Goal: Task Accomplishment & Management: Manage account settings

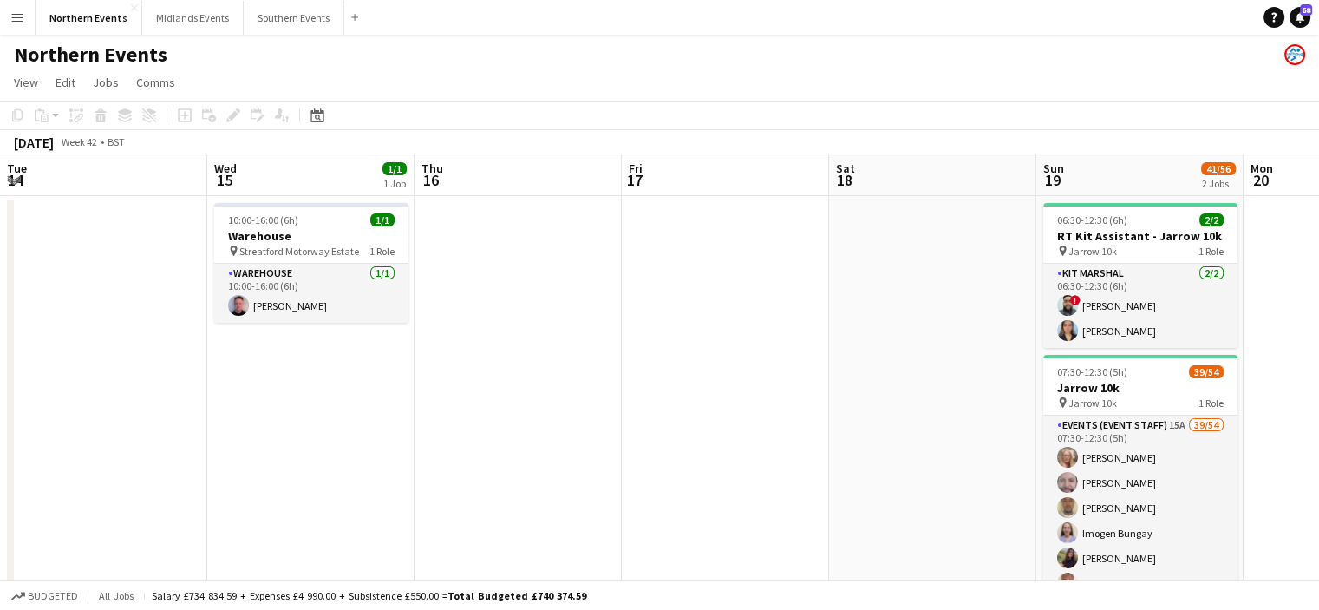
scroll to position [0, 420]
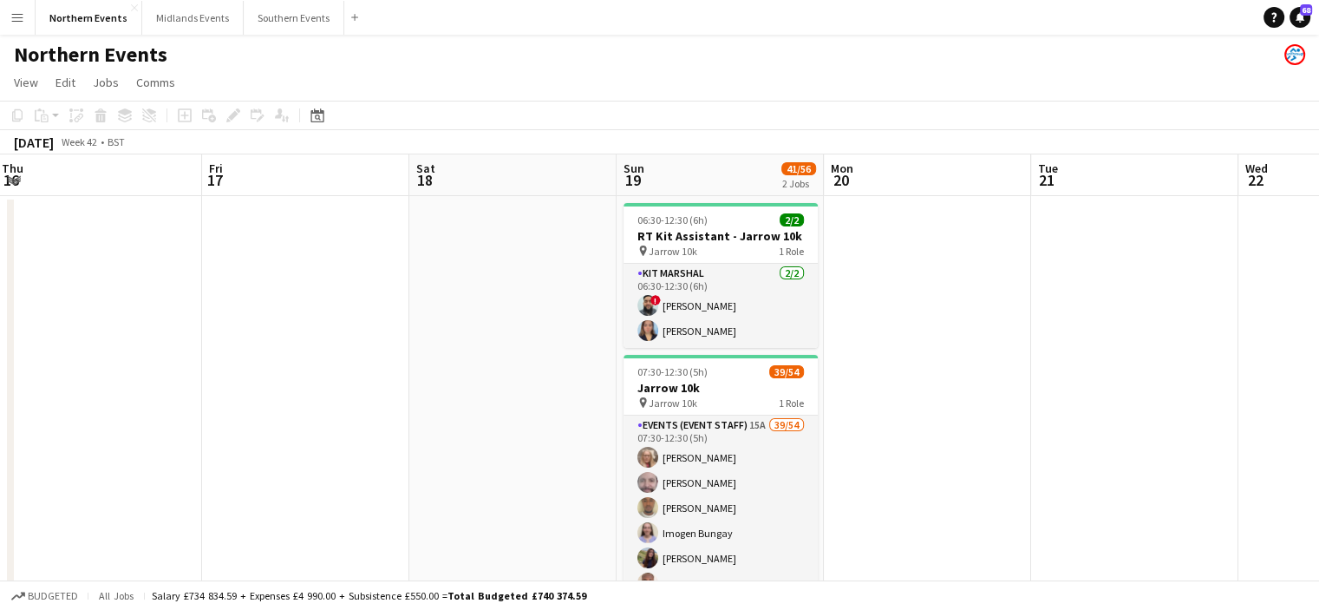
click at [28, 16] on button "Menu" at bounding box center [17, 17] width 35 height 35
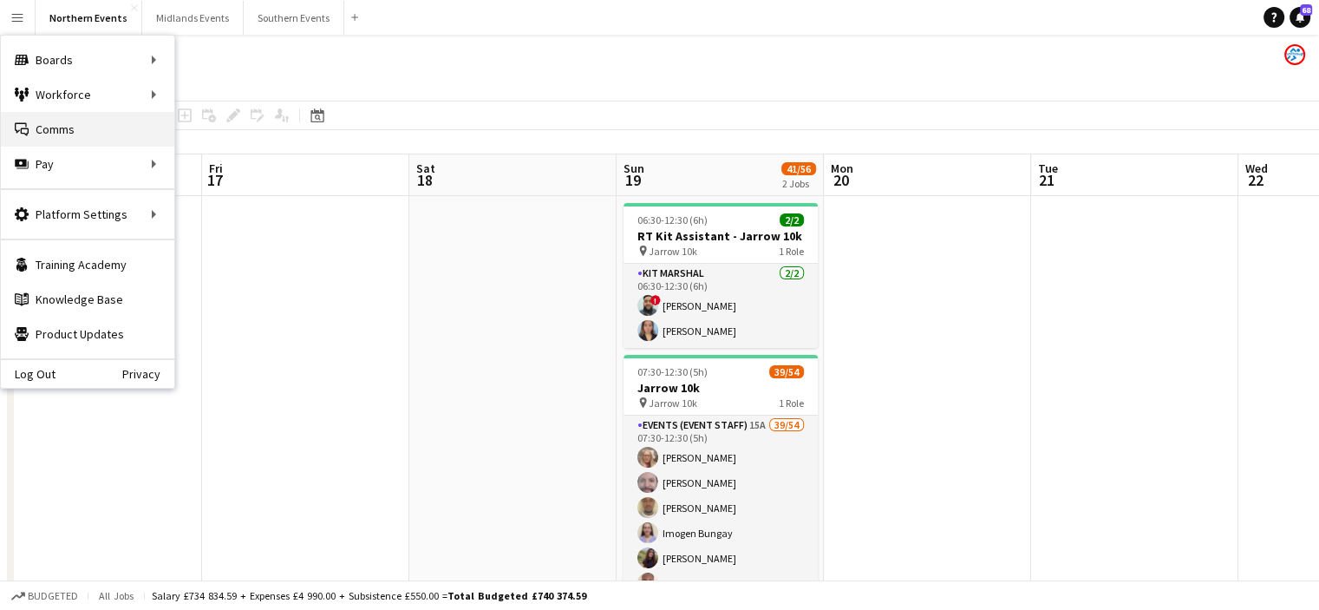
click at [45, 140] on link "Comms Comms" at bounding box center [87, 129] width 173 height 35
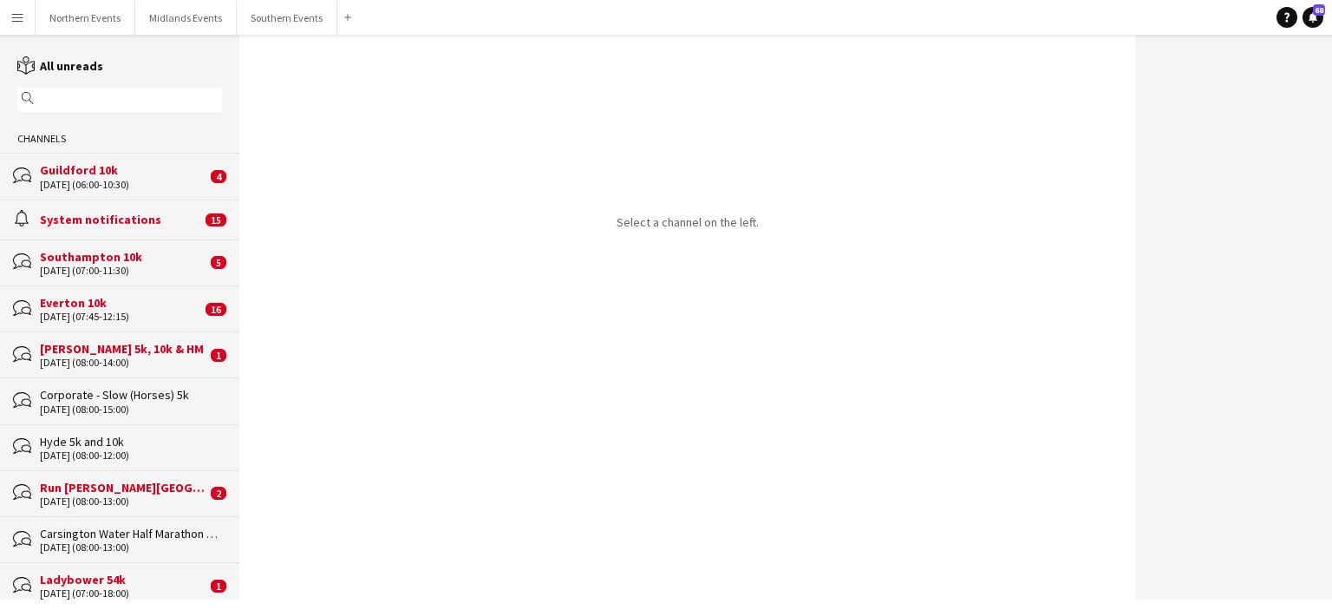
click at [82, 306] on div "Everton 10k" at bounding box center [120, 303] width 161 height 16
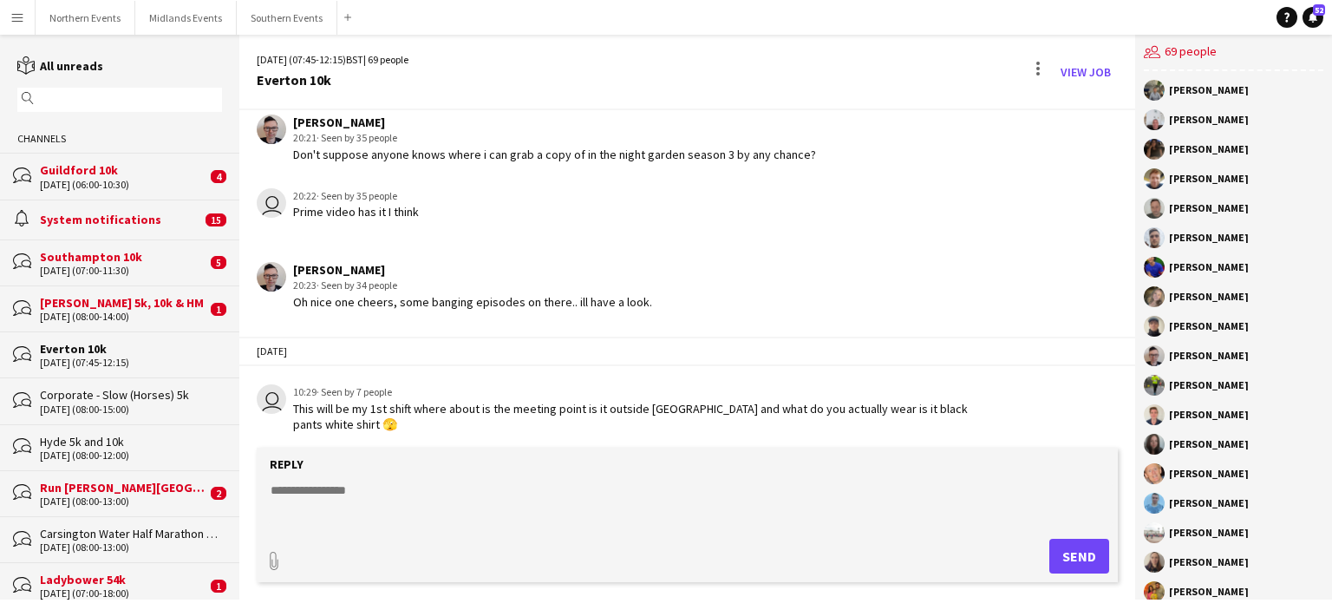
scroll to position [2279, 0]
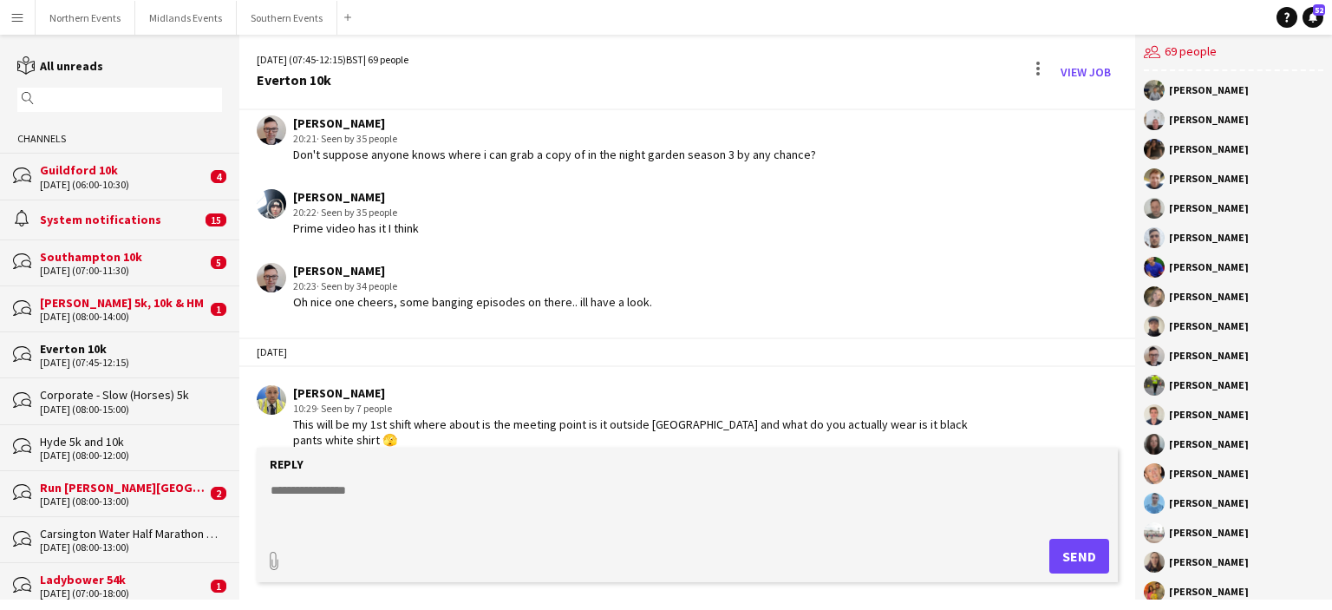
click at [334, 500] on textarea at bounding box center [691, 503] width 844 height 45
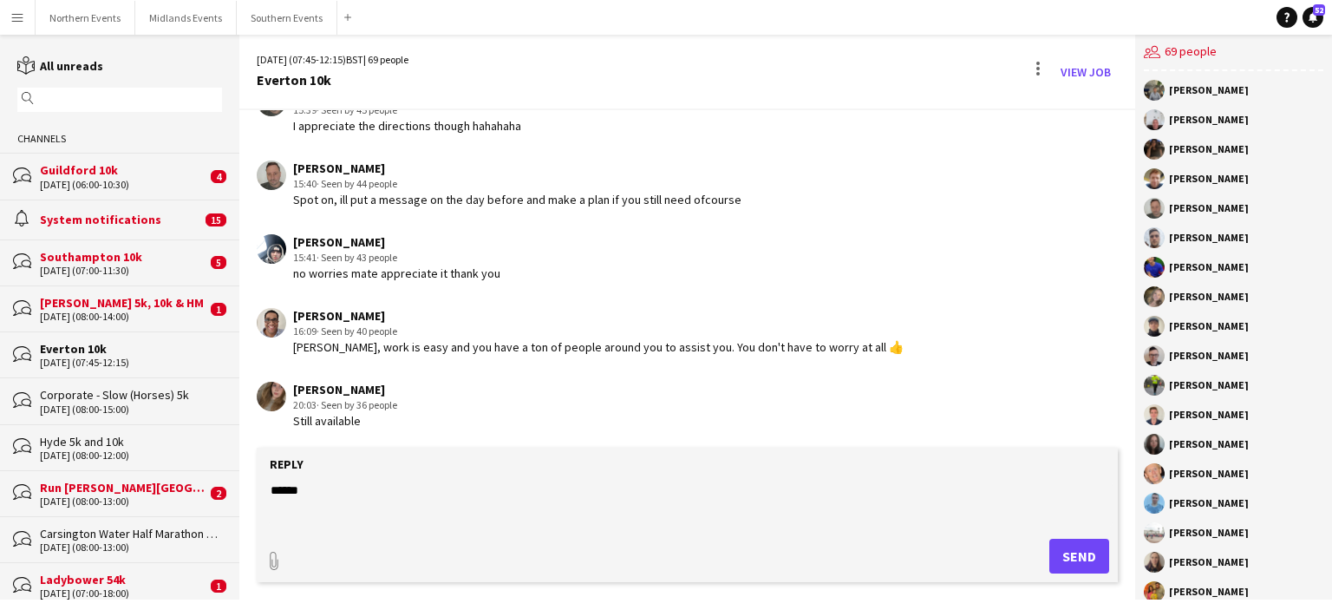
scroll to position [3112, 0]
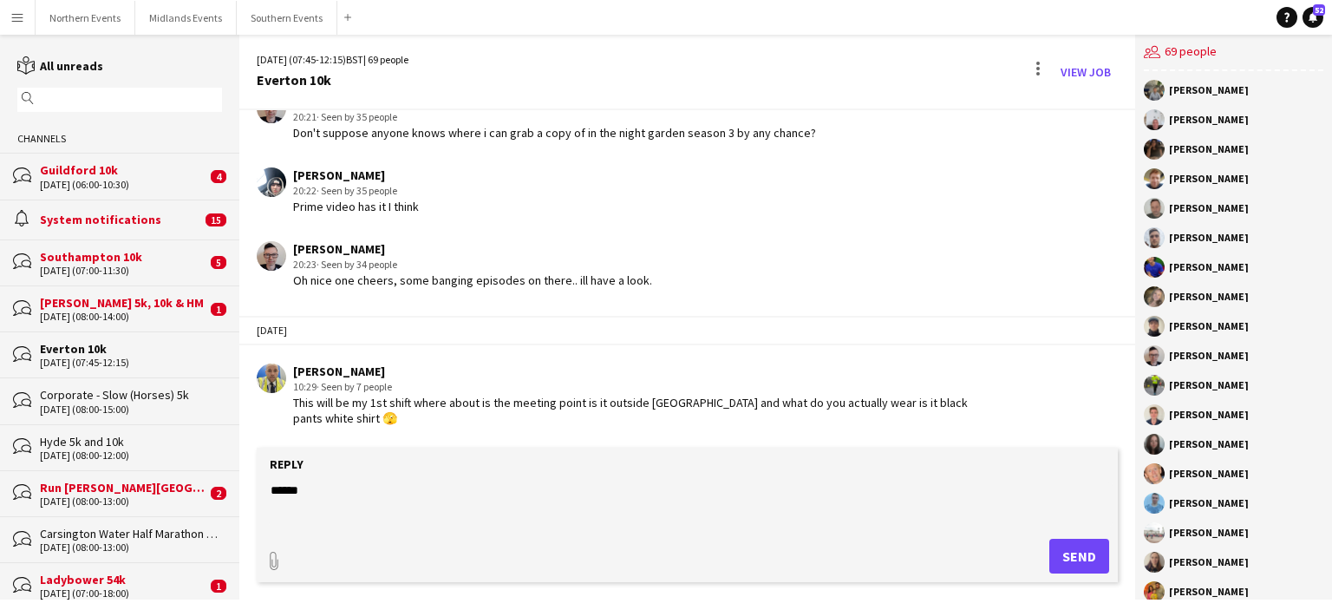
type textarea "******"
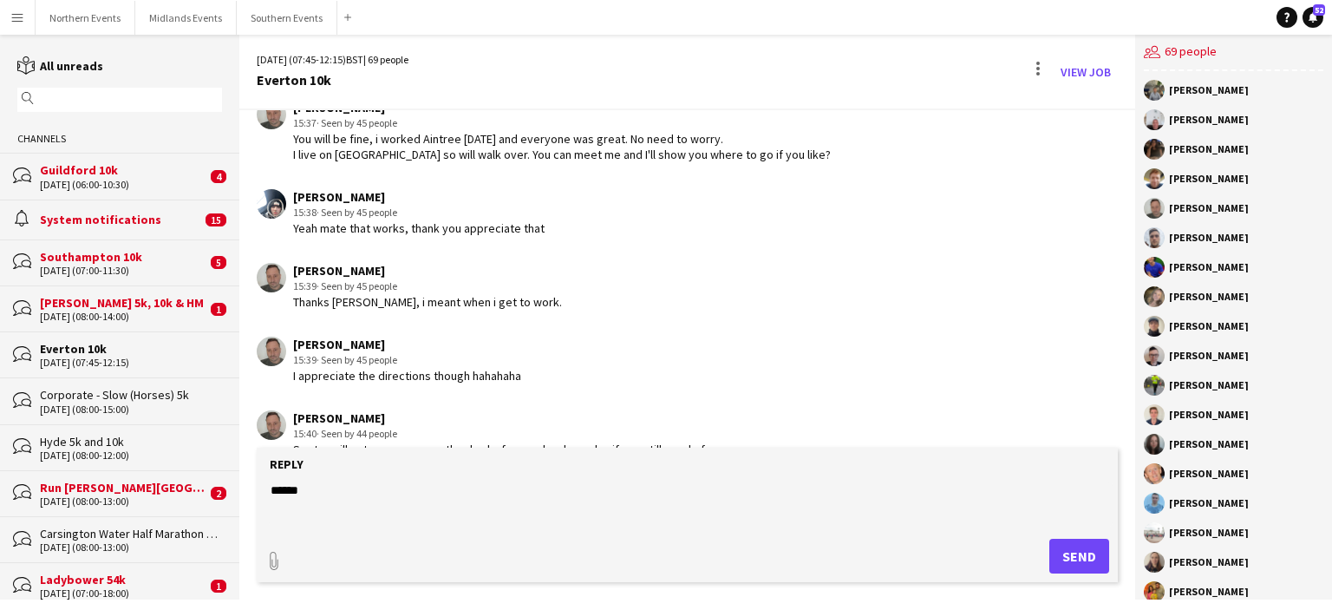
scroll to position [2071, 0]
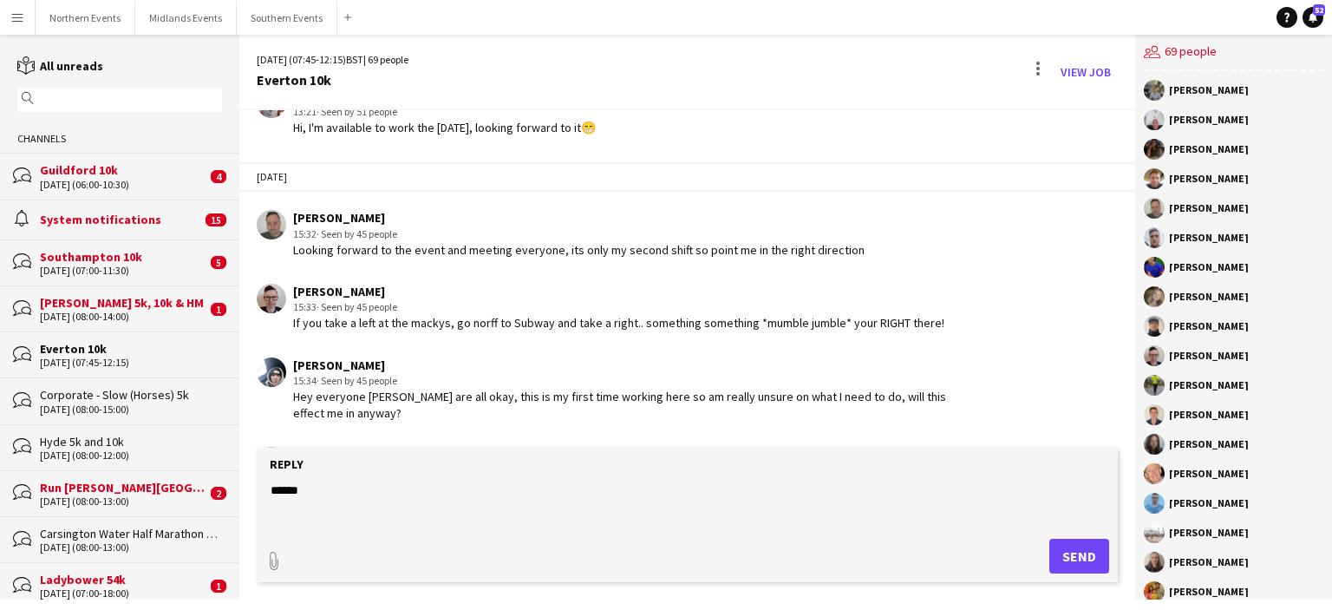
drag, startPoint x: 1232, startPoint y: 239, endPoint x: 1258, endPoint y: 241, distance: 26.1
click at [1141, 233] on div "[PERSON_NAME] [PERSON_NAME] [PERSON_NAME] [PERSON_NAME] [PERSON_NAME] [PERSON_N…" at bounding box center [1233, 335] width 197 height 528
click at [1258, 241] on div "[PERSON_NAME]" at bounding box center [1234, 237] width 180 height 21
drag, startPoint x: 1248, startPoint y: 241, endPoint x: 1167, endPoint y: 232, distance: 82.0
click at [1167, 232] on div "[PERSON_NAME]" at bounding box center [1234, 237] width 180 height 21
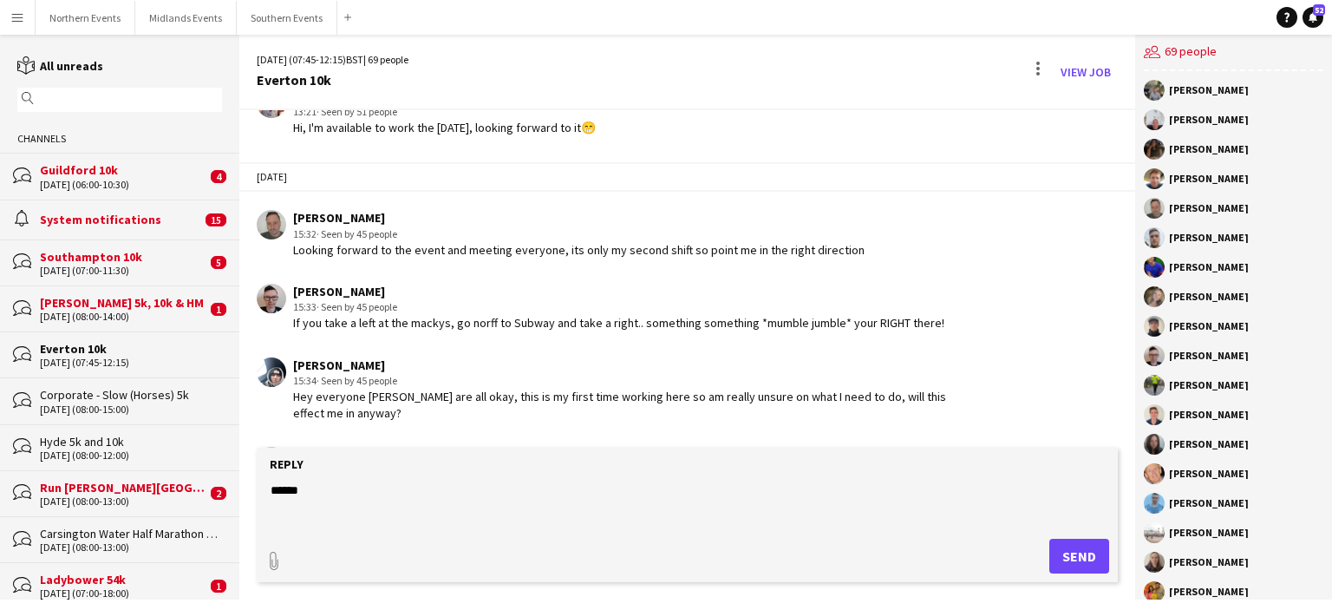
copy div "[PERSON_NAME]"
drag, startPoint x: 1228, startPoint y: 273, endPoint x: 1169, endPoint y: 277, distance: 59.1
click at [1169, 277] on div "[PERSON_NAME]" at bounding box center [1234, 267] width 180 height 21
copy div "[PERSON_NAME]"
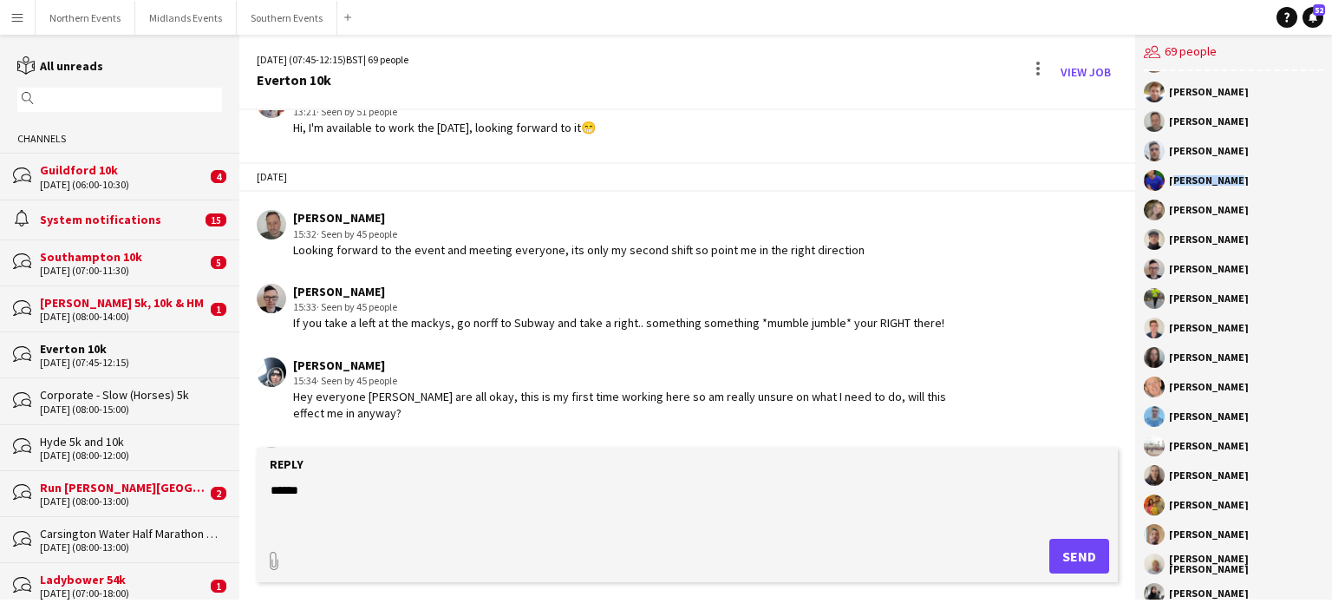
scroll to position [173, 0]
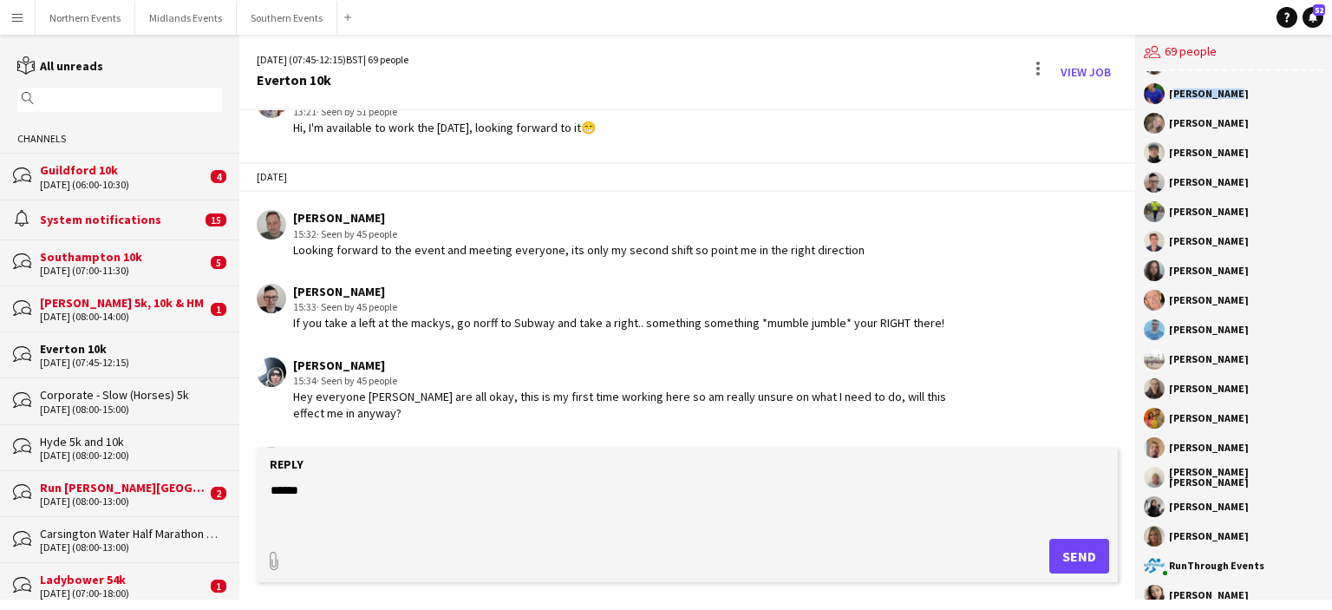
drag, startPoint x: 1245, startPoint y: 365, endPoint x: 1152, endPoint y: 355, distance: 93.4
click at [1152, 355] on div "[PERSON_NAME]" at bounding box center [1234, 359] width 180 height 21
copy div "[PERSON_NAME]"
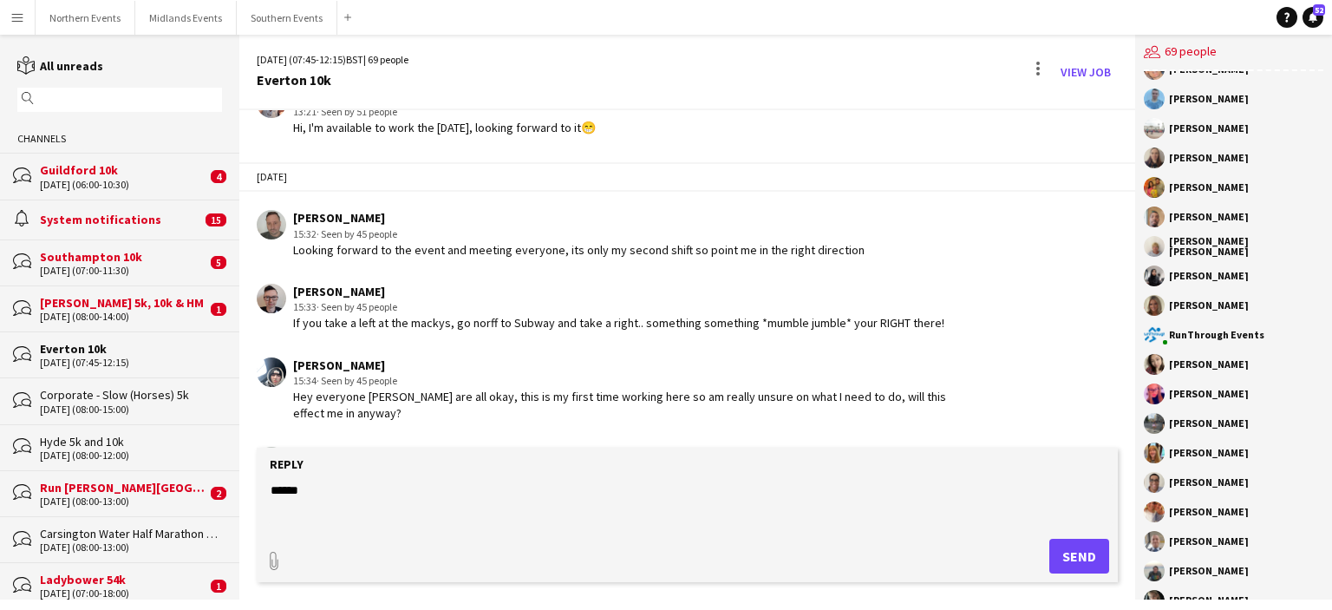
scroll to position [434, 0]
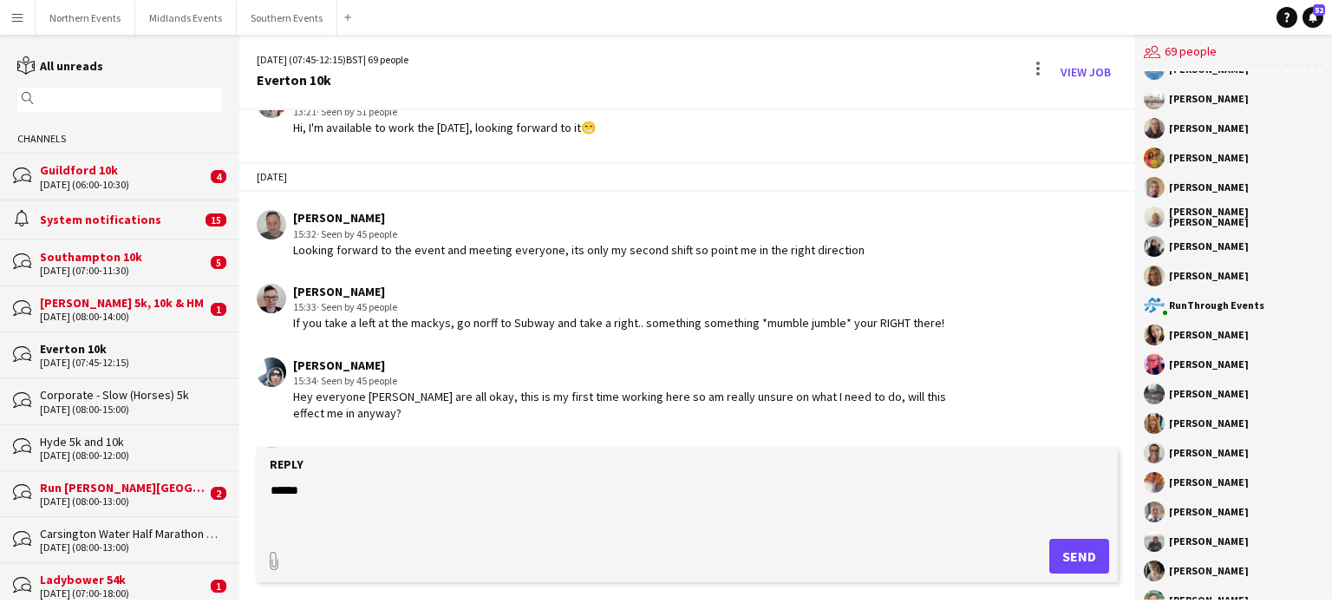
drag, startPoint x: 1252, startPoint y: 365, endPoint x: 1170, endPoint y: 358, distance: 82.7
click at [1170, 358] on div "[PERSON_NAME]" at bounding box center [1234, 364] width 180 height 21
copy div "[PERSON_NAME]"
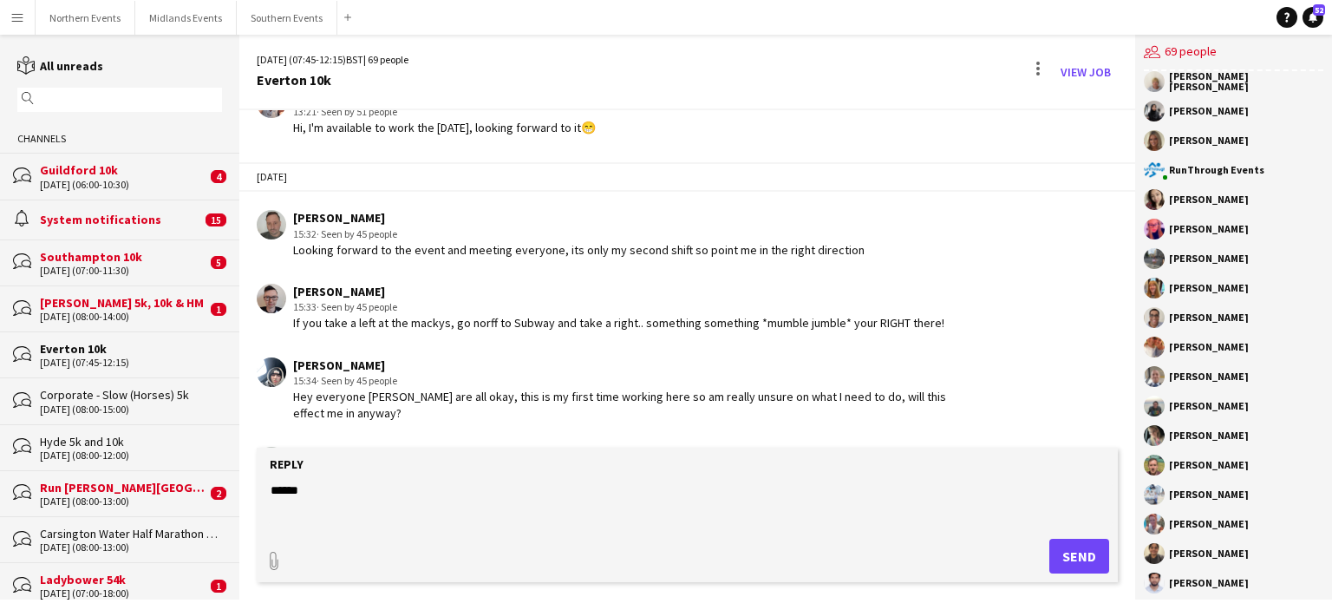
scroll to position [607, 0]
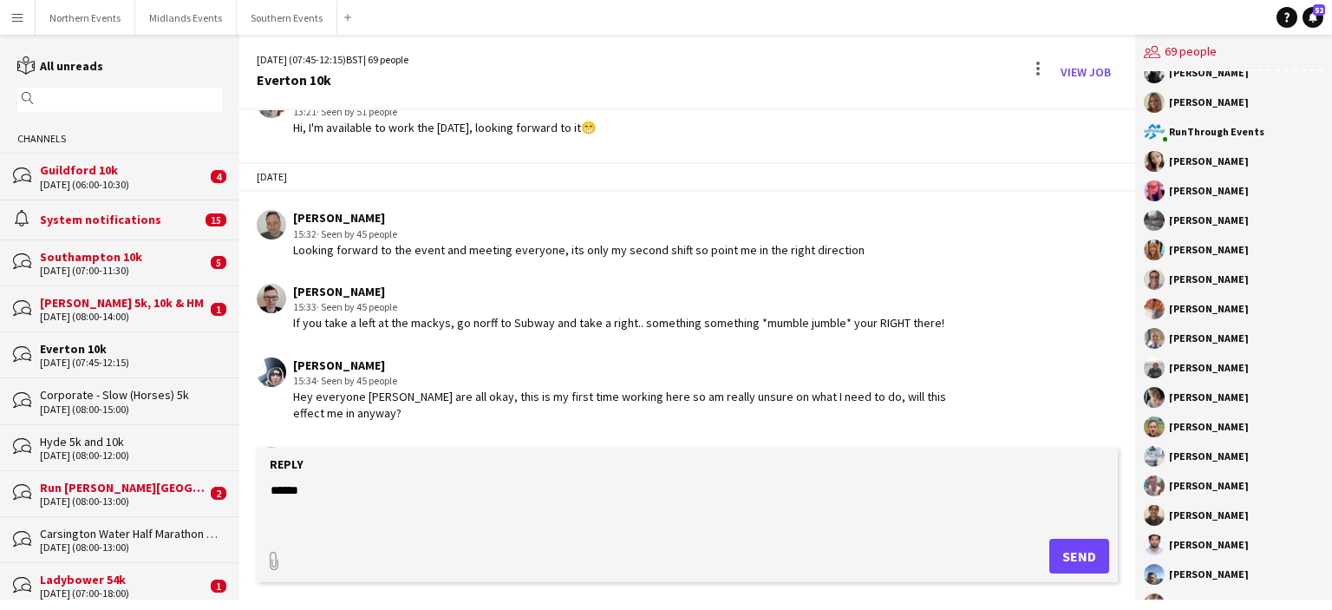
drag, startPoint x: 1239, startPoint y: 341, endPoint x: 1168, endPoint y: 343, distance: 70.3
click at [1168, 343] on div "[PERSON_NAME]" at bounding box center [1234, 338] width 180 height 21
copy div "[PERSON_NAME]"
drag, startPoint x: 1251, startPoint y: 399, endPoint x: 1163, endPoint y: 395, distance: 87.7
click at [1163, 395] on div "[PERSON_NAME]" at bounding box center [1234, 397] width 180 height 21
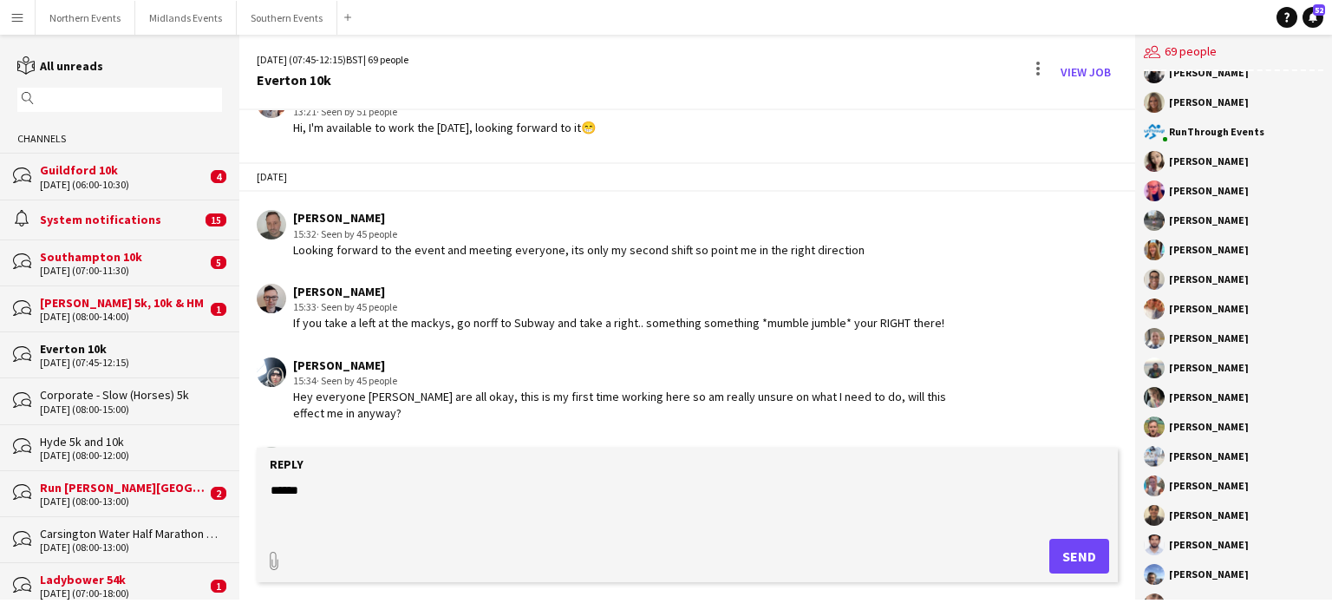
copy div "[PERSON_NAME]"
drag, startPoint x: 1254, startPoint y: 431, endPoint x: 1162, endPoint y: 433, distance: 92.0
click at [1162, 433] on div "[PERSON_NAME]" at bounding box center [1234, 426] width 180 height 21
copy div "[PERSON_NAME]"
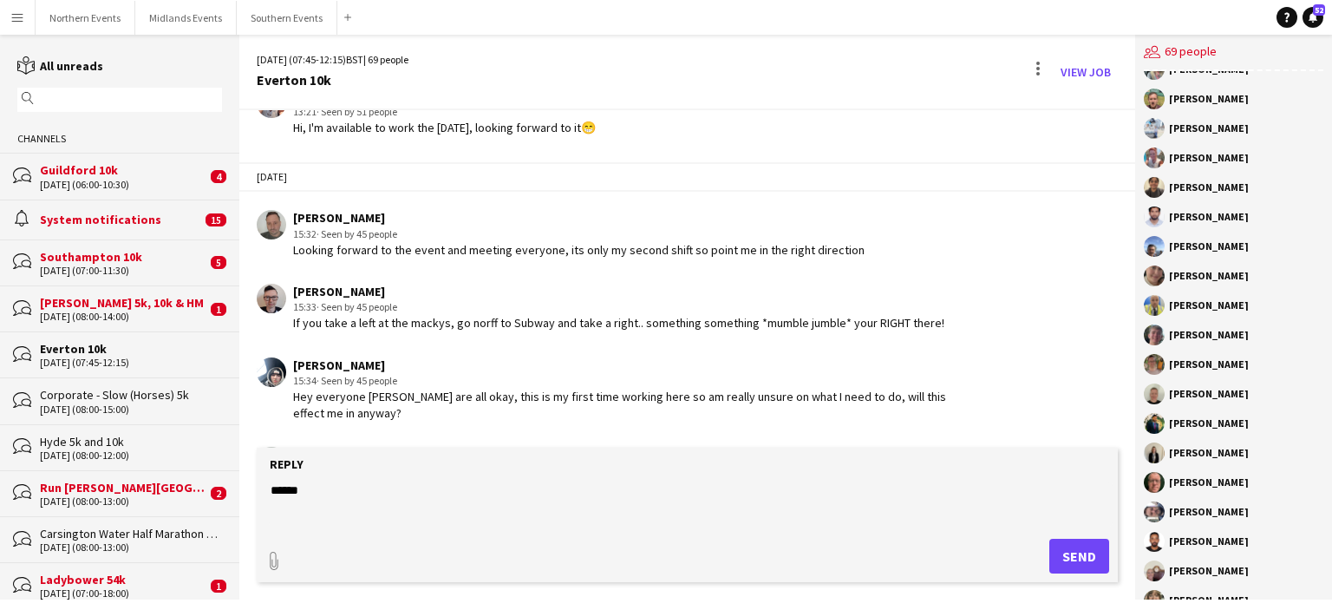
scroll to position [954, 0]
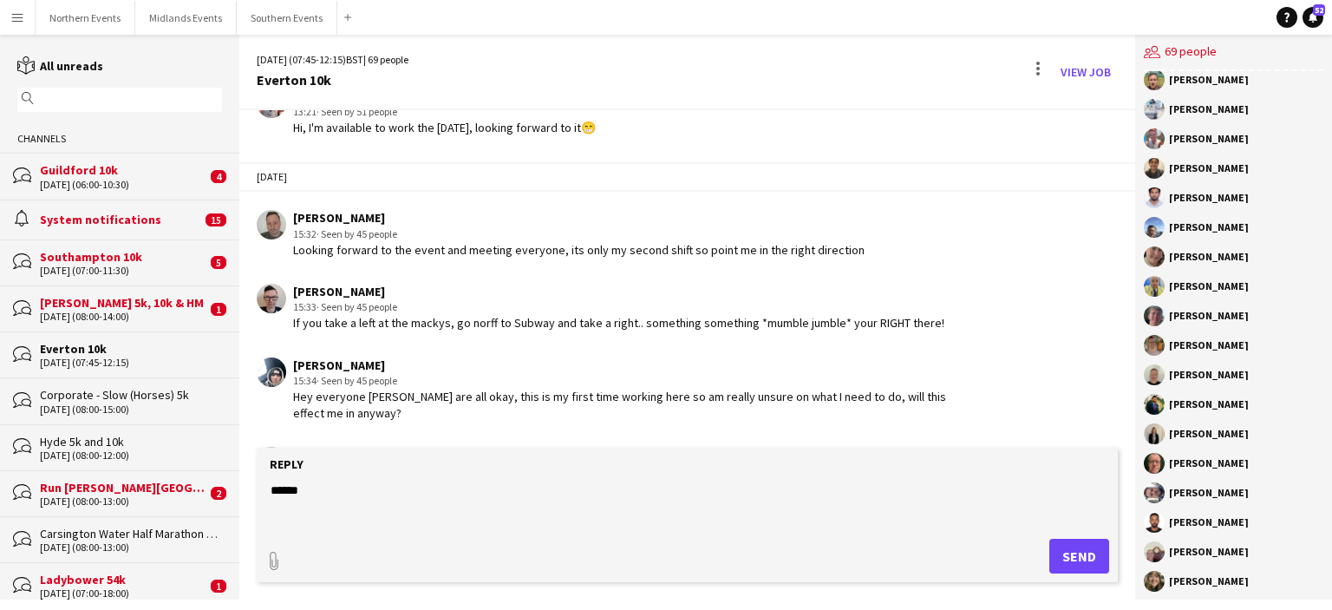
drag, startPoint x: 1242, startPoint y: 339, endPoint x: 1169, endPoint y: 339, distance: 72.9
click at [1169, 339] on div "[PERSON_NAME]" at bounding box center [1234, 345] width 180 height 21
copy div "[PERSON_NAME]"
drag, startPoint x: 1242, startPoint y: 459, endPoint x: 1171, endPoint y: 464, distance: 71.3
click at [1171, 464] on div "[PERSON_NAME]" at bounding box center [1209, 463] width 80 height 10
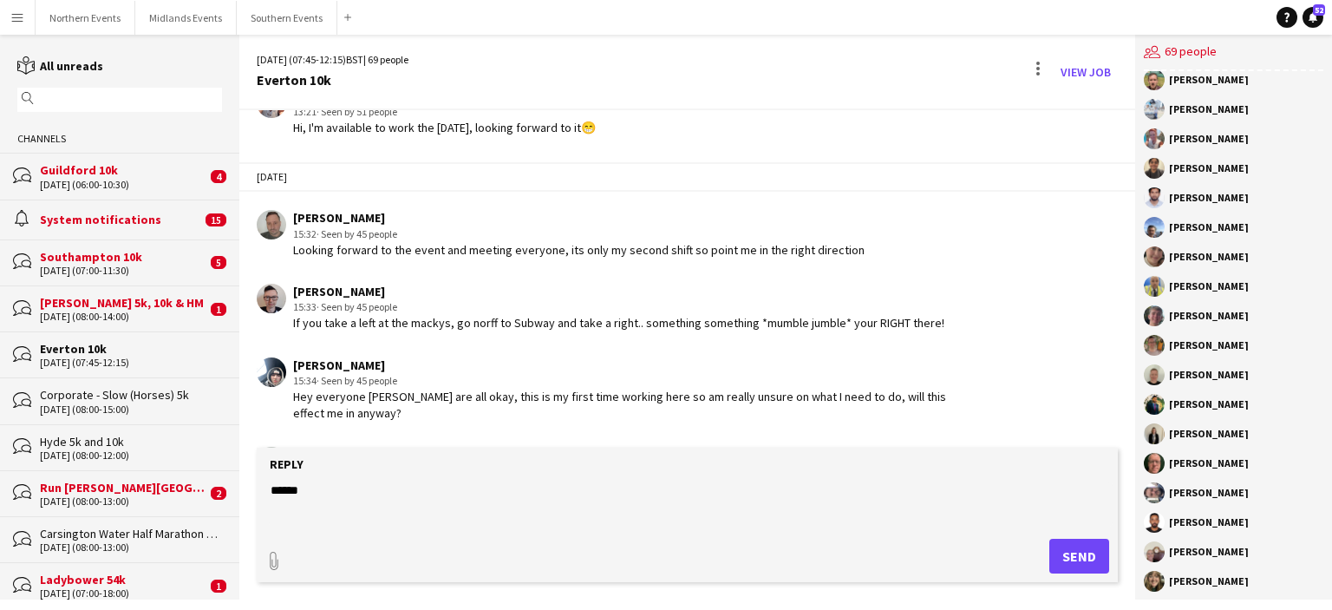
copy div "[PERSON_NAME]"
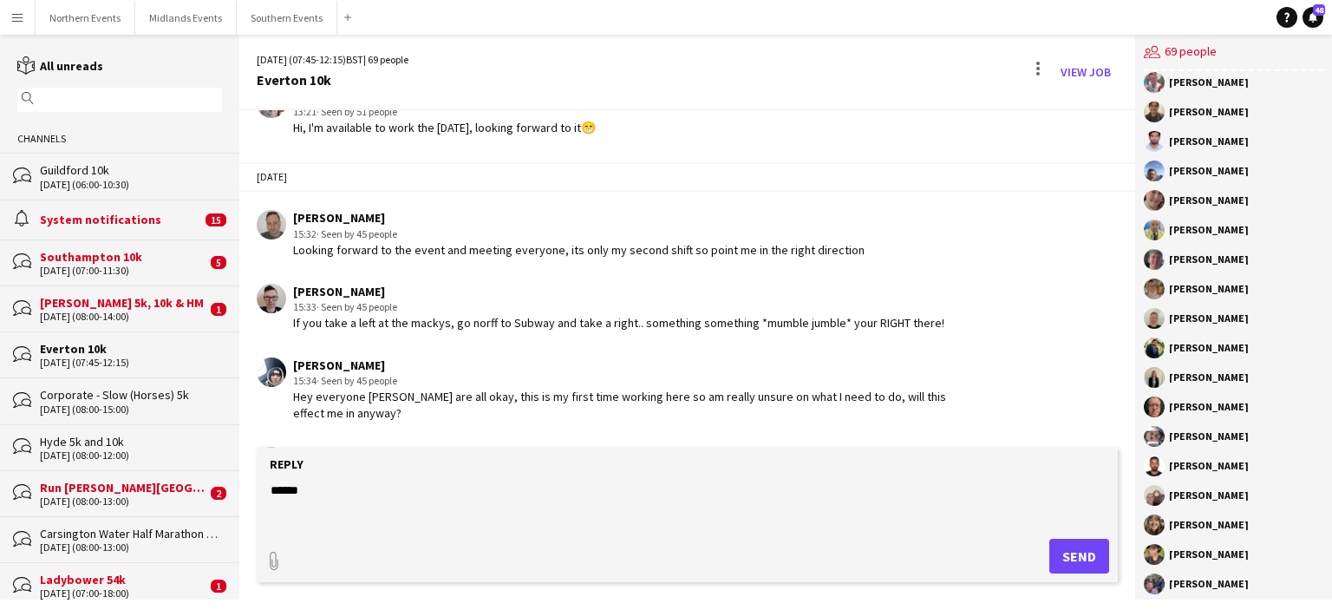
scroll to position [1041, 0]
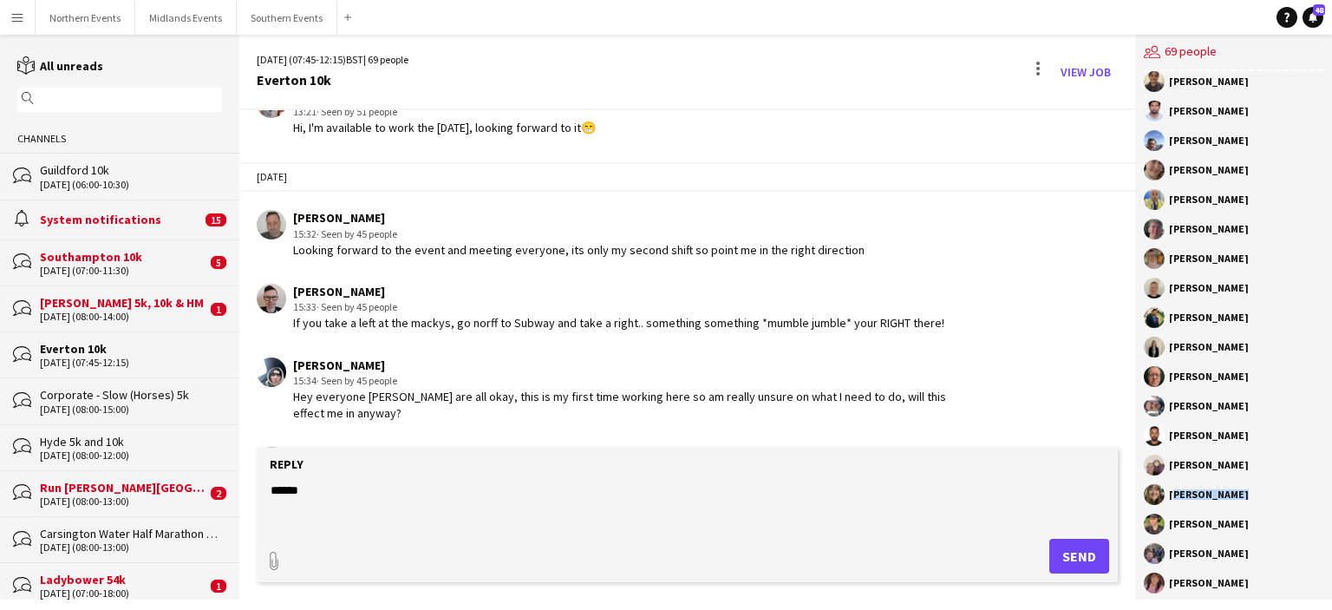
drag, startPoint x: 1235, startPoint y: 498, endPoint x: 1169, endPoint y: 498, distance: 65.9
click at [1169, 498] on div "[PERSON_NAME]" at bounding box center [1234, 494] width 180 height 21
copy div "[PERSON_NAME]"
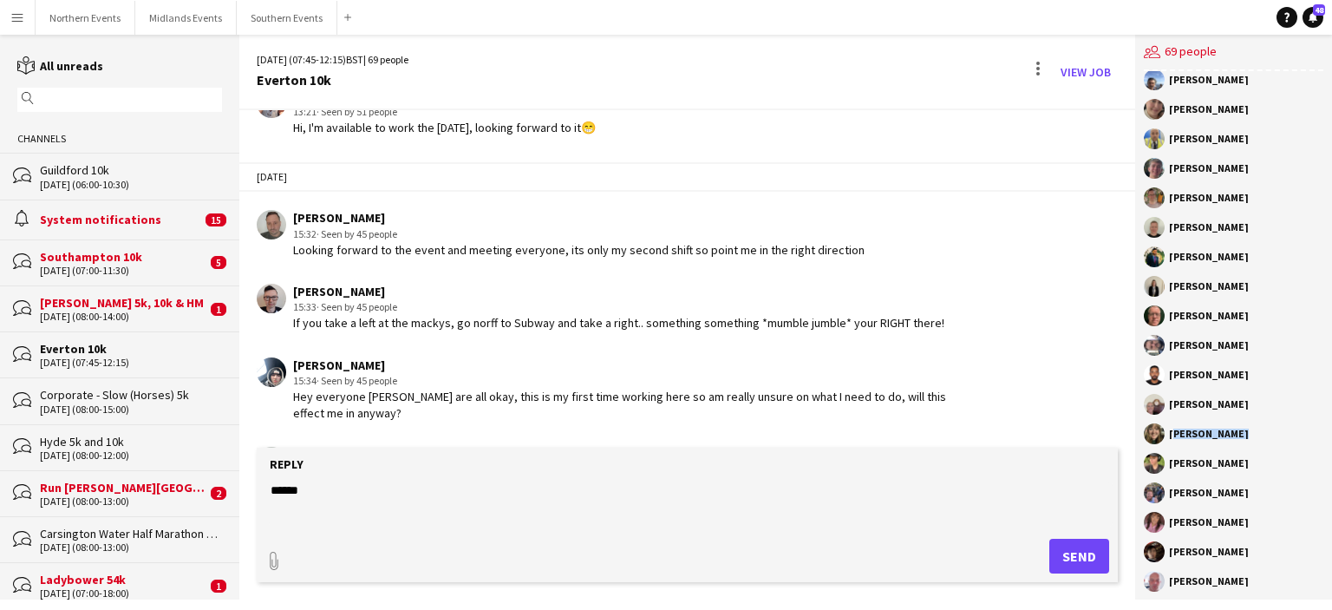
scroll to position [1128, 0]
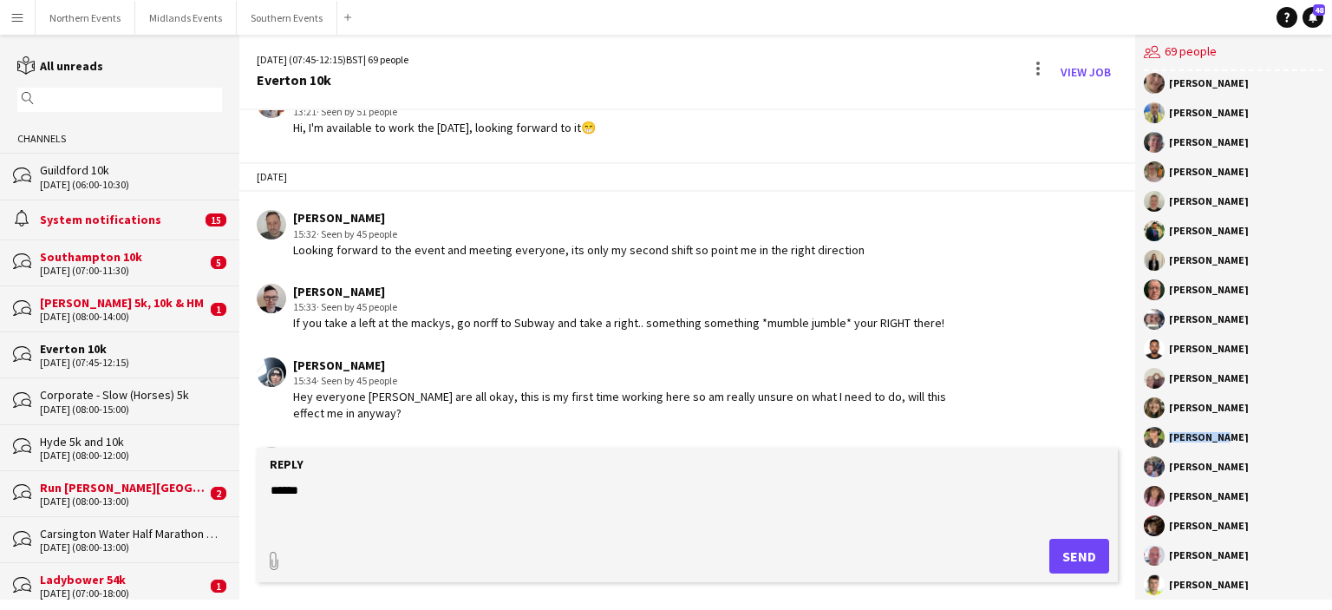
drag, startPoint x: 1229, startPoint y: 438, endPoint x: 1166, endPoint y: 436, distance: 63.3
click at [1166, 436] on div "[PERSON_NAME]" at bounding box center [1234, 437] width 180 height 21
drag, startPoint x: 1228, startPoint y: 523, endPoint x: 1162, endPoint y: 533, distance: 66.7
click at [1162, 533] on div "[PERSON_NAME]" at bounding box center [1234, 525] width 180 height 21
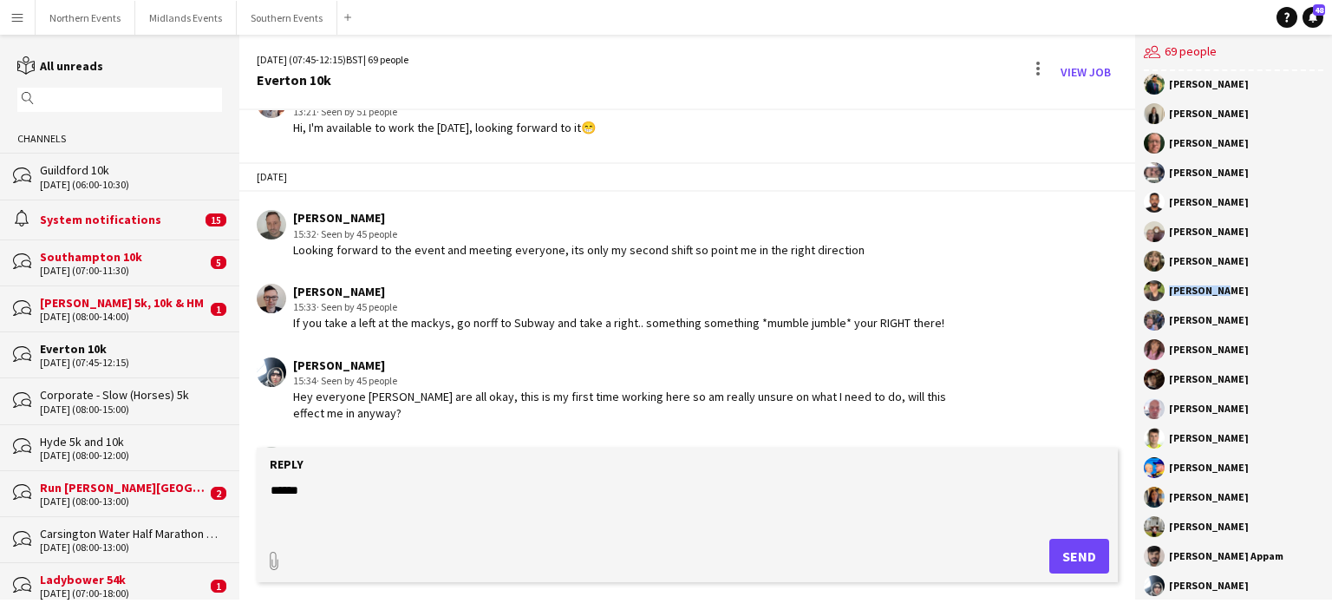
scroll to position [1301, 0]
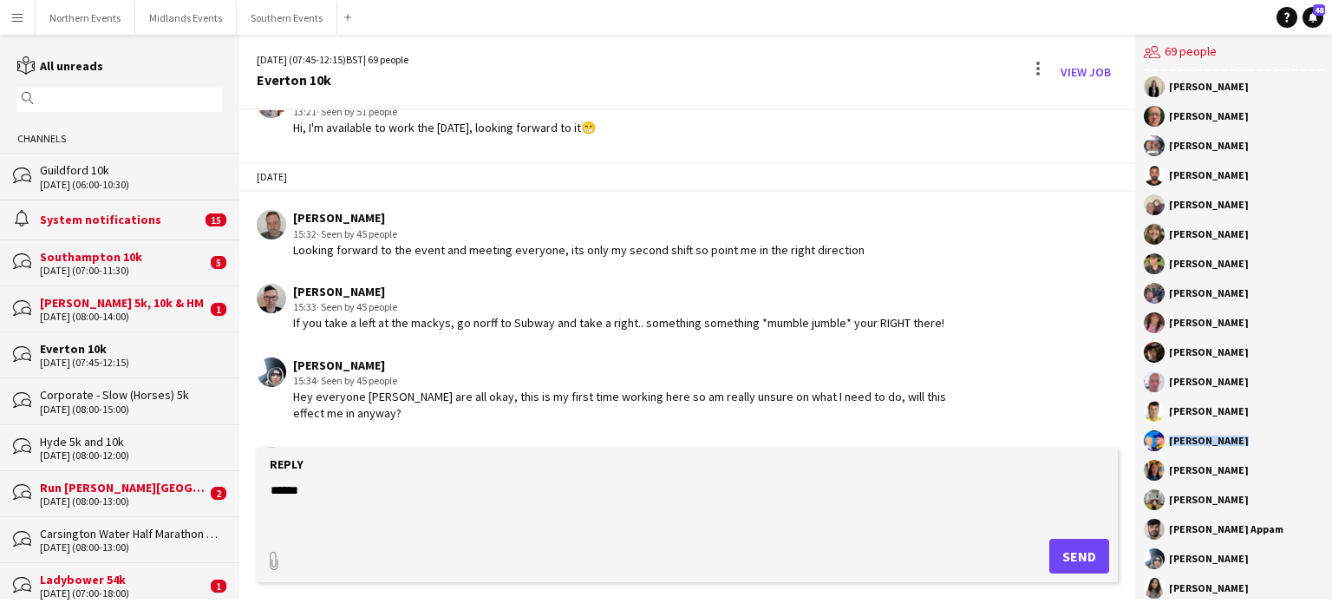
drag, startPoint x: 1242, startPoint y: 448, endPoint x: 1158, endPoint y: 450, distance: 84.1
click at [1158, 450] on div "[PERSON_NAME]" at bounding box center [1234, 440] width 180 height 21
click at [1175, 296] on div "[PERSON_NAME]" at bounding box center [1209, 293] width 80 height 10
click at [1271, 296] on div "[PERSON_NAME]" at bounding box center [1234, 293] width 180 height 21
drag, startPoint x: 1228, startPoint y: 297, endPoint x: 1170, endPoint y: 289, distance: 58.8
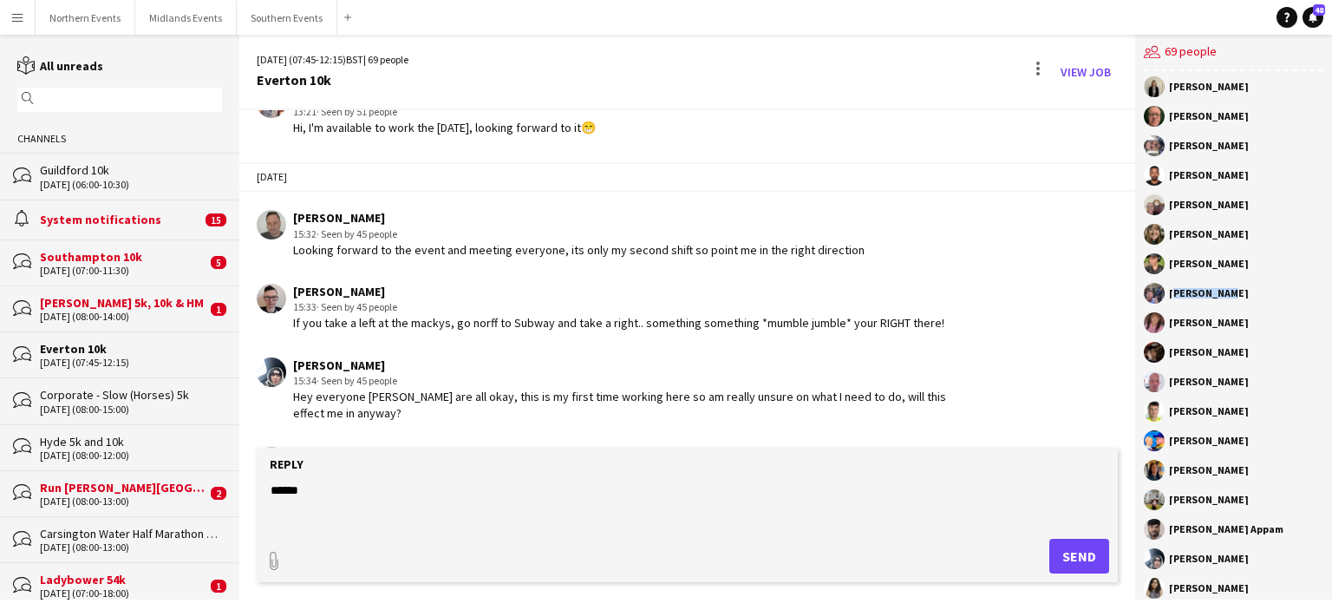
click at [1170, 289] on div "[PERSON_NAME]" at bounding box center [1234, 293] width 180 height 21
drag, startPoint x: 1239, startPoint y: 324, endPoint x: 1162, endPoint y: 328, distance: 76.4
click at [1162, 328] on div "[PERSON_NAME]" at bounding box center [1234, 322] width 180 height 21
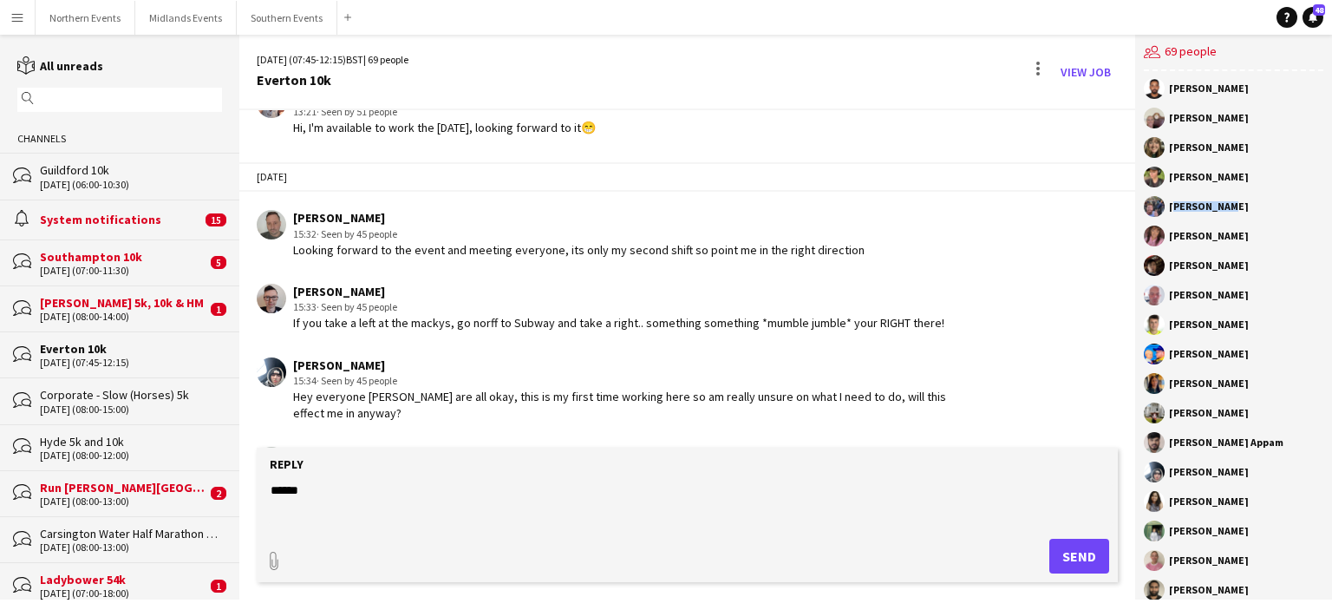
scroll to position [1474, 0]
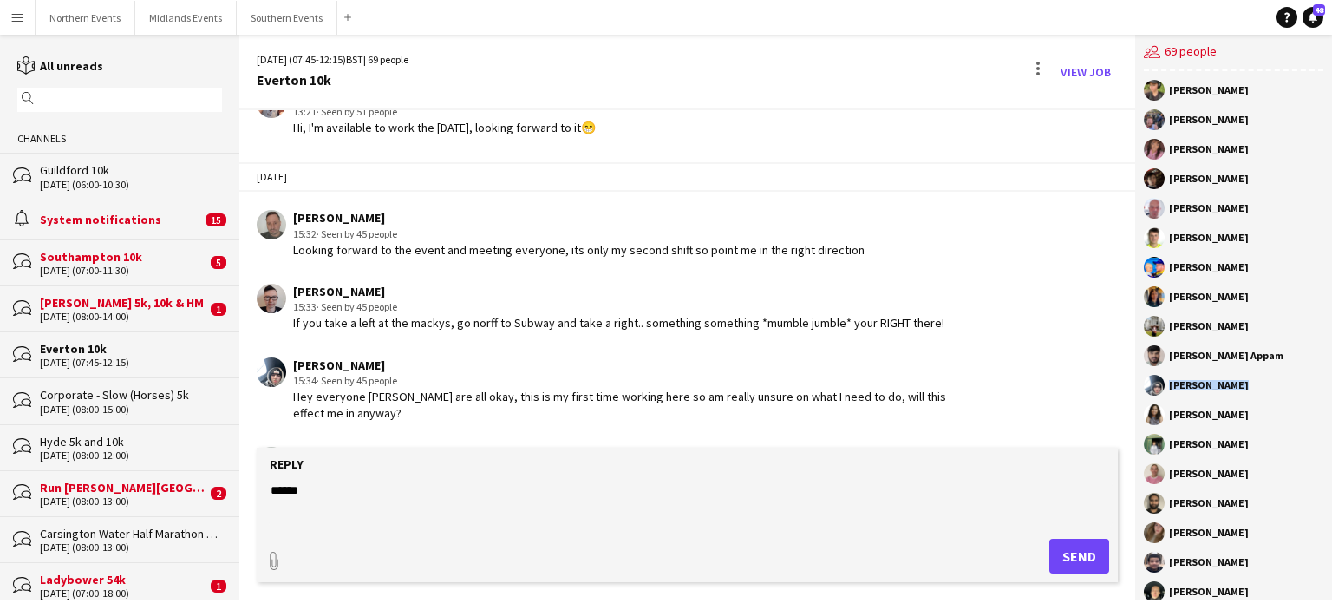
drag, startPoint x: 1238, startPoint y: 384, endPoint x: 1166, endPoint y: 384, distance: 72.0
click at [1166, 384] on div "[PERSON_NAME]" at bounding box center [1234, 385] width 180 height 21
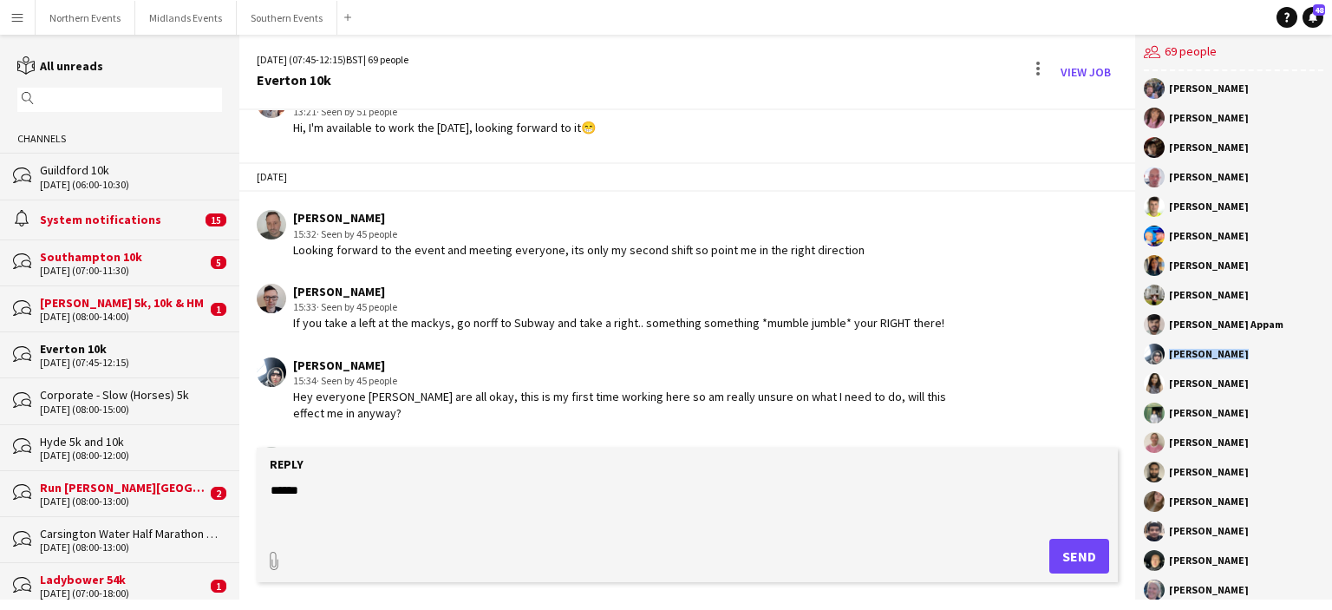
scroll to position [1523, 0]
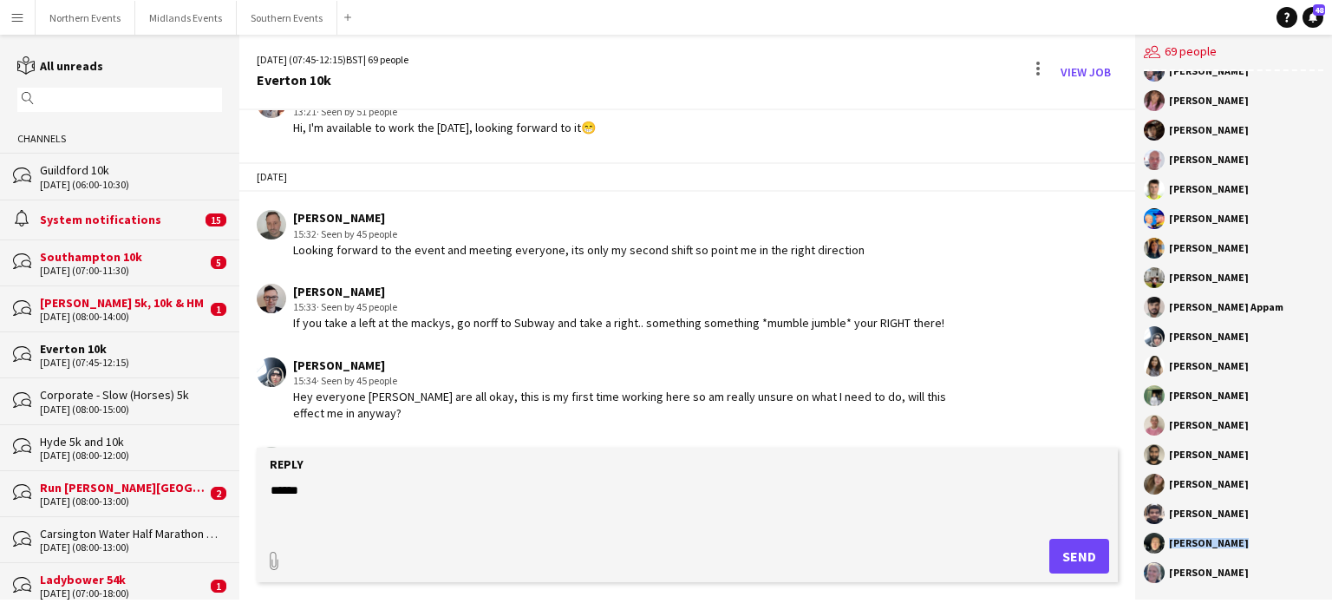
drag, startPoint x: 1233, startPoint y: 539, endPoint x: 1163, endPoint y: 543, distance: 70.3
click at [1163, 543] on div "[PERSON_NAME]" at bounding box center [1234, 543] width 180 height 21
drag, startPoint x: 305, startPoint y: 486, endPoint x: 176, endPoint y: 485, distance: 129.2
click at [176, 485] on div "reading All unreads magnifier Channels bubbles Guildford 10k [DATE] (06:00-10:3…" at bounding box center [666, 317] width 1332 height 565
paste textarea "**********"
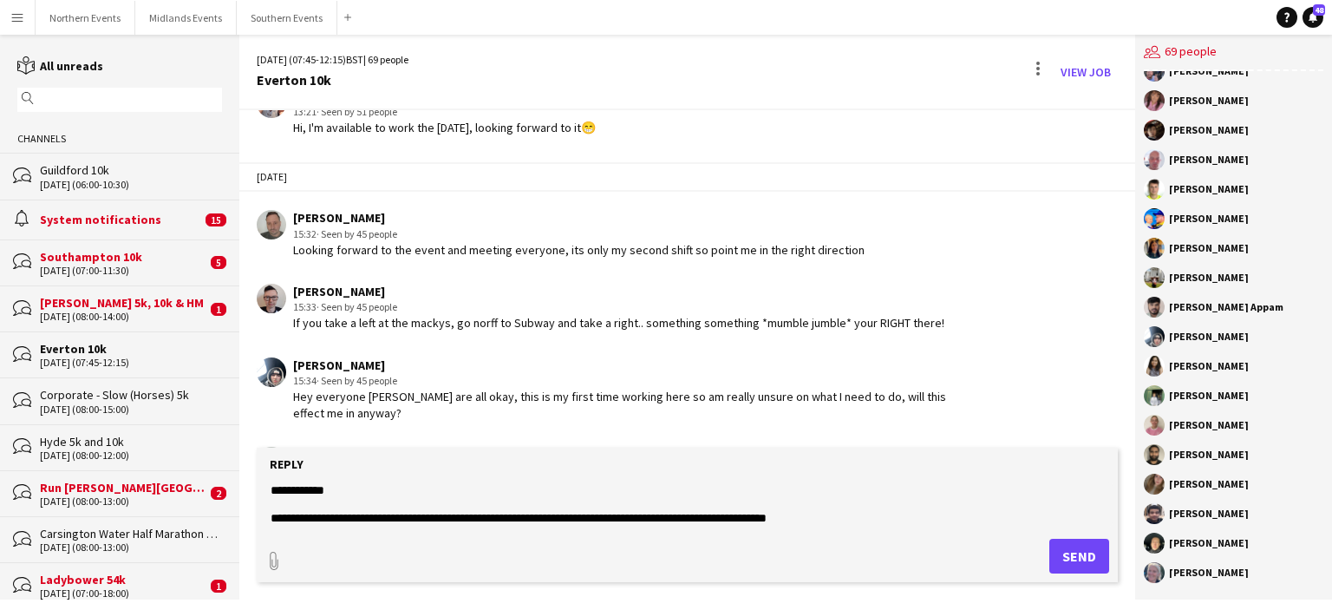
scroll to position [963, 0]
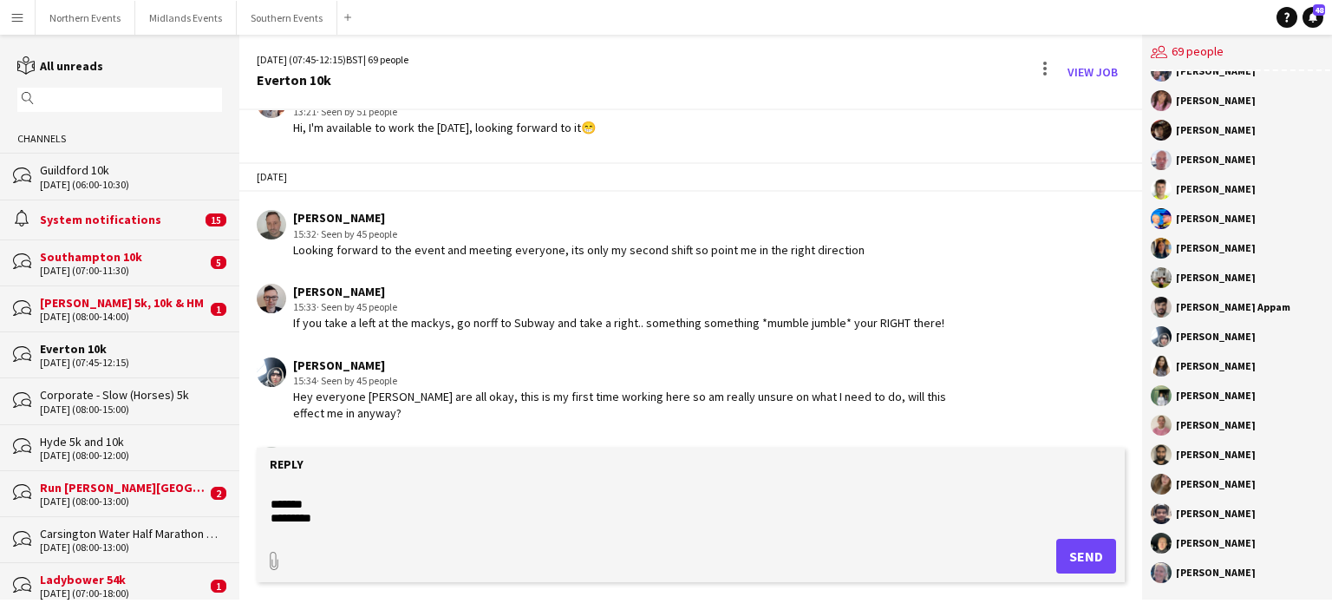
type textarea "**********"
click at [1080, 553] on button "Send" at bounding box center [1086, 556] width 60 height 35
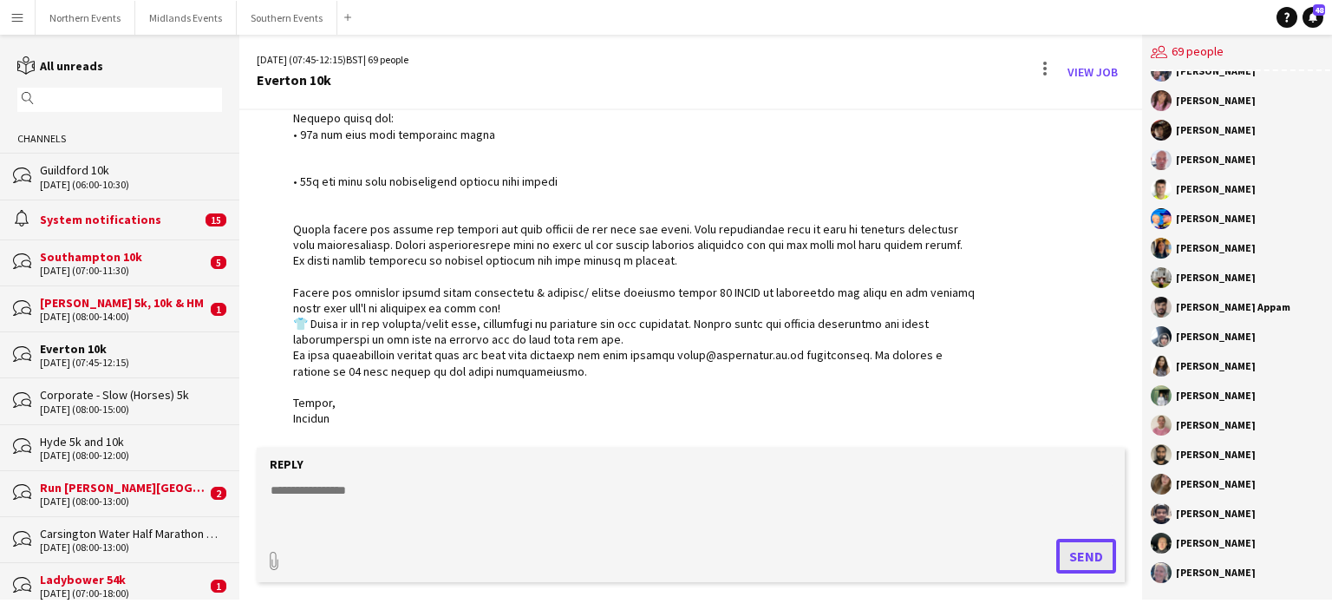
click at [1080, 553] on button "Send" at bounding box center [1086, 556] width 60 height 35
click at [83, 490] on div "Run [PERSON_NAME][GEOGRAPHIC_DATA]" at bounding box center [123, 488] width 167 height 16
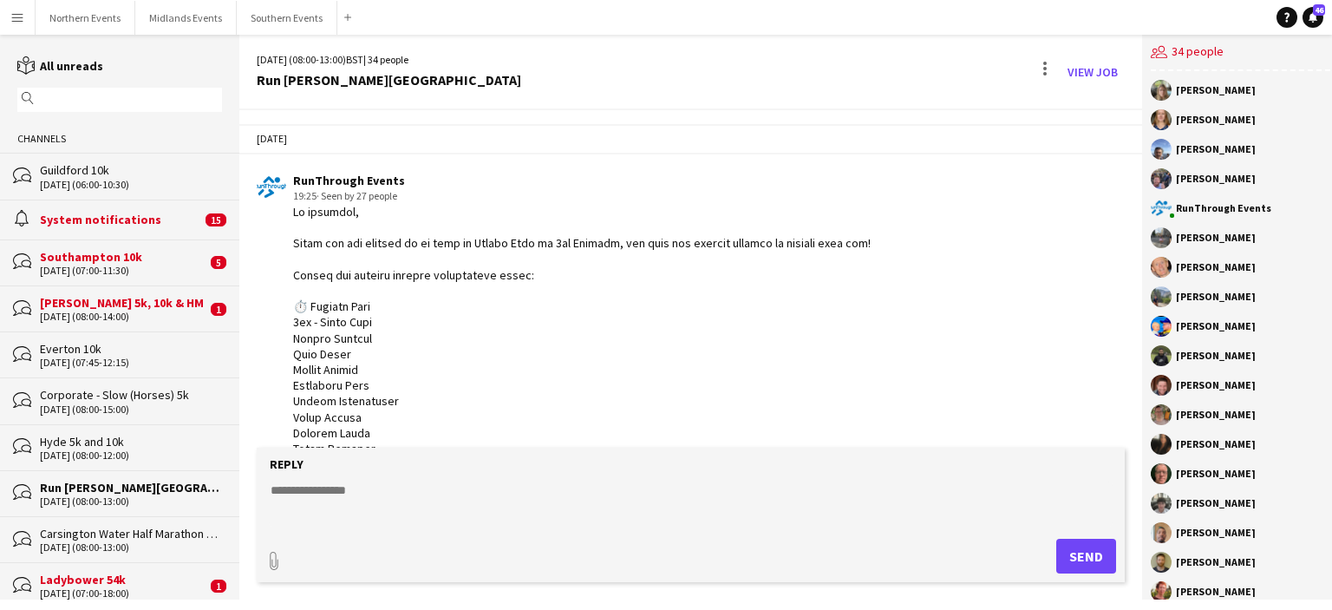
scroll to position [1984, 0]
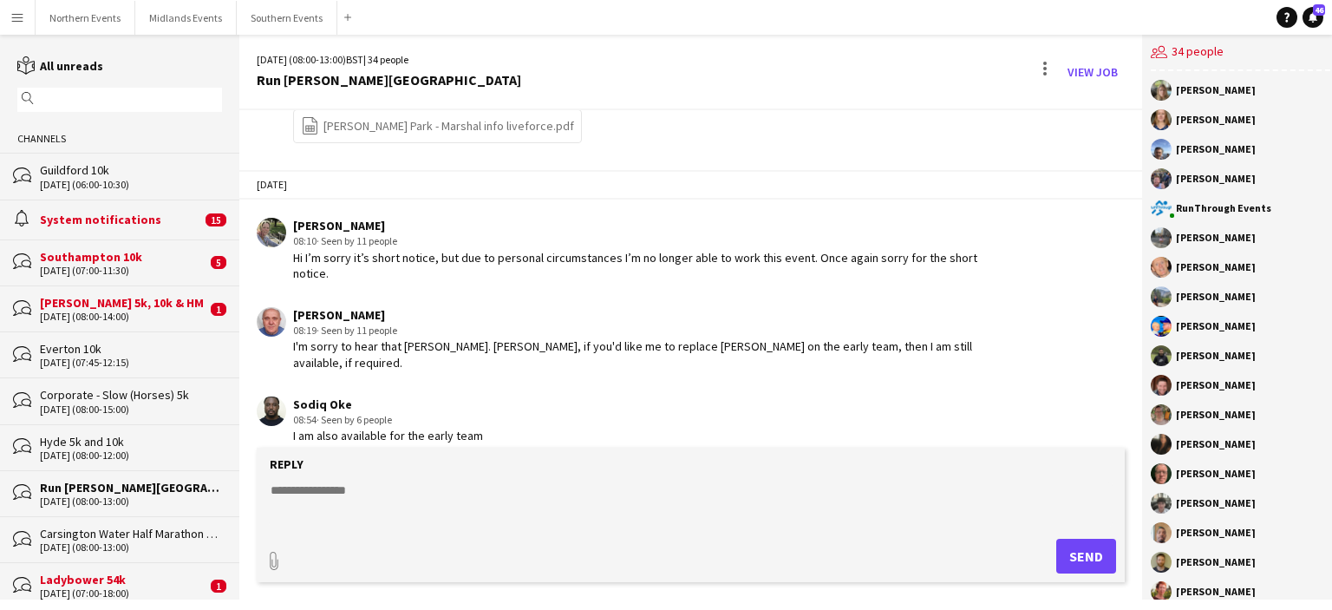
click at [315, 493] on textarea at bounding box center [691, 503] width 844 height 45
paste textarea "**********"
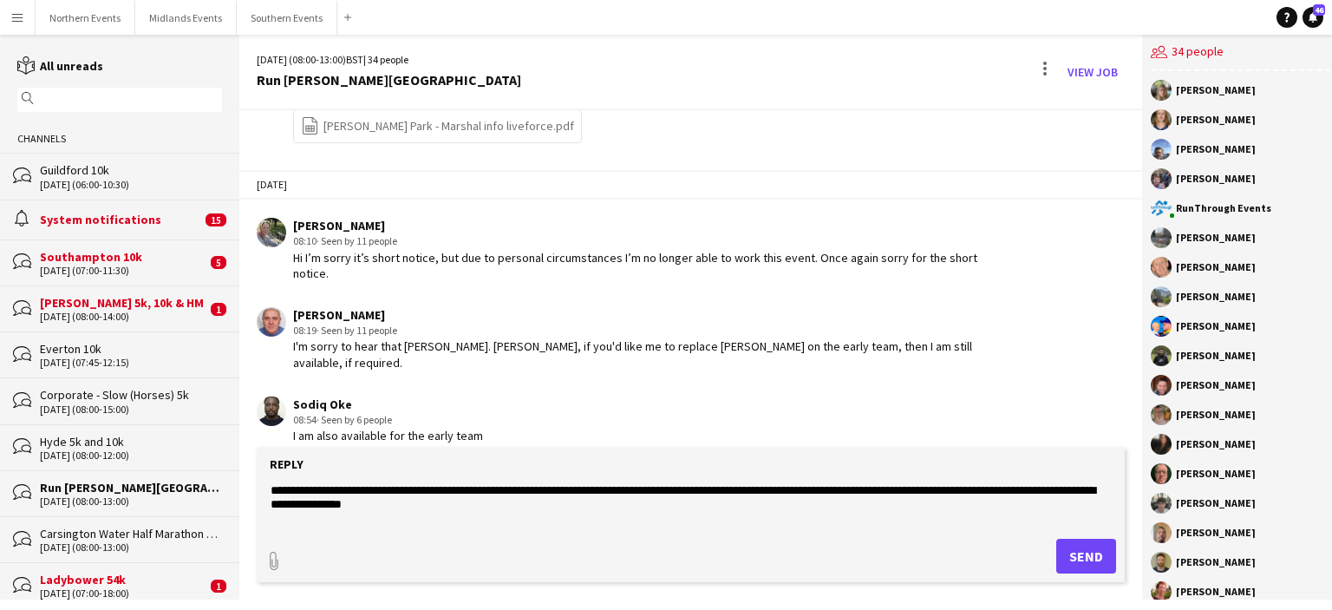
scroll to position [13, 0]
type textarea "**********"
click at [1065, 558] on button "Send" at bounding box center [1086, 556] width 60 height 35
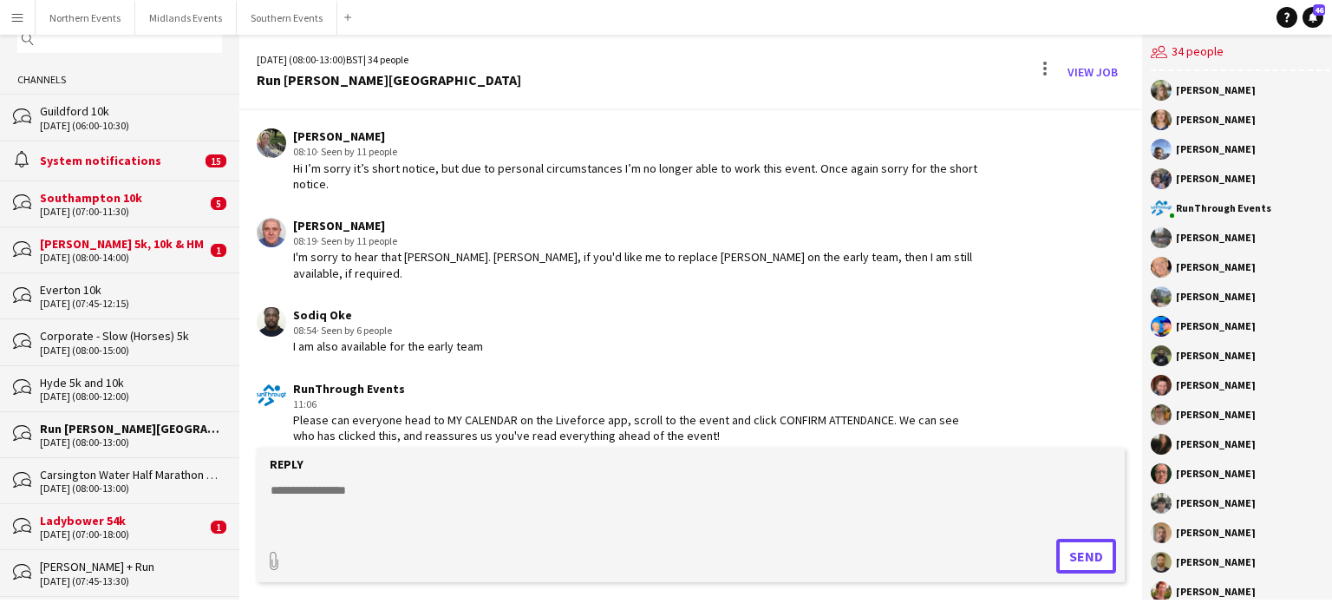
scroll to position [0, 0]
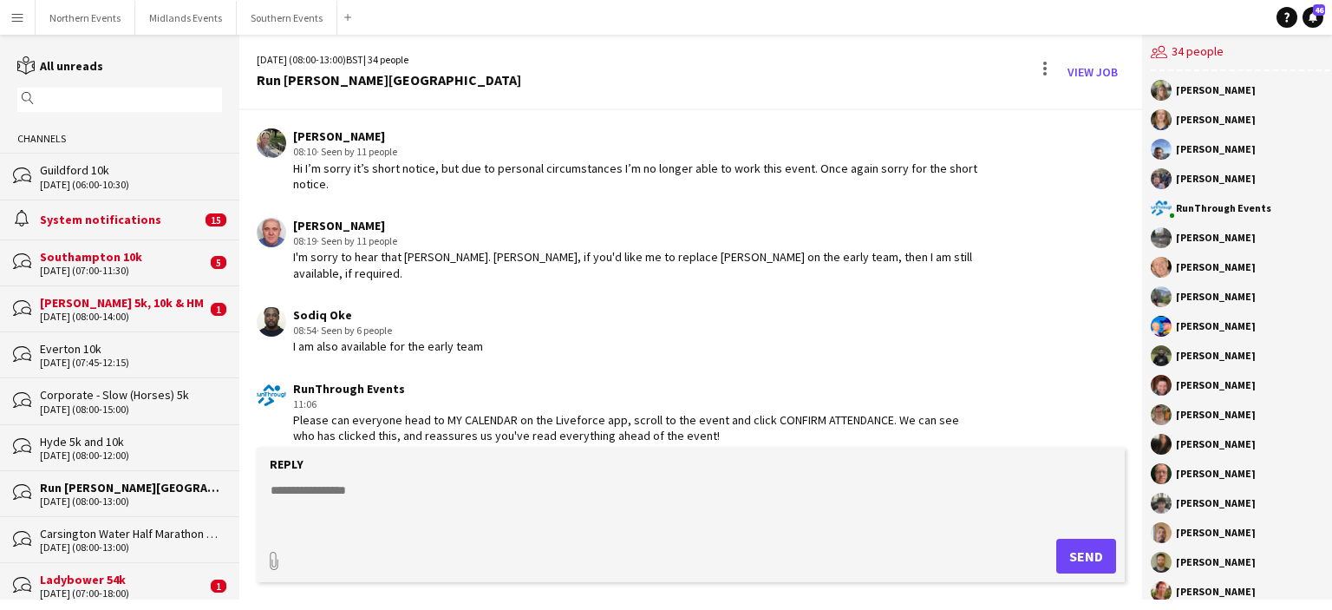
click at [103, 101] on input "text" at bounding box center [128, 100] width 180 height 16
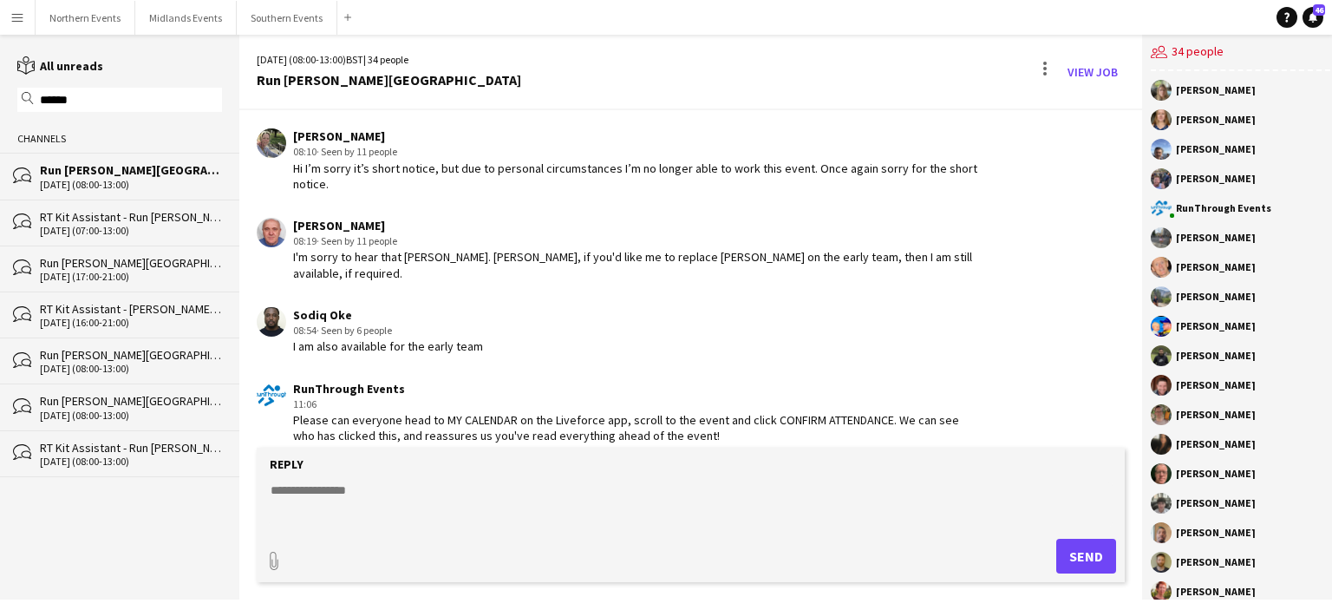
click at [97, 173] on div "Run [PERSON_NAME][GEOGRAPHIC_DATA]" at bounding box center [131, 170] width 182 height 16
click at [67, 172] on div "Run [PERSON_NAME][GEOGRAPHIC_DATA]" at bounding box center [131, 170] width 182 height 16
drag, startPoint x: 82, startPoint y: 101, endPoint x: 0, endPoint y: 106, distance: 82.5
click at [0, 106] on div "reading All unreads magnifier ****** Channels bubbles Run [PERSON_NAME][GEOGRAP…" at bounding box center [119, 266] width 239 height 421
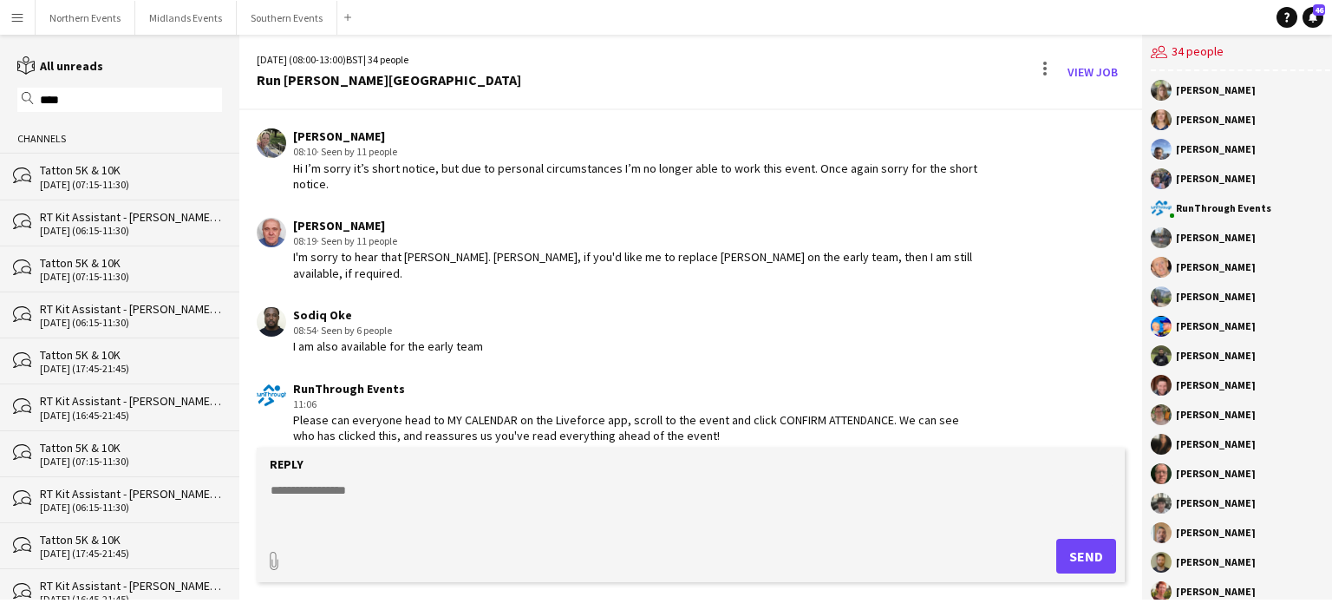
type input "****"
click at [142, 177] on div "Tatton 5K & 10K" at bounding box center [131, 170] width 182 height 16
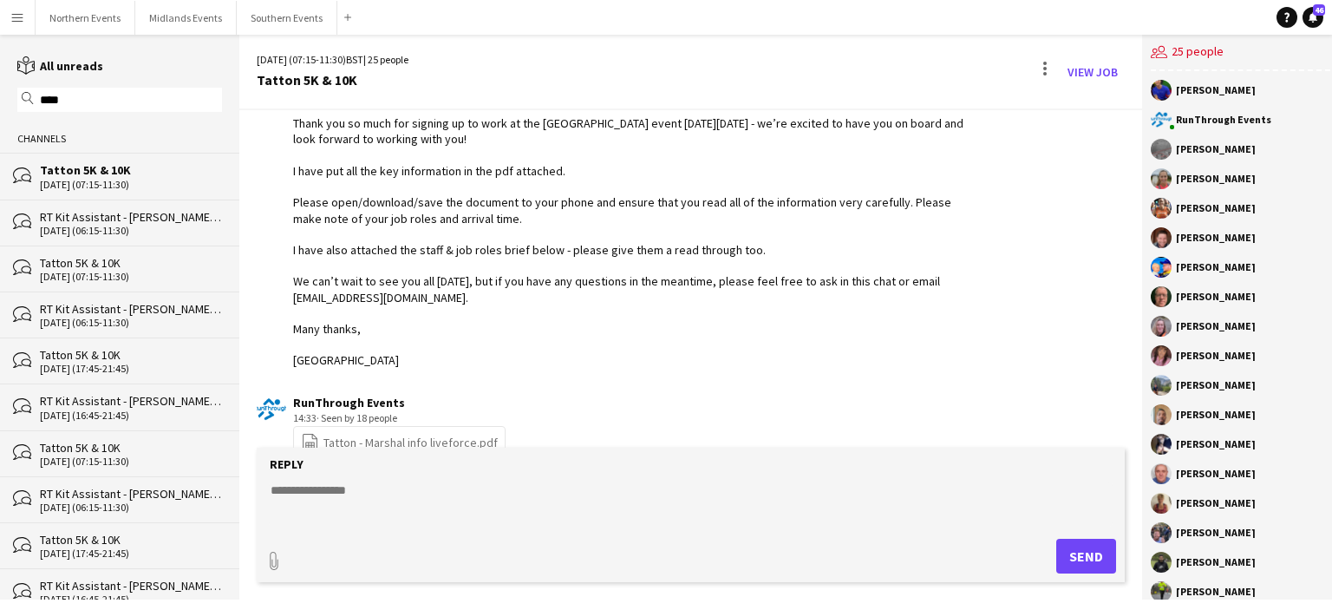
scroll to position [1762, 0]
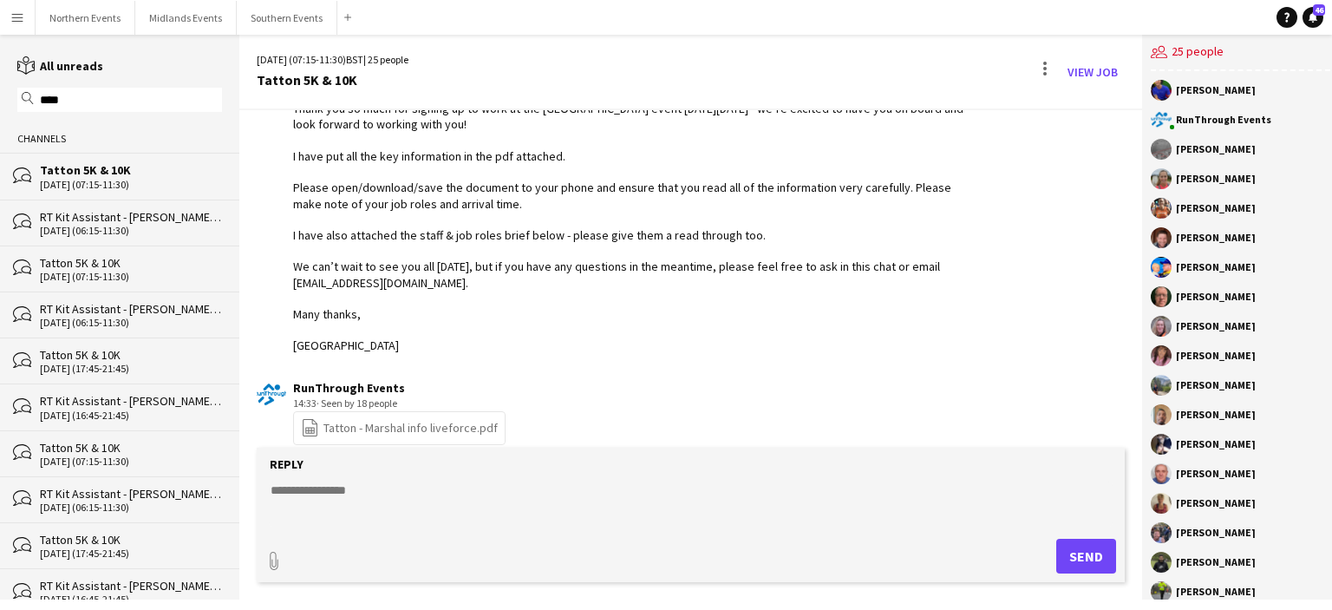
click at [316, 499] on textarea at bounding box center [691, 503] width 844 height 45
paste textarea "**********"
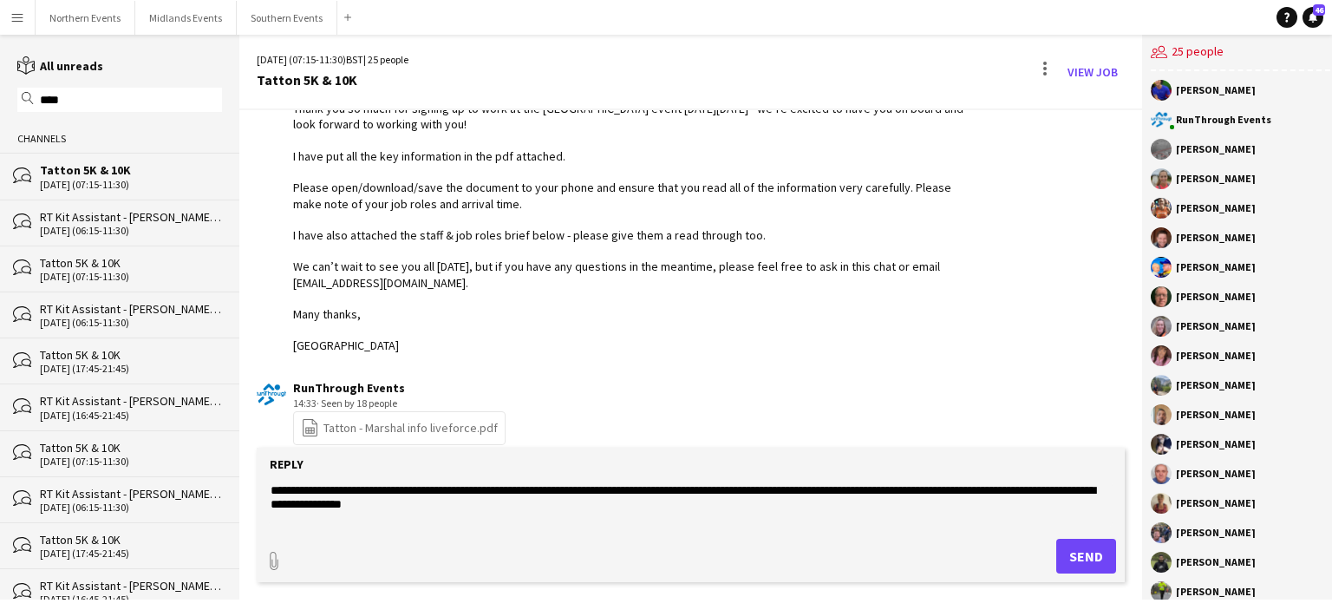
scroll to position [13, 0]
type textarea "**********"
click at [1069, 556] on button "Send" at bounding box center [1086, 556] width 60 height 35
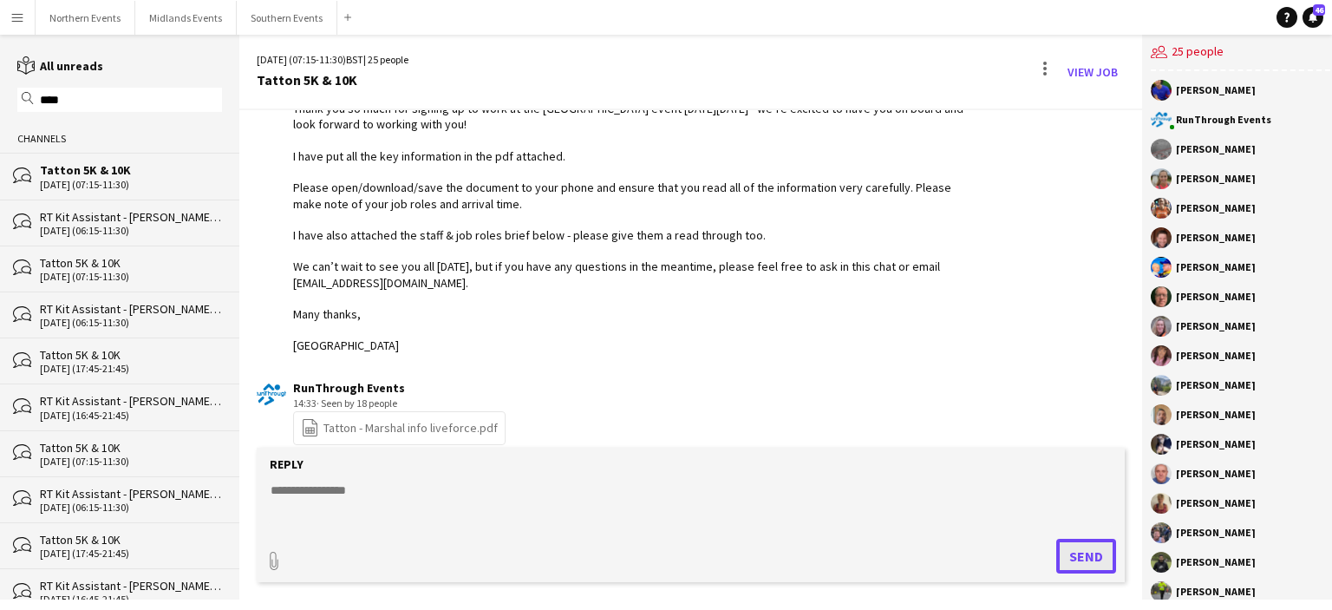
scroll to position [1900, 0]
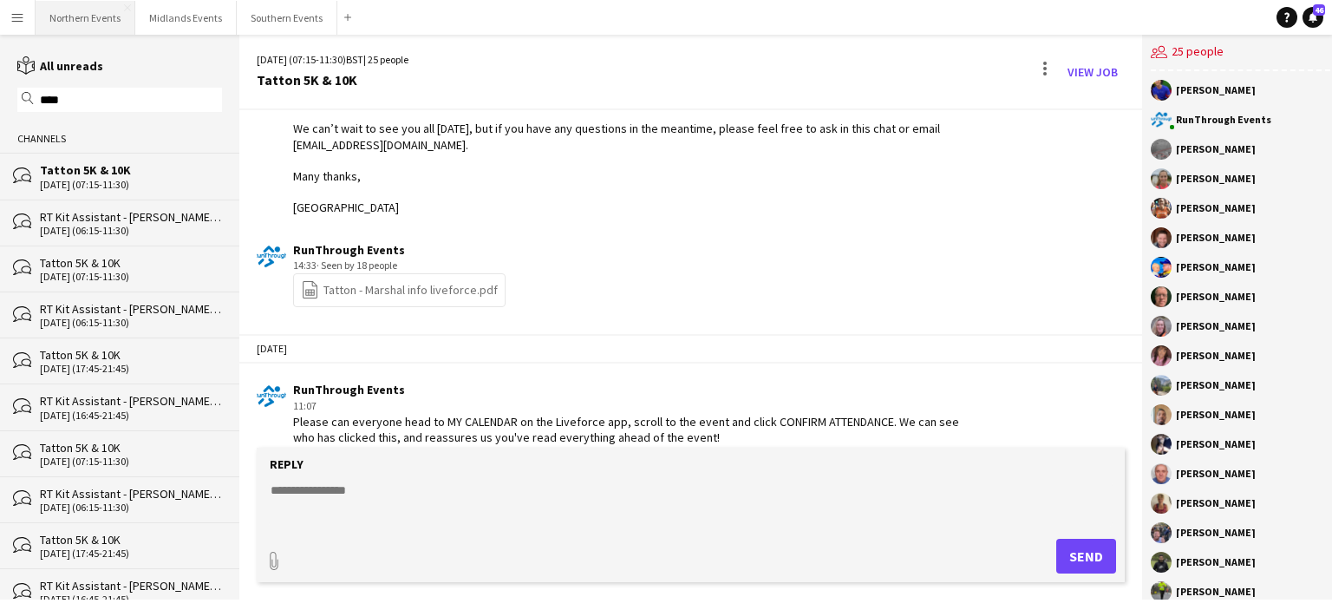
click at [108, 16] on button "Northern Events Close" at bounding box center [86, 18] width 100 height 34
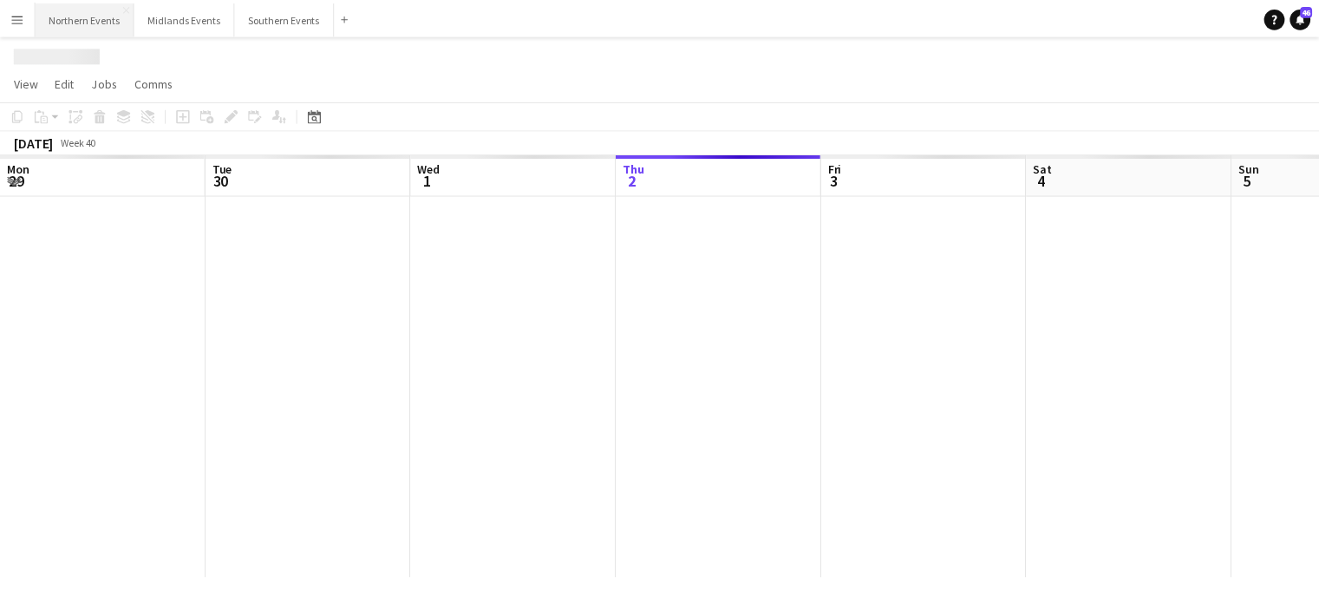
scroll to position [0, 415]
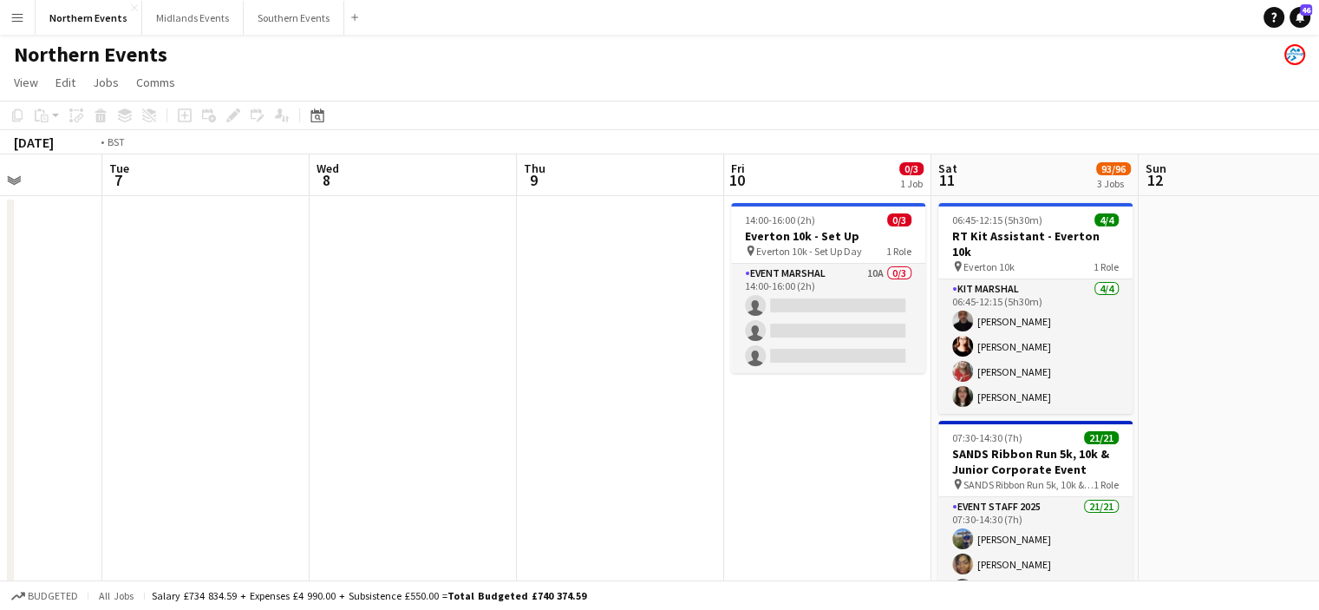
drag, startPoint x: 1141, startPoint y: 277, endPoint x: 0, endPoint y: 277, distance: 1141.4
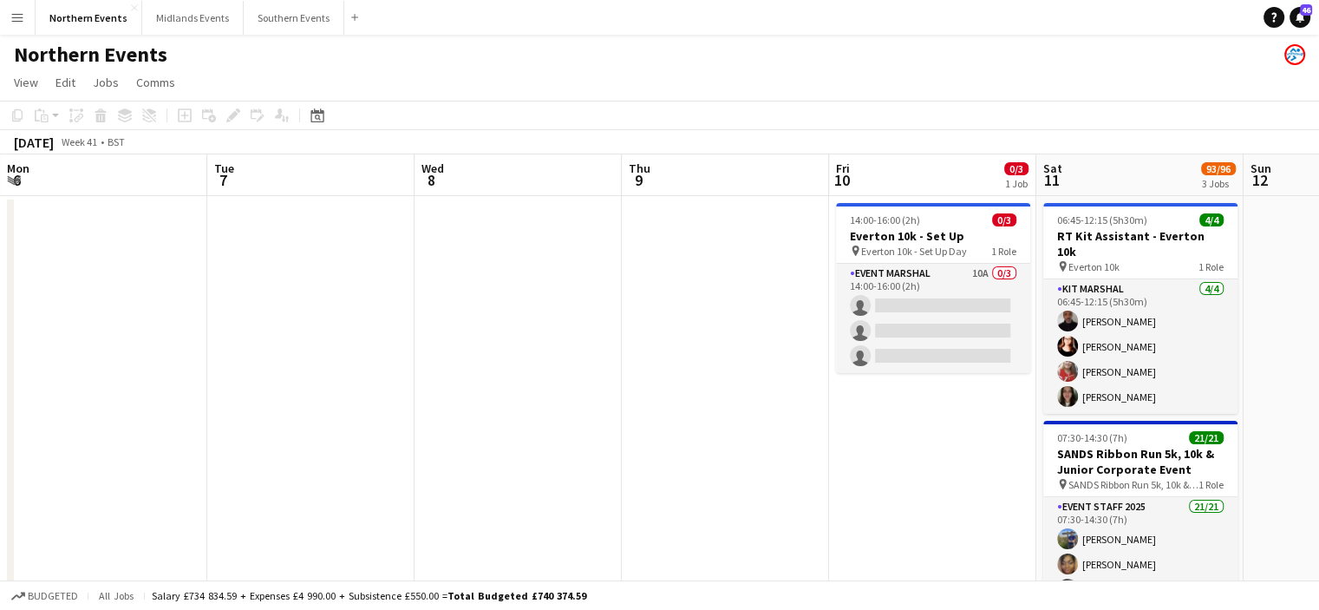
scroll to position [0, 633]
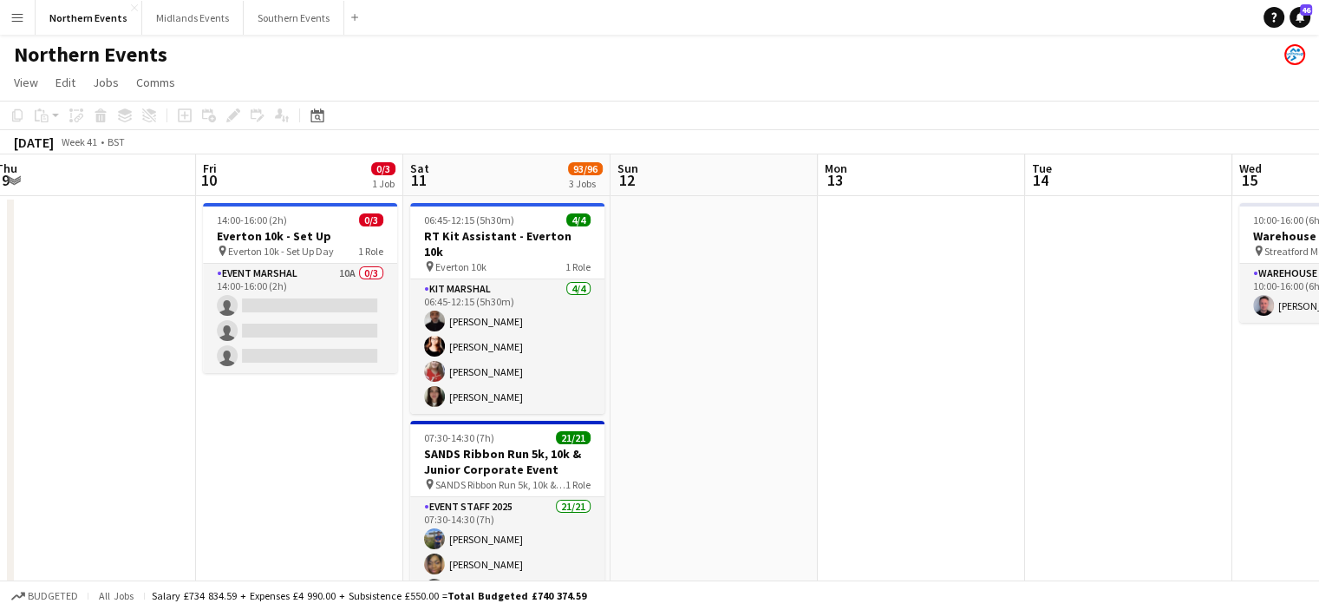
drag, startPoint x: 1148, startPoint y: 396, endPoint x: 620, endPoint y: 379, distance: 528.5
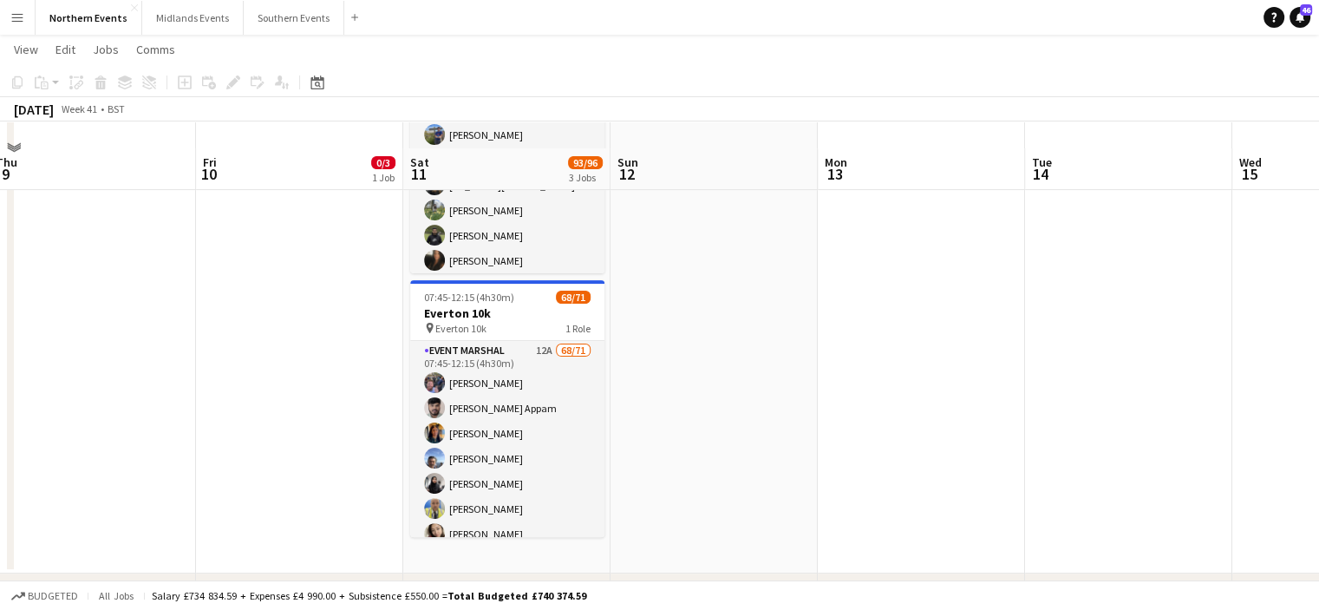
scroll to position [434, 0]
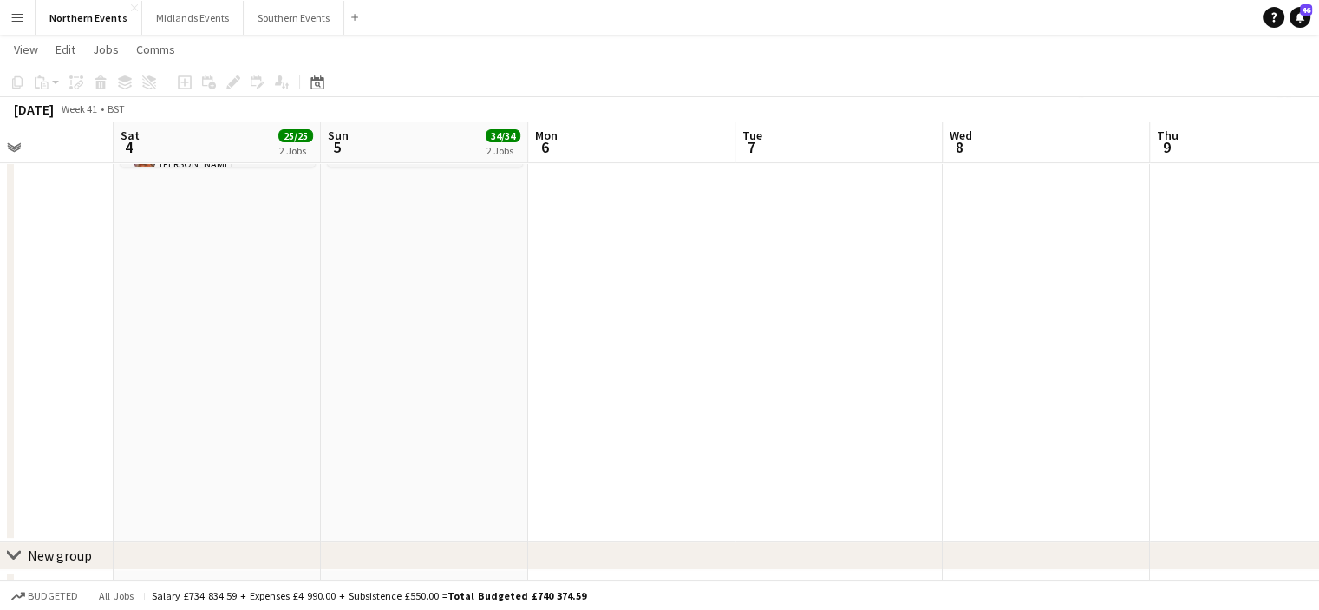
drag, startPoint x: 126, startPoint y: 304, endPoint x: 1331, endPoint y: 221, distance: 1208.4
click at [1318, 221] on html "Menu Boards Boards Boards All jobs Status Workforce Workforce My Workforce Recr…" at bounding box center [659, 148] width 1319 height 1165
drag, startPoint x: 74, startPoint y: 219, endPoint x: 899, endPoint y: 219, distance: 824.8
click at [899, 219] on app-calendar-viewport "Wed 1 Thu 2 Fri 3 Sat 4 25/25 2 Jobs Sun 5 34/34 2 Jobs Mon 6 Tue 7 Wed 8 Thu 9…" at bounding box center [659, 168] width 1319 height 1068
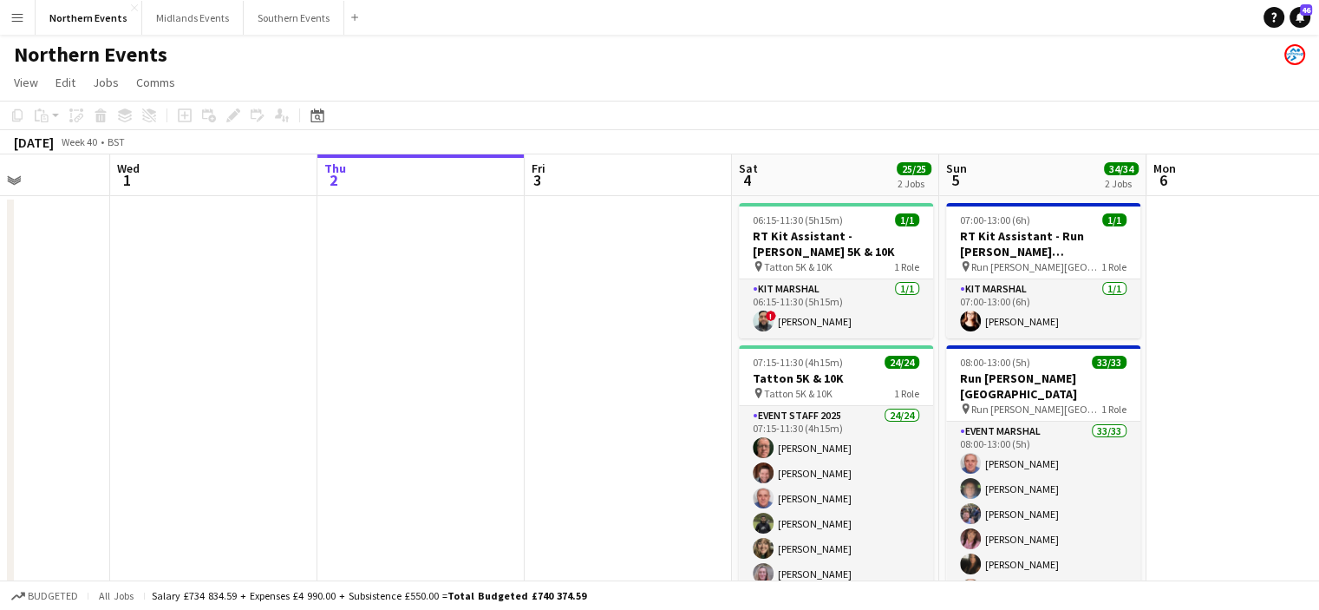
scroll to position [0, 743]
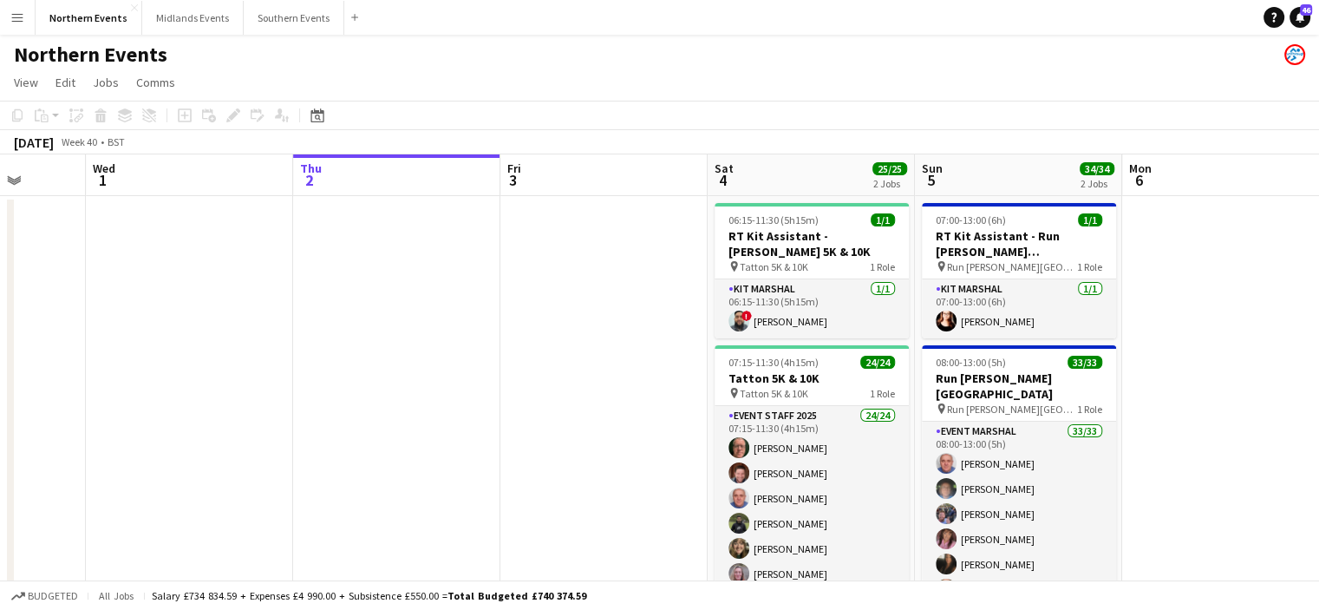
drag, startPoint x: 520, startPoint y: 251, endPoint x: 290, endPoint y: 166, distance: 245.9
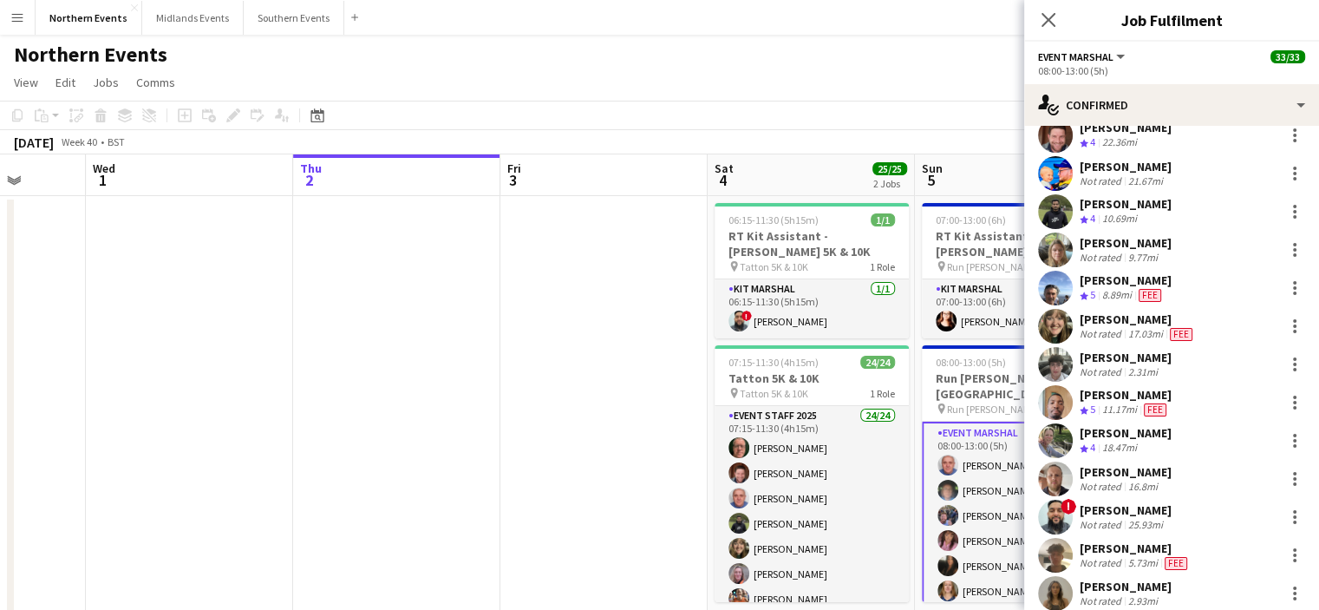
scroll to position [520, 0]
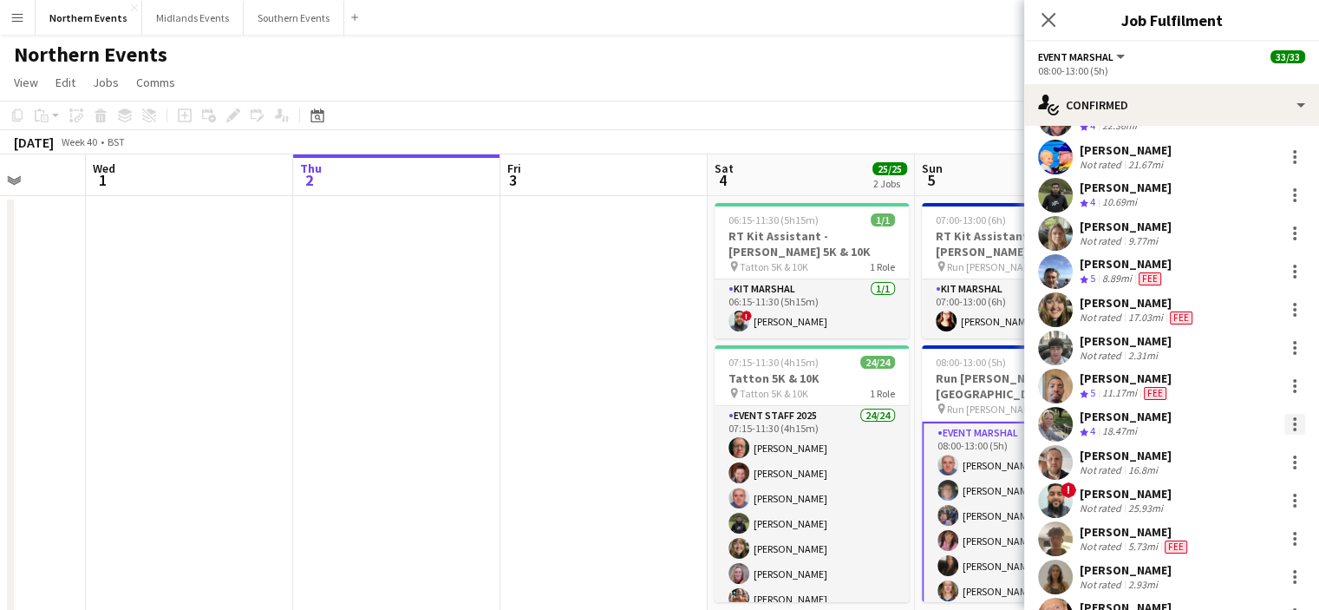
click at [1287, 420] on div at bounding box center [1294, 424] width 21 height 21
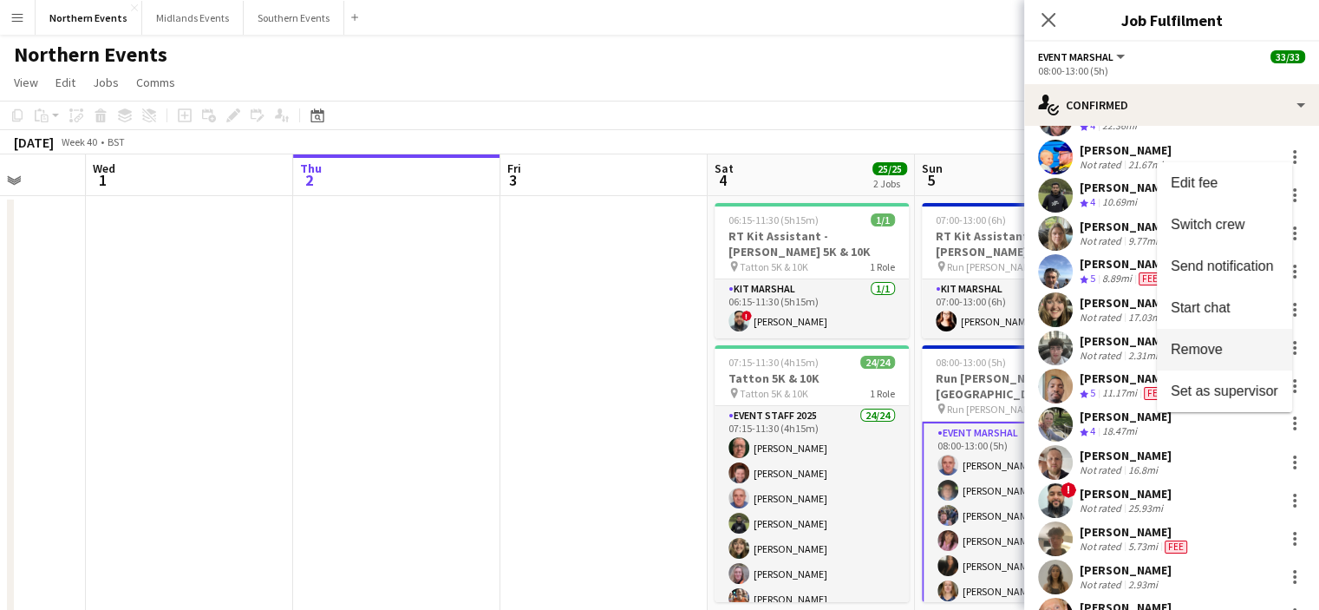
click at [1213, 343] on span "Remove" at bounding box center [1197, 349] width 52 height 15
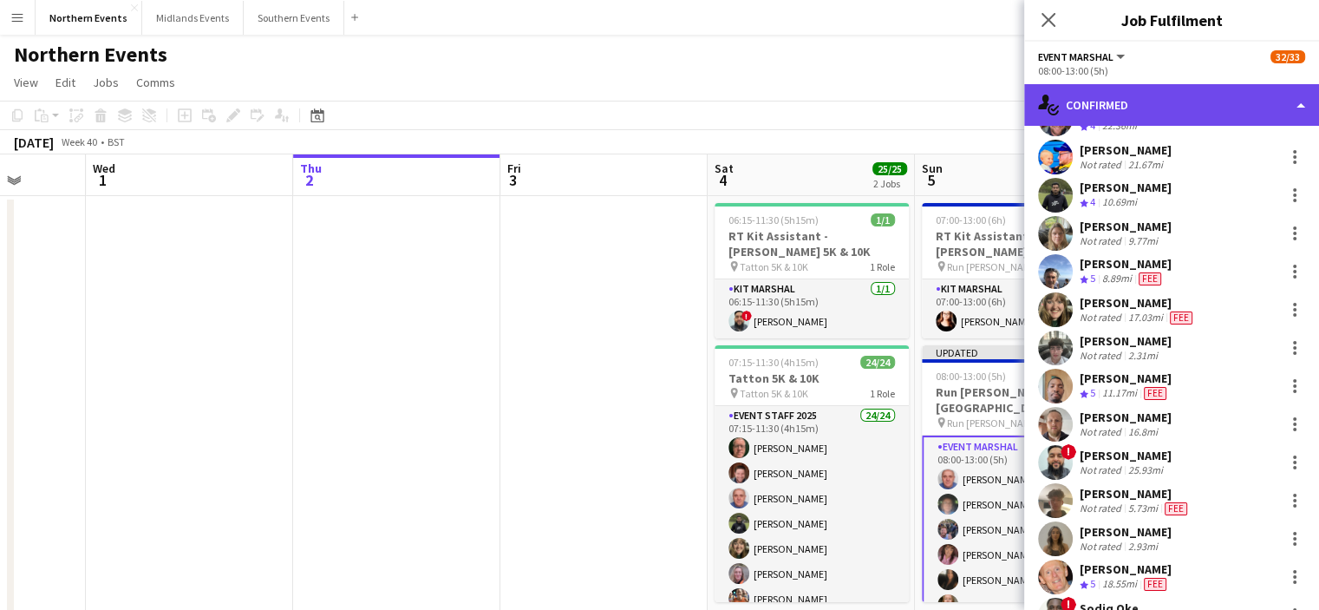
click at [1076, 106] on div "single-neutral-actions-check-2 Confirmed" at bounding box center [1171, 105] width 295 height 42
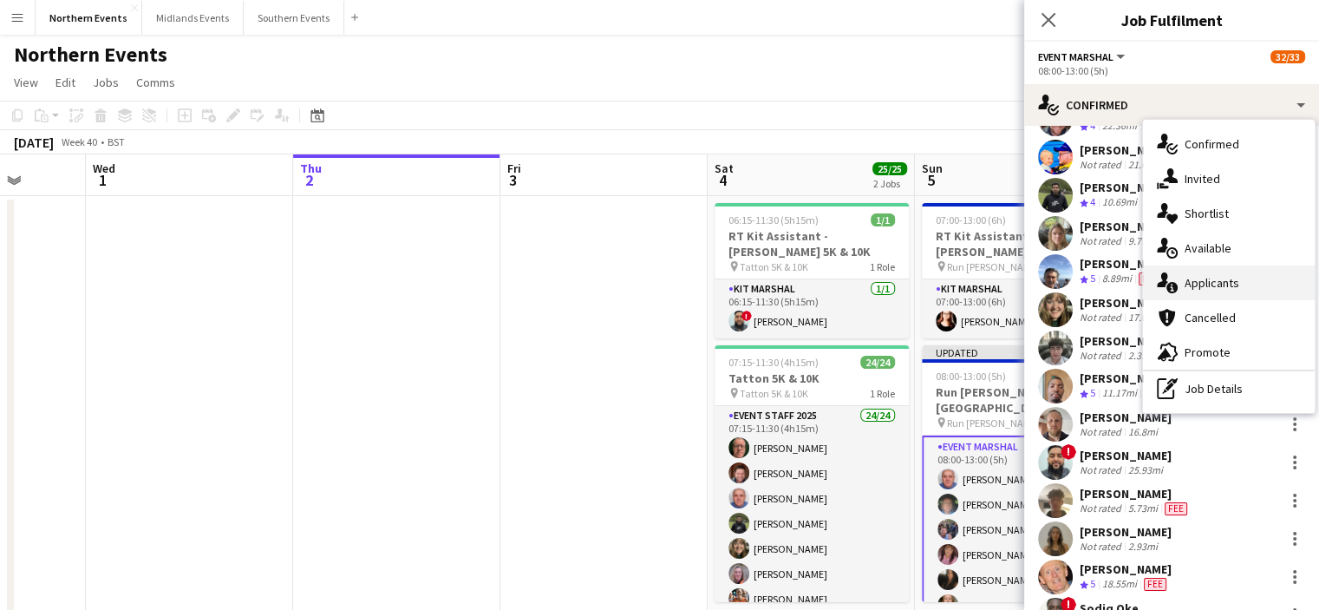
click at [1194, 293] on div "single-neutral-actions-information Applicants" at bounding box center [1229, 282] width 172 height 35
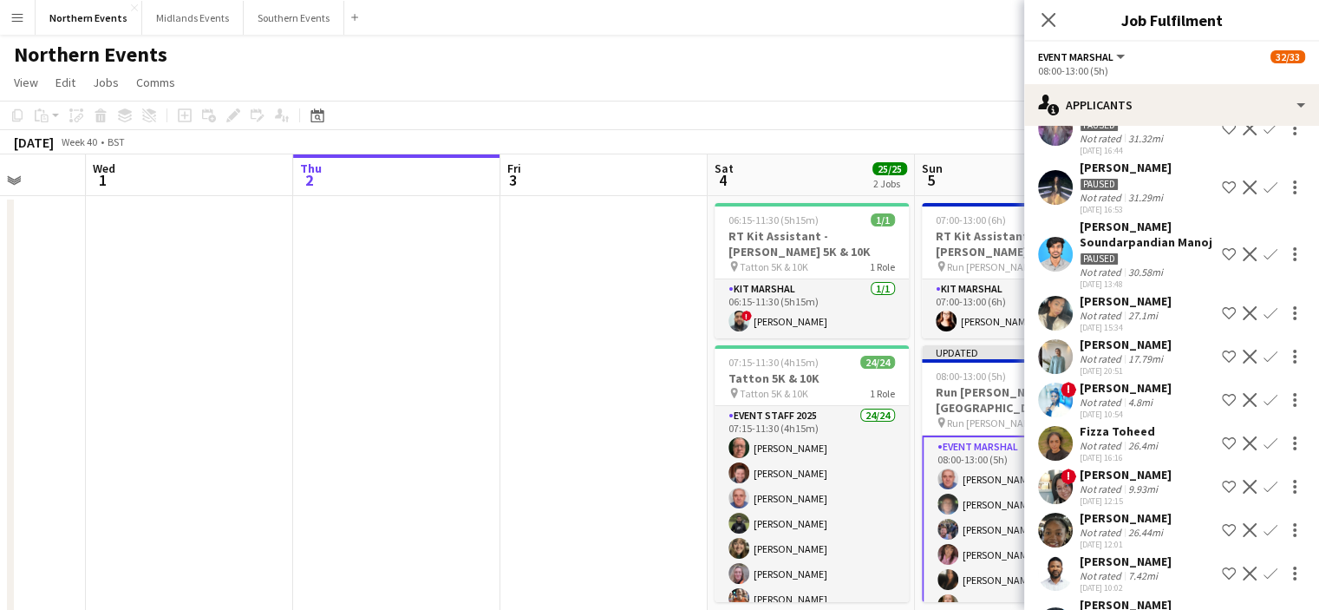
scroll to position [0, 0]
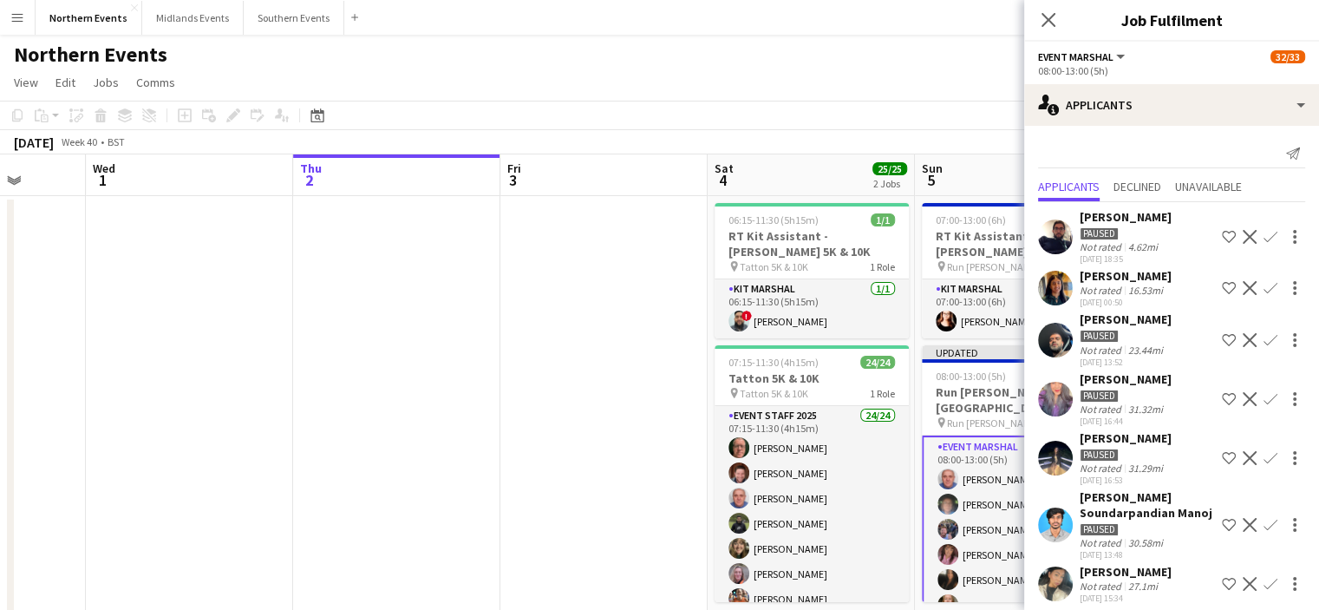
drag, startPoint x: 1170, startPoint y: 275, endPoint x: 1080, endPoint y: 280, distance: 90.4
click at [1080, 280] on div "[PERSON_NAME] Not rated 16.53mi [DATE] 00:50 Shortlist crew Decline Confirm" at bounding box center [1171, 288] width 295 height 40
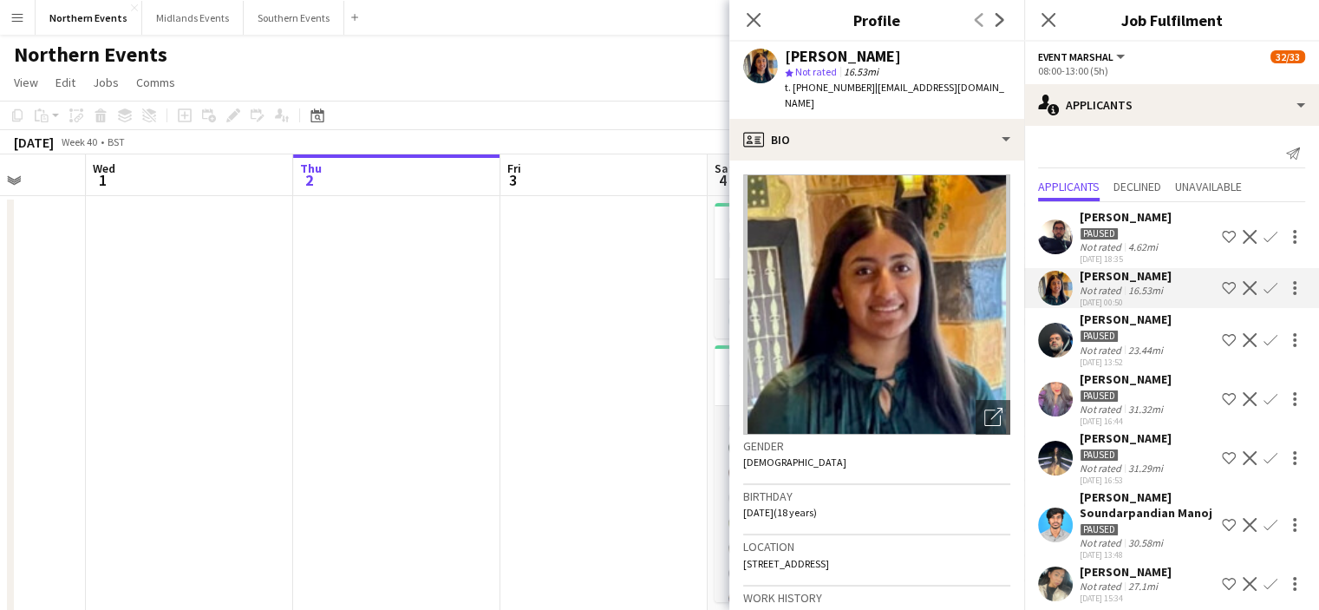
click at [1264, 285] on app-icon "Confirm" at bounding box center [1271, 288] width 14 height 14
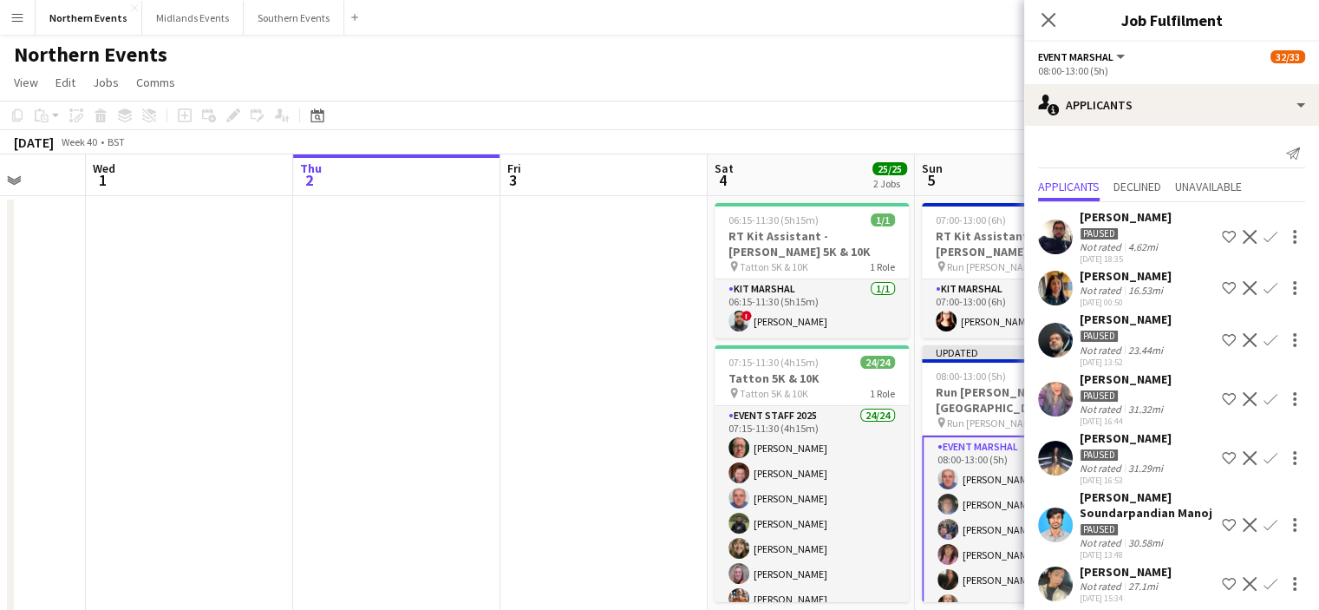
click at [1264, 291] on app-icon "Confirm" at bounding box center [1271, 288] width 14 height 14
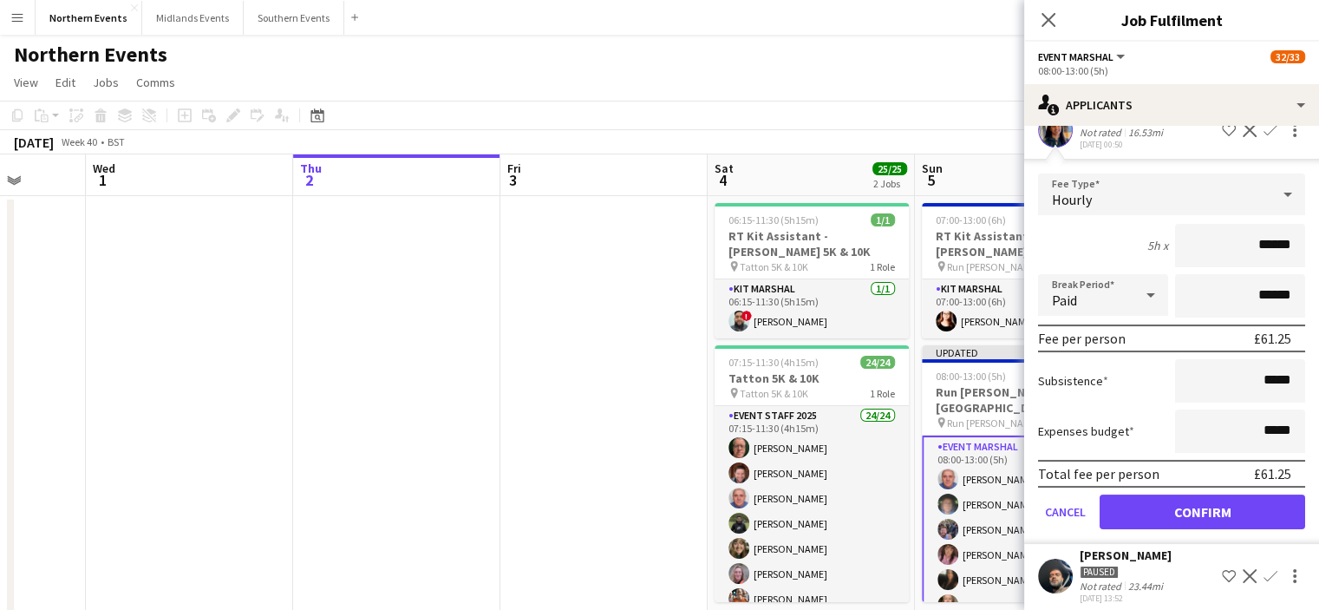
scroll to position [347, 0]
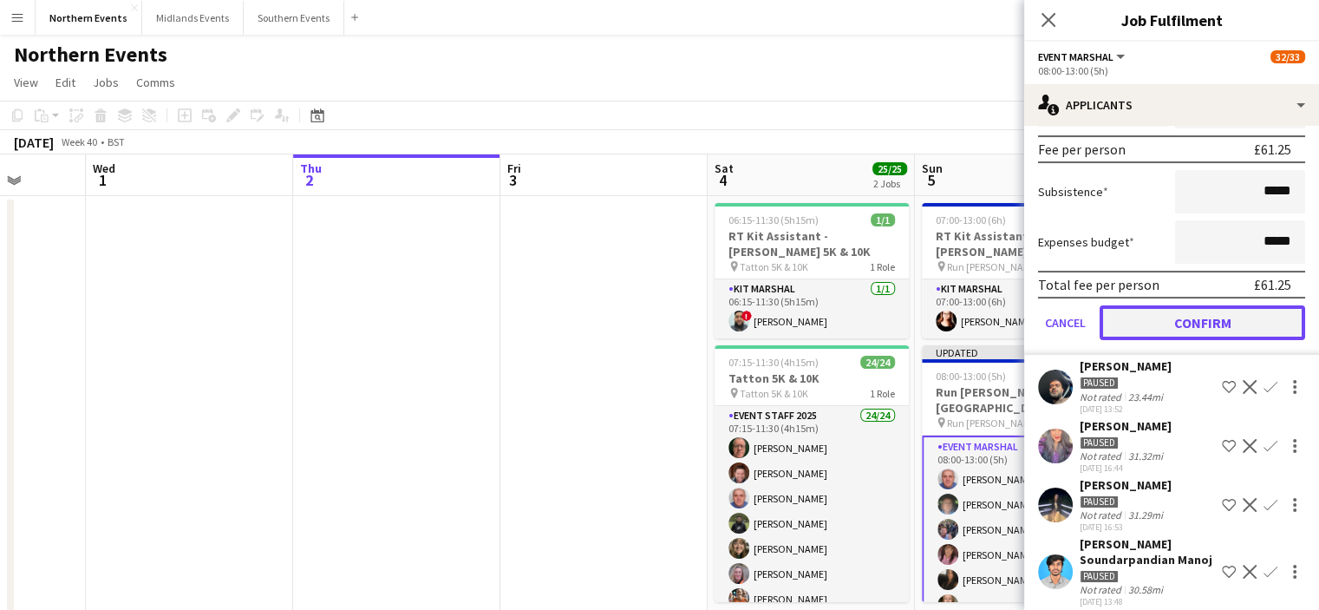
click at [1159, 331] on button "Confirm" at bounding box center [1203, 322] width 206 height 35
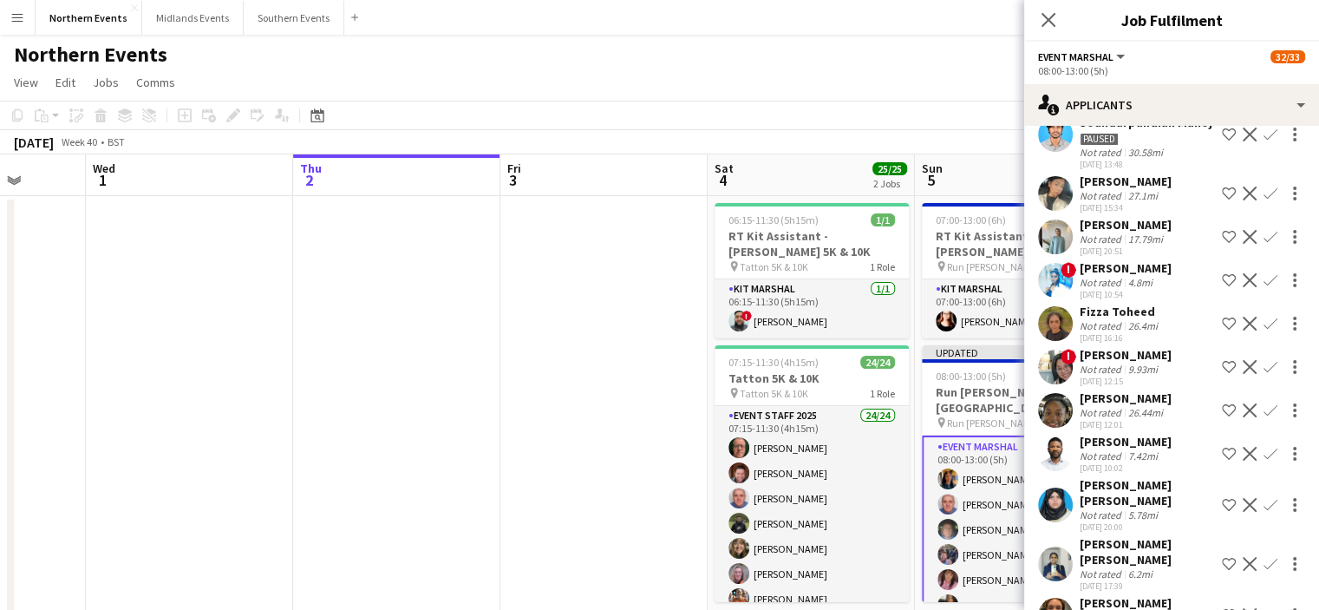
scroll to position [0, 0]
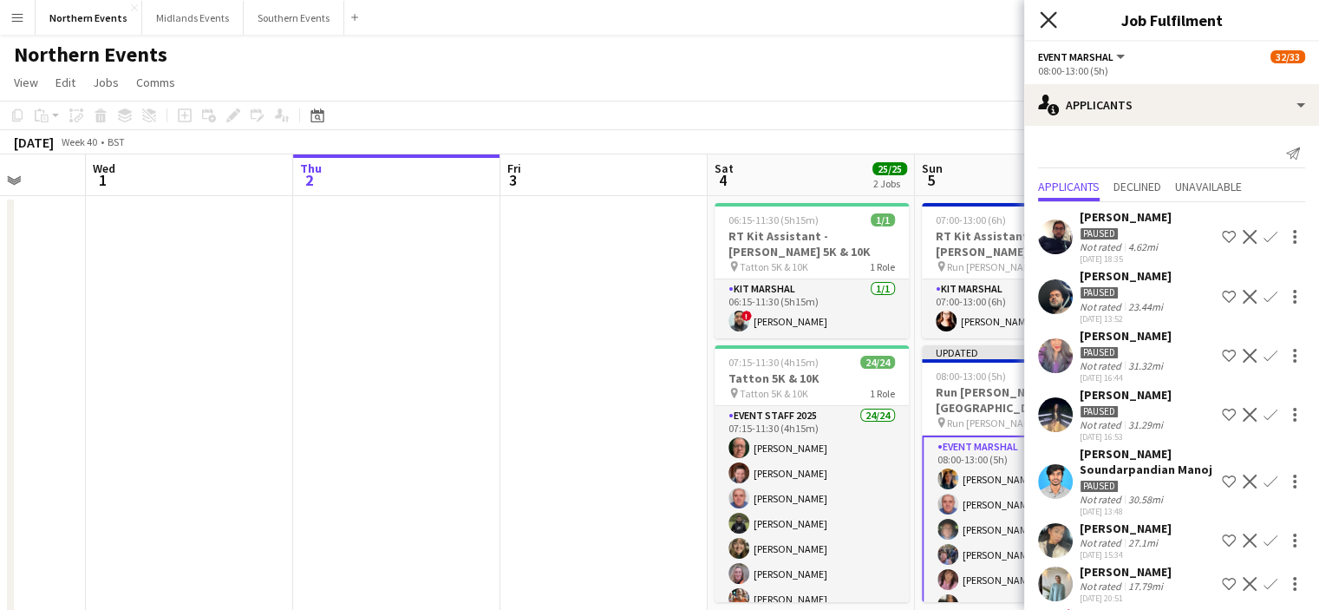
click at [1055, 24] on icon "Close pop-in" at bounding box center [1048, 19] width 16 height 16
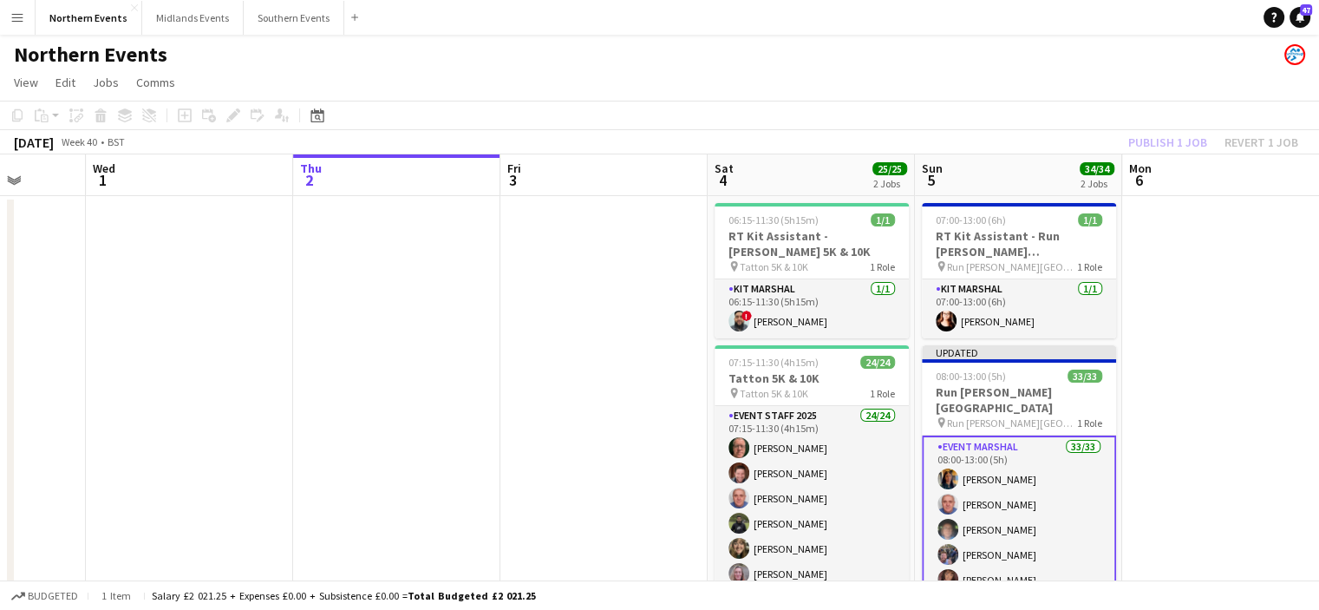
click at [1159, 143] on div "Publish 1 job Revert 1 job" at bounding box center [1214, 142] width 212 height 23
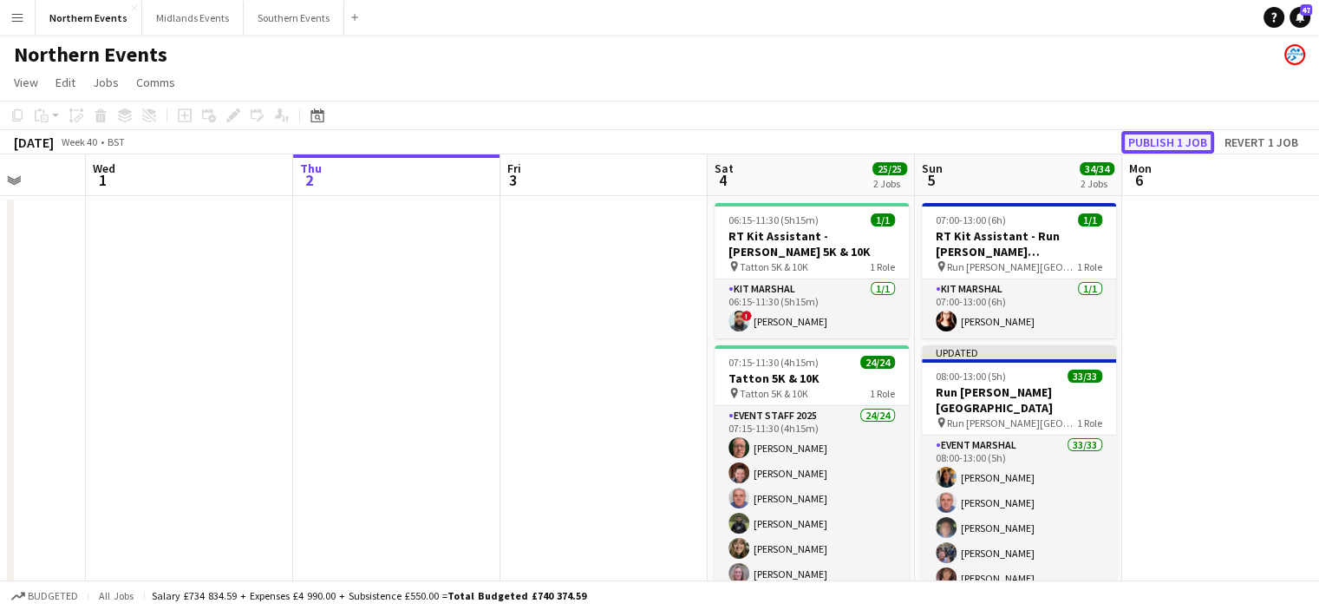
click at [1159, 143] on button "Publish 1 job" at bounding box center [1167, 142] width 93 height 23
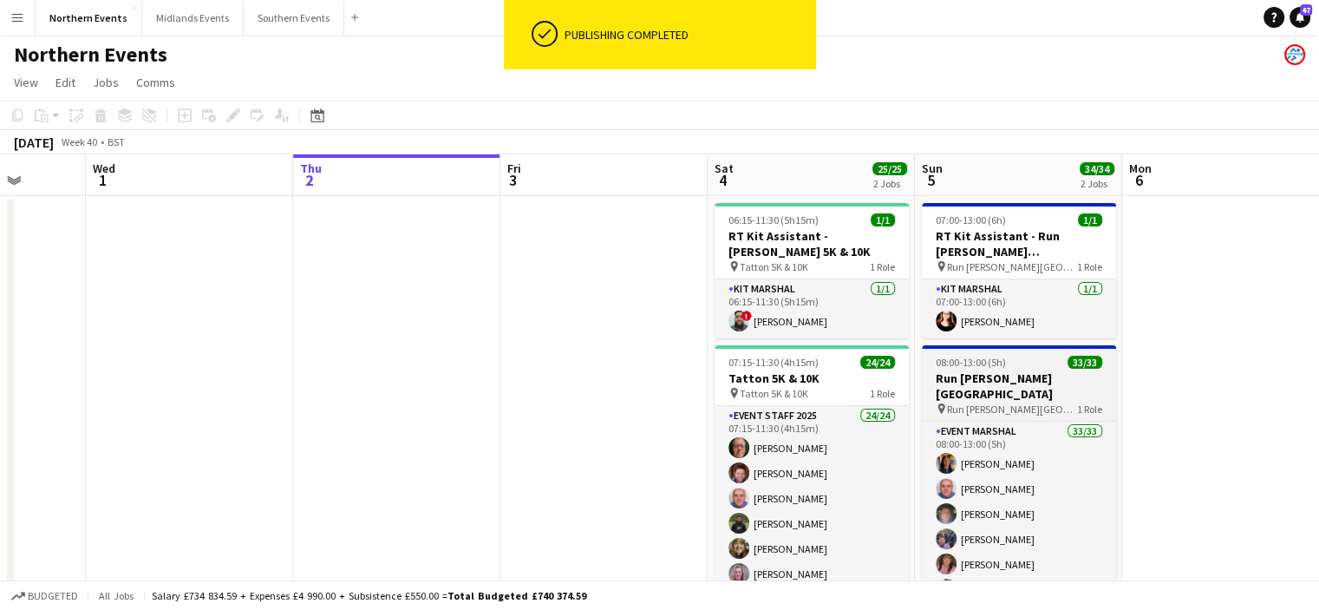
click at [984, 381] on h3 "Run [PERSON_NAME][GEOGRAPHIC_DATA]" at bounding box center [1019, 385] width 194 height 31
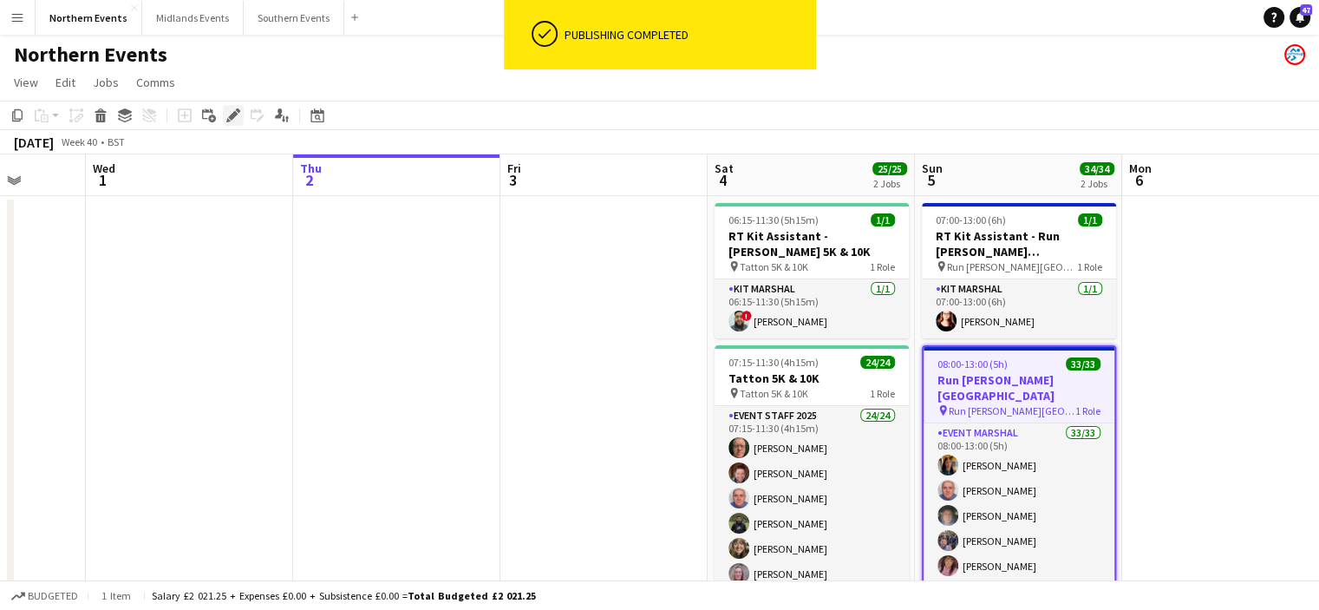
click at [237, 114] on icon "Edit" at bounding box center [233, 115] width 14 height 14
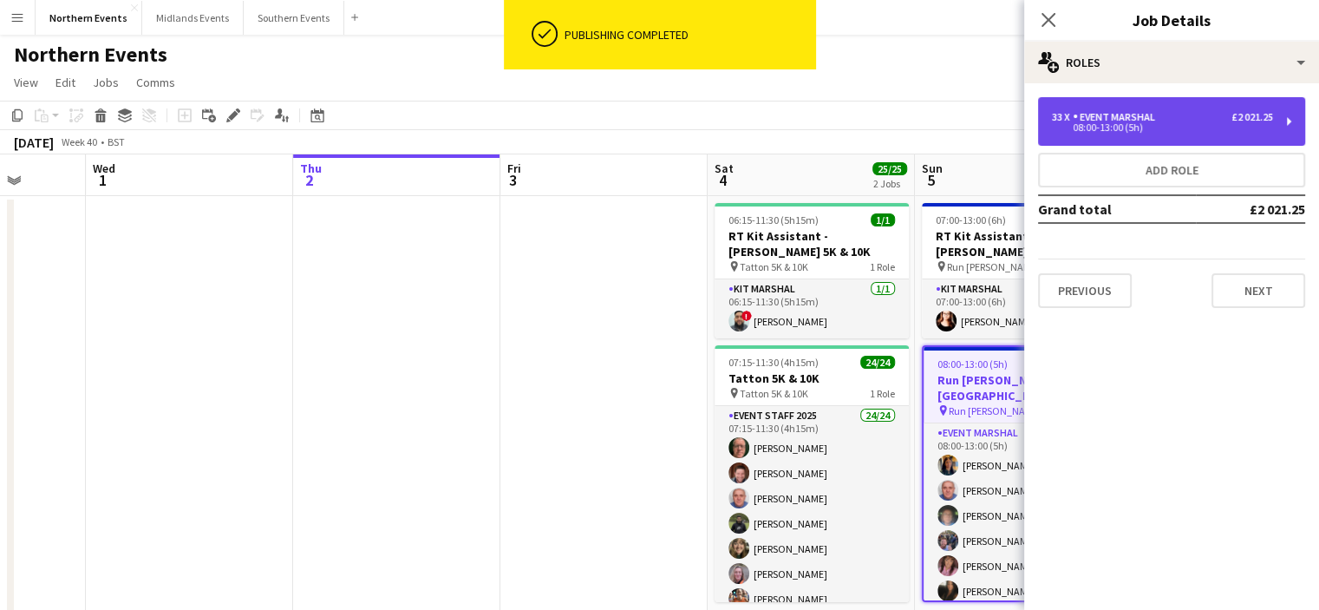
click at [1259, 127] on div "08:00-13:00 (5h)" at bounding box center [1162, 127] width 221 height 9
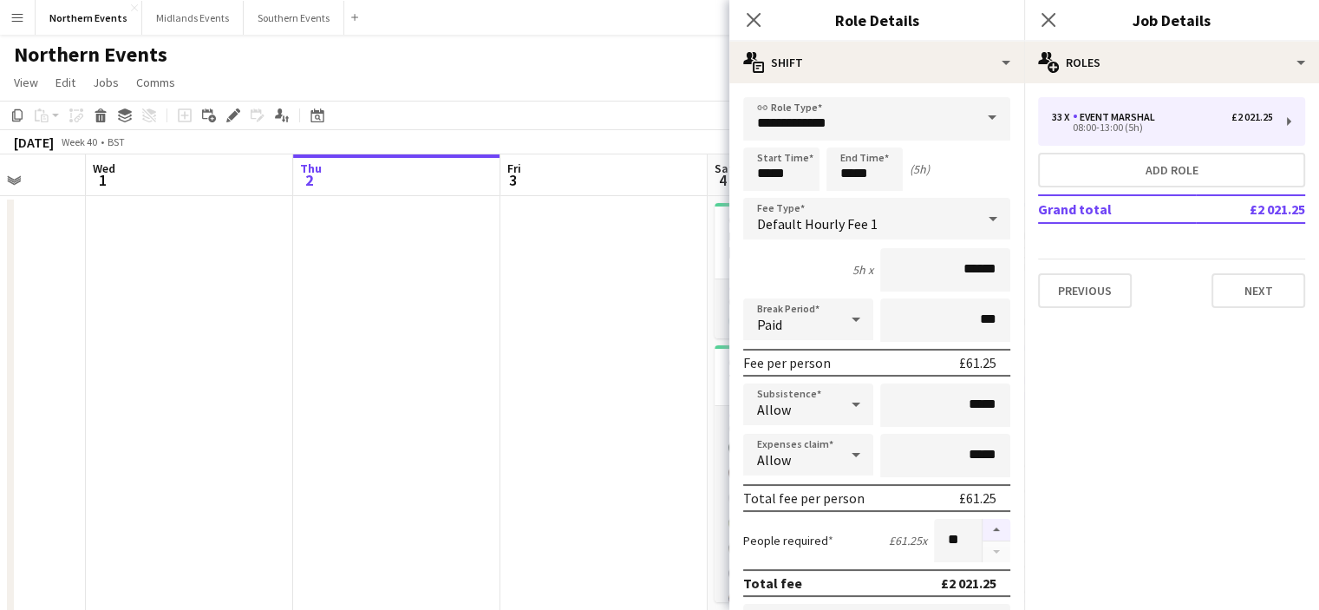
click at [984, 525] on button "button" at bounding box center [997, 530] width 28 height 23
click at [984, 523] on button "button" at bounding box center [997, 530] width 28 height 23
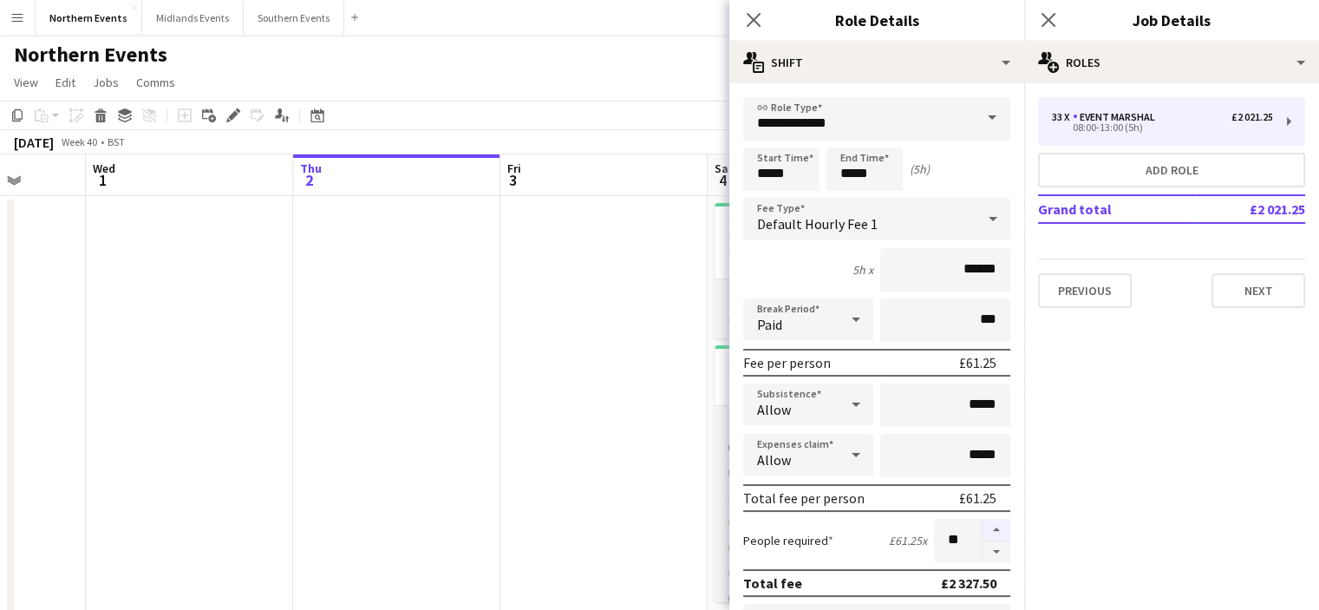
click at [984, 523] on button "button" at bounding box center [997, 530] width 28 height 23
click at [983, 548] on button "button" at bounding box center [997, 552] width 28 height 22
type input "**"
click at [1056, 23] on icon "Close pop-in" at bounding box center [1048, 19] width 16 height 16
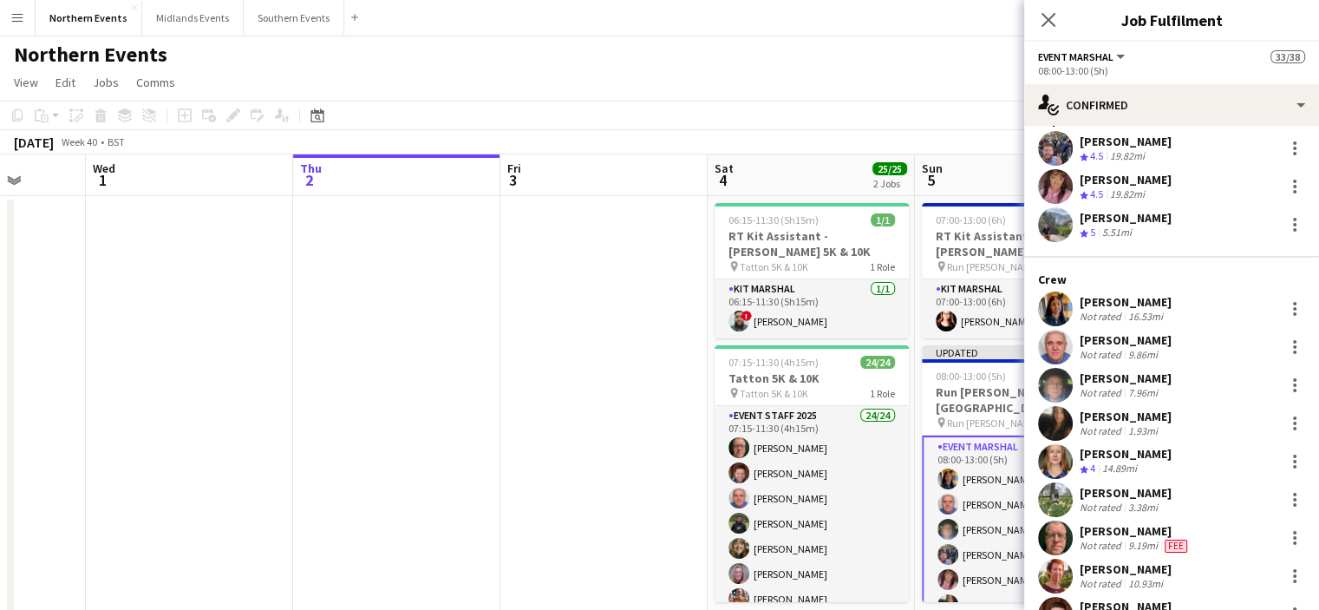
scroll to position [87, 0]
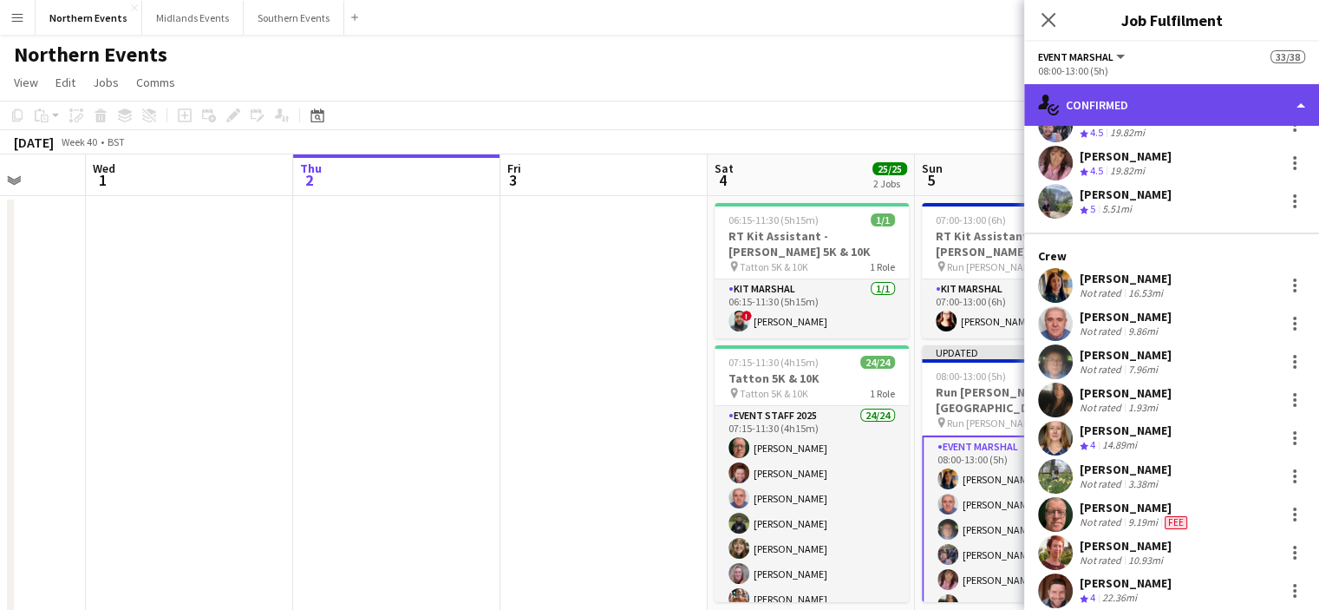
click at [1216, 108] on div "single-neutral-actions-check-2 Confirmed" at bounding box center [1171, 105] width 295 height 42
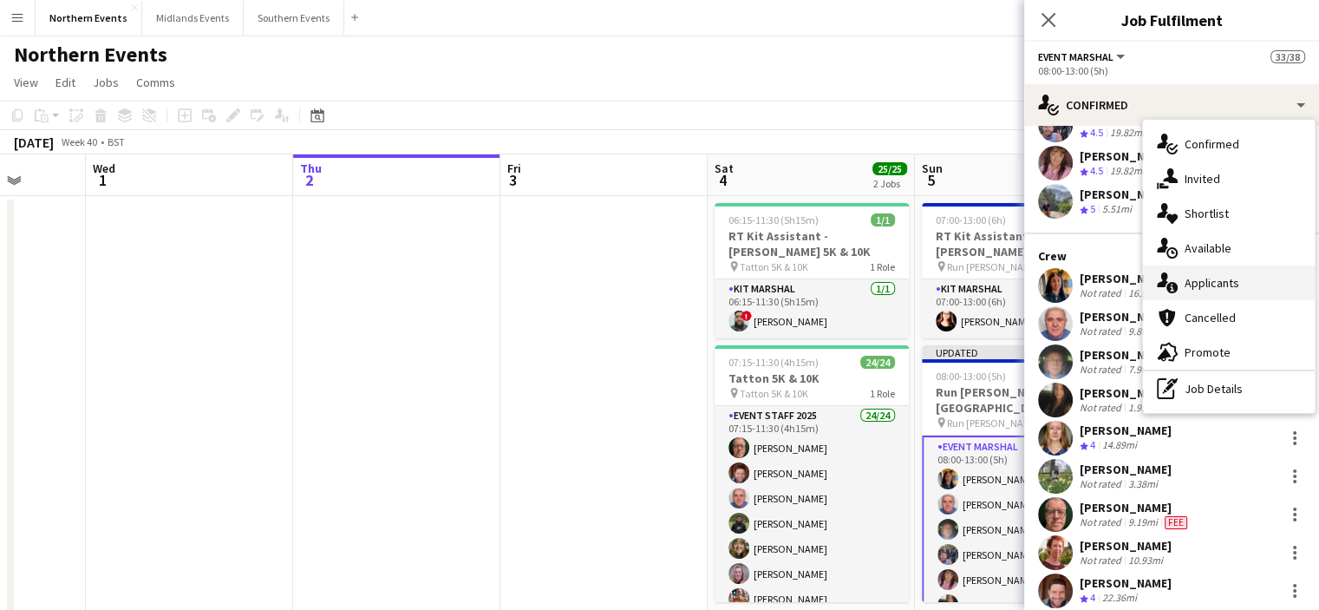
click at [1219, 285] on span "Applicants" at bounding box center [1212, 283] width 55 height 16
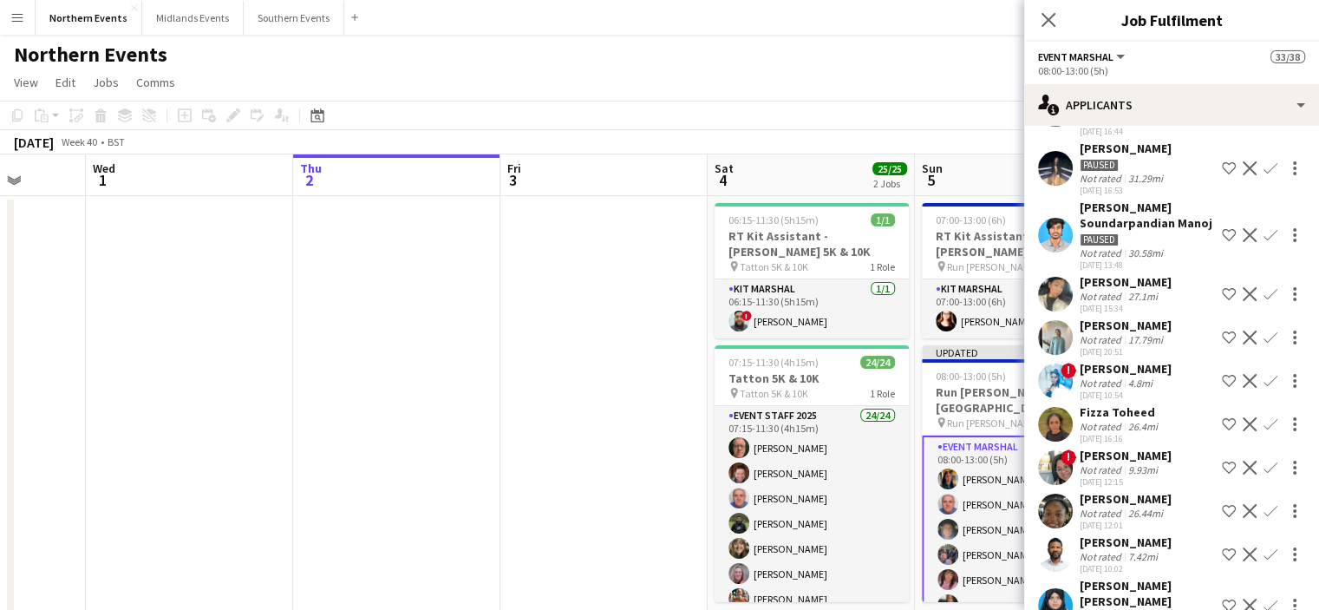
scroll to position [260, 0]
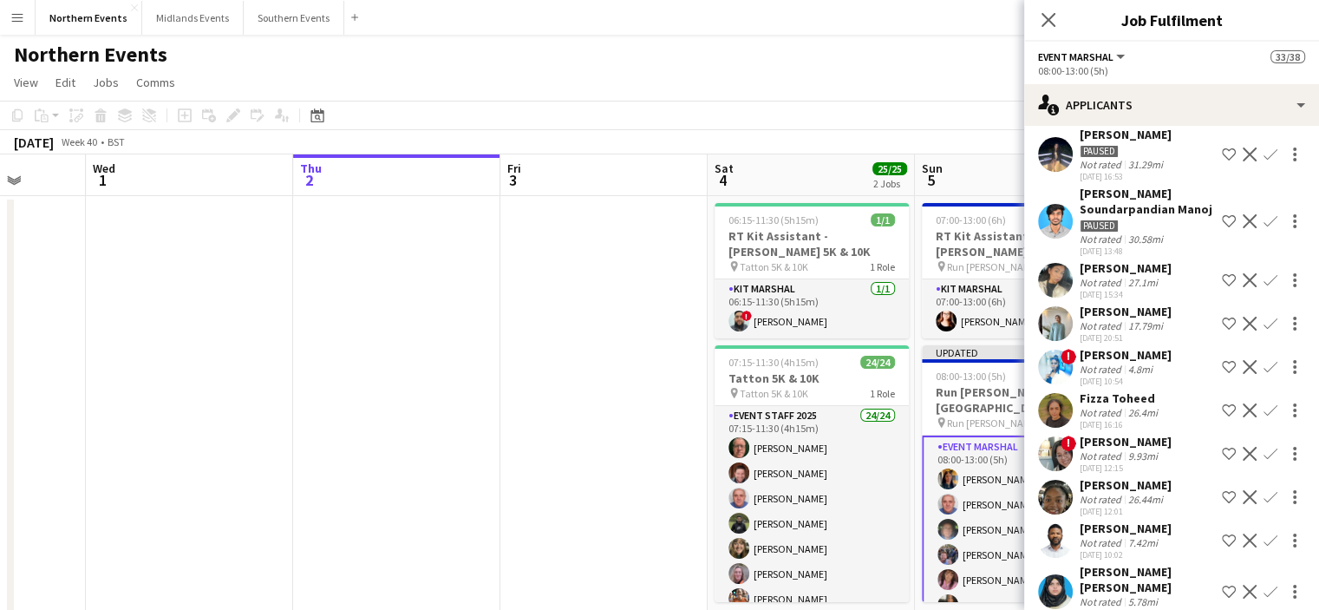
drag, startPoint x: 1157, startPoint y: 289, endPoint x: 1081, endPoint y: 288, distance: 76.3
click at [1081, 276] on div "[PERSON_NAME]" at bounding box center [1126, 268] width 92 height 16
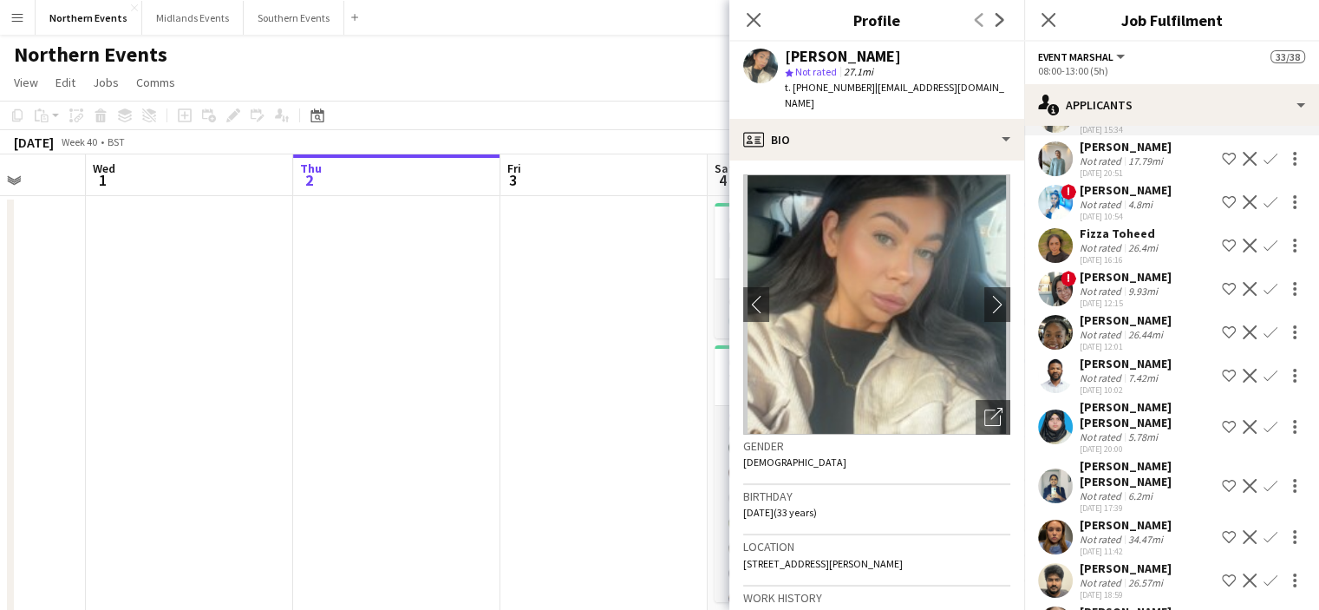
scroll to position [434, 0]
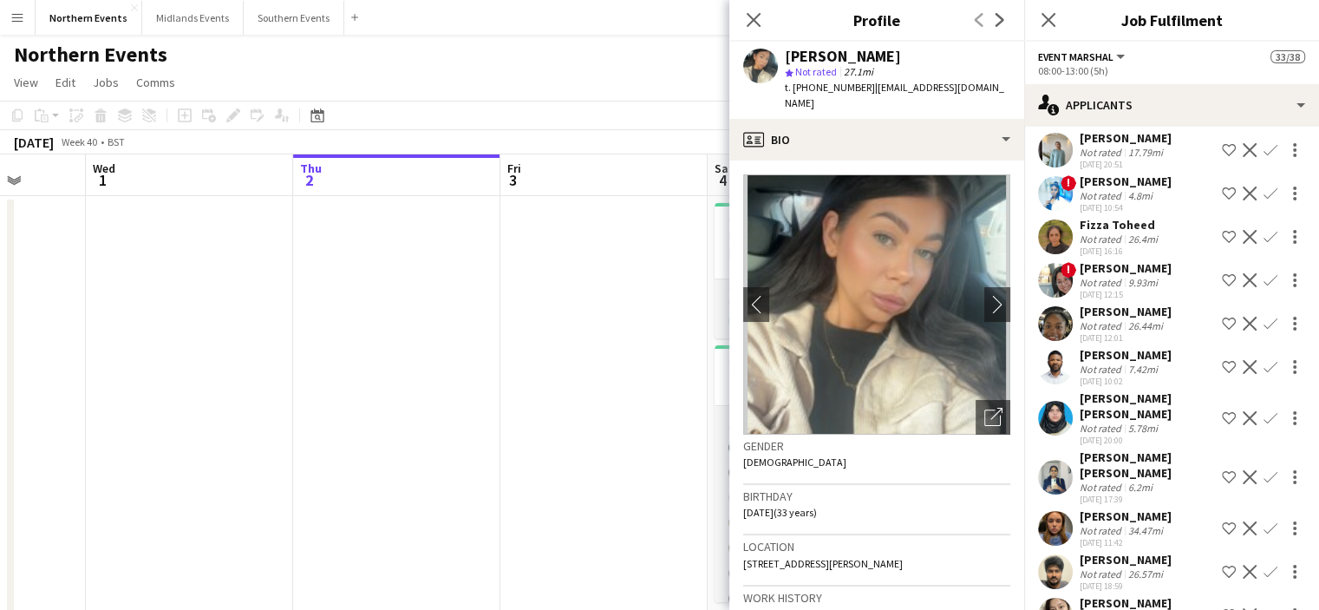
drag, startPoint x: 1178, startPoint y: 376, endPoint x: 1076, endPoint y: 376, distance: 101.5
click at [1076, 376] on div "[PERSON_NAME] Not rated 7.42mi [DATE] 10:02 Shortlist crew Decline Confirm" at bounding box center [1171, 367] width 295 height 40
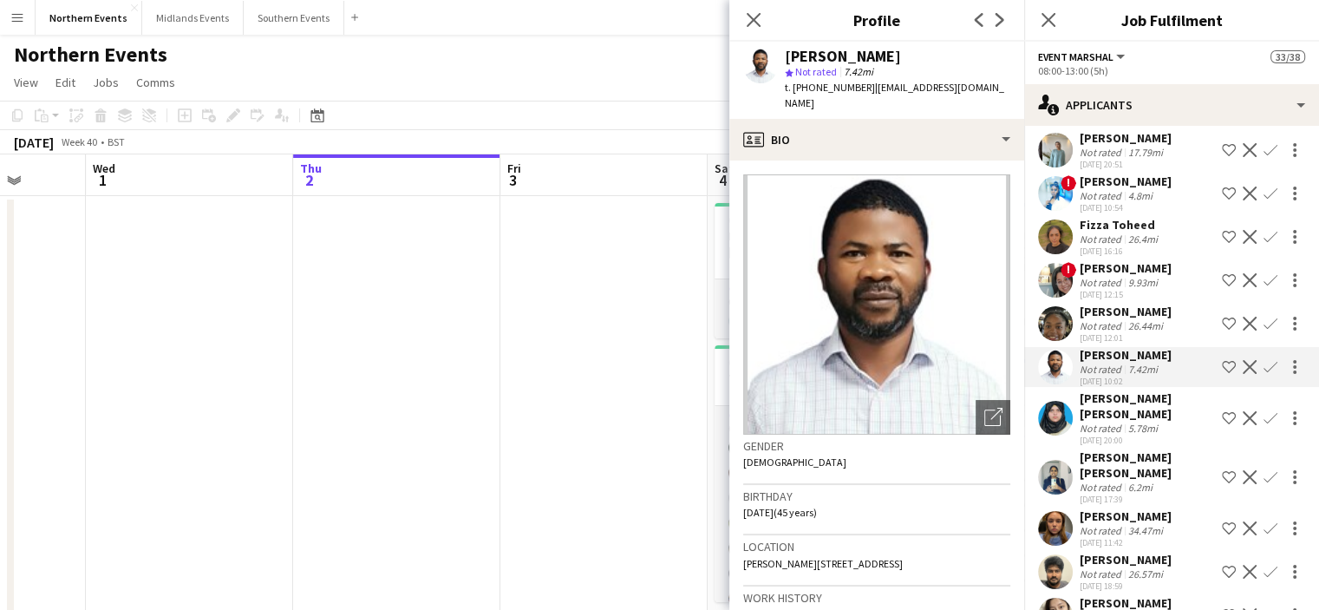
click at [1265, 376] on button "Confirm" at bounding box center [1270, 366] width 21 height 21
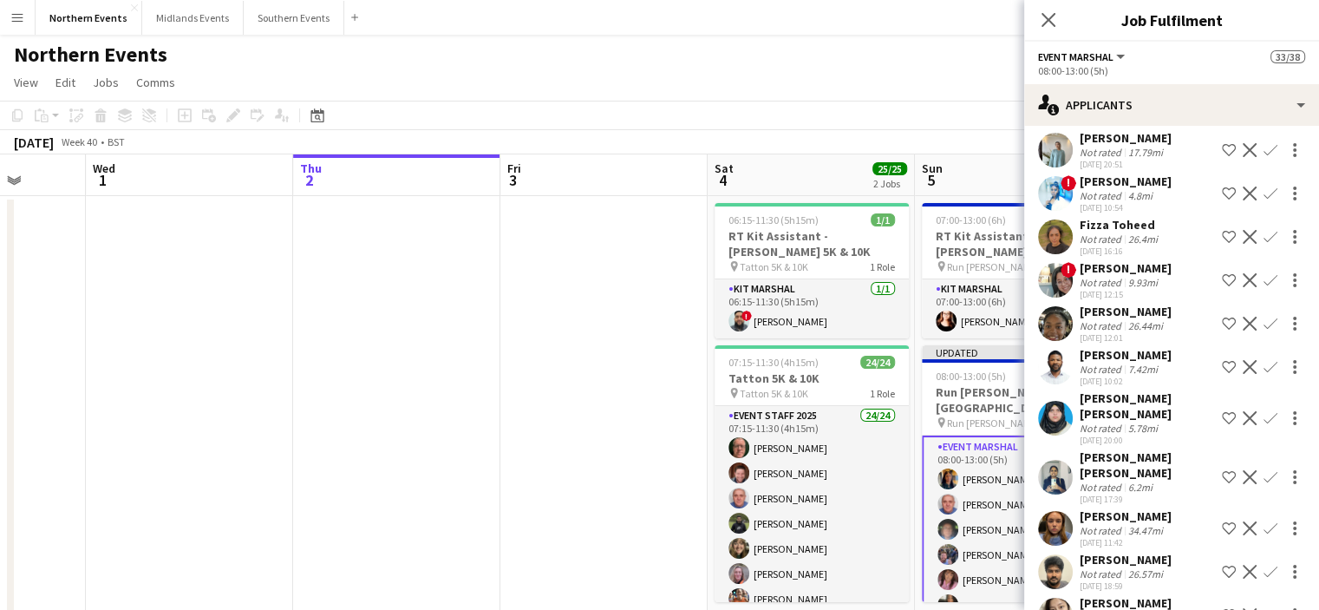
click at [1265, 376] on button "Confirm" at bounding box center [1270, 366] width 21 height 21
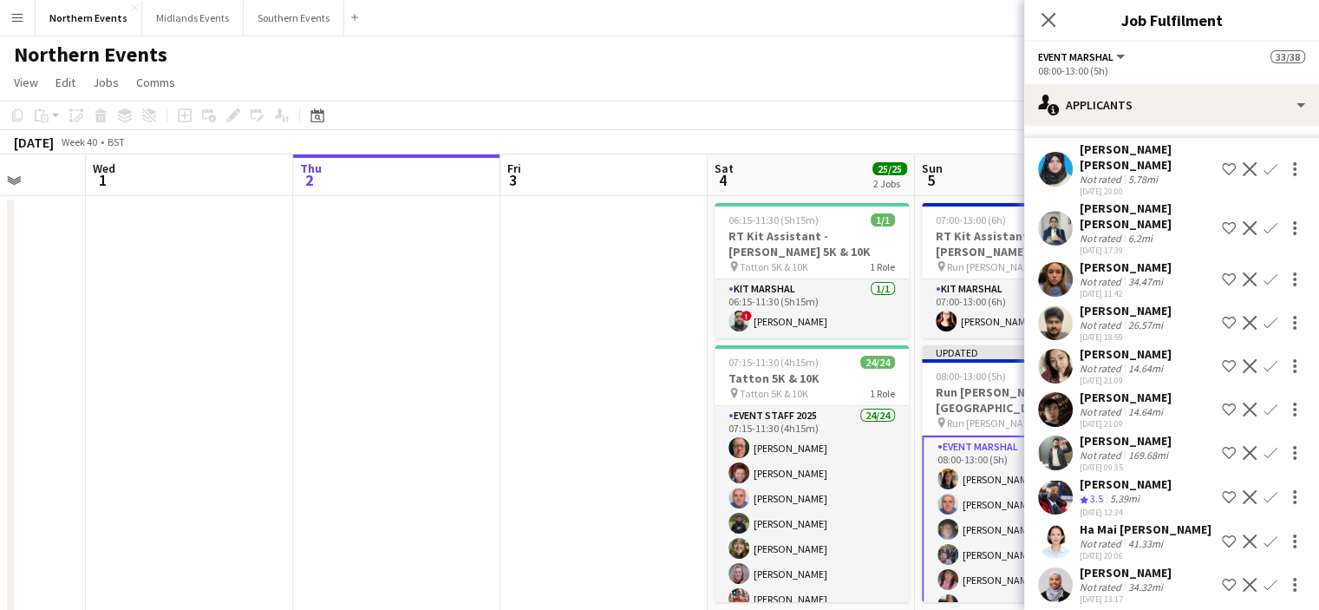
scroll to position [903, 0]
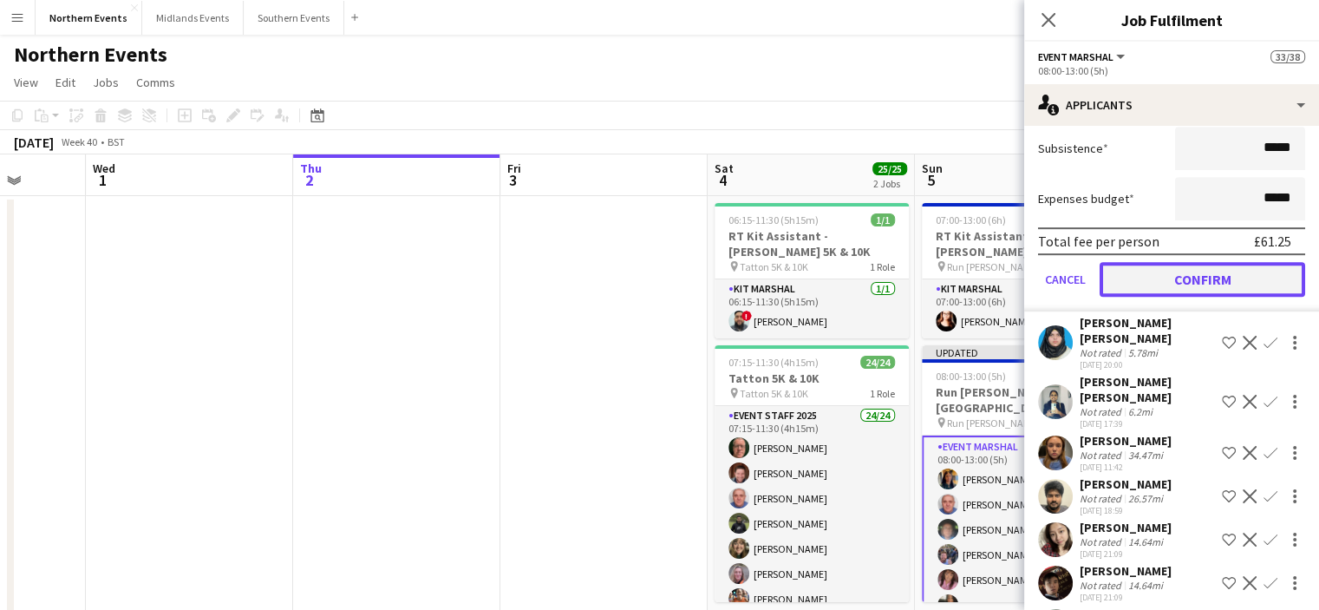
click at [1213, 294] on button "Confirm" at bounding box center [1203, 279] width 206 height 35
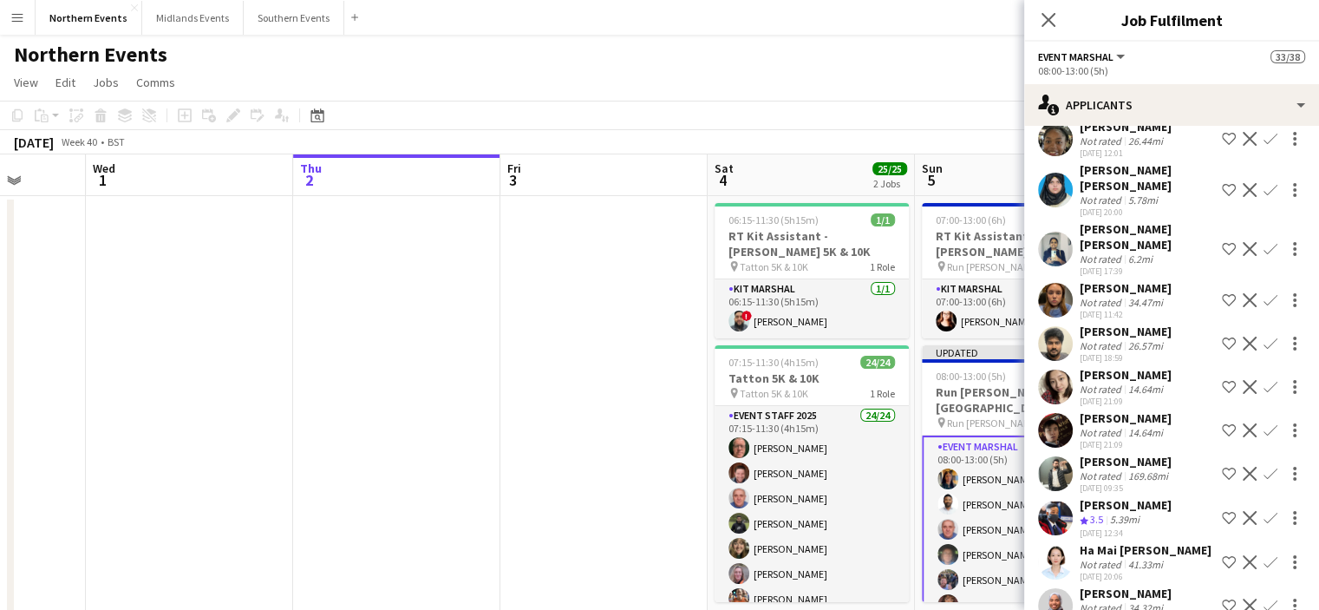
scroll to position [642, 0]
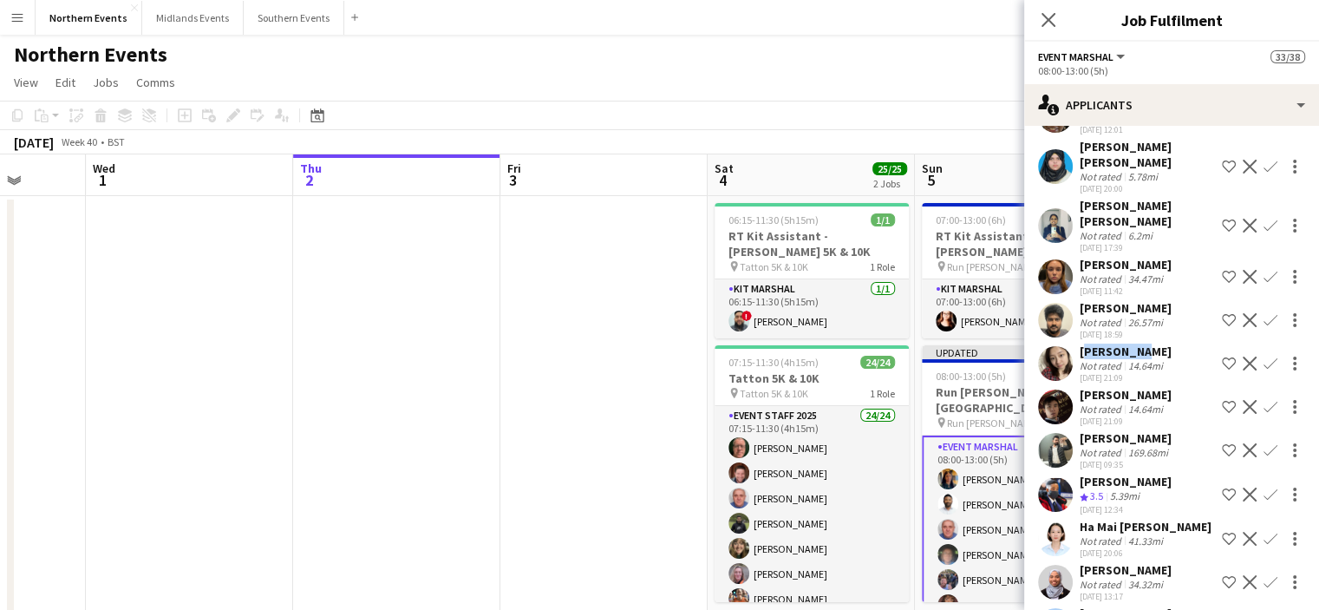
drag, startPoint x: 1134, startPoint y: 346, endPoint x: 1079, endPoint y: 346, distance: 54.6
click at [1079, 346] on div "[PERSON_NAME] Not rated 14.64mi [DATE] 21:09 Shortlist crew Decline Confirm" at bounding box center [1171, 363] width 295 height 40
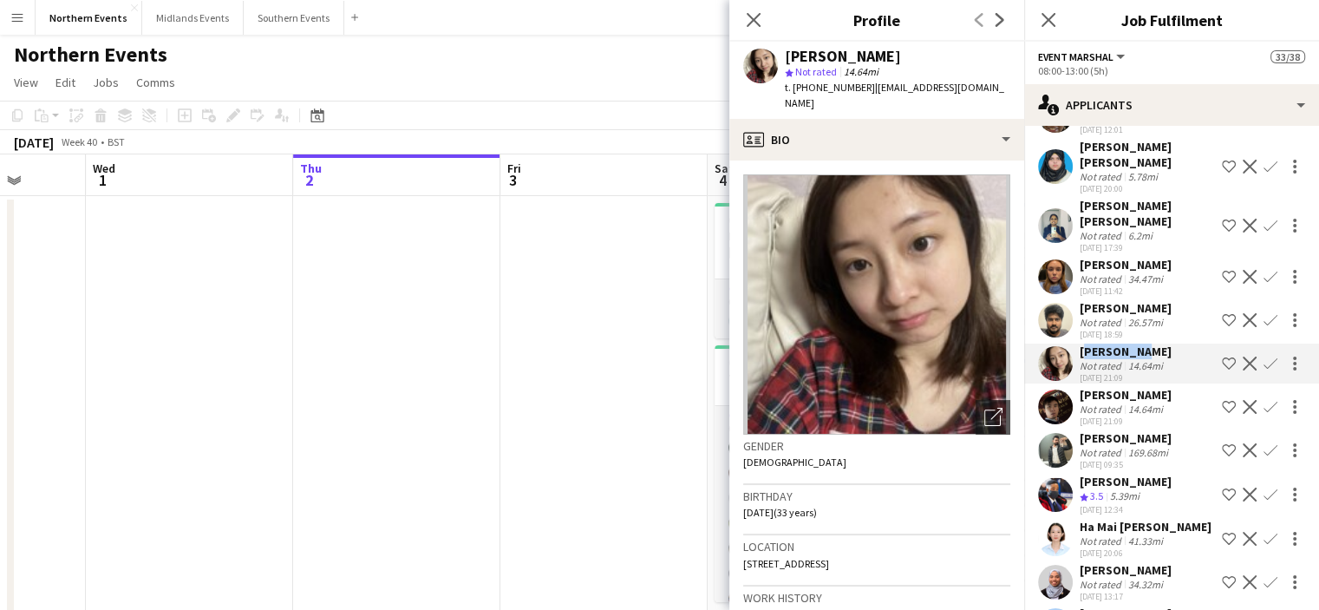
click at [1264, 360] on app-icon "Confirm" at bounding box center [1271, 363] width 14 height 14
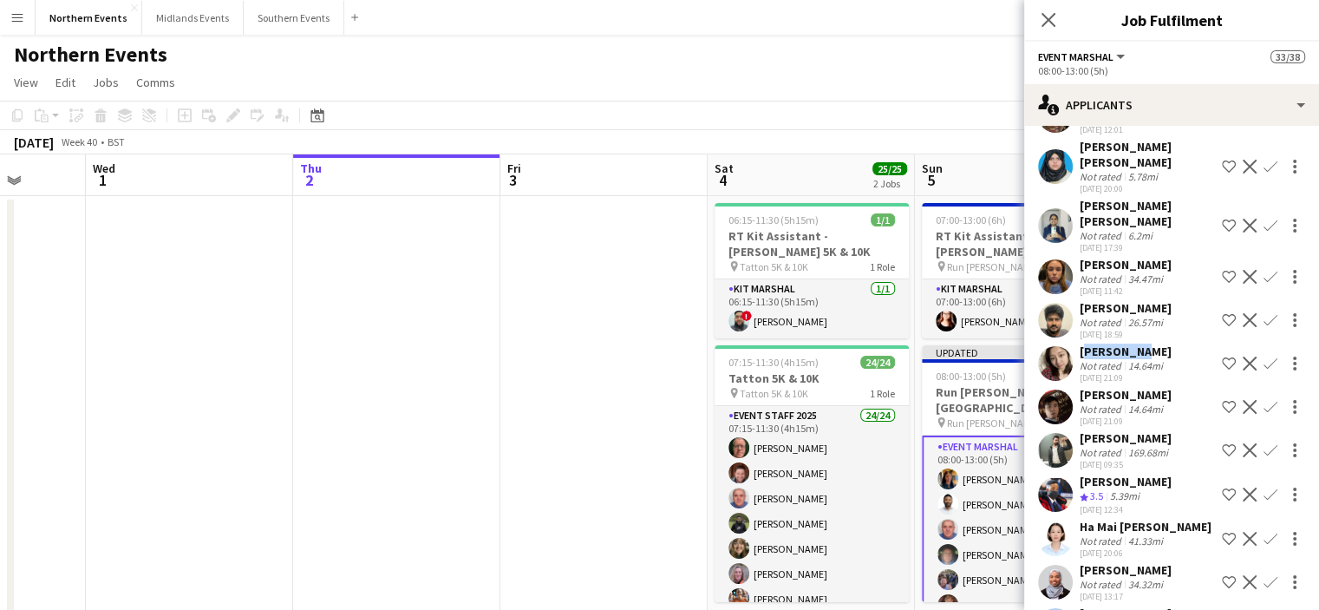
click at [1264, 363] on app-icon "Confirm" at bounding box center [1271, 363] width 14 height 14
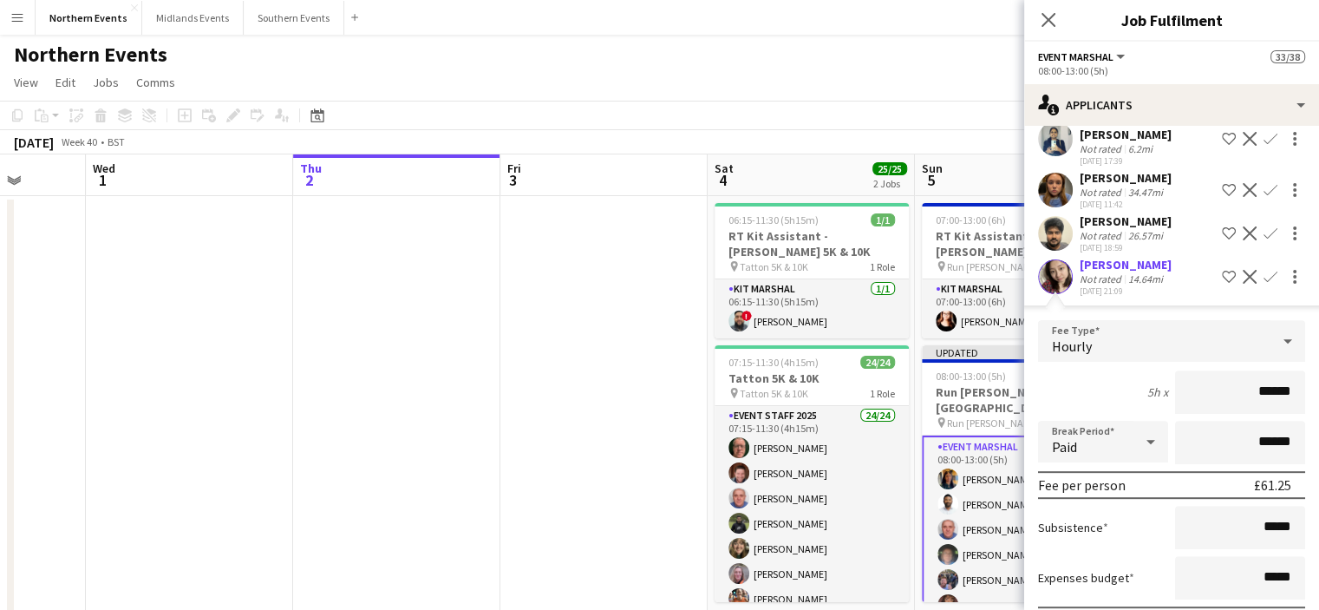
scroll to position [815, 0]
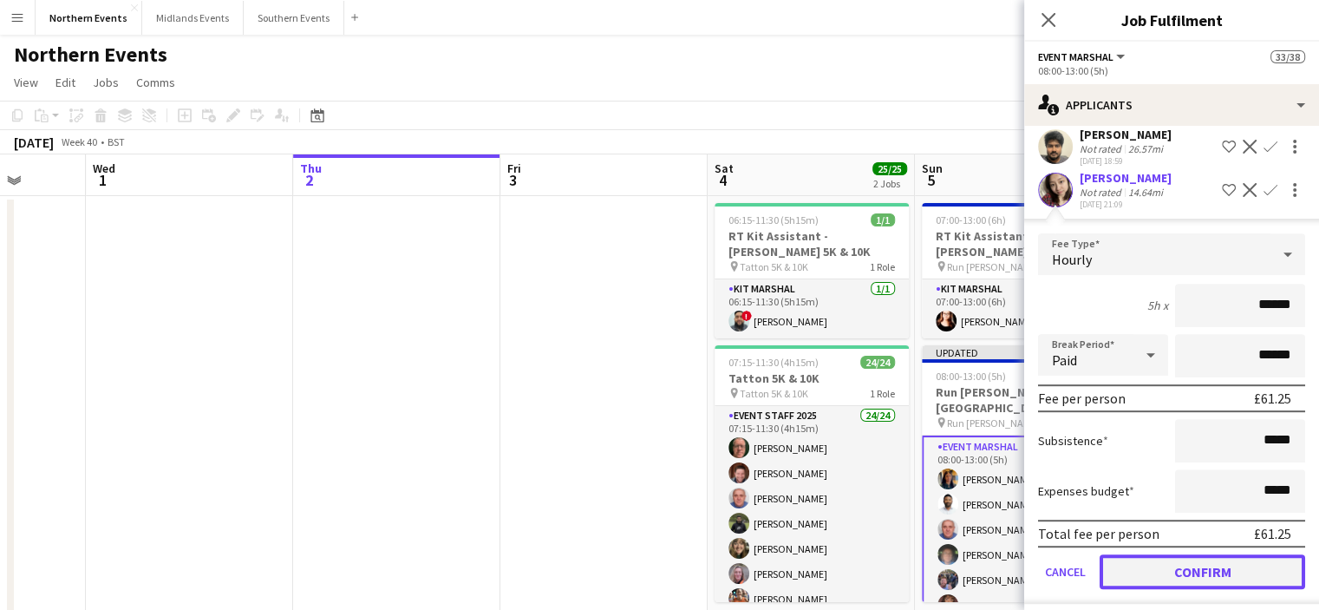
click at [1236, 565] on button "Confirm" at bounding box center [1203, 571] width 206 height 35
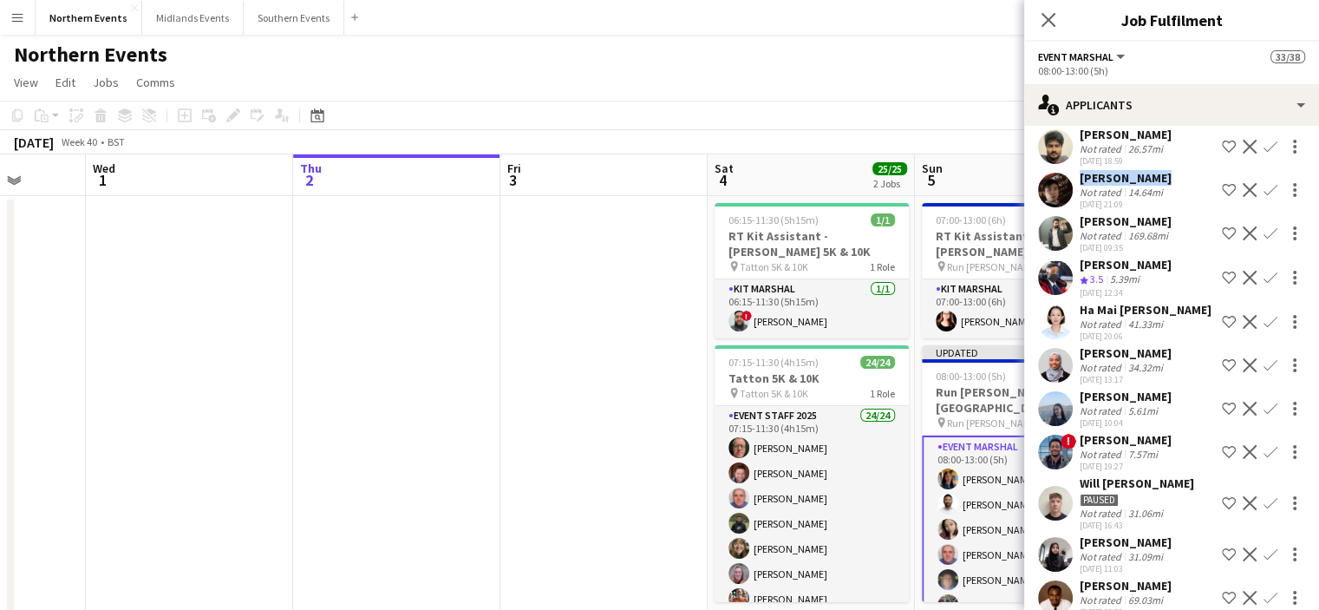
drag, startPoint x: 1152, startPoint y: 179, endPoint x: 1066, endPoint y: 183, distance: 86.0
click at [1066, 183] on div "[PERSON_NAME] Not rated 14.64mi [DATE] 21:09 Shortlist crew Decline Confirm" at bounding box center [1171, 190] width 295 height 40
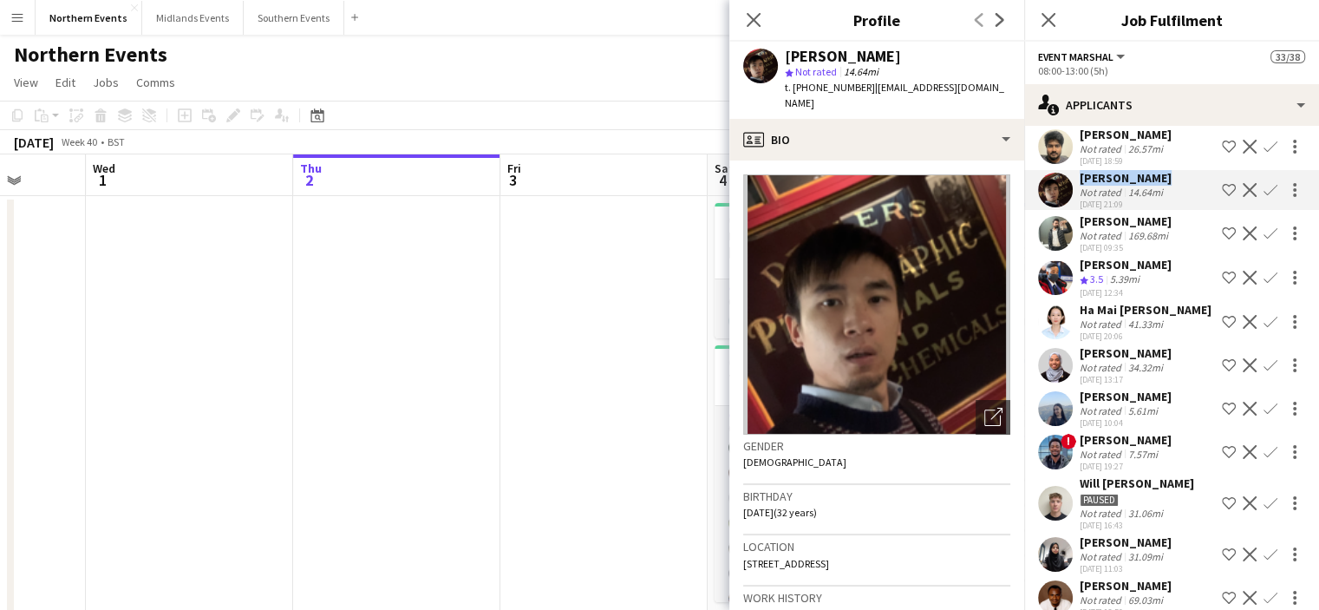
click at [1264, 190] on app-icon "Confirm" at bounding box center [1271, 190] width 14 height 14
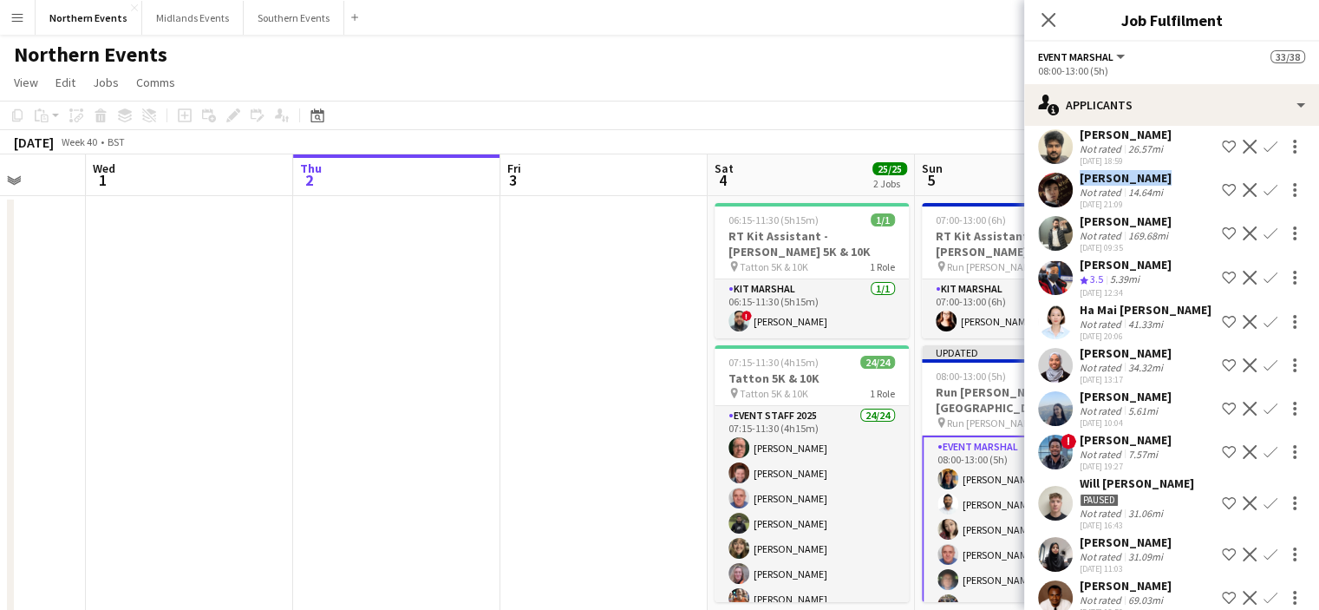
click at [1264, 190] on app-icon "Confirm" at bounding box center [1271, 190] width 14 height 14
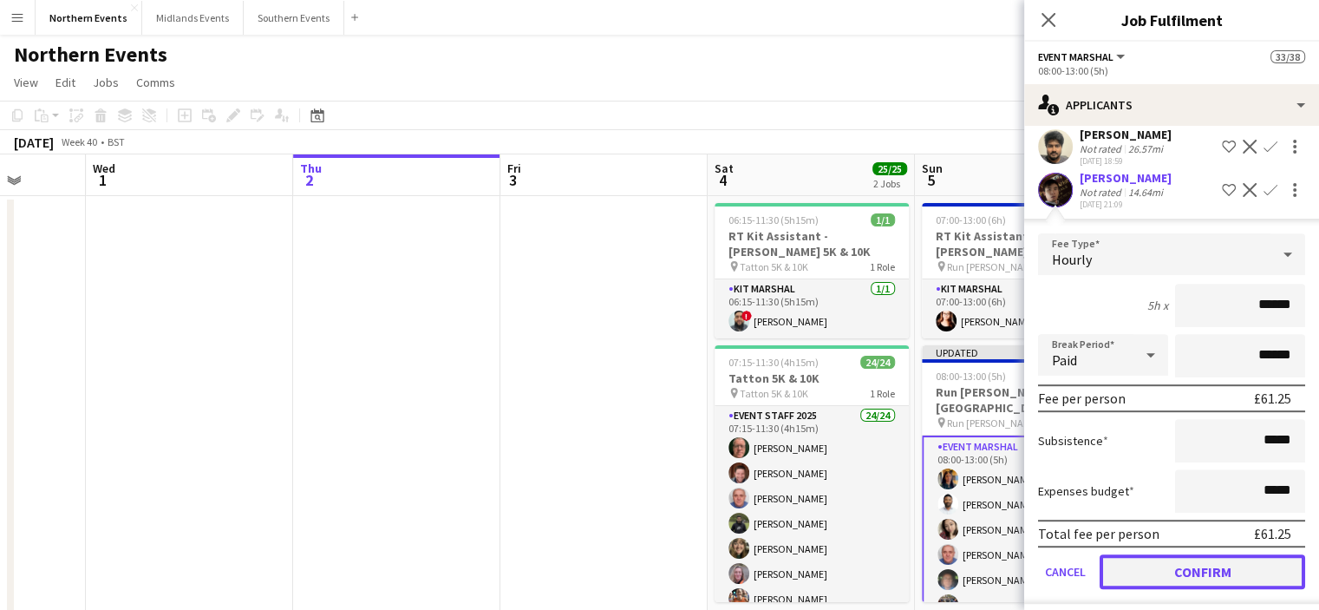
click at [1183, 561] on button "Confirm" at bounding box center [1203, 571] width 206 height 35
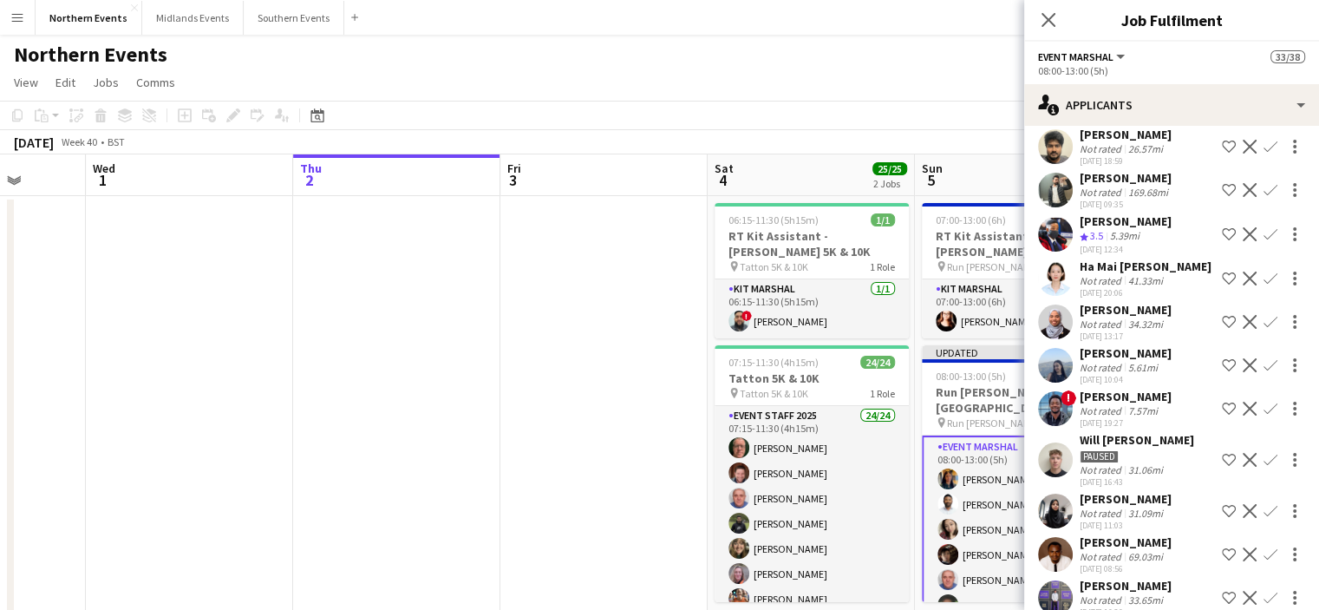
click at [1136, 181] on div "[PERSON_NAME]" at bounding box center [1126, 178] width 92 height 16
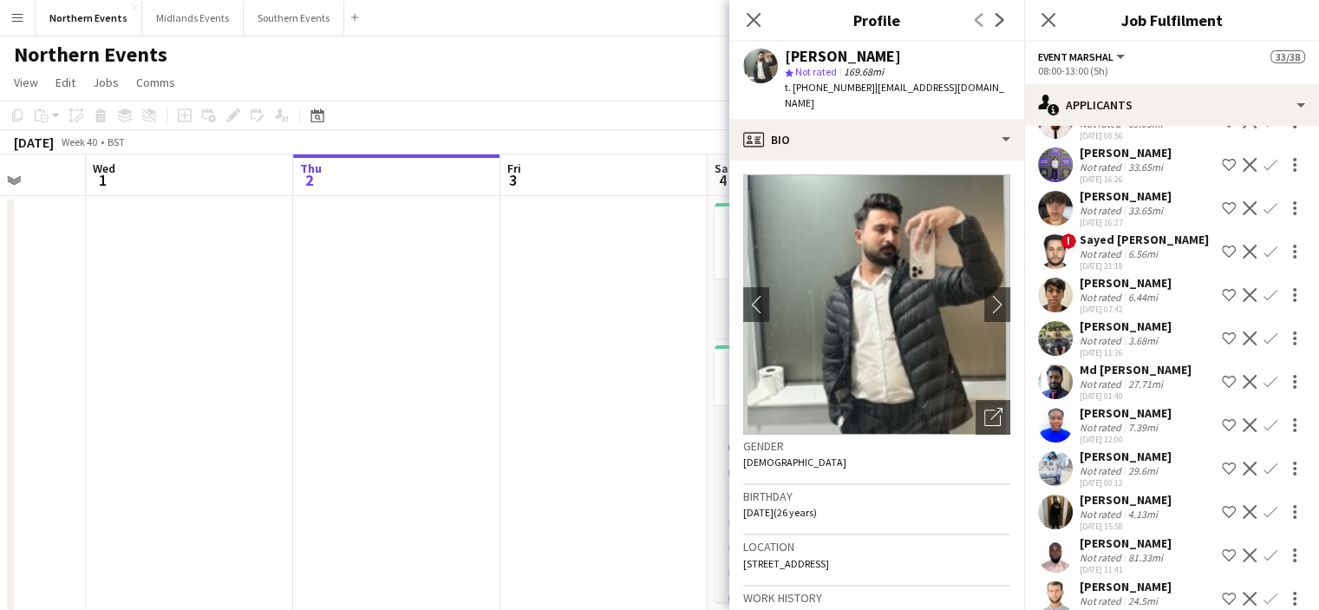
scroll to position [1249, 0]
drag, startPoint x: 1143, startPoint y: 210, endPoint x: 1063, endPoint y: 211, distance: 79.8
click at [1064, 211] on div "[PERSON_NAME] Not rated 33.65mi [DATE] 16:27 Shortlist crew Decline Confirm" at bounding box center [1171, 207] width 295 height 40
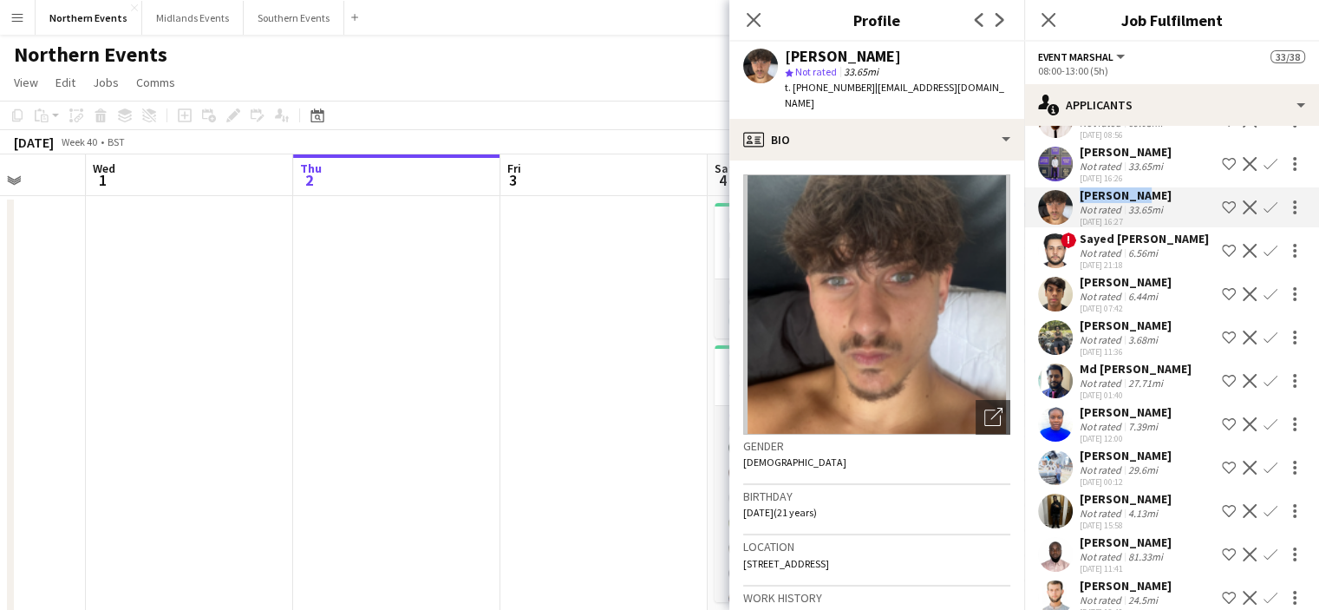
click at [1260, 218] on button "Confirm" at bounding box center [1270, 207] width 21 height 21
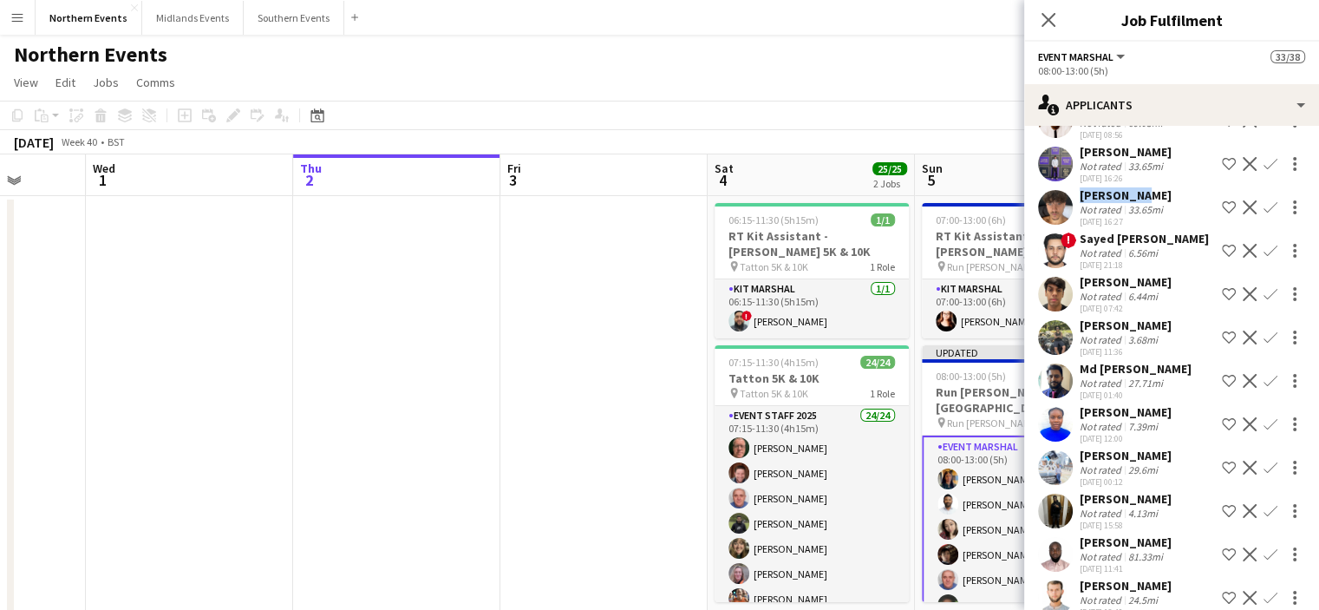
click at [1264, 214] on app-icon "Confirm" at bounding box center [1271, 207] width 14 height 14
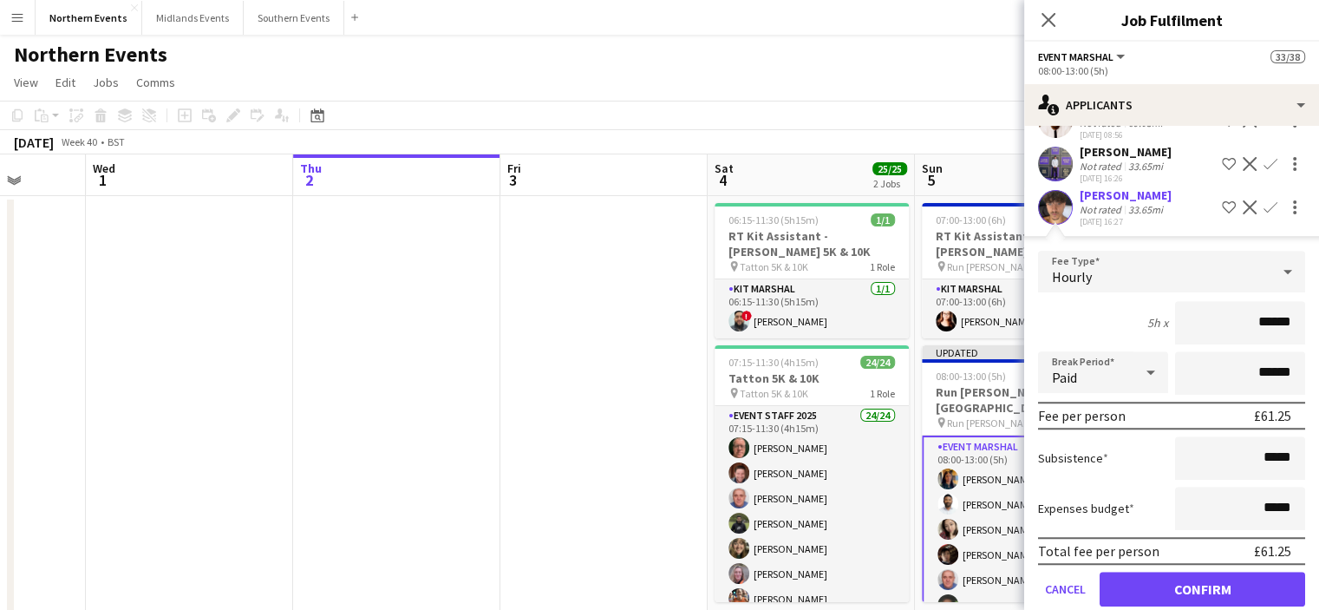
click at [1302, 373] on form "Fee Type Hourly 5h x ****** Break Period Paid ****** Fee per person £61.25 Subs…" at bounding box center [1171, 436] width 295 height 370
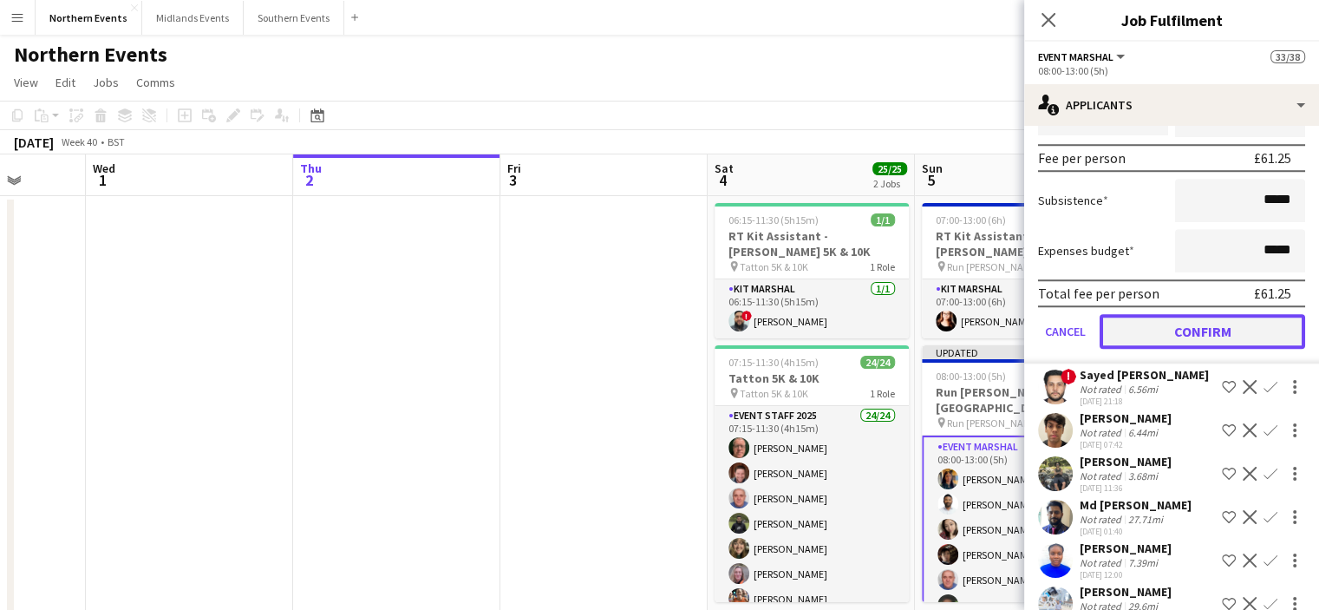
click at [1197, 343] on button "Confirm" at bounding box center [1203, 331] width 206 height 35
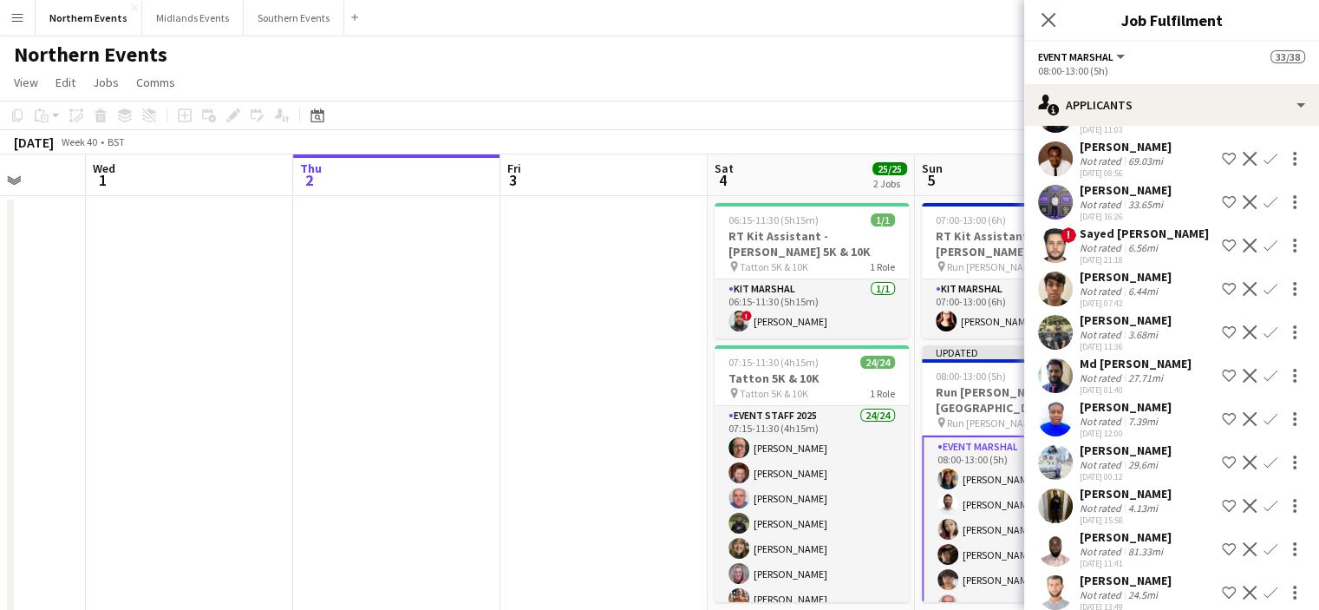
scroll to position [1245, 0]
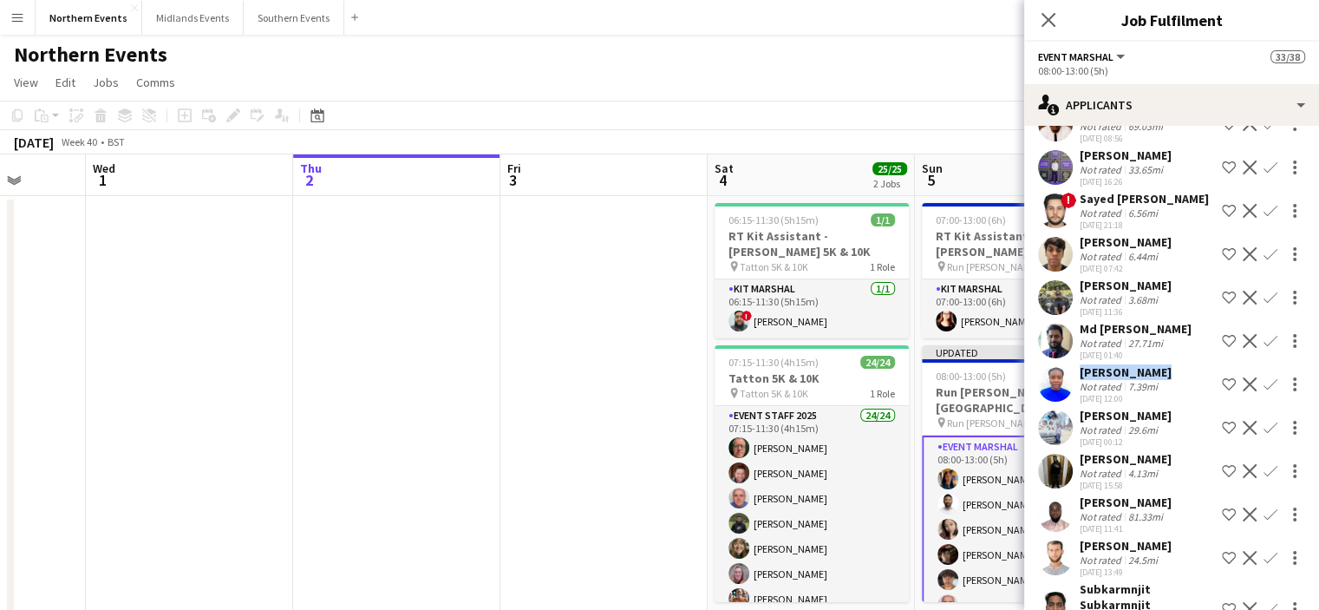
drag, startPoint x: 1145, startPoint y: 385, endPoint x: 1064, endPoint y: 385, distance: 80.7
click at [1064, 385] on div "[PERSON_NAME] Not rated 7.39mi [DATE] 12:00 Shortlist crew Decline Confirm" at bounding box center [1171, 384] width 295 height 40
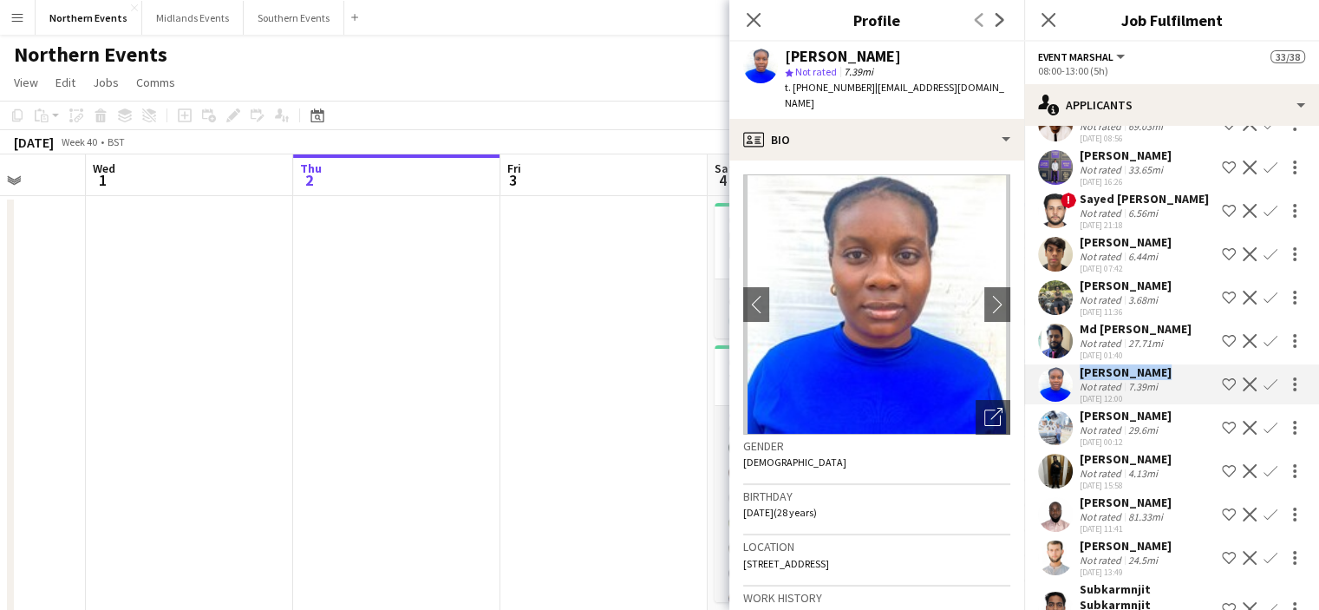
click at [1260, 395] on button "Confirm" at bounding box center [1270, 384] width 21 height 21
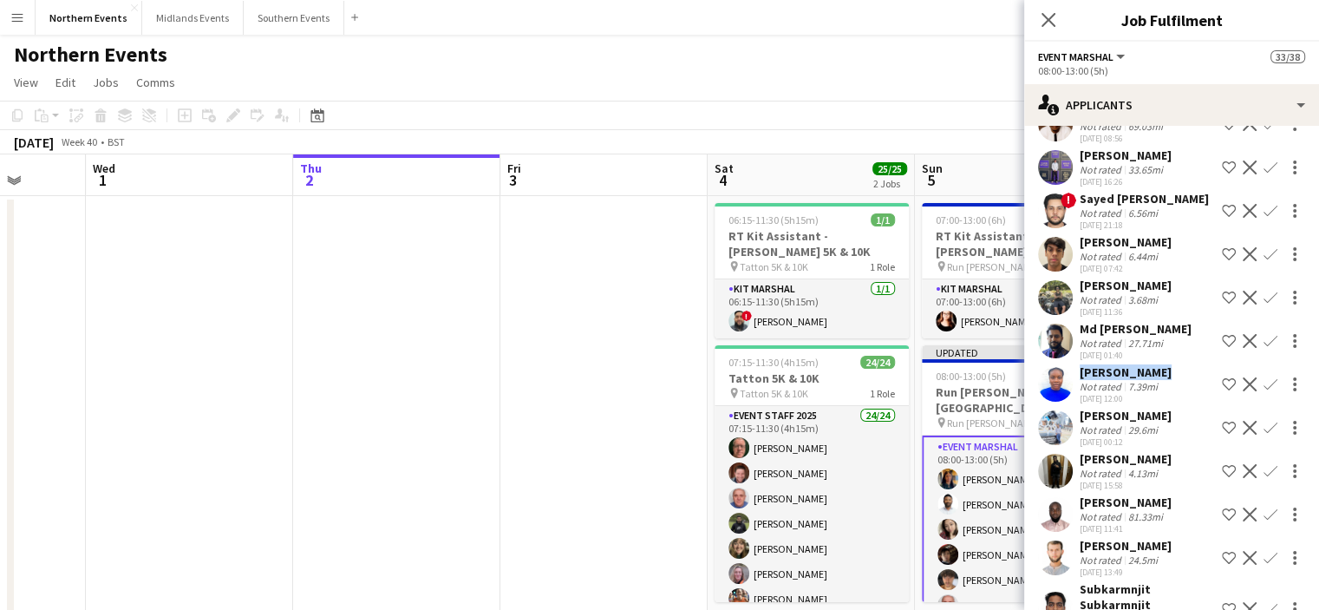
click at [1264, 391] on app-icon "Confirm" at bounding box center [1271, 384] width 14 height 14
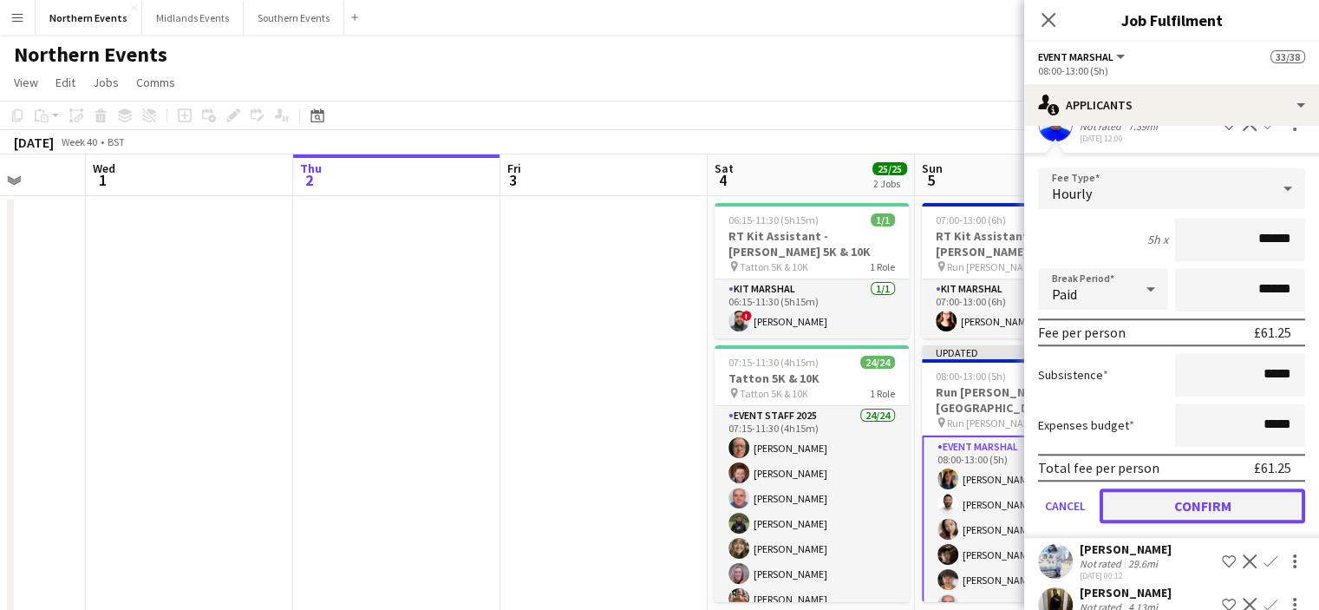
click at [1186, 516] on button "Confirm" at bounding box center [1203, 505] width 206 height 35
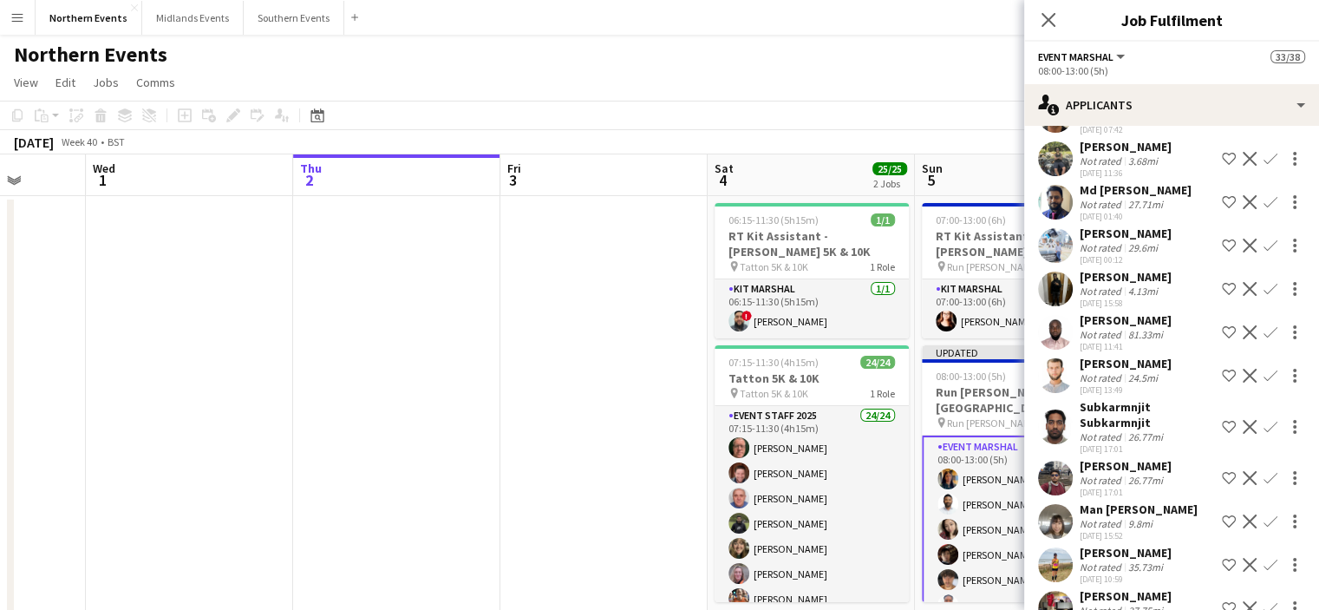
scroll to position [1417, 0]
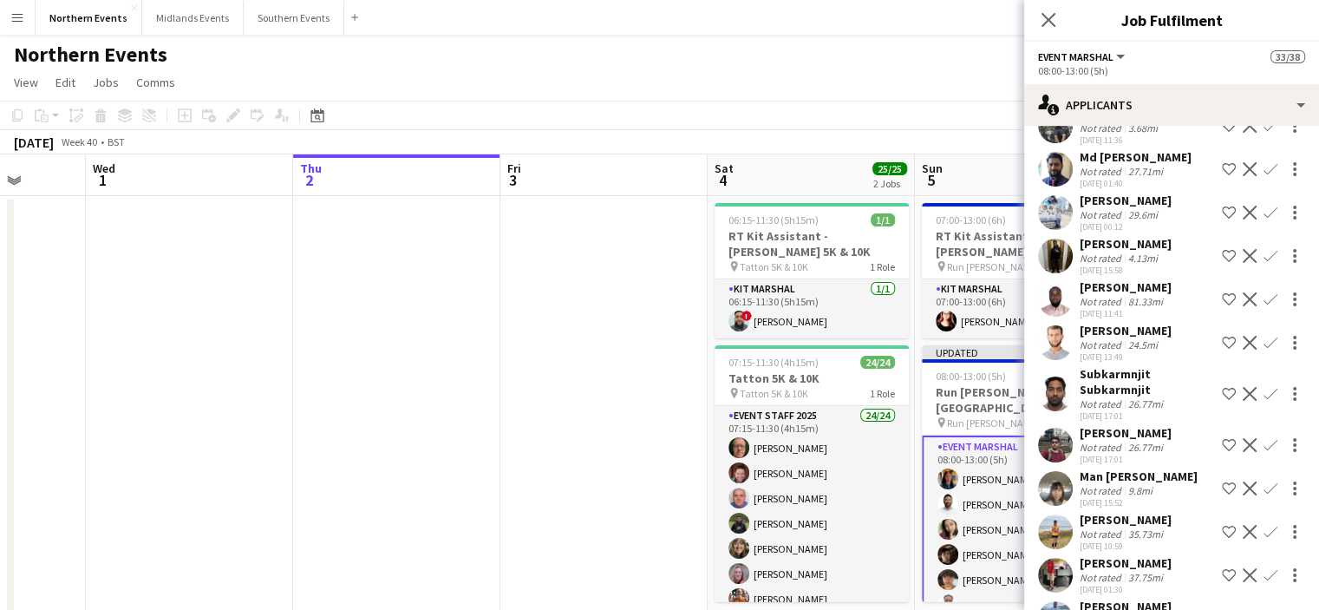
drag, startPoint x: 1165, startPoint y: 252, endPoint x: 1071, endPoint y: 252, distance: 93.7
click at [1071, 252] on div "[PERSON_NAME] Not rated 4.13mi [DATE] 15:58 Shortlist crew Decline Confirm" at bounding box center [1171, 256] width 295 height 40
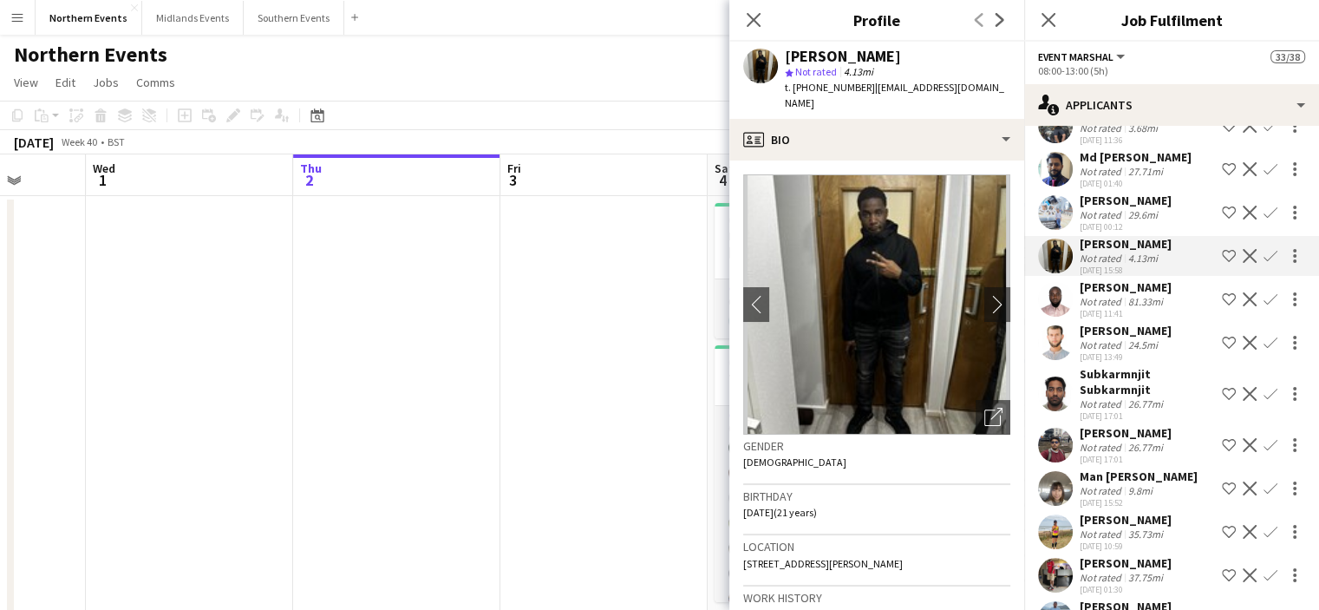
click at [1264, 263] on app-icon "Confirm" at bounding box center [1271, 256] width 14 height 14
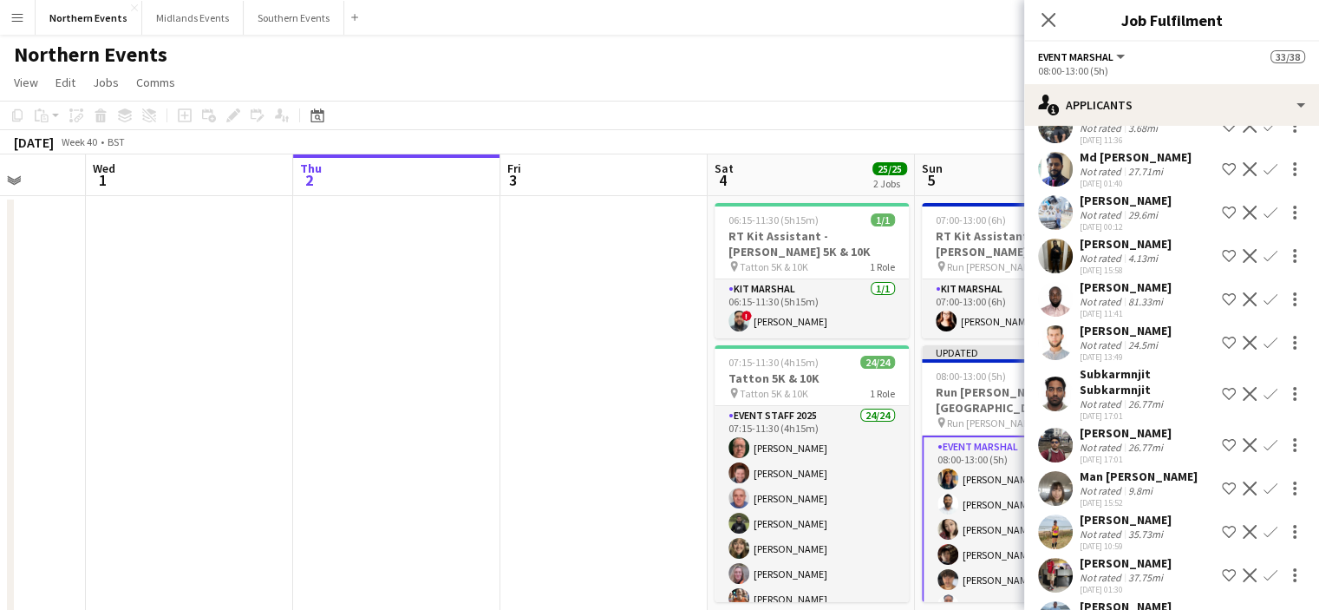
click at [1264, 263] on app-icon "Confirm" at bounding box center [1271, 256] width 14 height 14
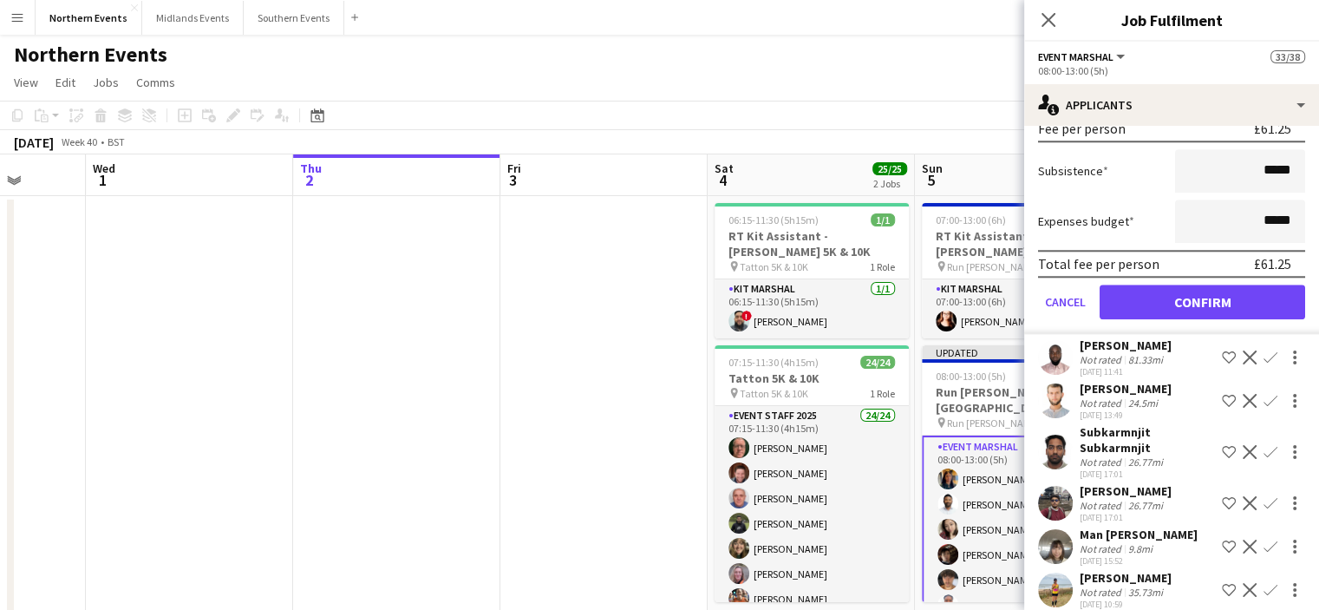
scroll to position [1752, 0]
click at [1194, 307] on button "Confirm" at bounding box center [1203, 302] width 206 height 35
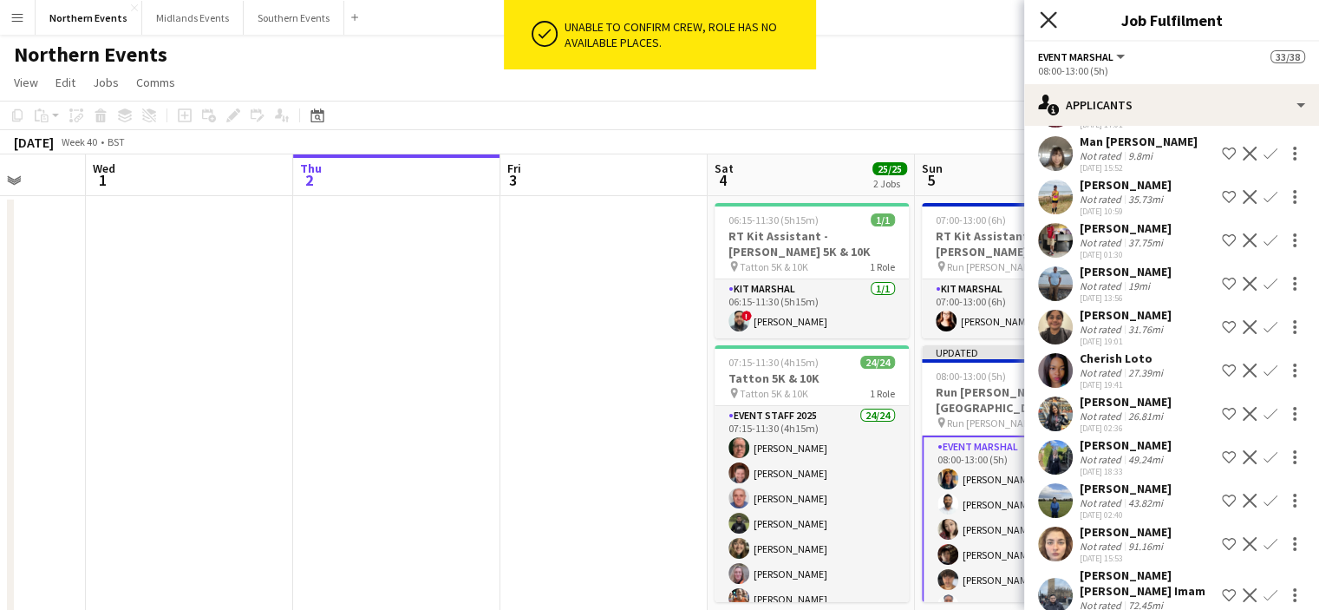
click at [1043, 17] on icon "Close pop-in" at bounding box center [1048, 19] width 16 height 16
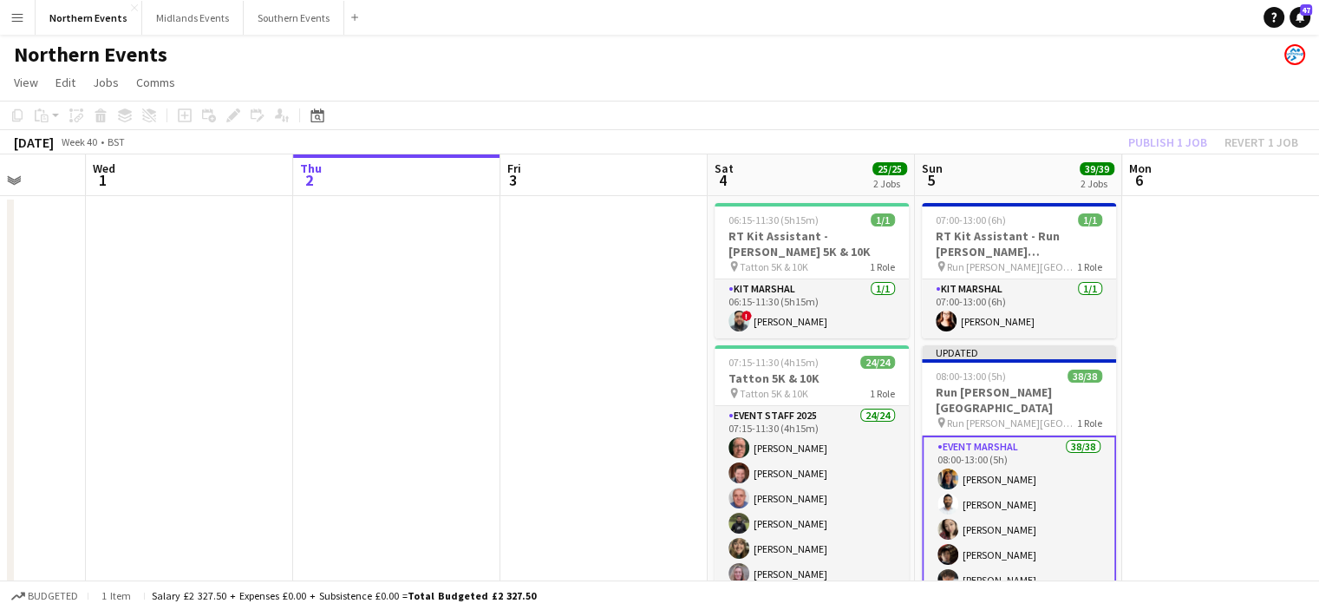
click at [1138, 147] on div "Publish 1 job Revert 1 job" at bounding box center [1214, 142] width 212 height 23
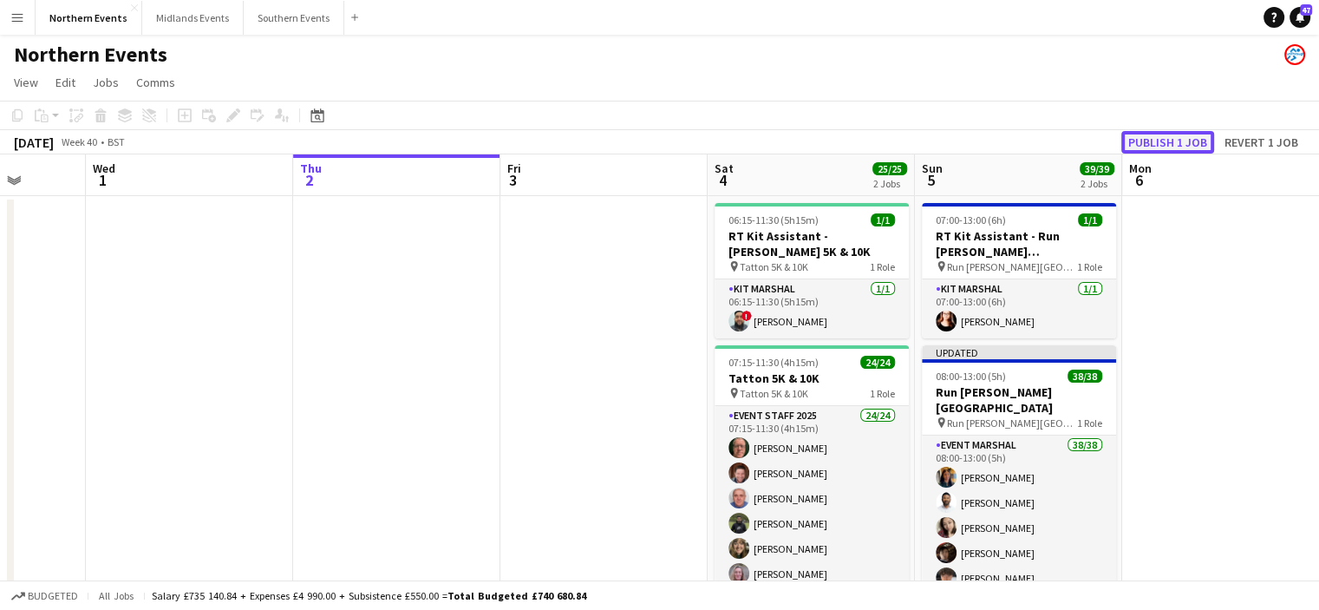
click at [1141, 146] on button "Publish 1 job" at bounding box center [1167, 142] width 93 height 23
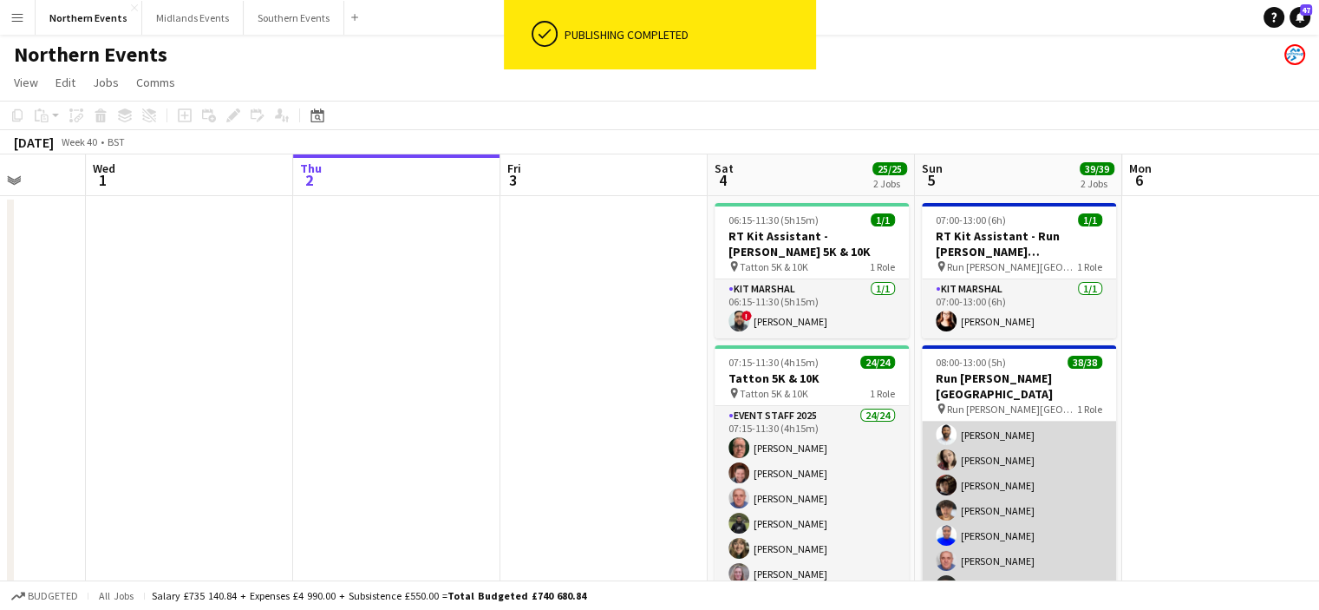
scroll to position [87, 0]
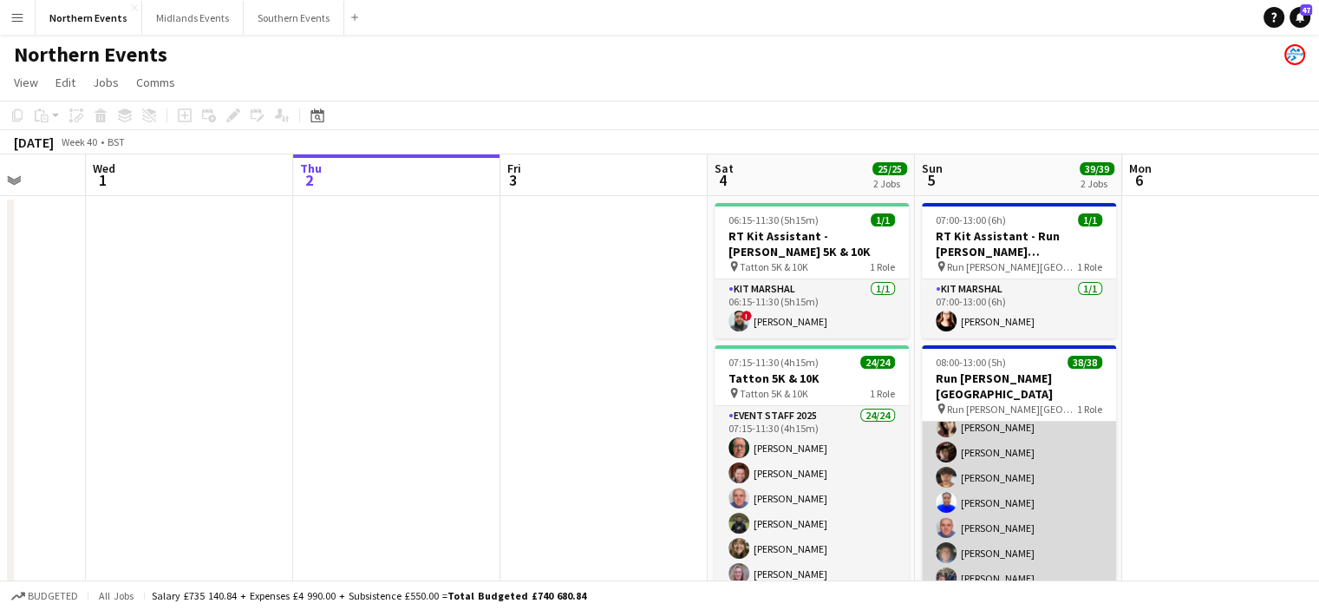
drag, startPoint x: 989, startPoint y: 432, endPoint x: 1029, endPoint y: 414, distance: 43.9
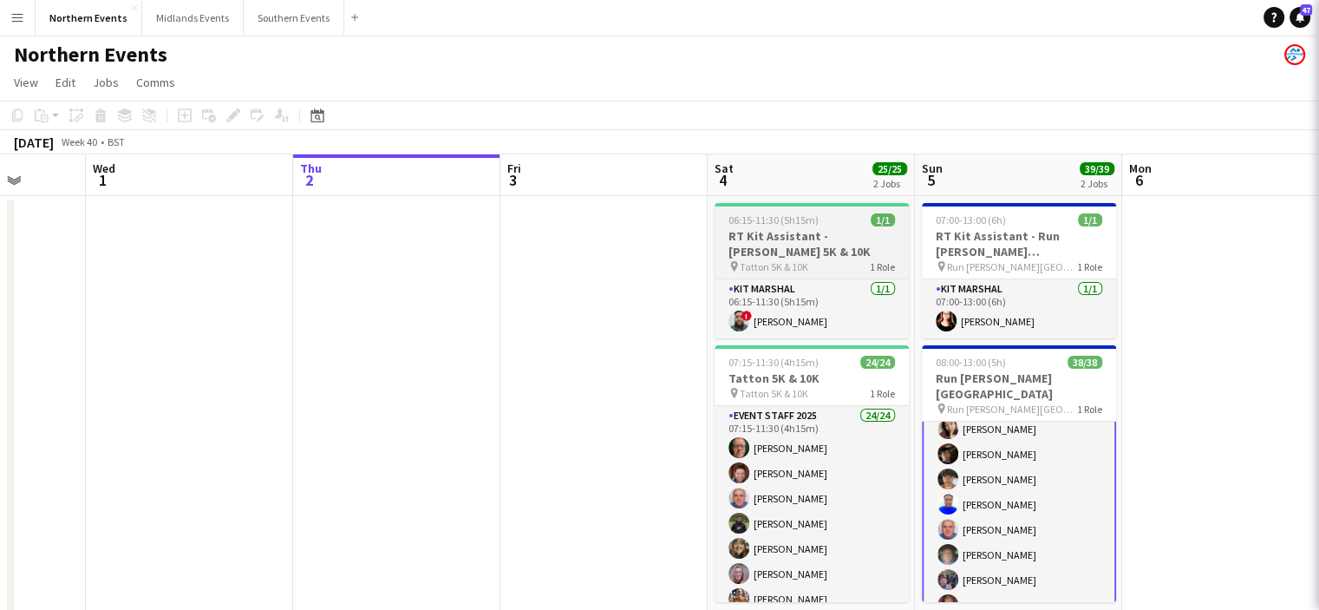
scroll to position [88, 0]
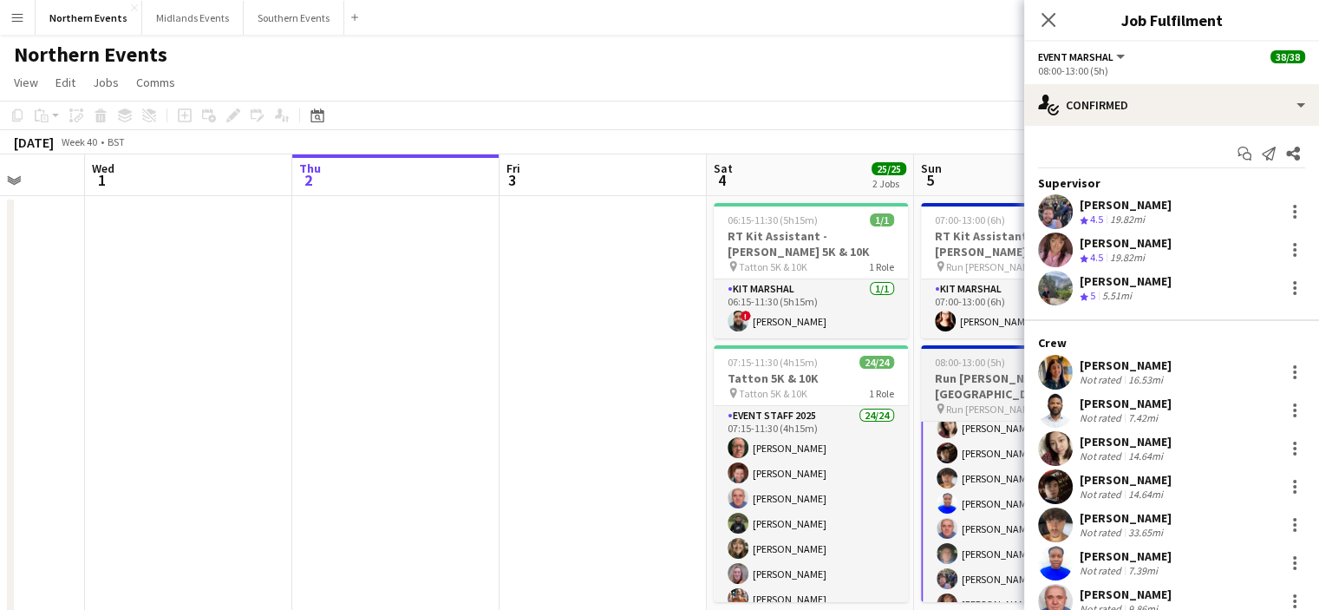
click at [958, 371] on h3 "Run [PERSON_NAME][GEOGRAPHIC_DATA]" at bounding box center [1018, 385] width 194 height 31
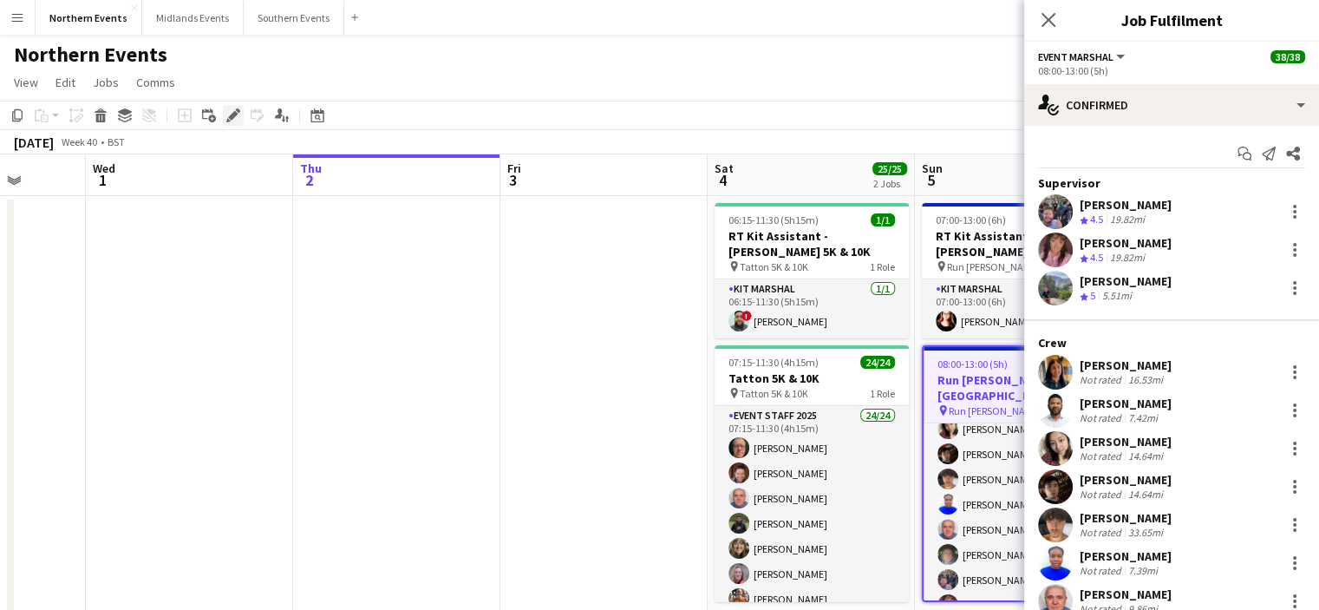
click at [229, 117] on icon at bounding box center [233, 116] width 10 height 10
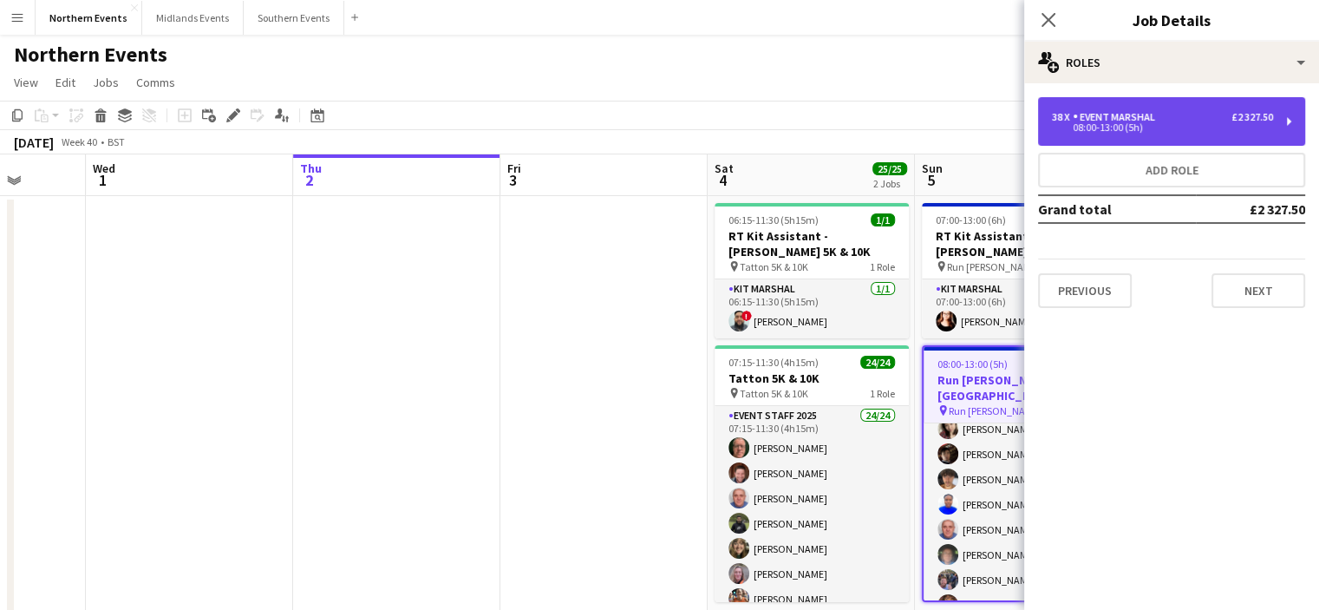
click at [1183, 106] on div "38 x Event Marshal £2 327.50 08:00-13:00 (5h)" at bounding box center [1171, 121] width 267 height 49
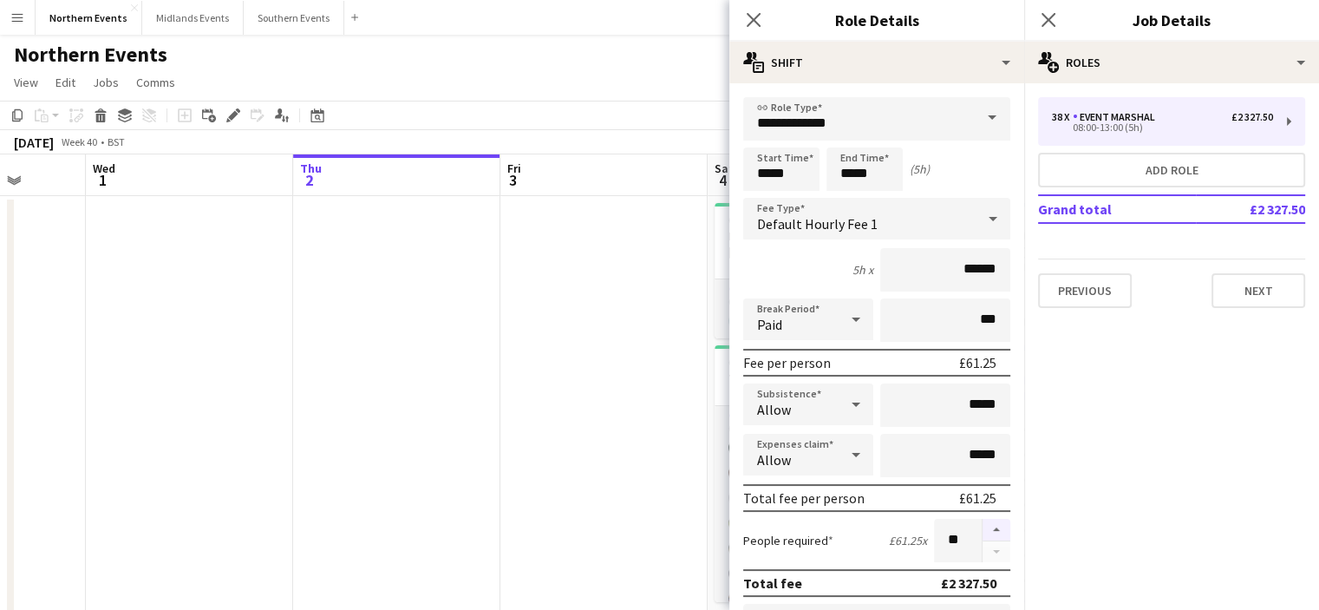
click at [984, 521] on button "button" at bounding box center [997, 530] width 28 height 23
type input "**"
click at [1047, 13] on icon "Close pop-in" at bounding box center [1048, 19] width 16 height 16
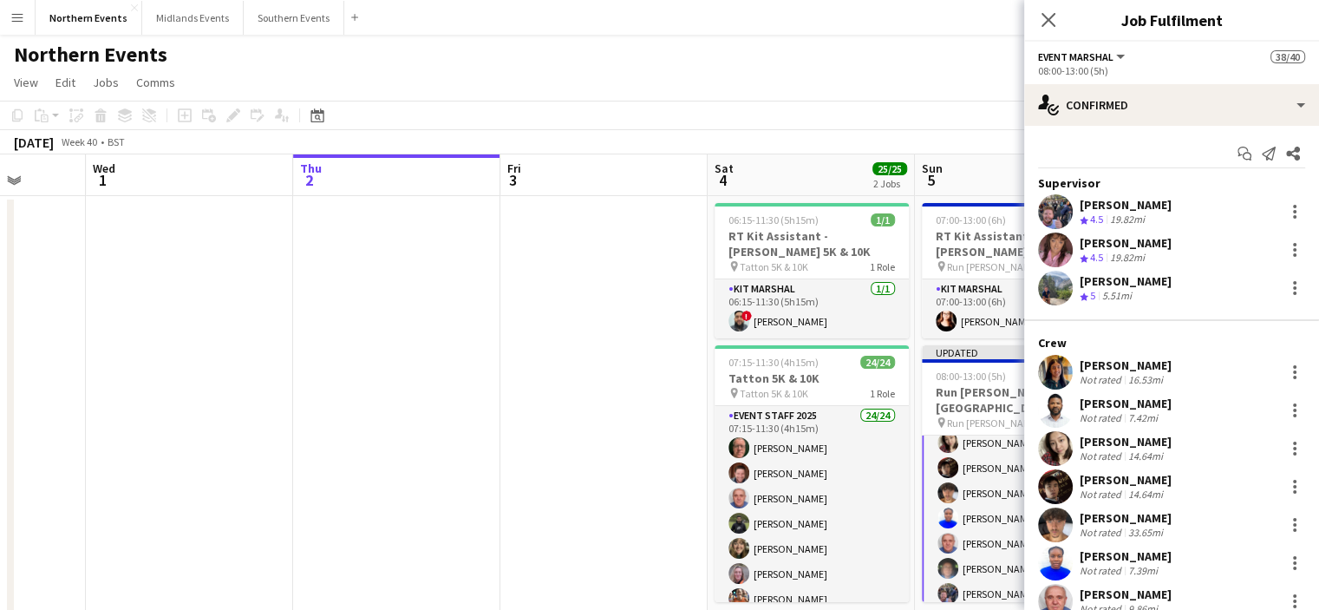
scroll to position [88, 0]
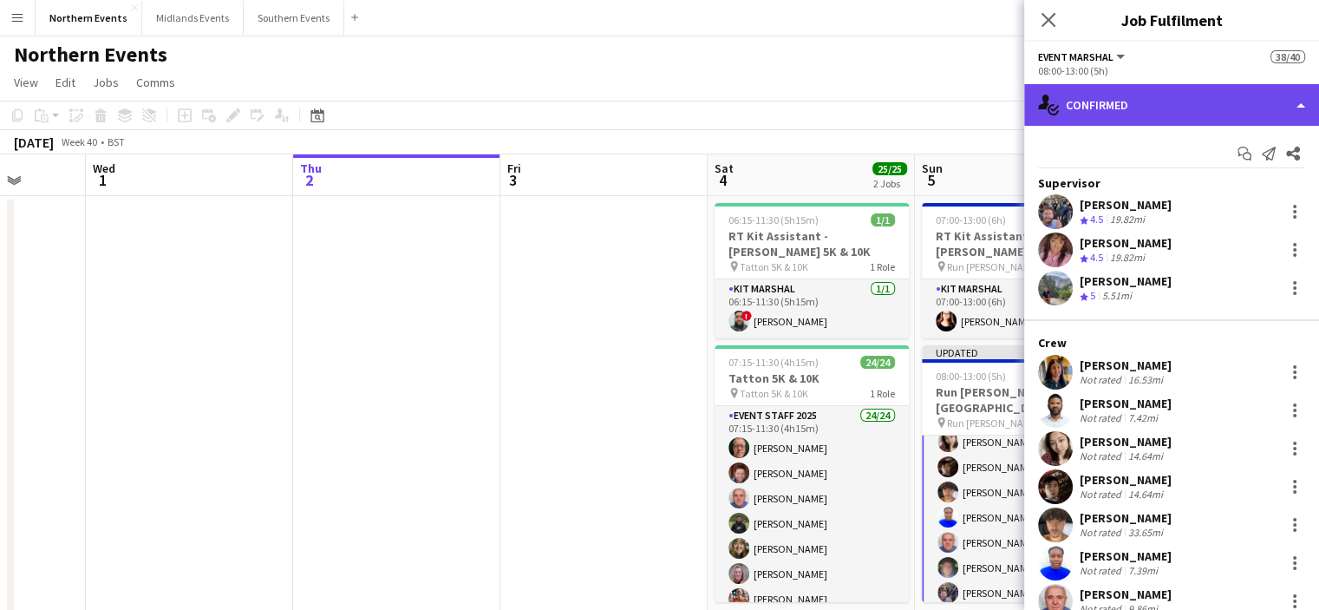
click at [1146, 114] on div "single-neutral-actions-check-2 Confirmed" at bounding box center [1171, 105] width 295 height 42
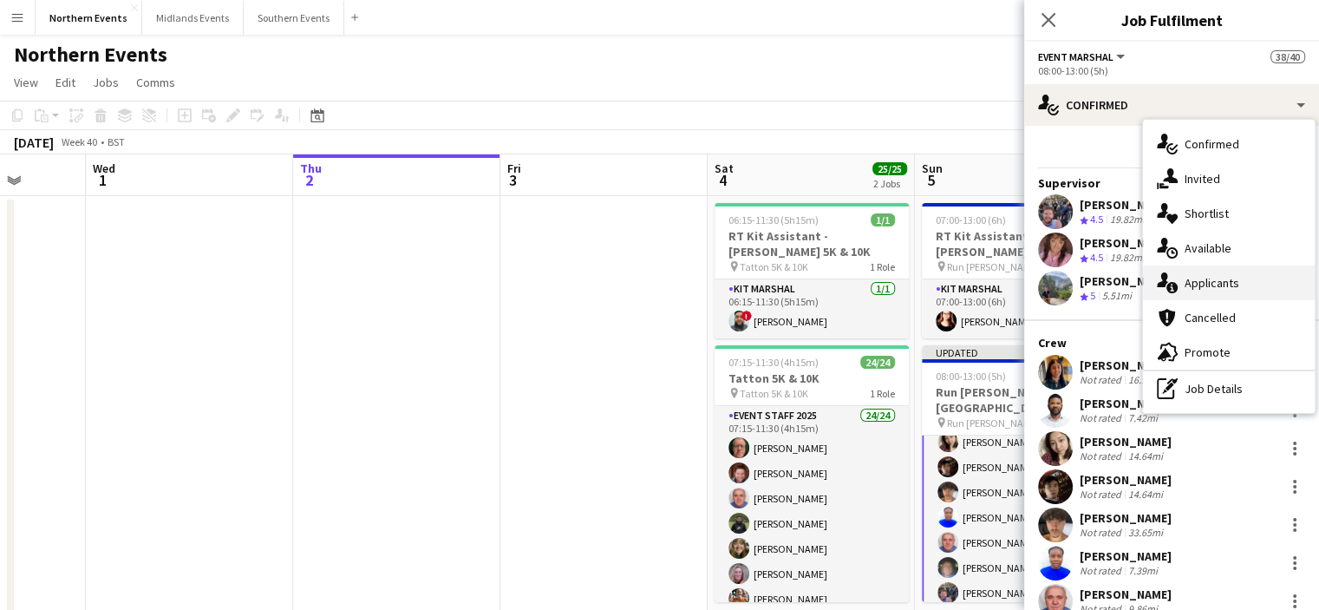
click at [1219, 289] on span "Applicants" at bounding box center [1212, 283] width 55 height 16
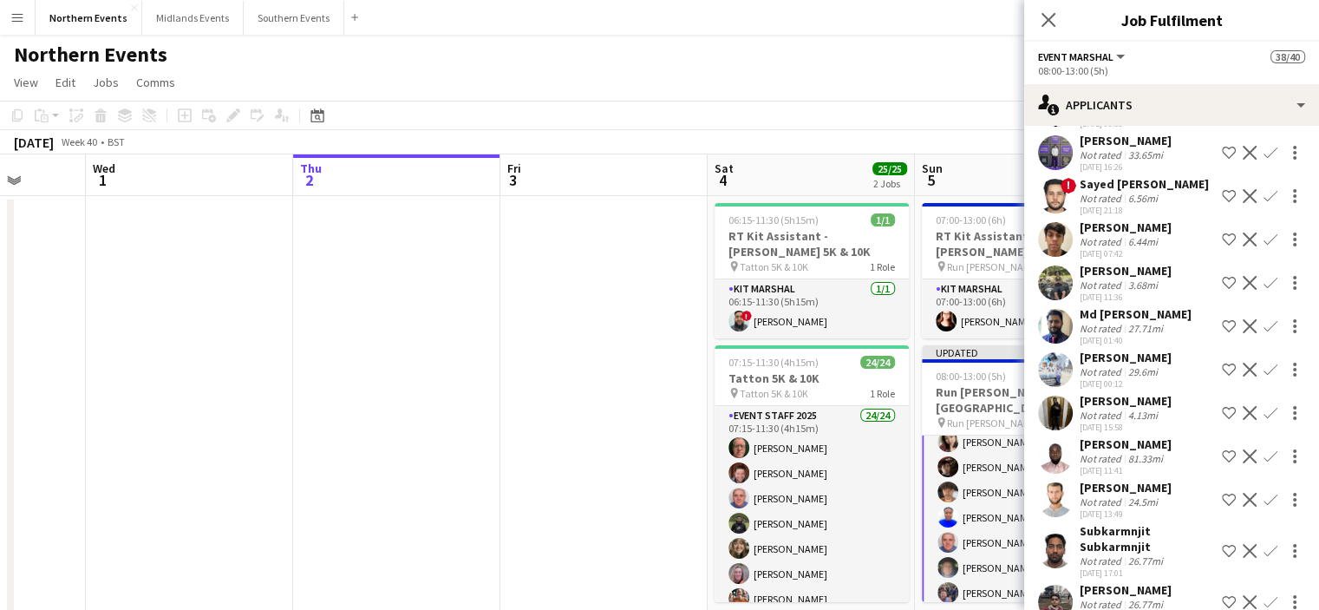
scroll to position [1301, 0]
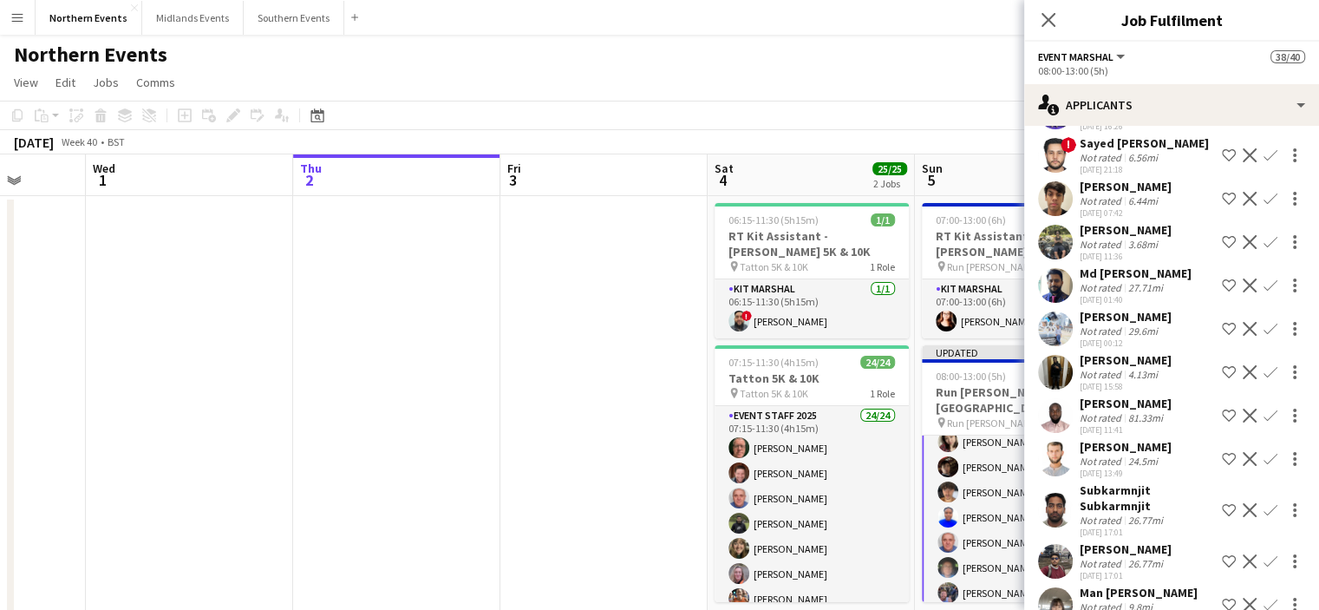
drag, startPoint x: 1167, startPoint y: 373, endPoint x: 1073, endPoint y: 373, distance: 93.7
click at [1073, 373] on div "[PERSON_NAME] Not rated 4.13mi [DATE] 15:58 Shortlist crew Decline Confirm" at bounding box center [1171, 372] width 295 height 40
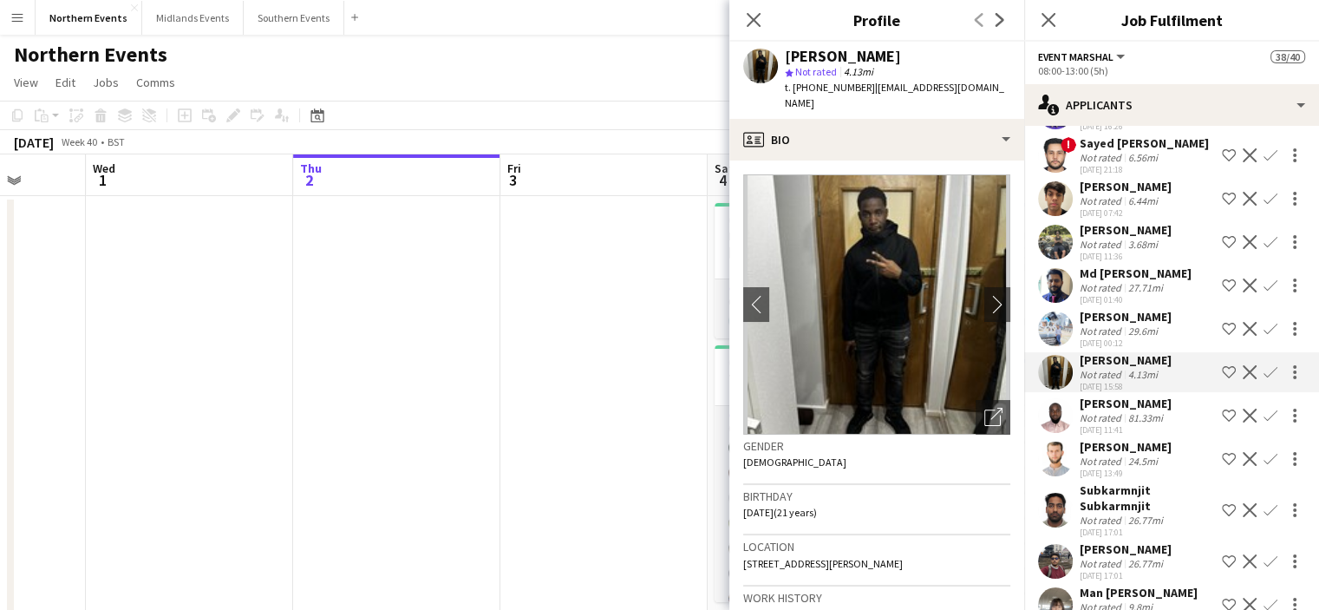
click at [1264, 379] on app-icon "Confirm" at bounding box center [1271, 372] width 14 height 14
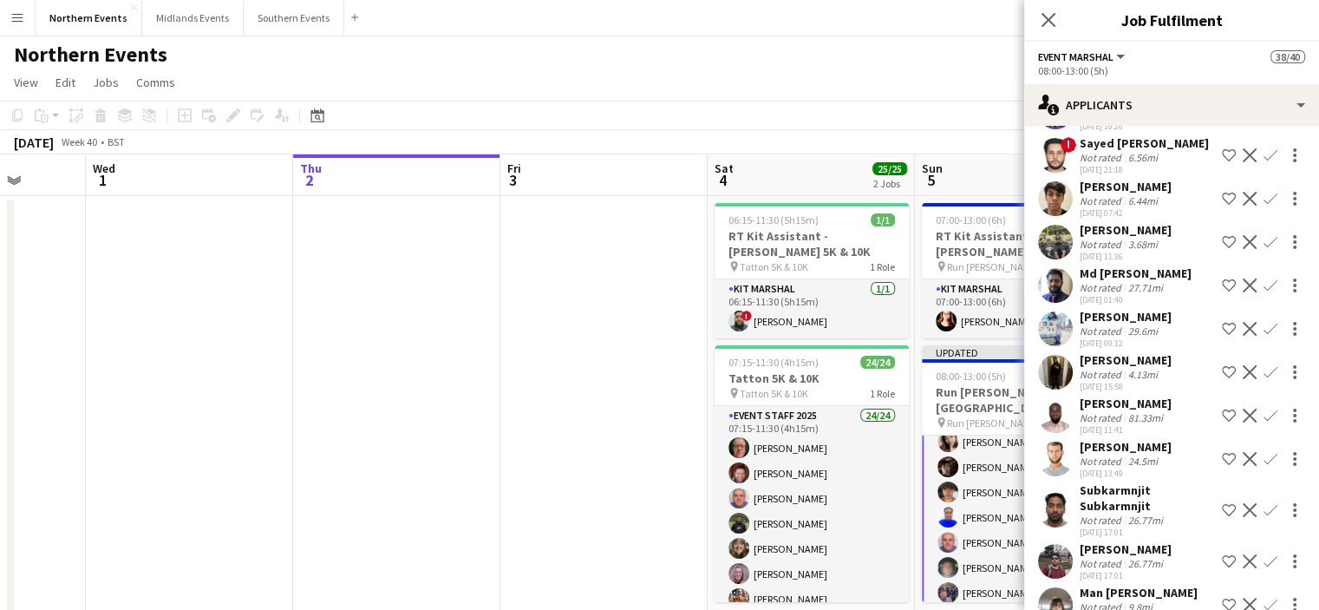
click at [1264, 379] on app-icon "Confirm" at bounding box center [1271, 372] width 14 height 14
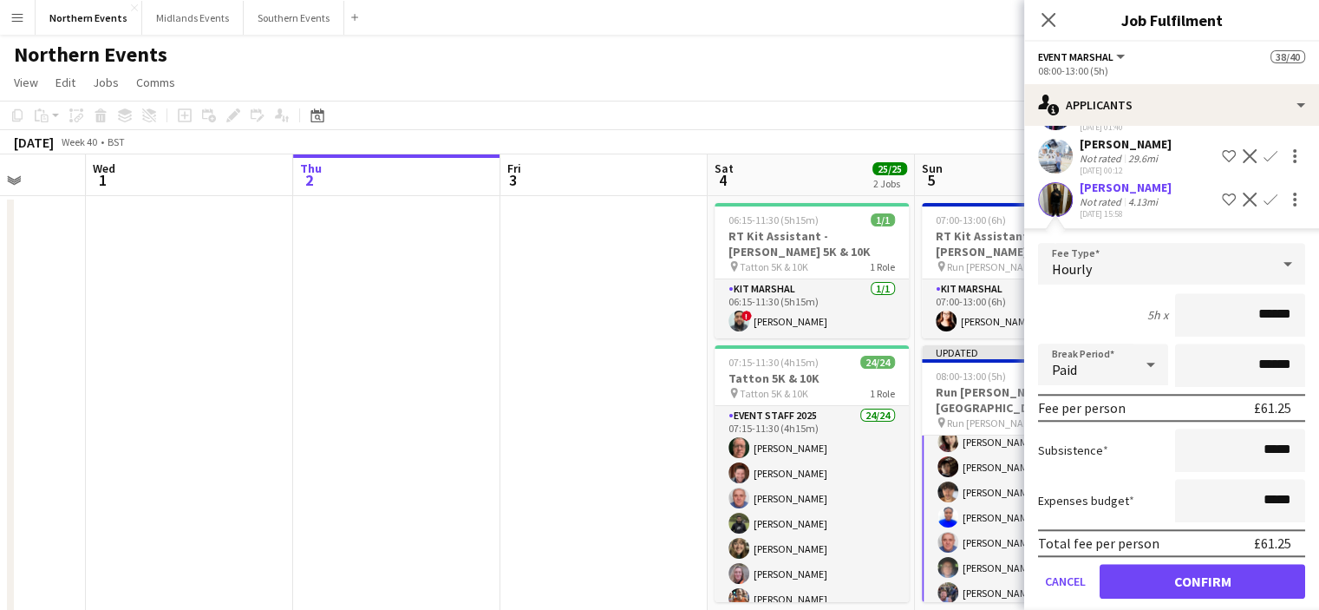
scroll to position [1474, 0]
click at [1222, 582] on button "Confirm" at bounding box center [1203, 580] width 206 height 35
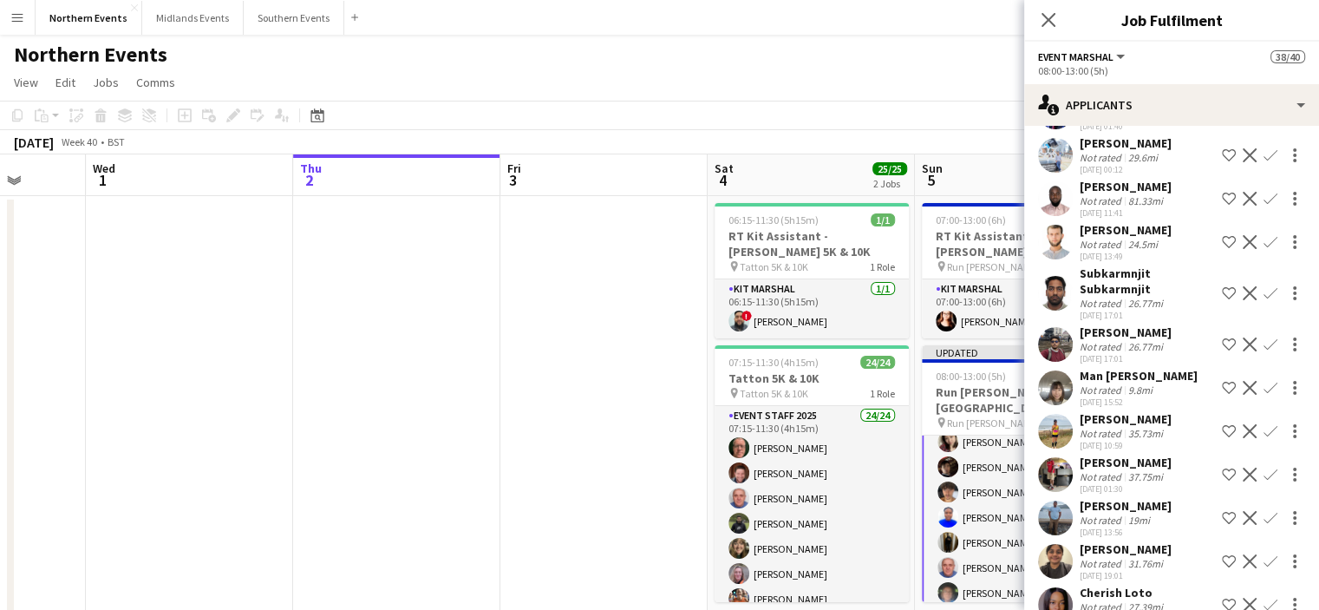
scroll to position [1561, 0]
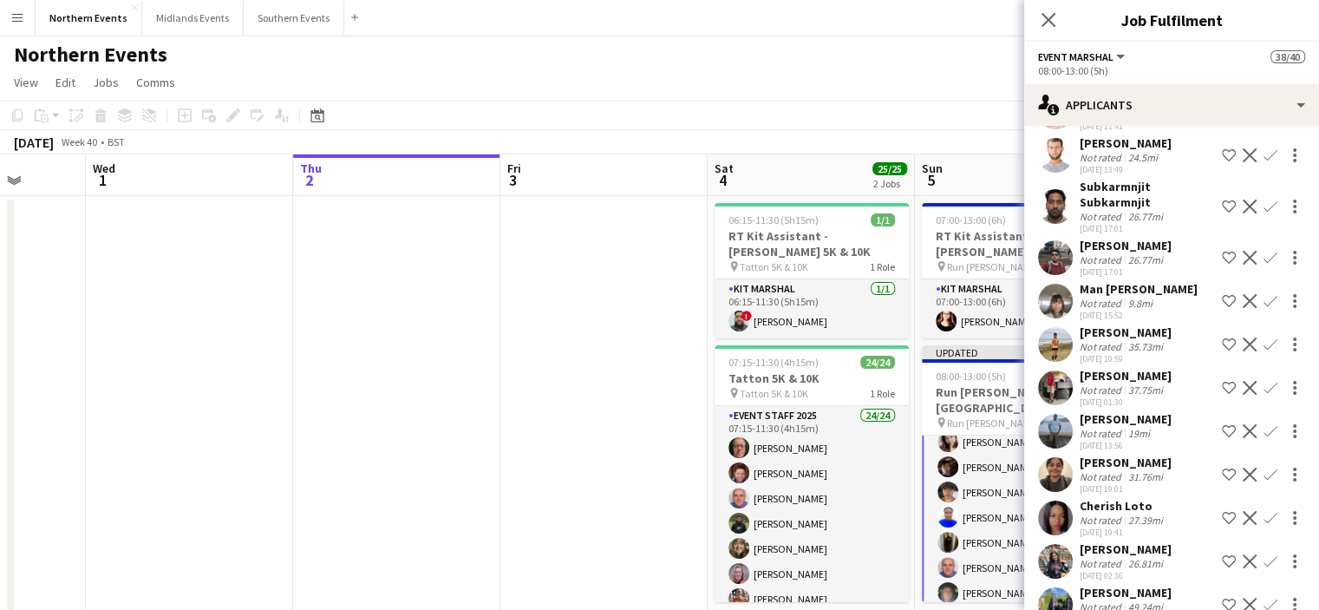
click at [1153, 427] on div "[PERSON_NAME]" at bounding box center [1126, 419] width 92 height 16
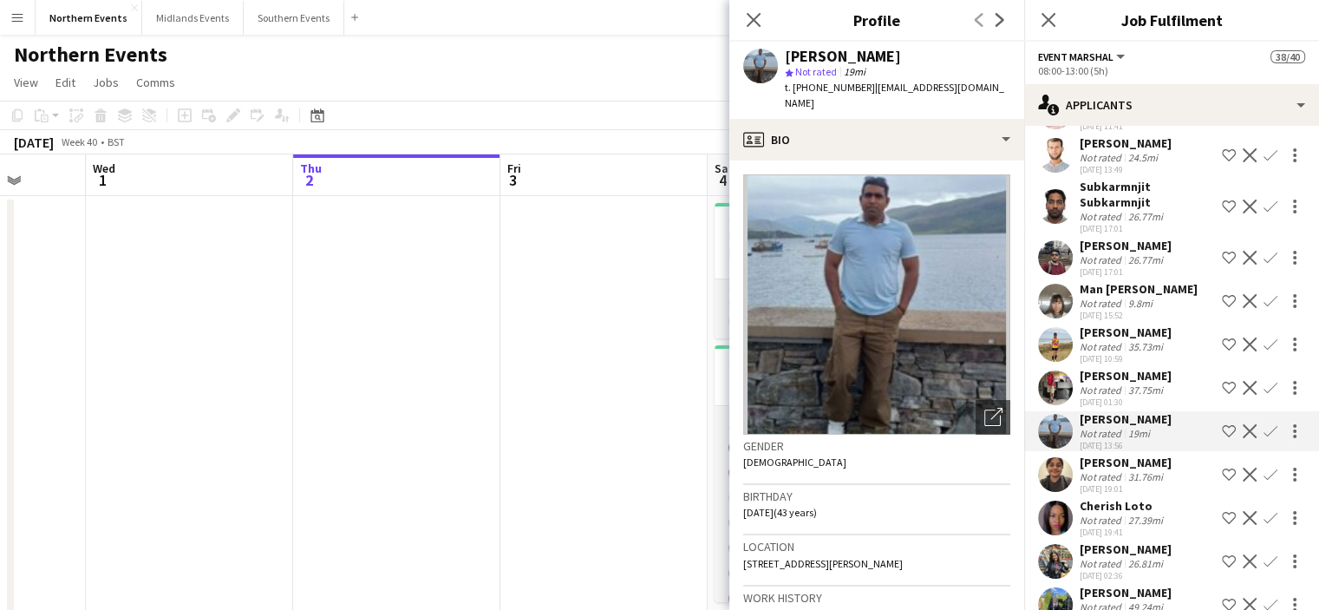
drag, startPoint x: 1167, startPoint y: 435, endPoint x: 1063, endPoint y: 437, distance: 103.2
click at [1063, 437] on div "[PERSON_NAME] Not rated 19mi [DATE] 13:56 Shortlist crew Decline Confirm" at bounding box center [1171, 431] width 295 height 40
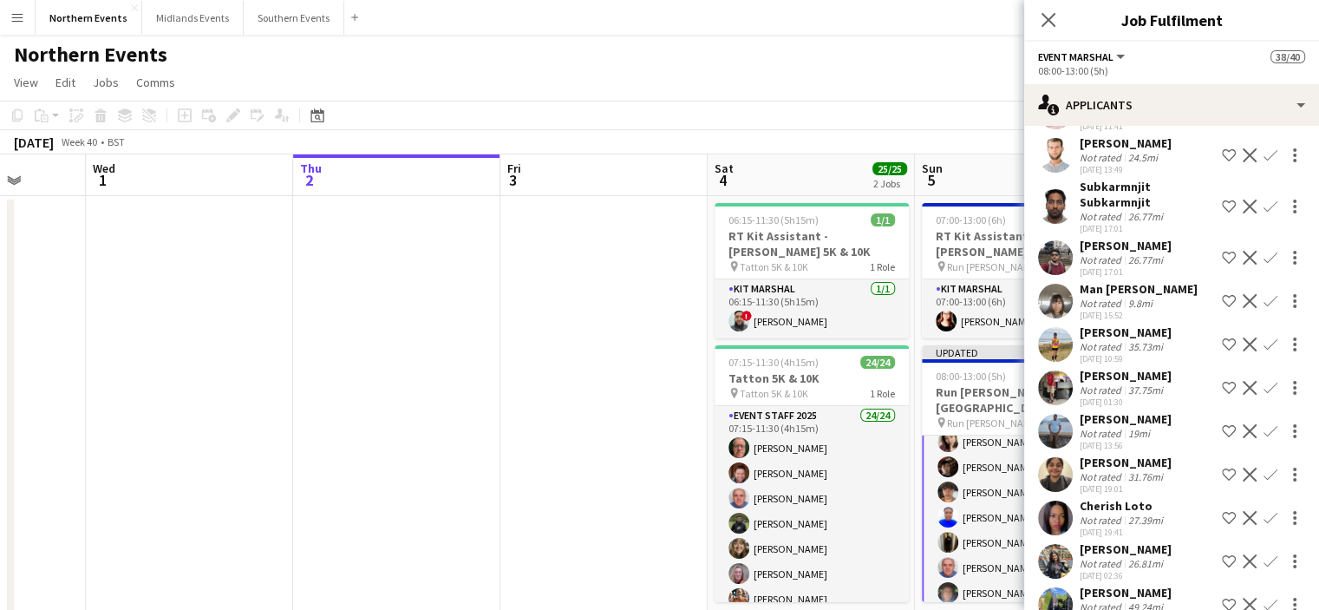
click at [1264, 438] on app-icon "Confirm" at bounding box center [1271, 431] width 14 height 14
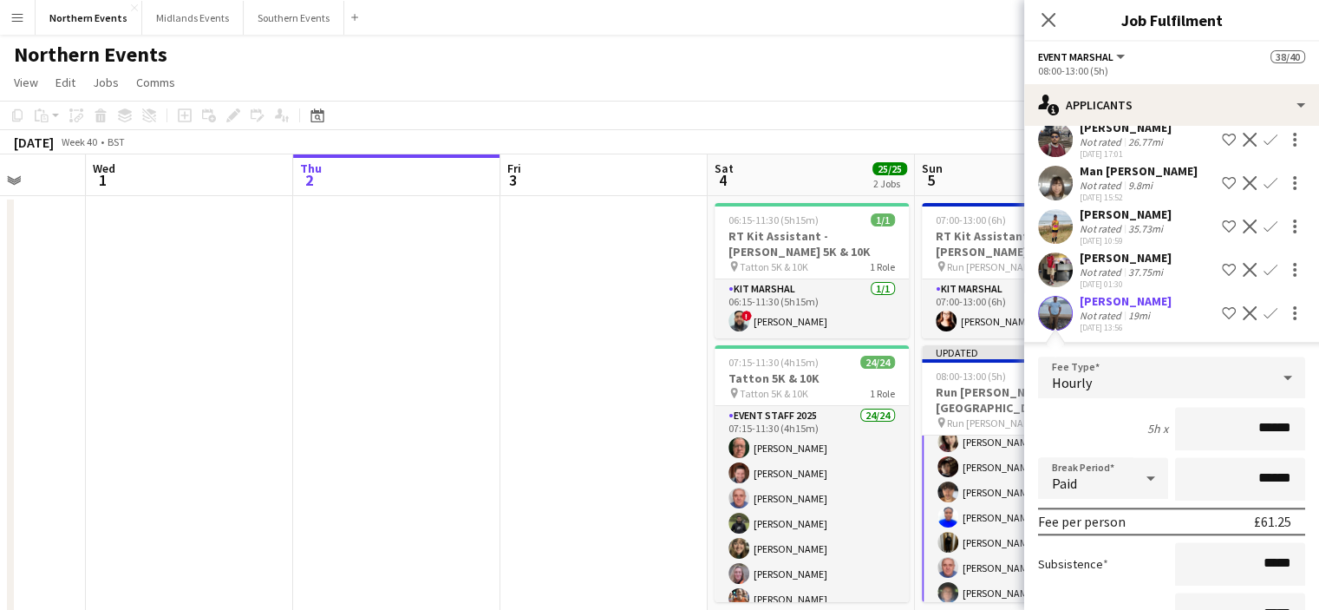
scroll to position [1821, 0]
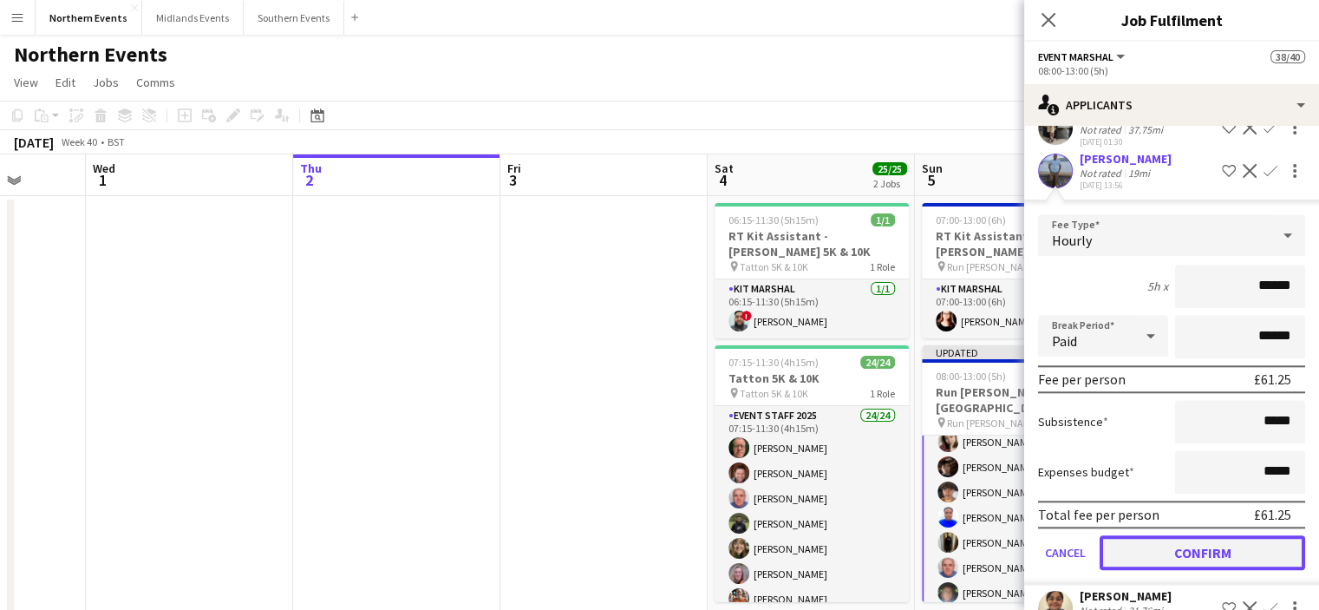
click at [1193, 559] on button "Confirm" at bounding box center [1203, 552] width 206 height 35
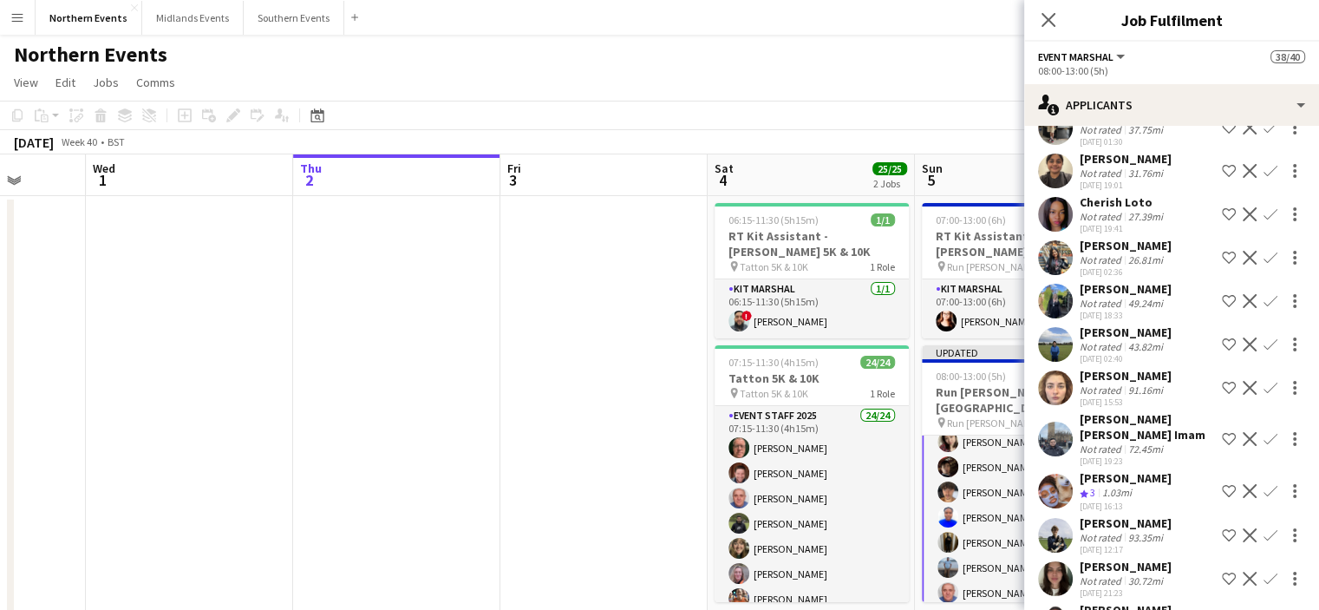
click at [1061, 27] on div "Close pop-in" at bounding box center [1048, 20] width 49 height 40
click at [1057, 28] on app-icon "Close pop-in" at bounding box center [1048, 20] width 25 height 25
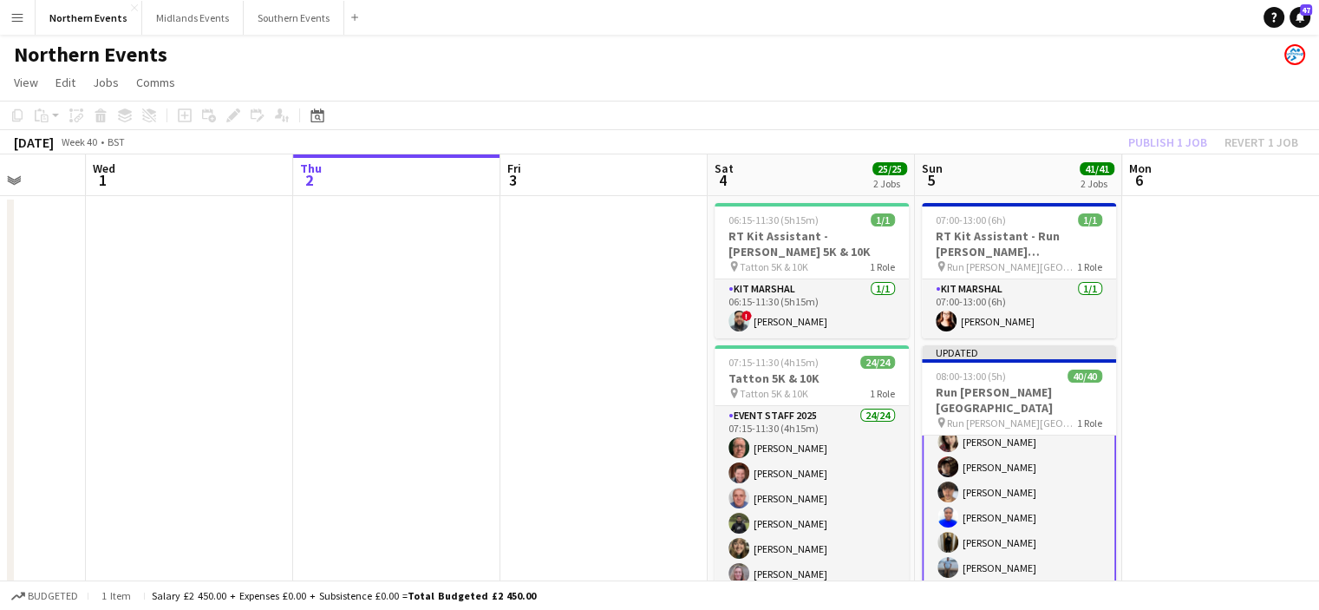
click at [1155, 145] on div "Publish 1 job Revert 1 job" at bounding box center [1214, 142] width 212 height 23
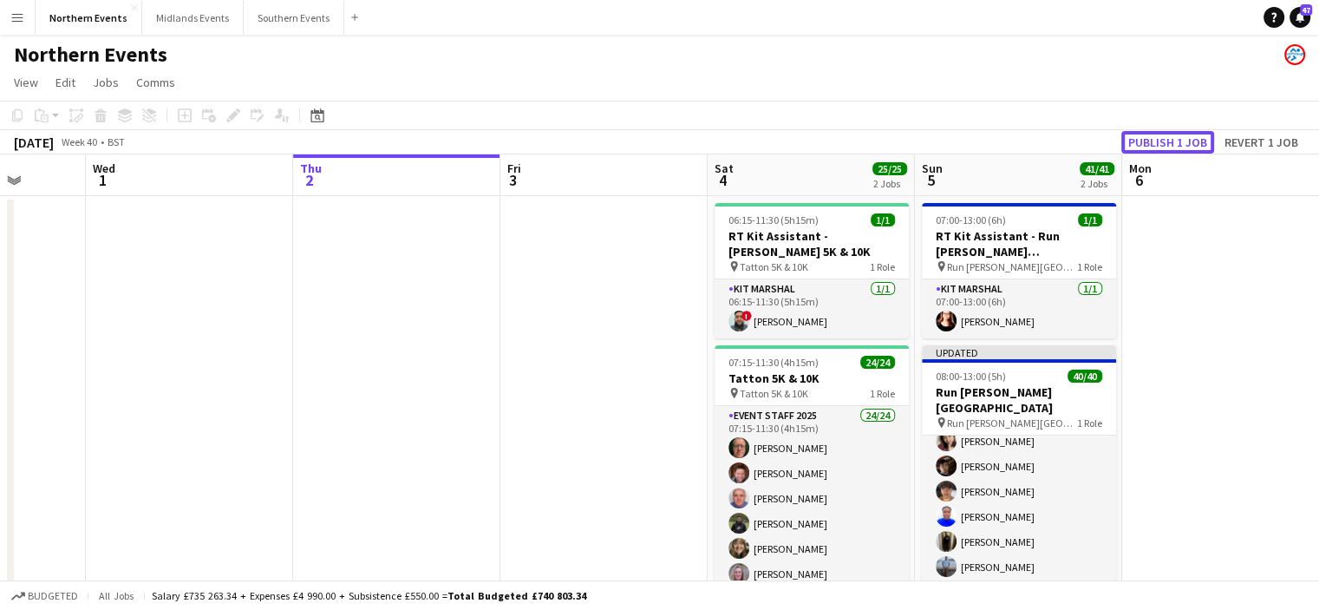
click at [1155, 145] on button "Publish 1 job" at bounding box center [1167, 142] width 93 height 23
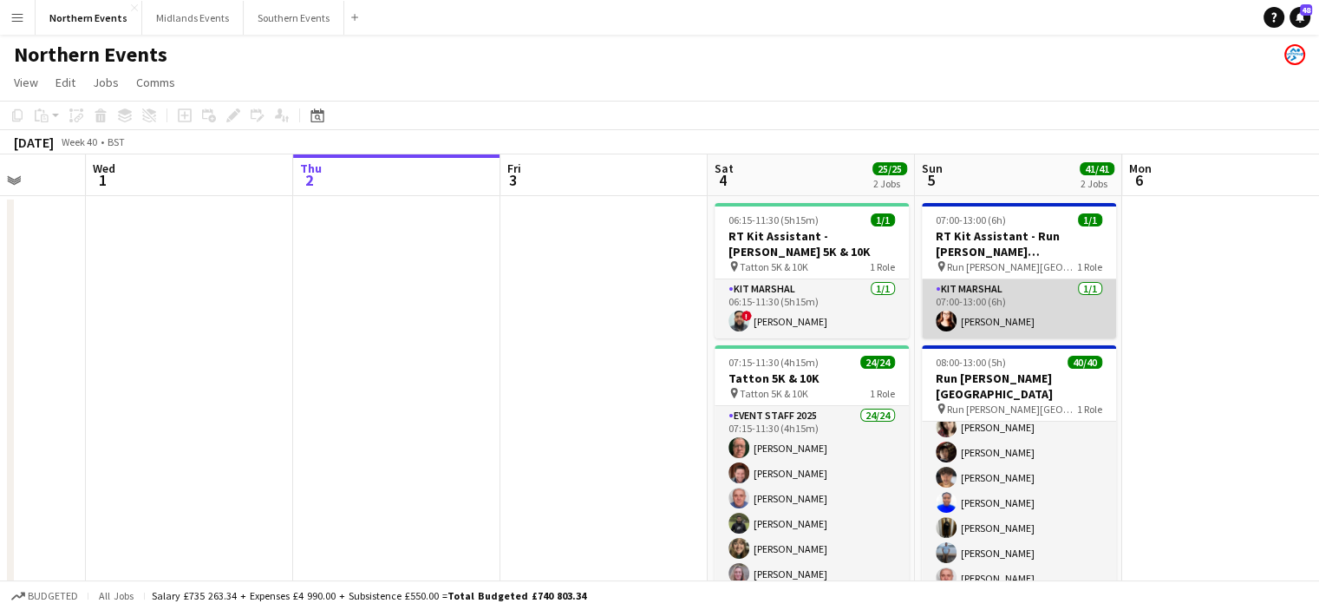
click at [979, 315] on app-card-role "Kit Marshal [DATE] 07:00-13:00 (6h) [PERSON_NAME]" at bounding box center [1019, 308] width 194 height 59
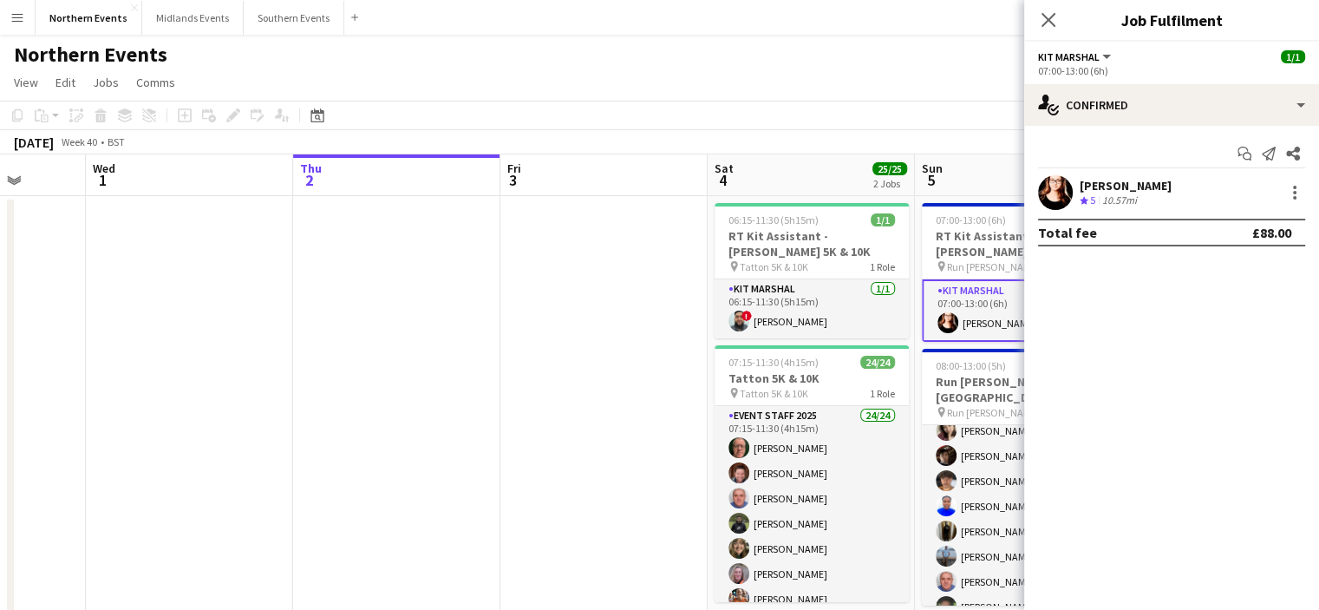
drag, startPoint x: 1198, startPoint y: 188, endPoint x: 1075, endPoint y: 184, distance: 122.4
click at [1075, 184] on div "[PERSON_NAME] Crew rating 5 10.57mi" at bounding box center [1171, 192] width 295 height 35
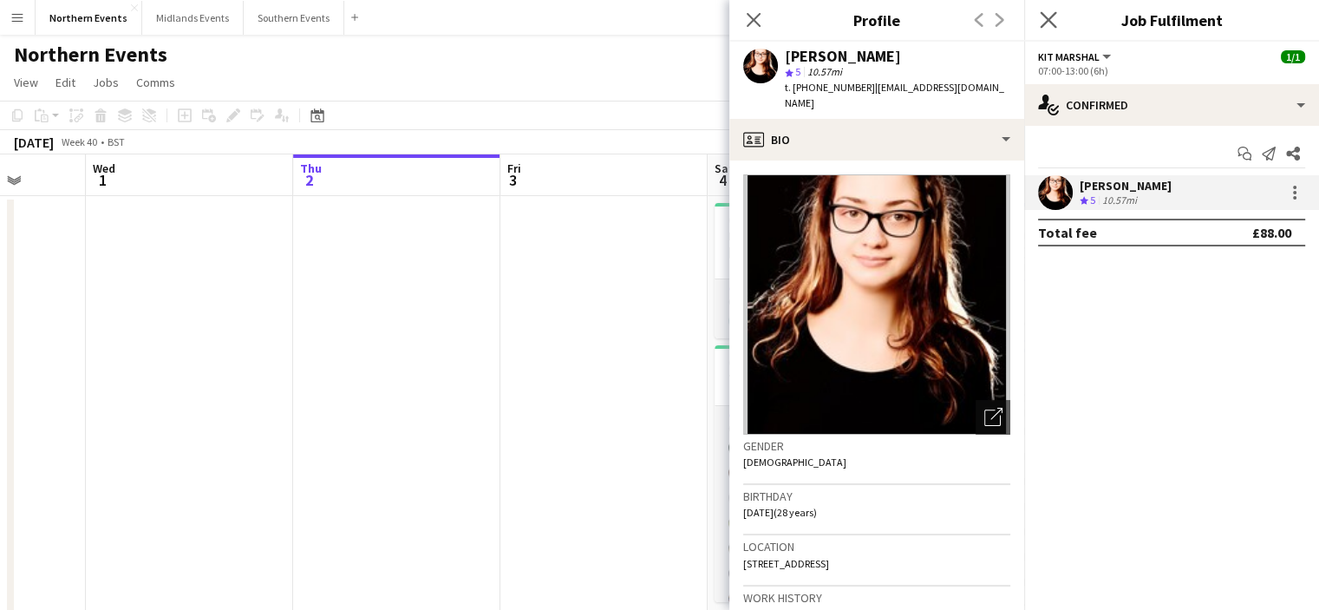
click at [1057, 22] on app-icon "Close pop-in" at bounding box center [1048, 20] width 25 height 25
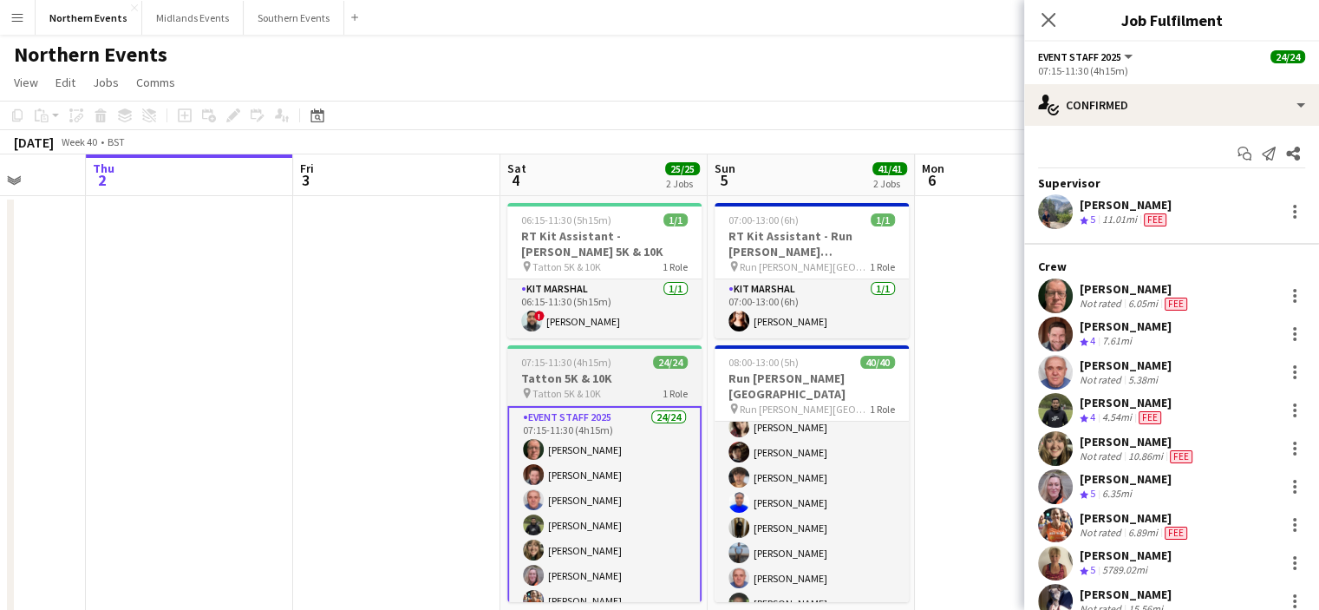
click at [597, 381] on h3 "Tatton 5K & 10K" at bounding box center [604, 378] width 194 height 16
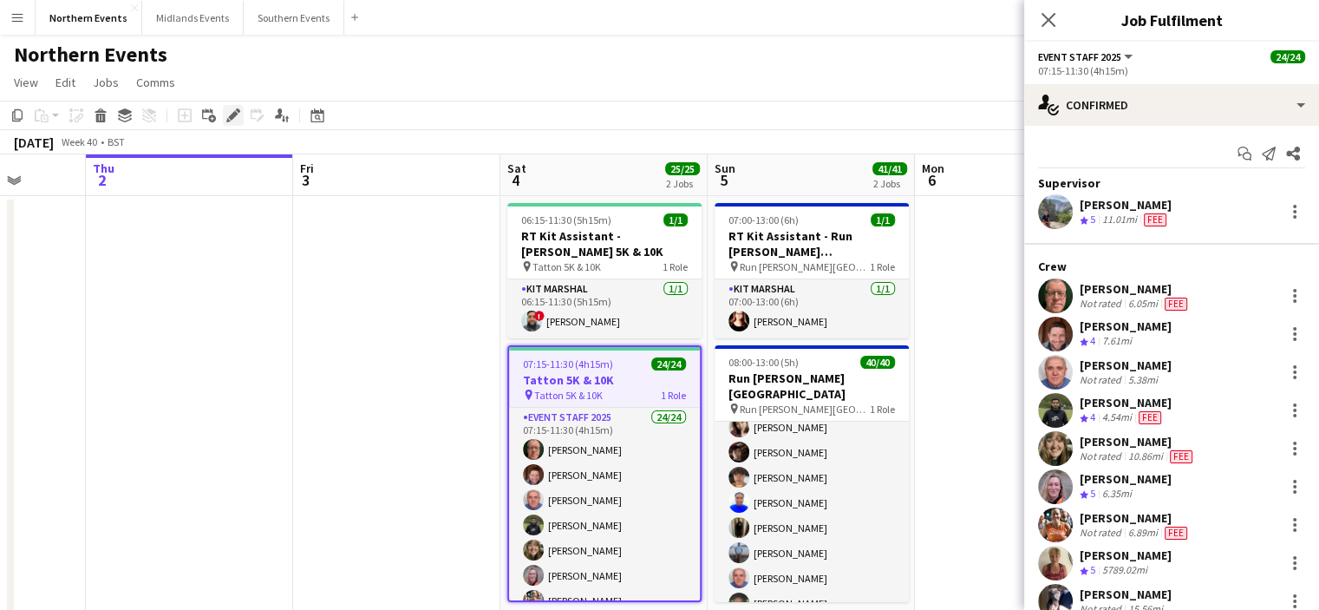
click at [232, 115] on icon at bounding box center [233, 116] width 10 height 10
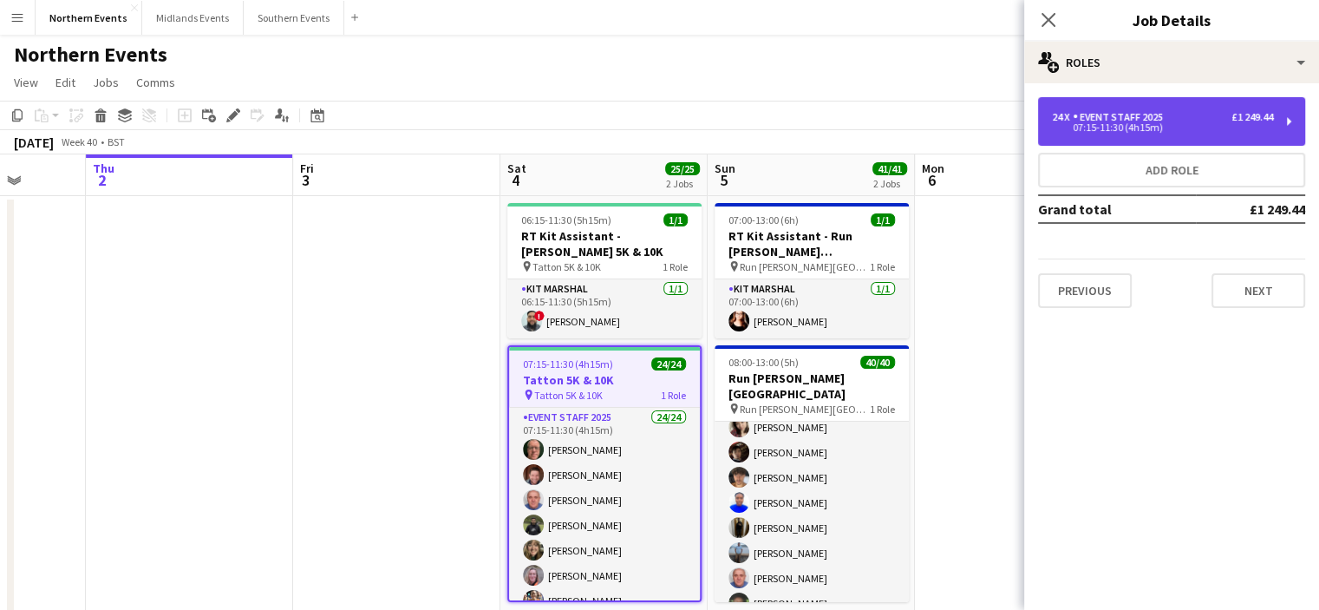
click at [1102, 130] on div "07:15-11:30 (4h15m)" at bounding box center [1162, 127] width 221 height 9
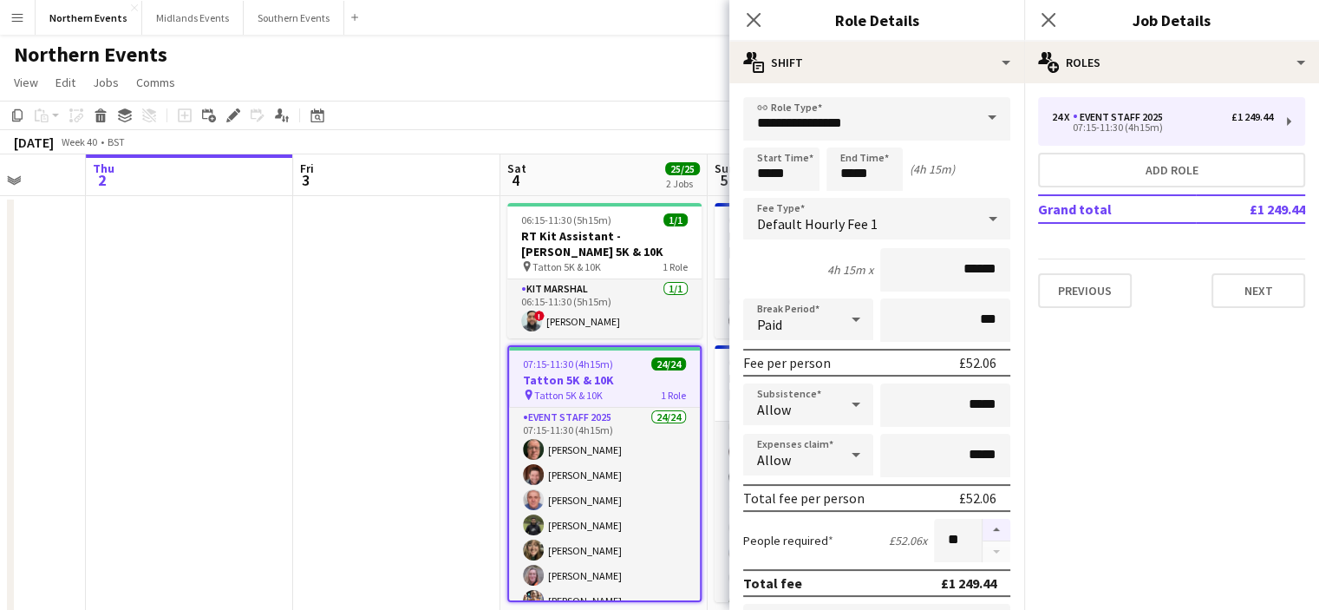
click at [983, 526] on button "button" at bounding box center [997, 530] width 28 height 23
type input "**"
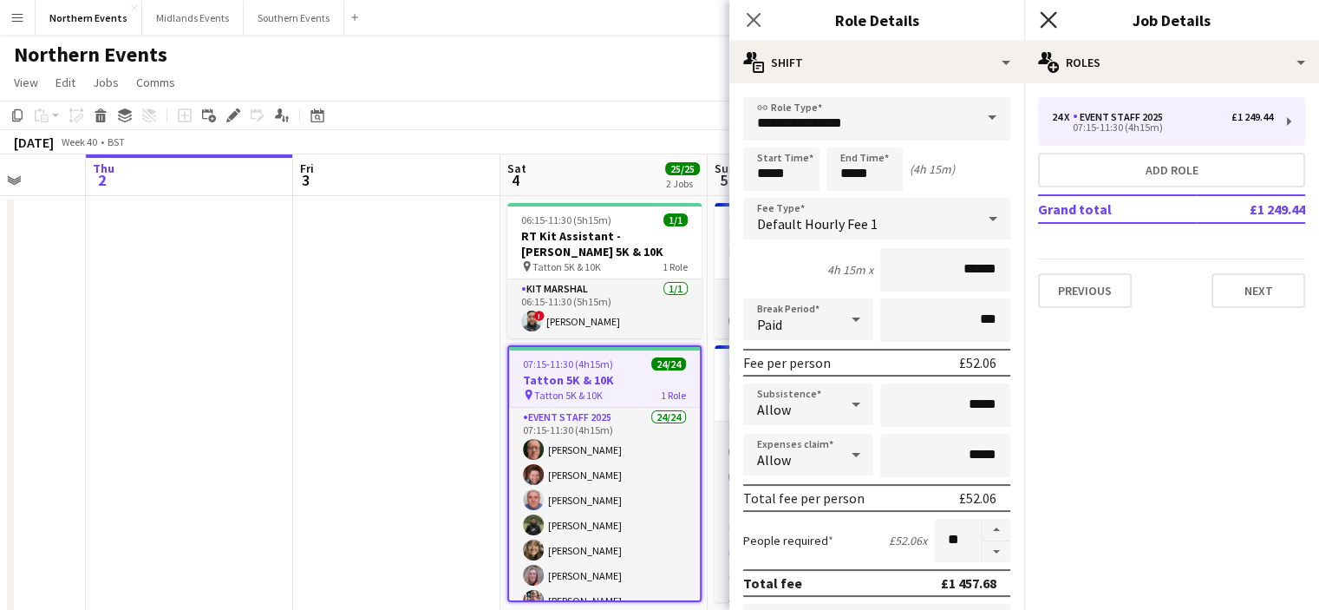
click at [1052, 24] on icon at bounding box center [1048, 19] width 16 height 16
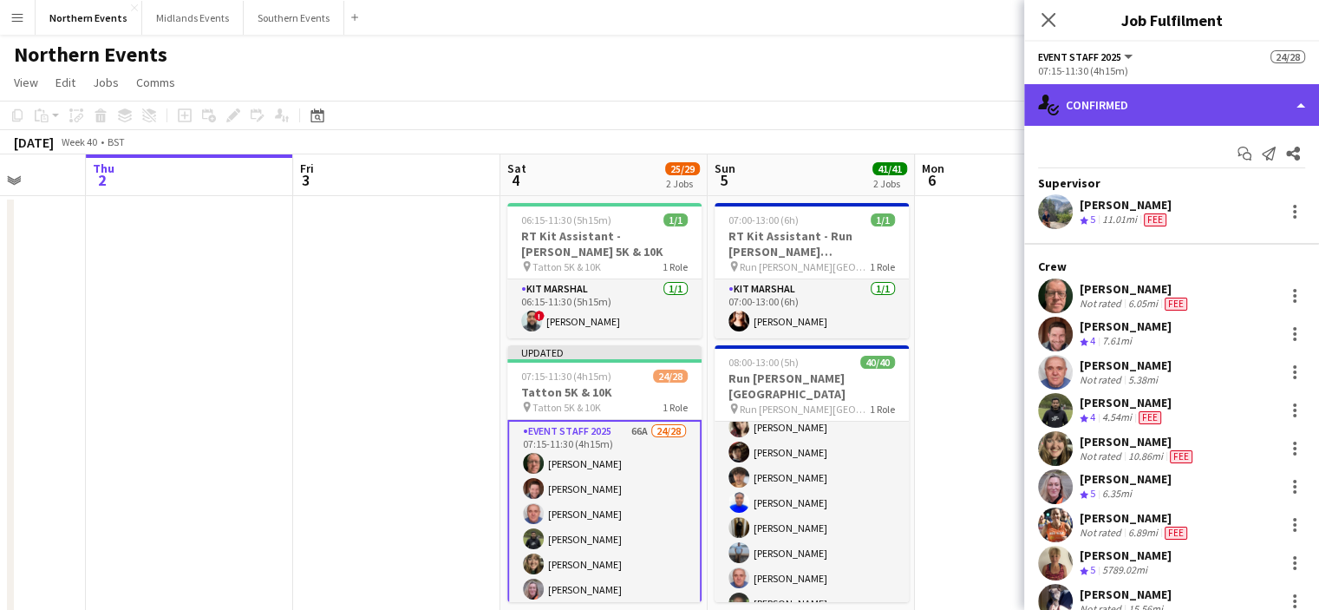
click at [1124, 100] on div "single-neutral-actions-check-2 Confirmed" at bounding box center [1171, 105] width 295 height 42
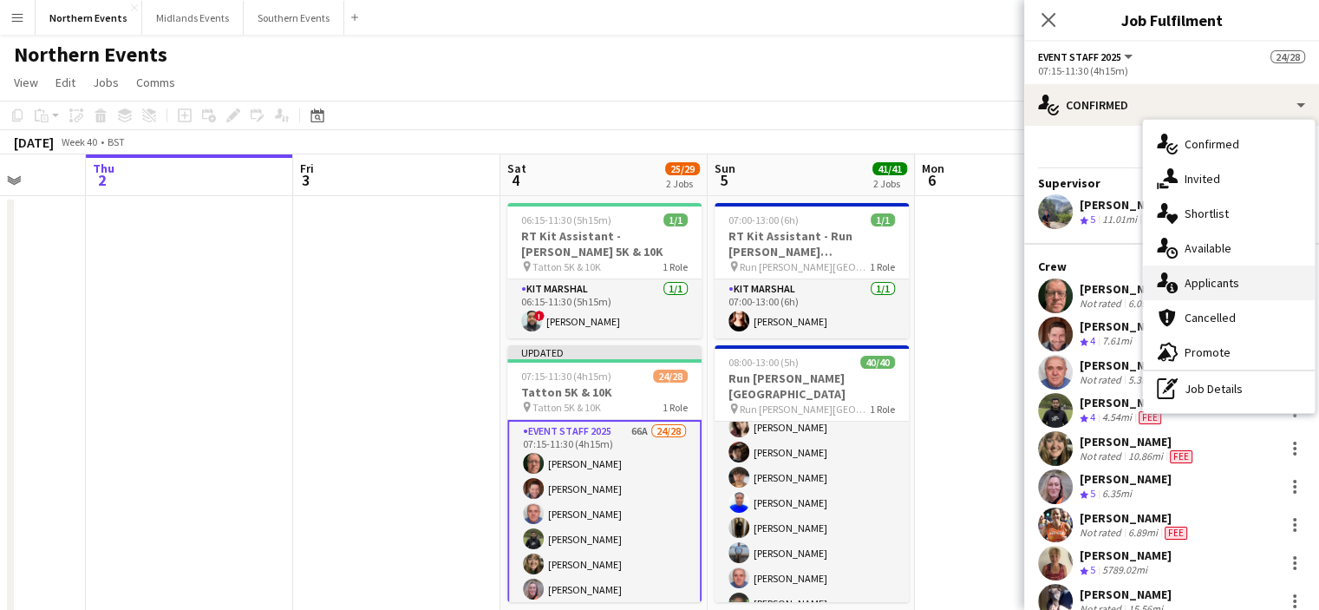
click at [1198, 290] on span "Applicants" at bounding box center [1212, 283] width 55 height 16
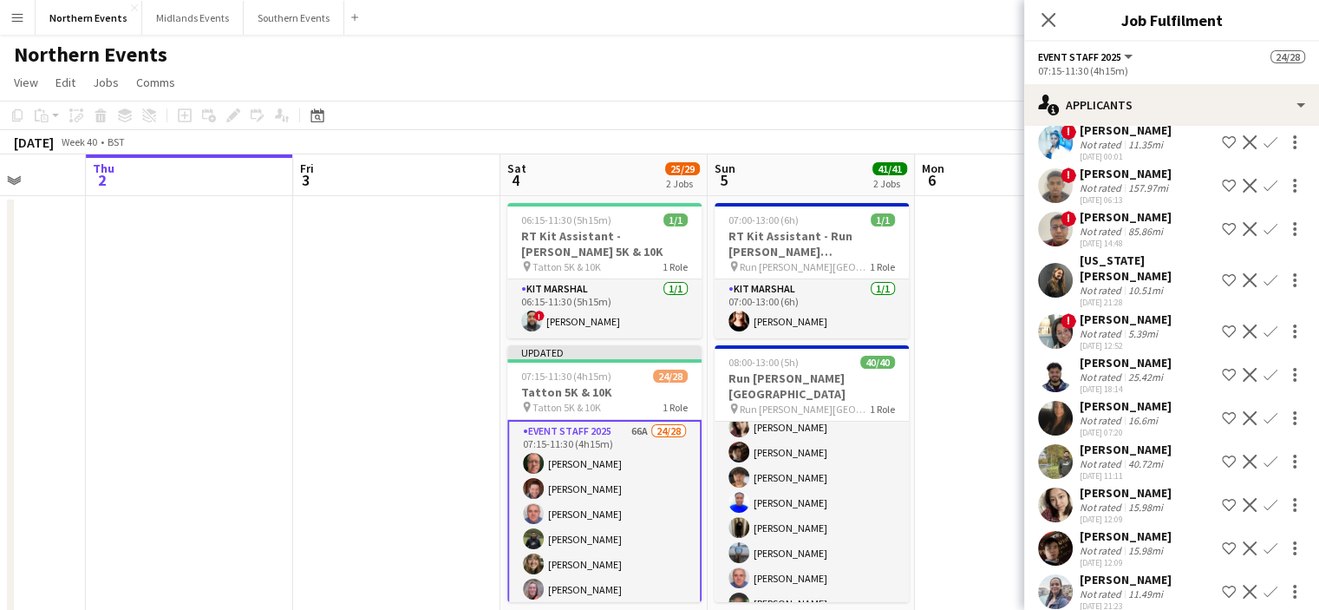
drag, startPoint x: 1171, startPoint y: 392, endPoint x: 1079, endPoint y: 393, distance: 91.9
click at [1079, 398] on div "[PERSON_NAME] Not rated 16.6mi [DATE] 07:20 Shortlist crew Decline Confirm" at bounding box center [1171, 418] width 295 height 40
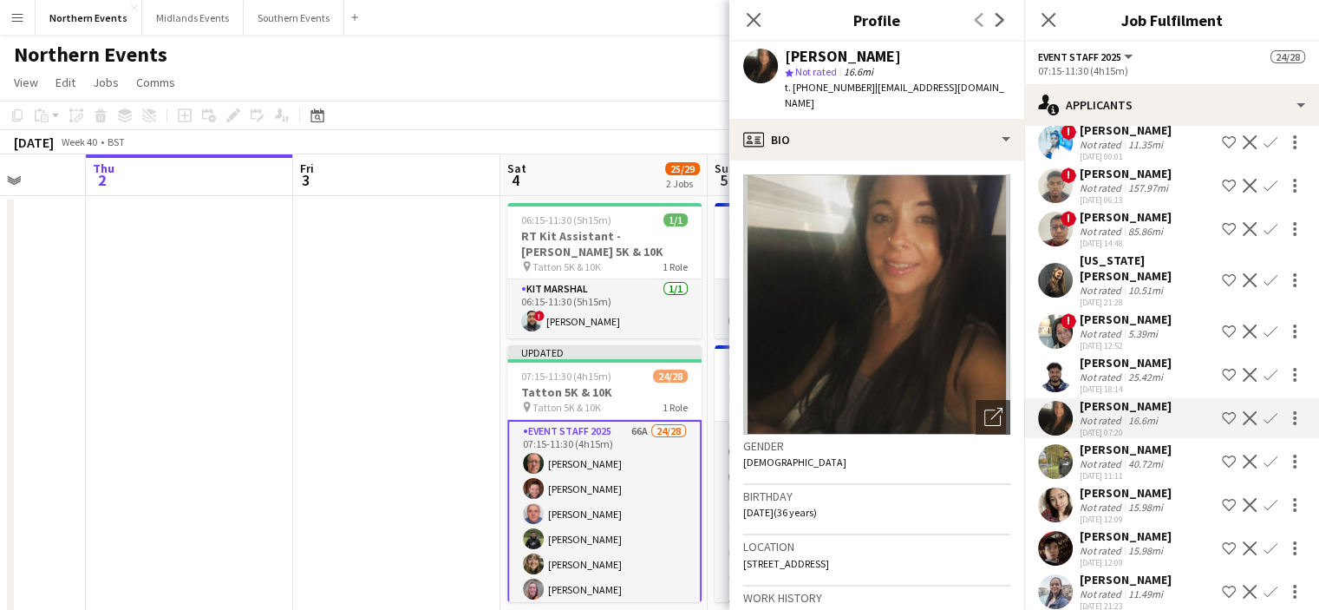
click at [1264, 411] on app-icon "Confirm" at bounding box center [1271, 418] width 14 height 14
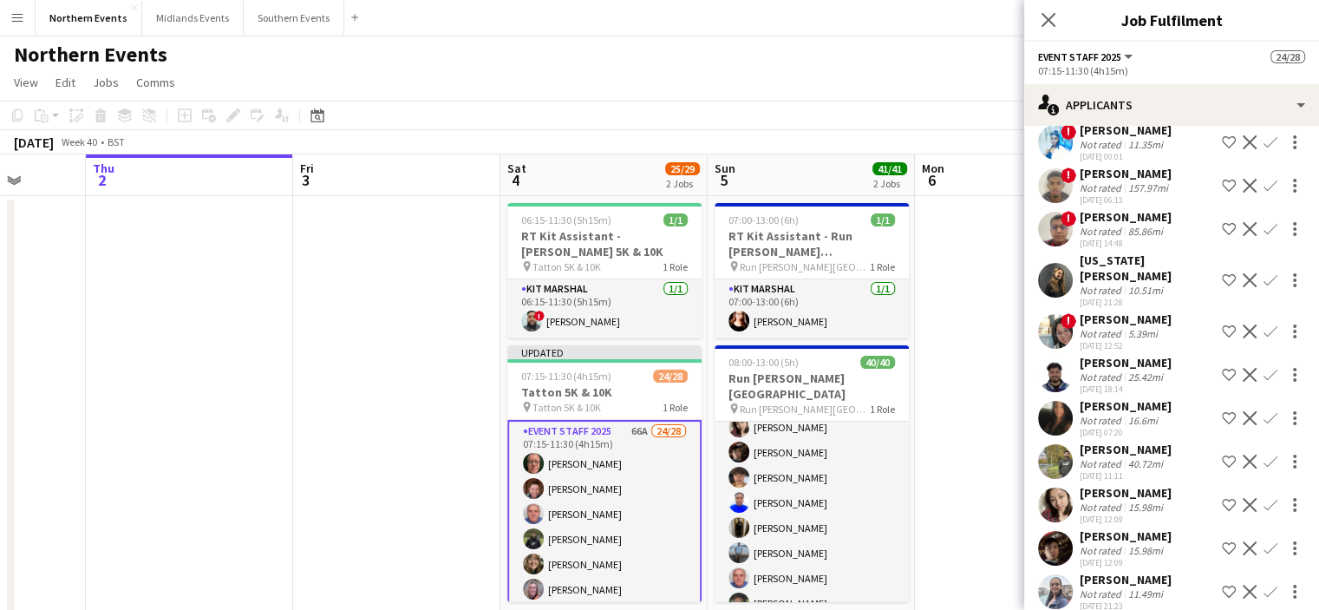
click at [1264, 411] on app-icon "Confirm" at bounding box center [1271, 418] width 14 height 14
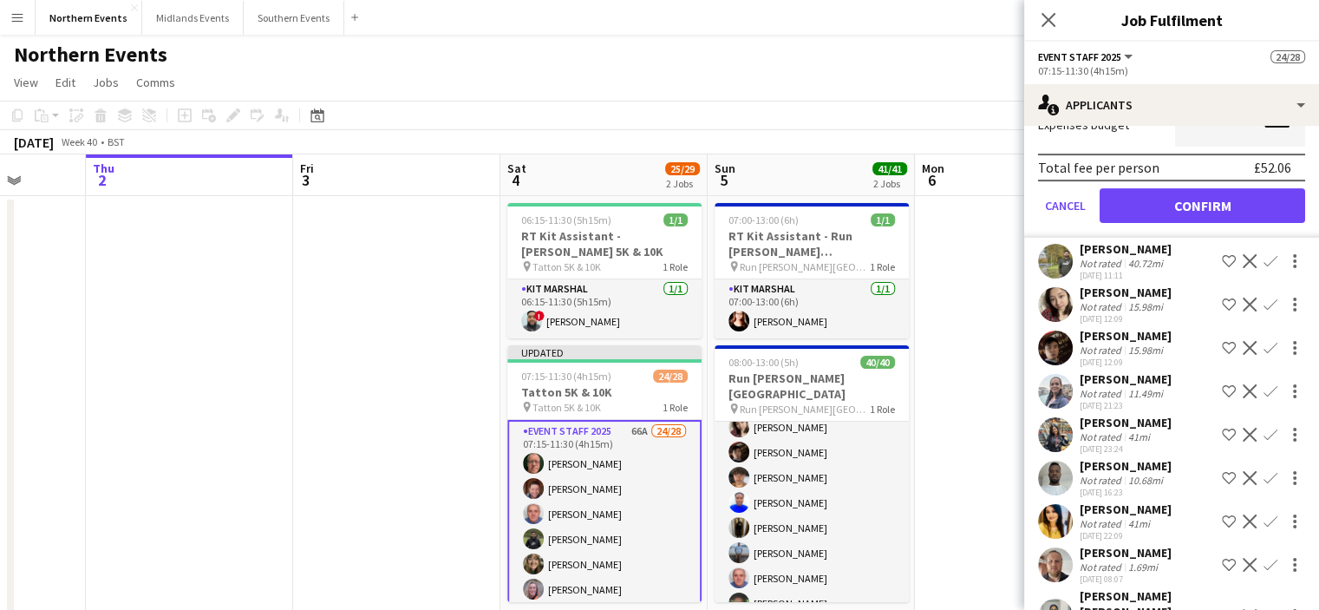
scroll to position [691, 0]
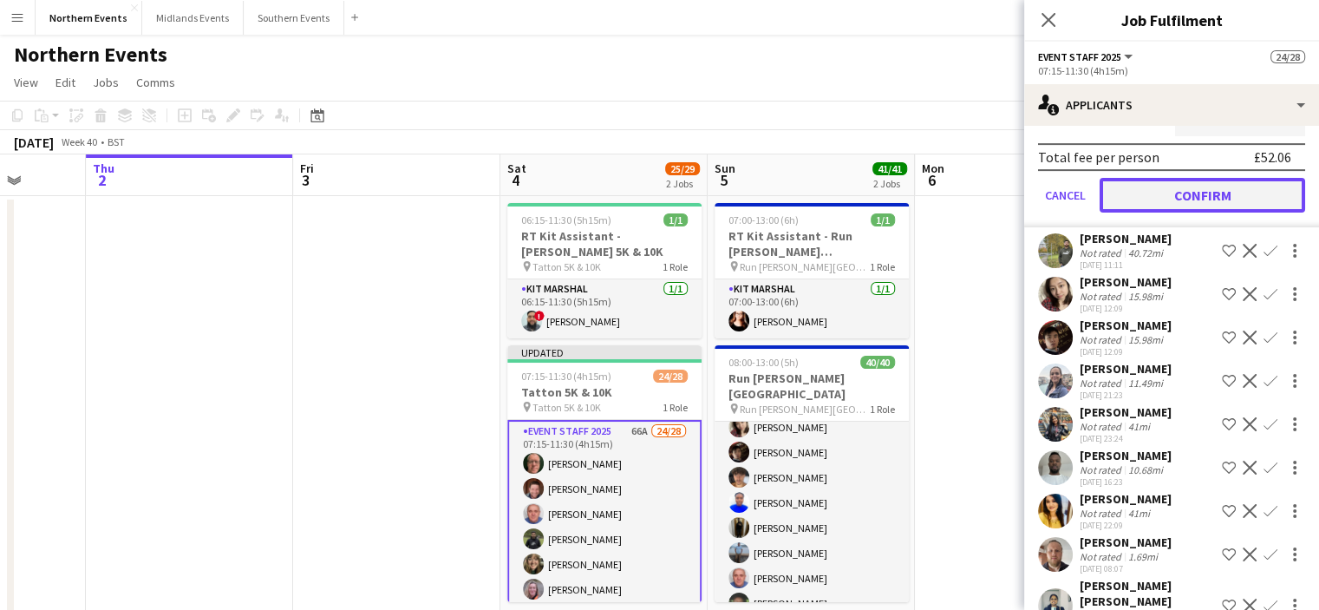
click at [1217, 180] on button "Confirm" at bounding box center [1203, 195] width 206 height 35
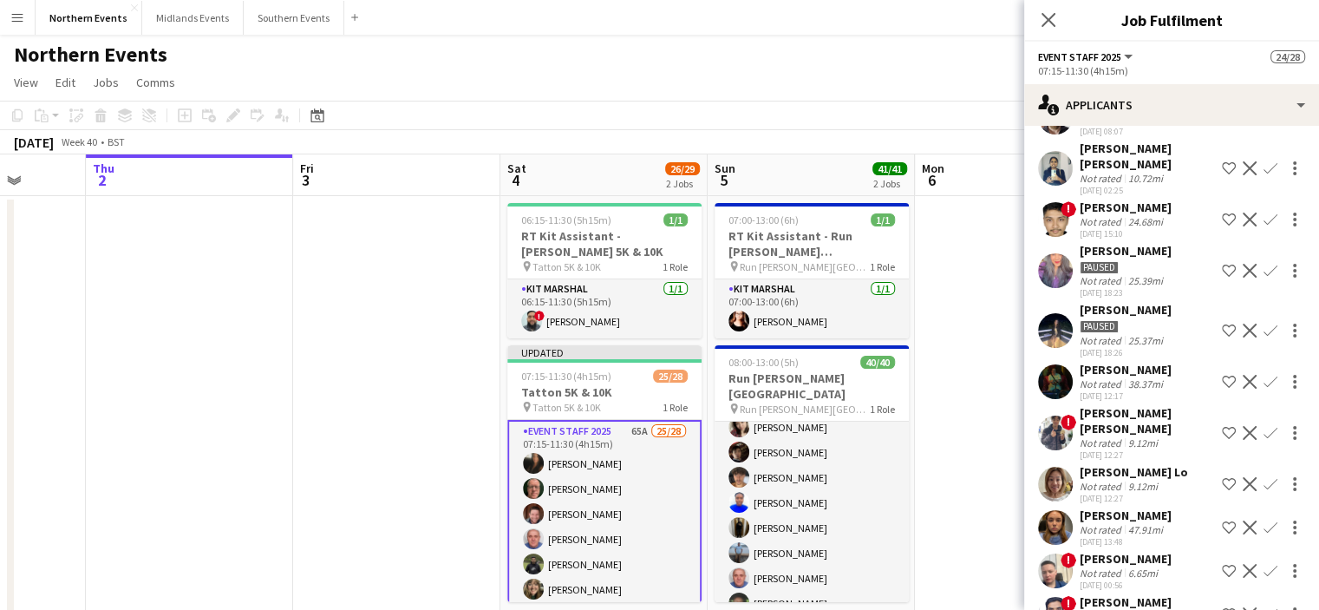
scroll to position [257, 0]
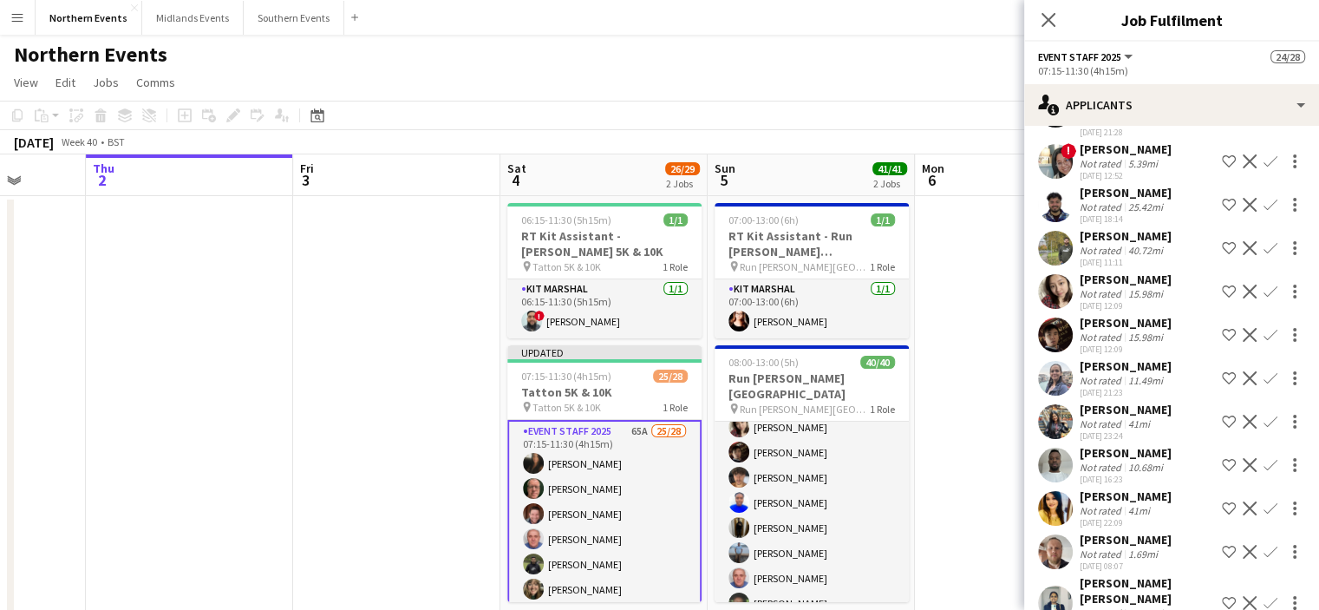
drag, startPoint x: 1162, startPoint y: 350, endPoint x: 1072, endPoint y: 349, distance: 90.2
click at [1075, 358] on div "[PERSON_NAME] Not rated 11.49mi [DATE] 21:23 Shortlist crew Decline Confirm" at bounding box center [1171, 378] width 295 height 40
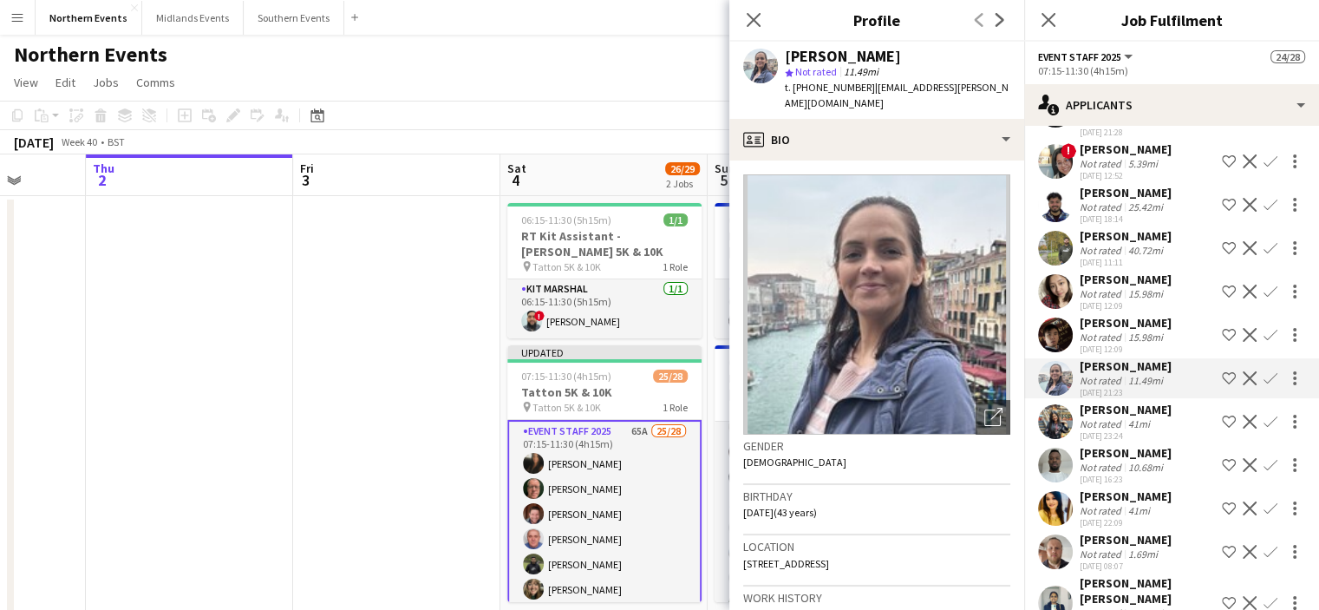
click at [1265, 368] on button "Confirm" at bounding box center [1270, 378] width 21 height 21
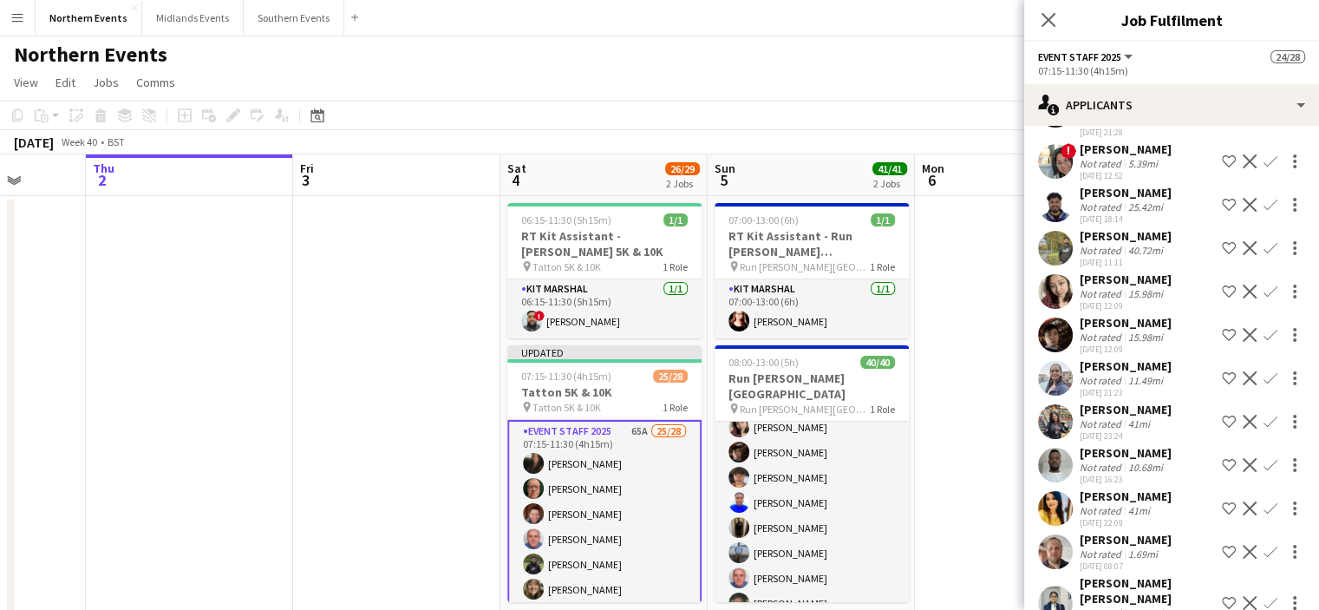
click at [1264, 371] on app-icon "Confirm" at bounding box center [1271, 378] width 14 height 14
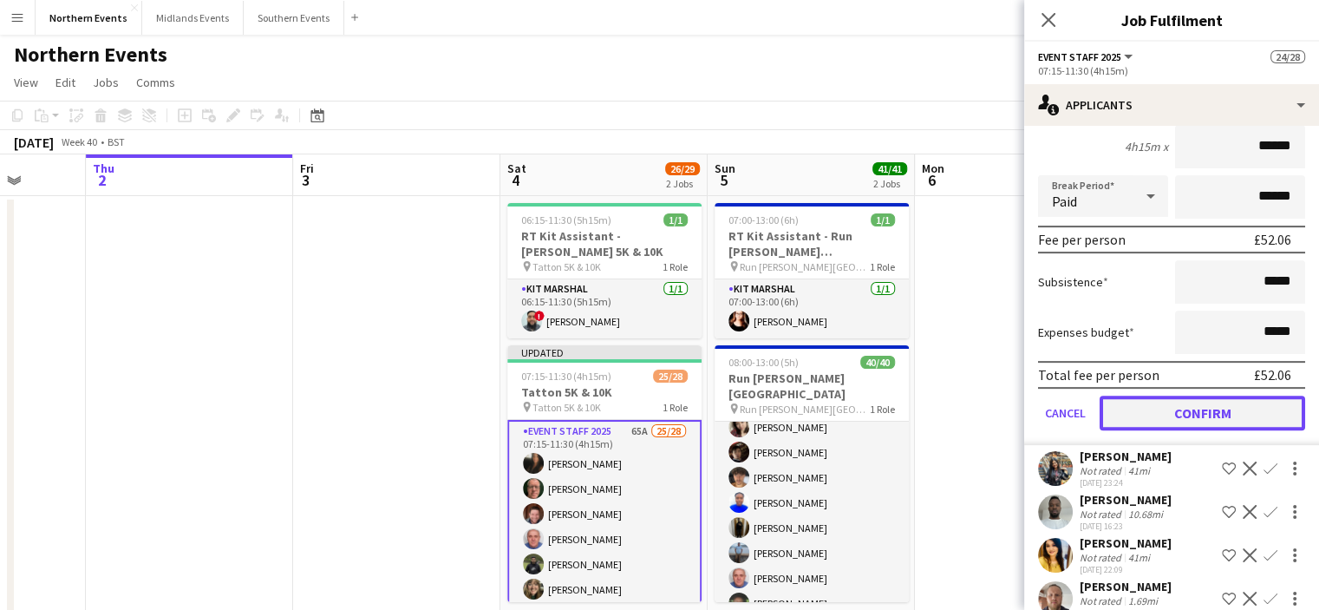
click at [1153, 395] on button "Confirm" at bounding box center [1203, 412] width 206 height 35
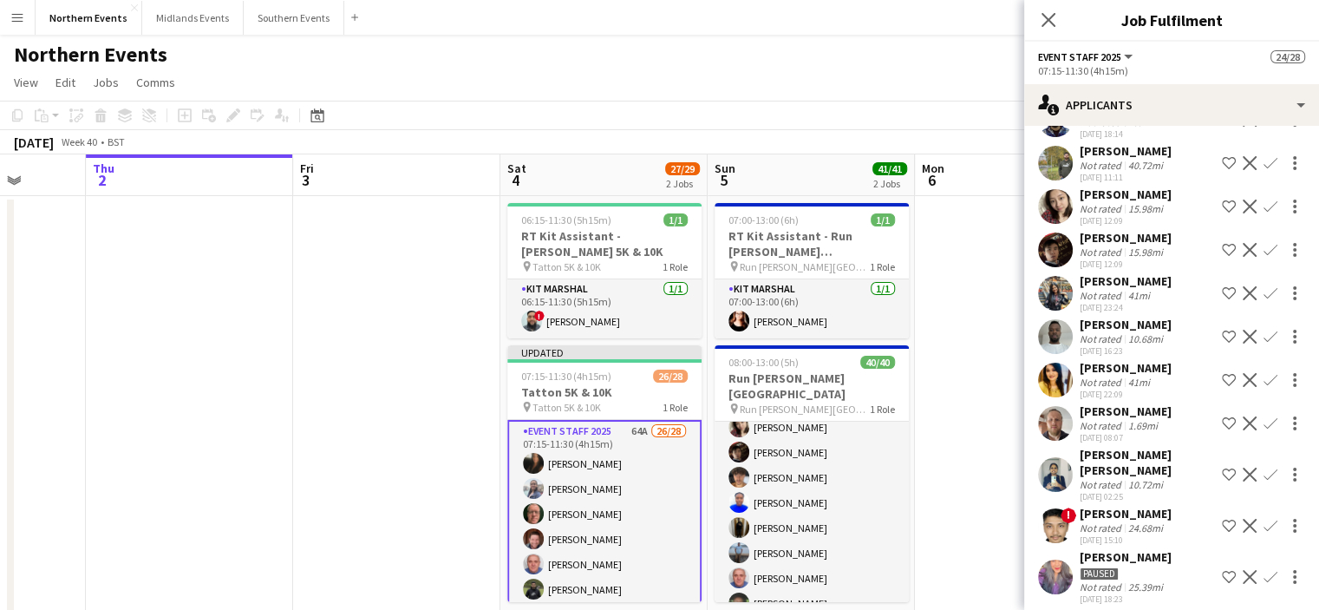
scroll to position [428, 0]
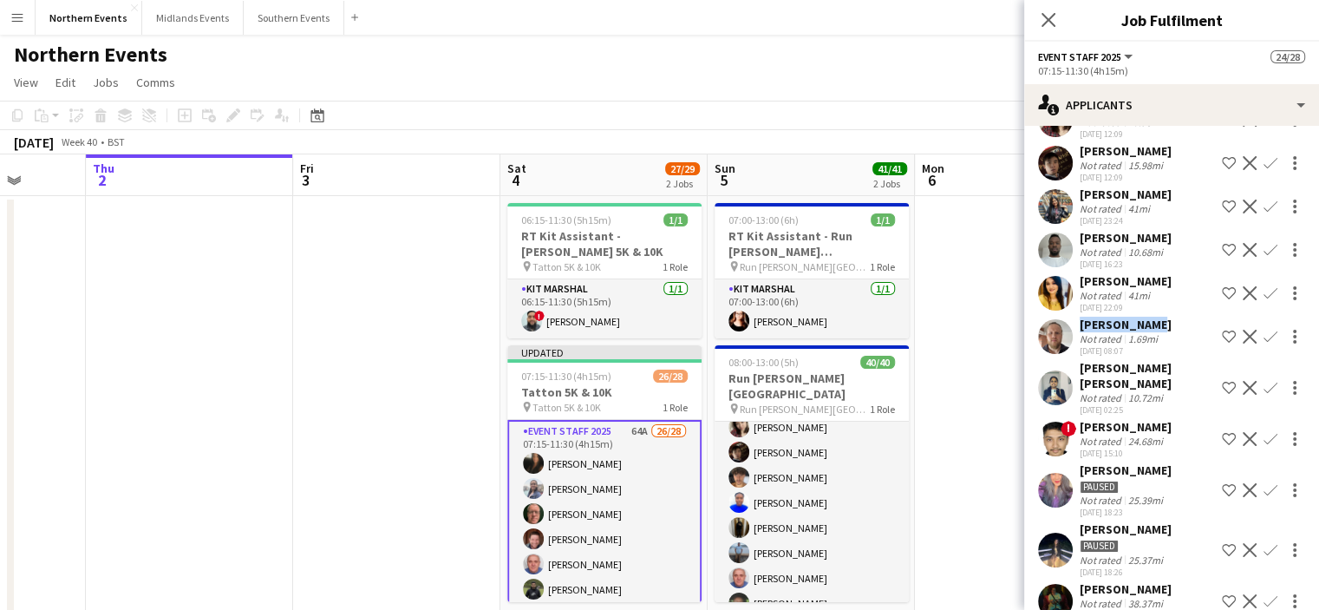
drag, startPoint x: 1148, startPoint y: 301, endPoint x: 1067, endPoint y: 304, distance: 81.6
click at [1067, 317] on div "[PERSON_NAME] Not rated 1.69mi [DATE] 08:07 Shortlist crew Decline Confirm" at bounding box center [1171, 337] width 295 height 40
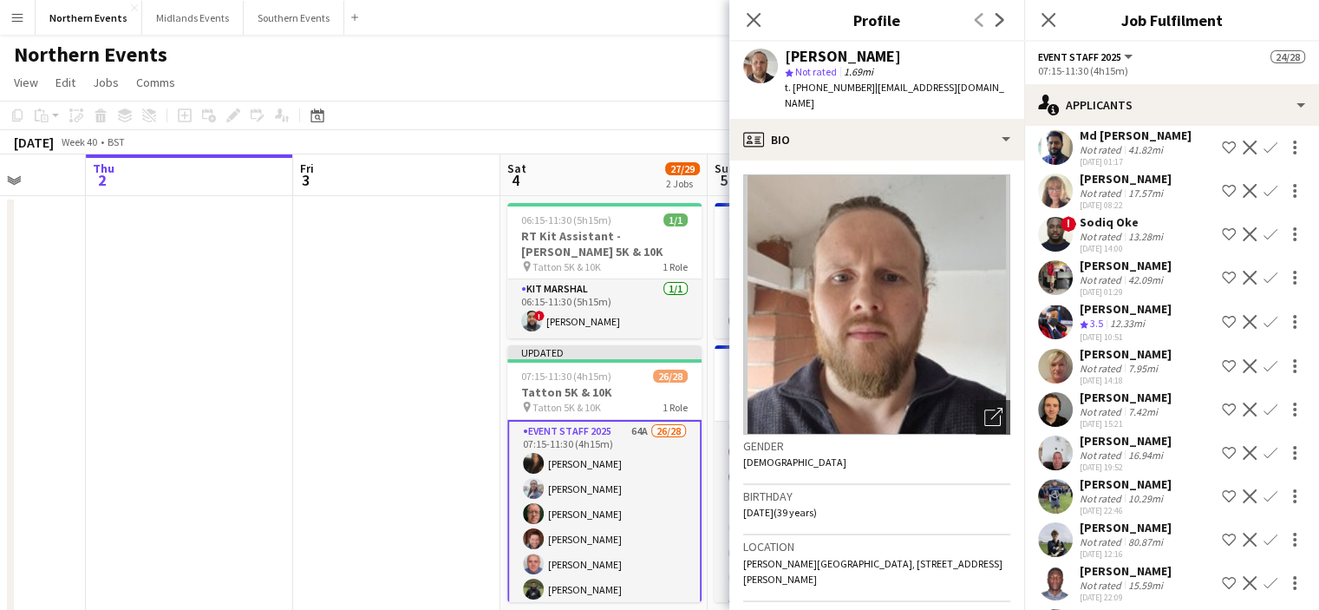
scroll to position [2337, 0]
drag, startPoint x: 1182, startPoint y: 338, endPoint x: 1068, endPoint y: 345, distance: 114.7
click at [1068, 345] on div "[PERSON_NAME] Not rated 7.95mi [DATE] 14:18 Shortlist crew Decline Confirm" at bounding box center [1171, 365] width 295 height 40
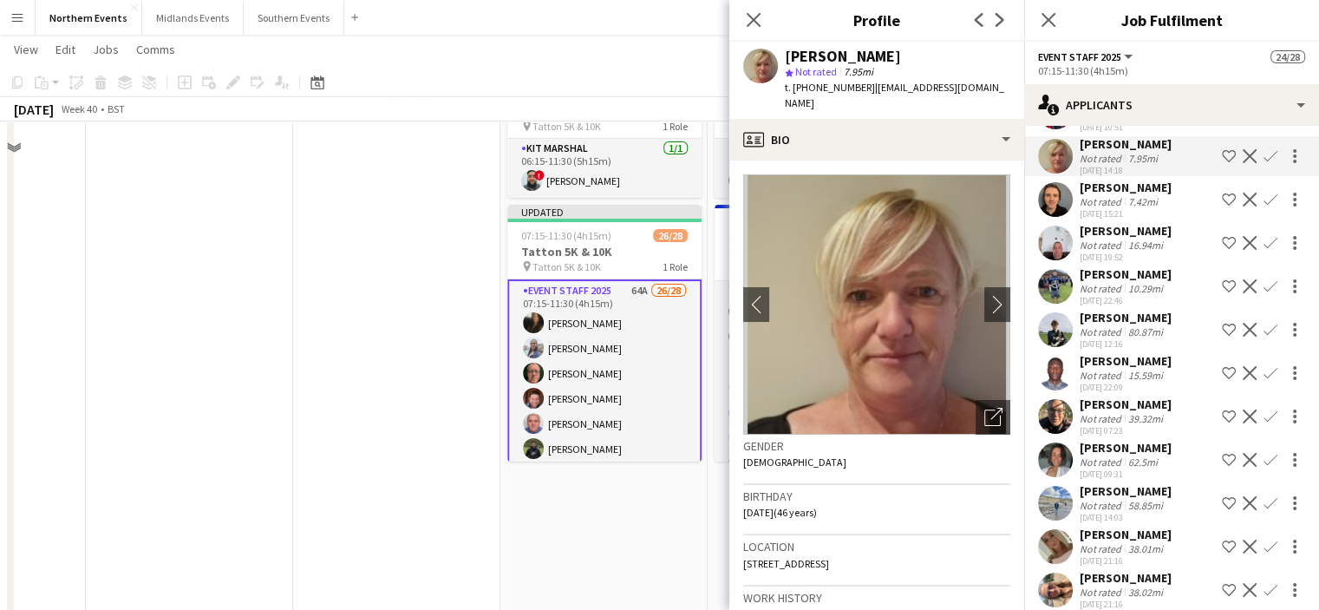
scroll to position [173, 0]
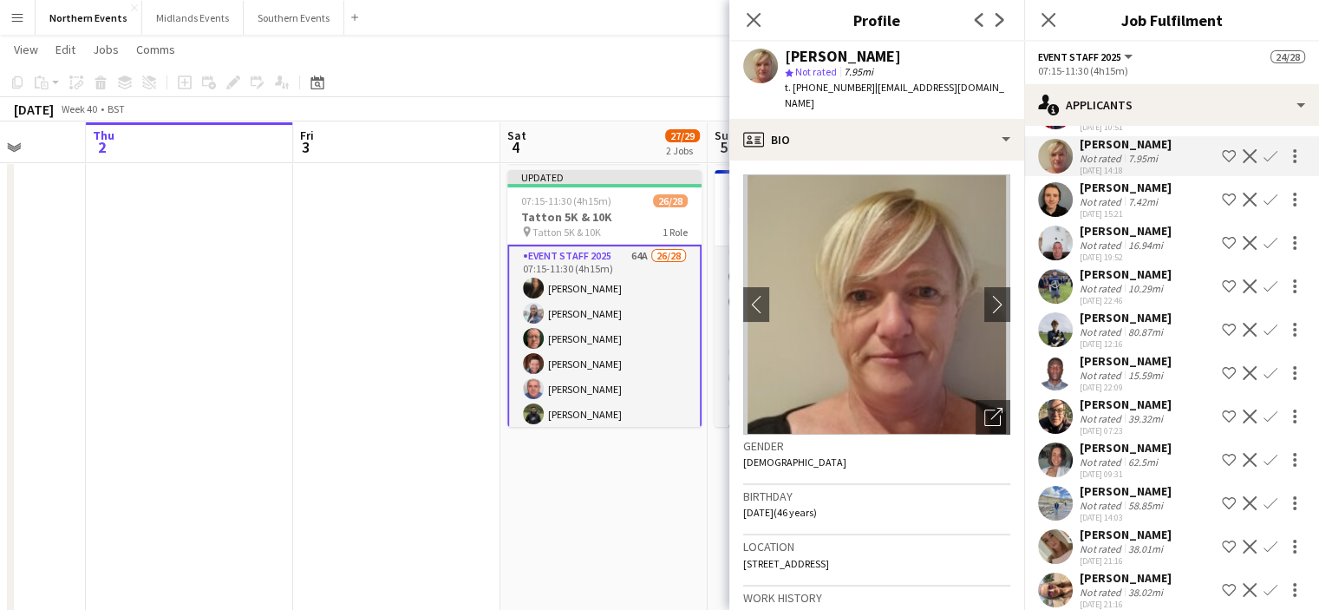
click at [1260, 146] on button "Confirm" at bounding box center [1270, 156] width 21 height 21
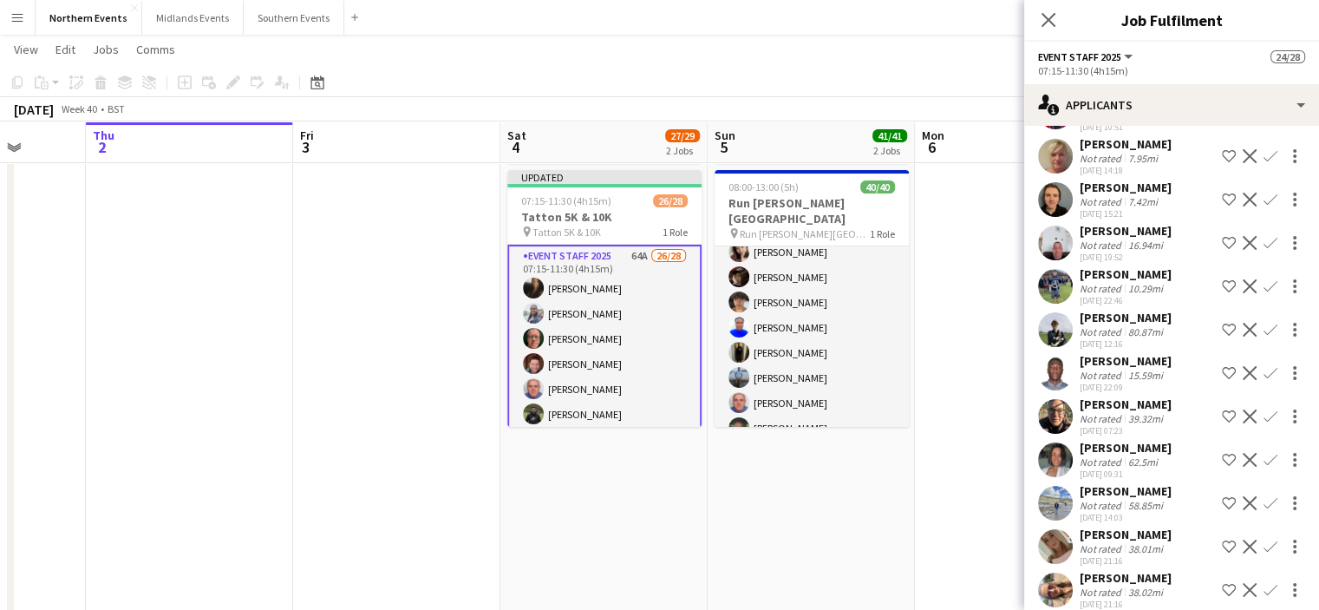
click at [1260, 147] on button "Confirm" at bounding box center [1270, 156] width 21 height 21
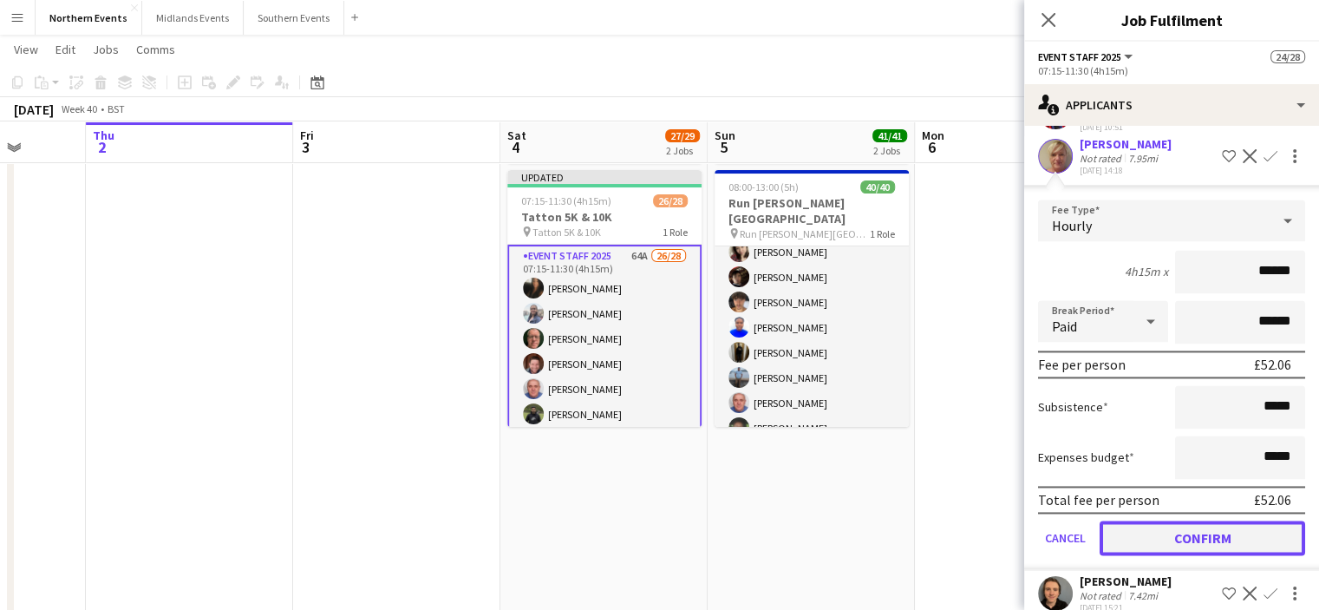
click at [1217, 520] on button "Confirm" at bounding box center [1203, 537] width 206 height 35
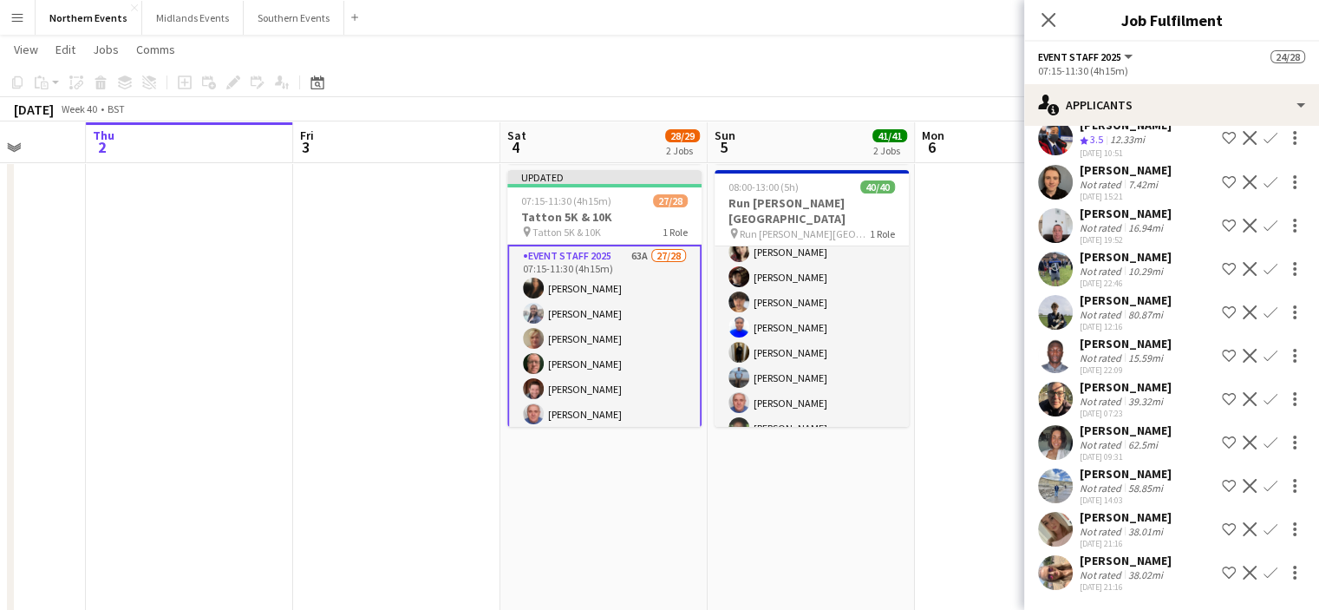
scroll to position [2110, 0]
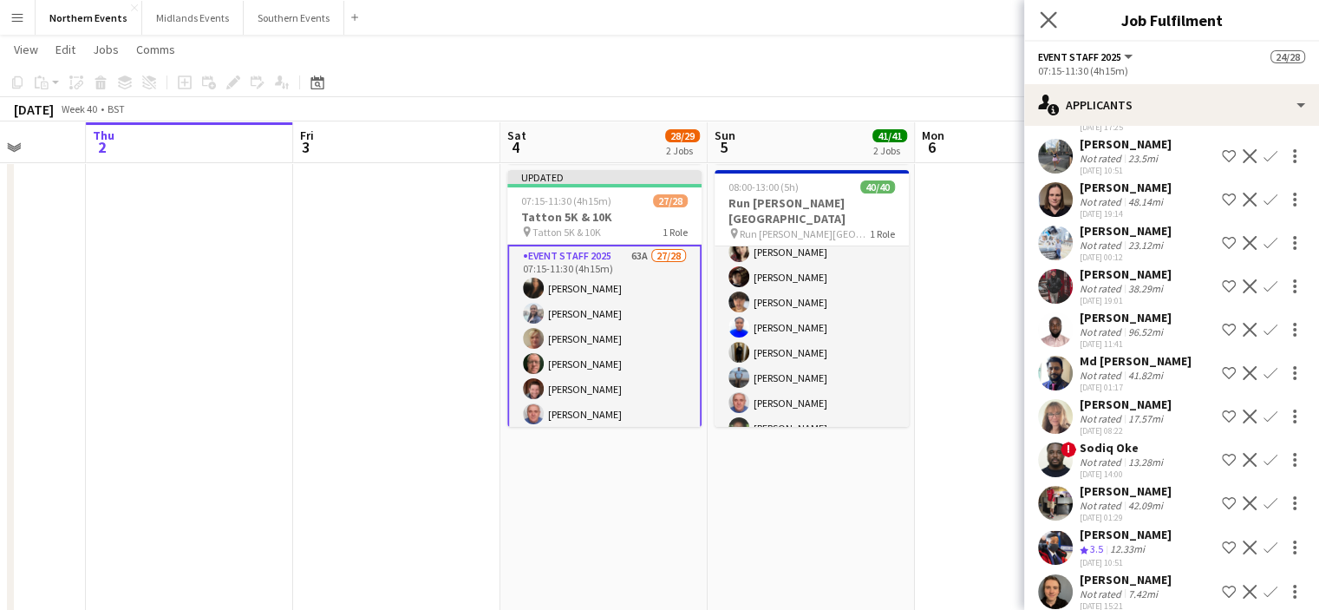
click at [1056, 21] on app-icon "Close pop-in" at bounding box center [1048, 20] width 25 height 25
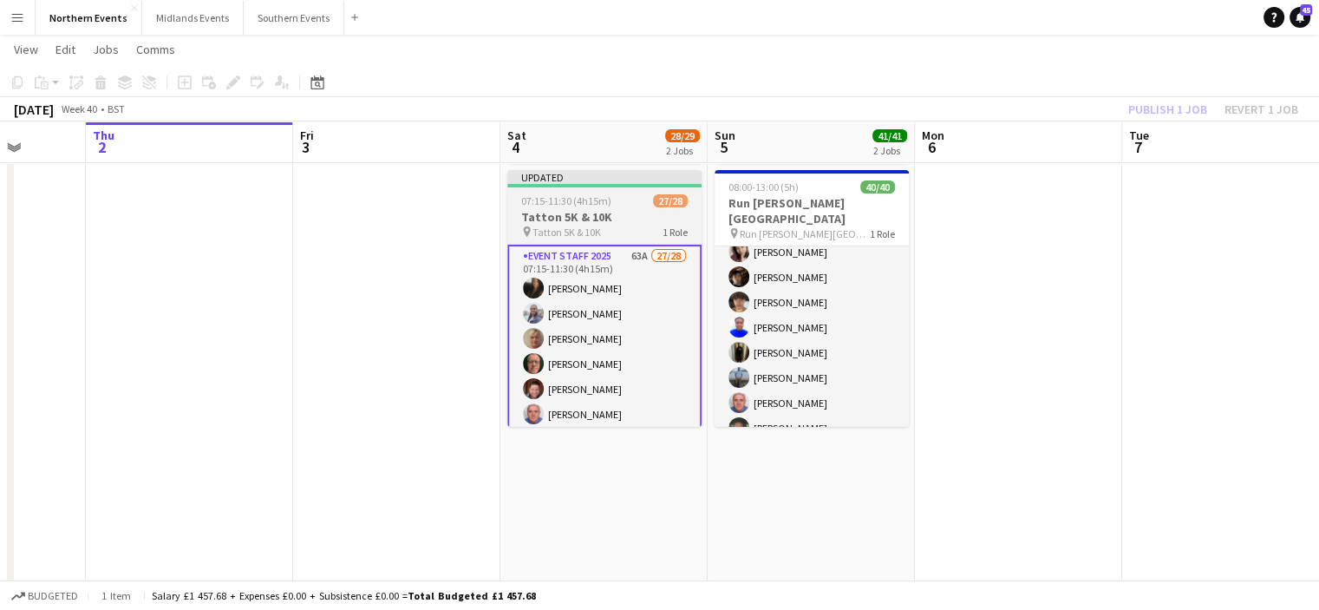
click at [583, 214] on h3 "Tatton 5K & 10K" at bounding box center [604, 217] width 194 height 16
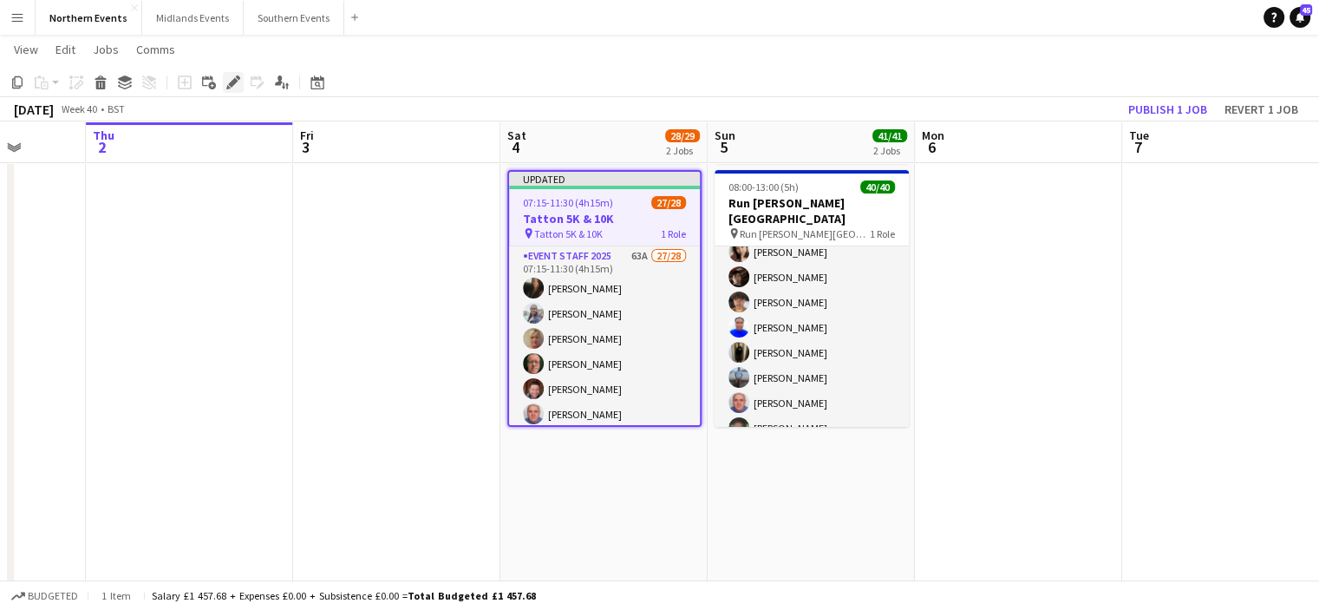
click at [236, 87] on icon "Edit" at bounding box center [233, 82] width 14 height 14
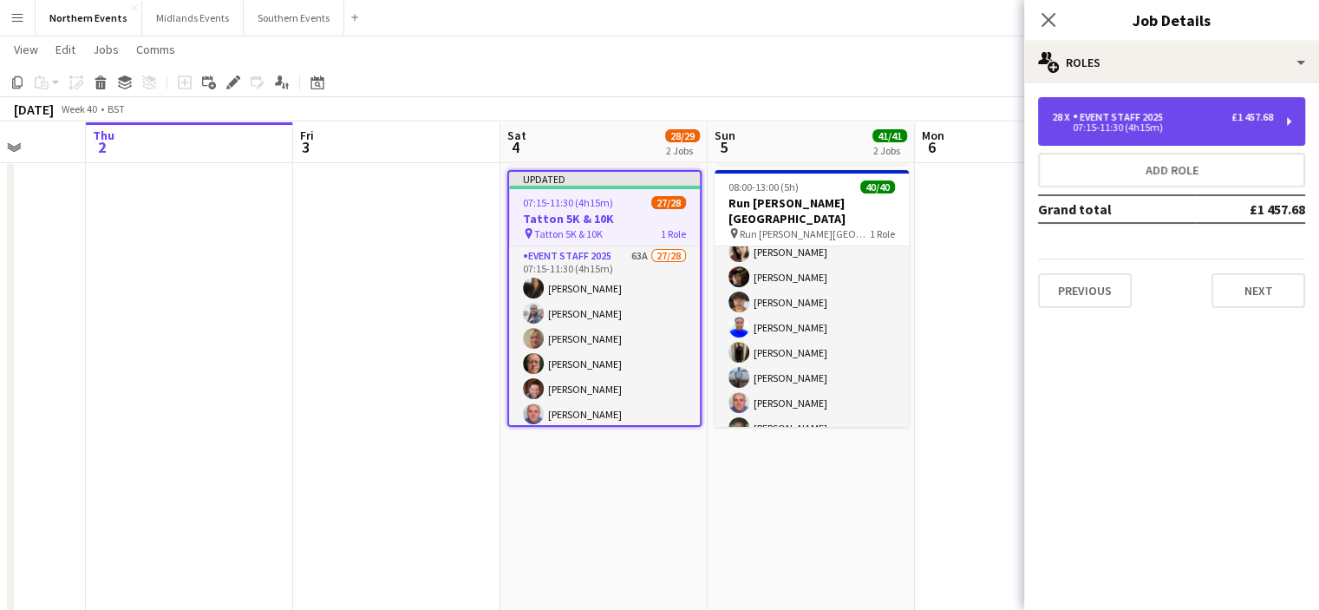
click at [1148, 103] on div "28 x Event Staff 2025 £1 457.68 07:15-11:30 (4h15m)" at bounding box center [1171, 121] width 267 height 49
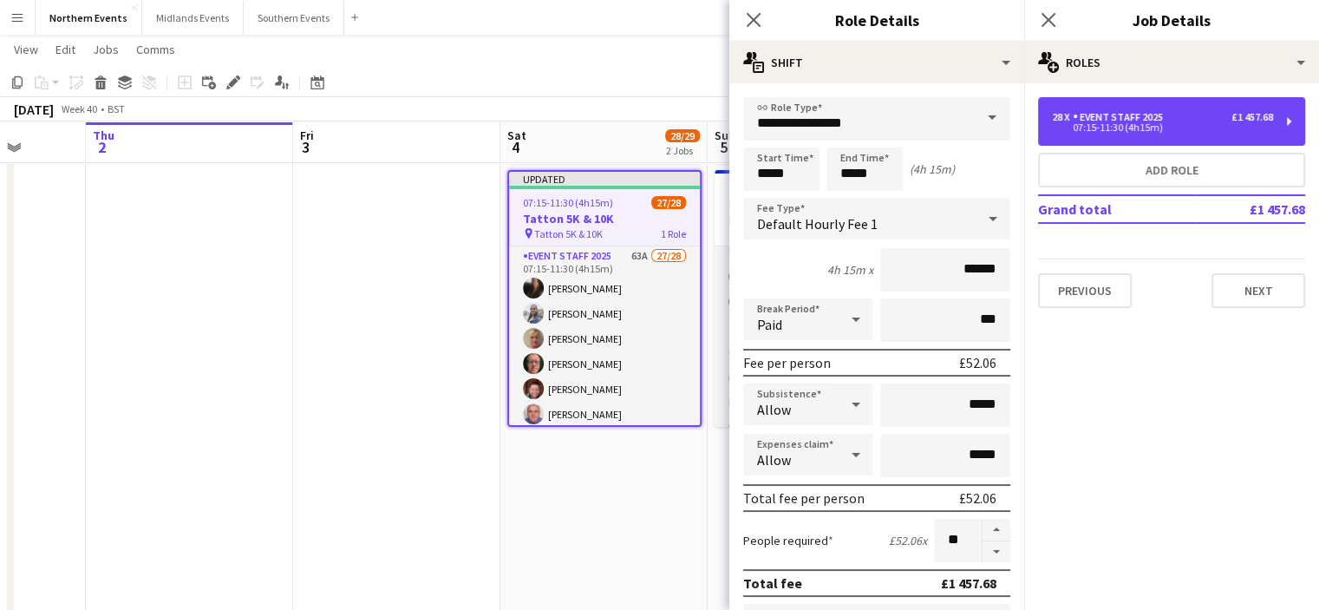
scroll to position [87, 0]
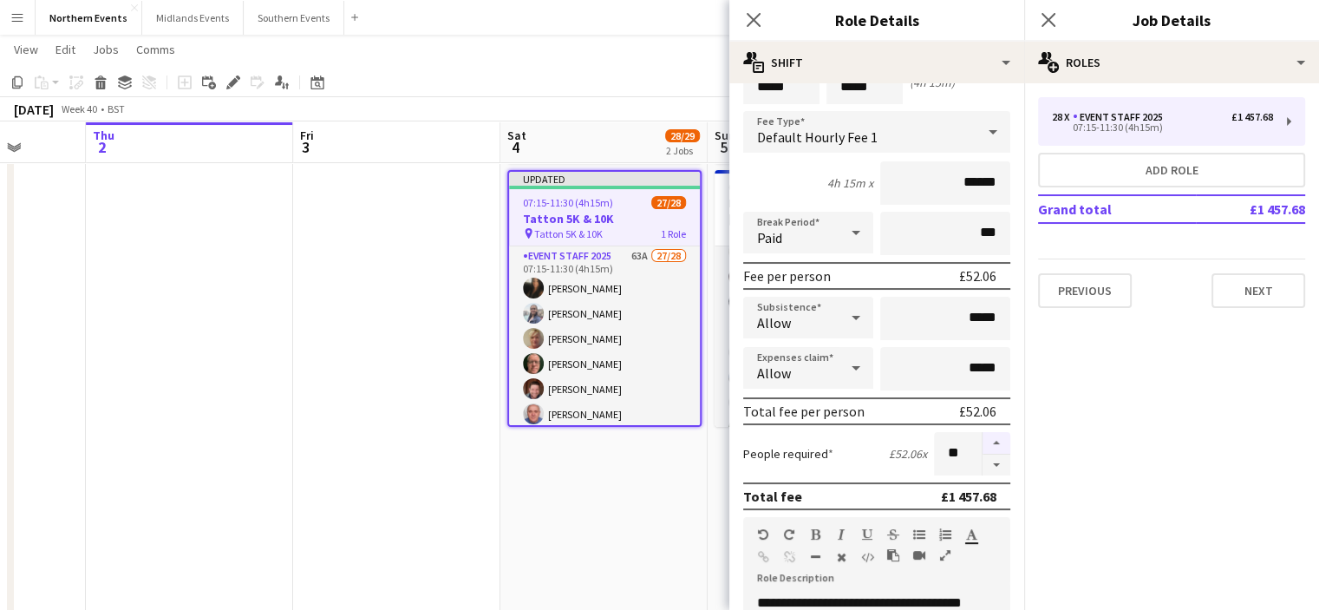
click at [983, 441] on button "button" at bounding box center [997, 443] width 28 height 23
click at [989, 454] on button "button" at bounding box center [997, 465] width 28 height 22
click at [985, 457] on button "button" at bounding box center [997, 465] width 28 height 22
type input "**"
click at [1046, 24] on icon "Close pop-in" at bounding box center [1048, 19] width 16 height 16
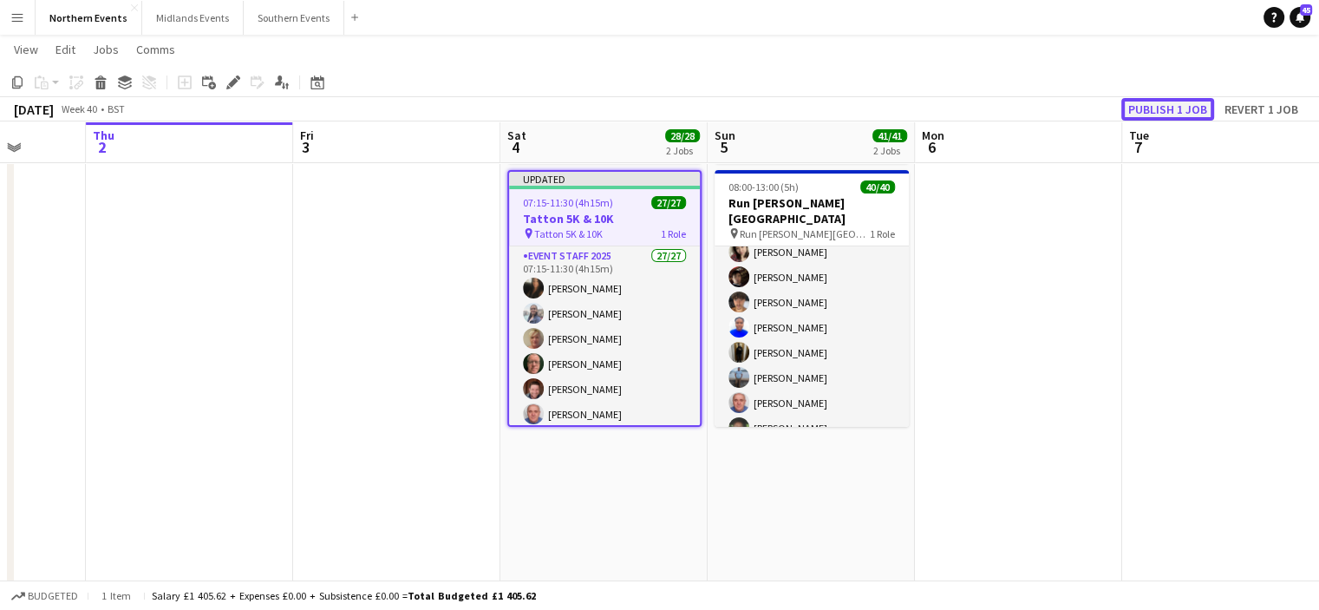
click at [1189, 108] on button "Publish 1 job" at bounding box center [1167, 109] width 93 height 23
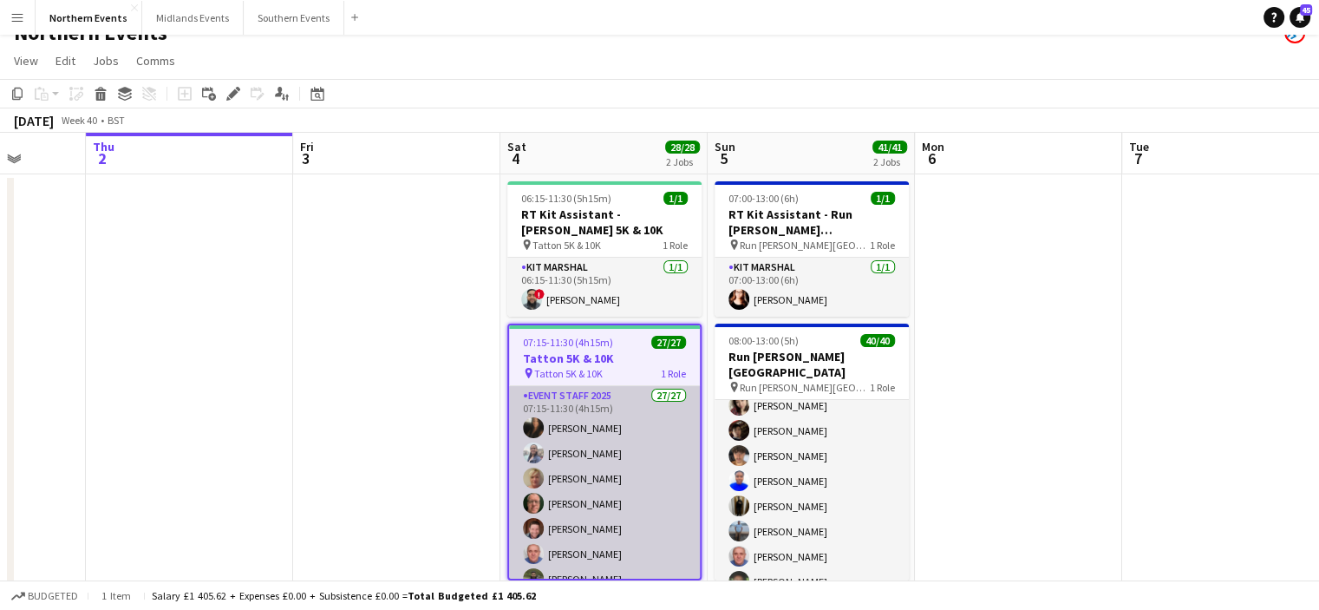
scroll to position [0, 0]
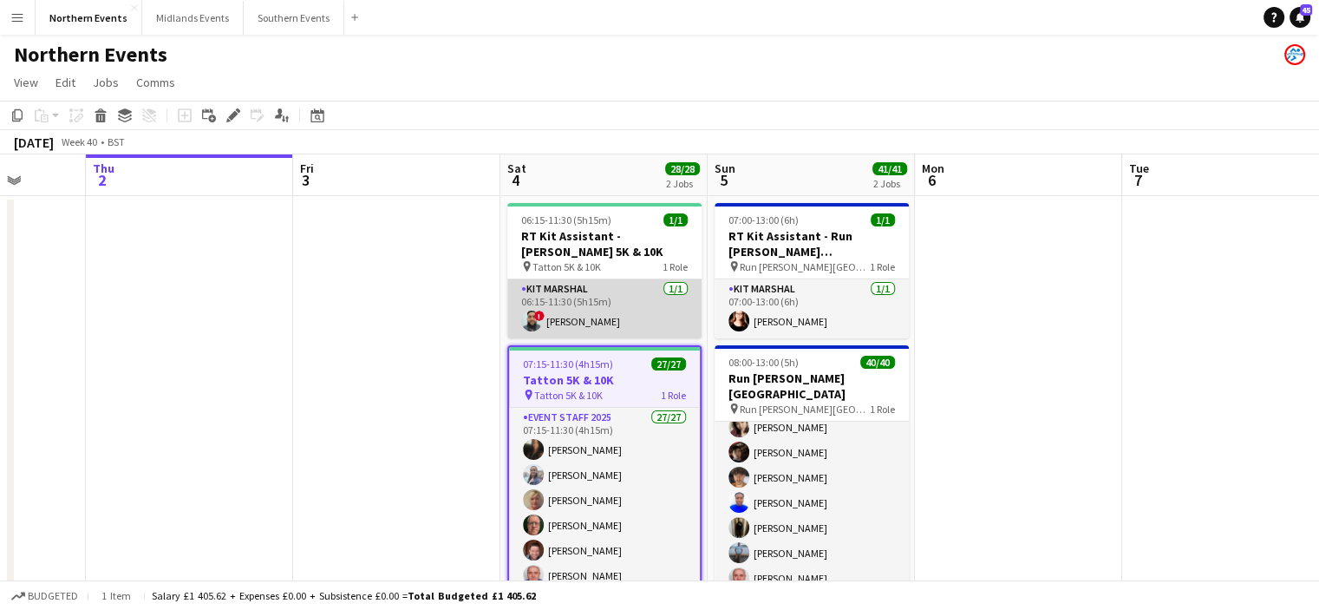
click at [610, 322] on app-card-role "Kit Marshal [DATE] 06:15-11:30 (5h15m) ! [PERSON_NAME]" at bounding box center [604, 308] width 194 height 59
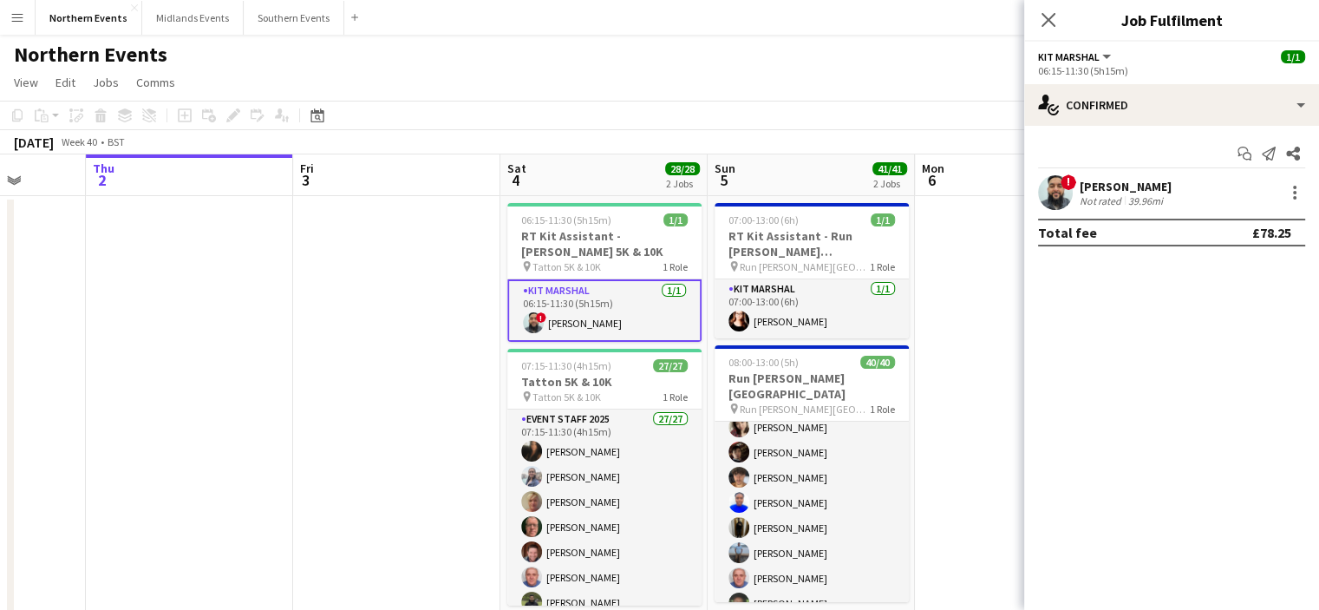
drag, startPoint x: 1178, startPoint y: 180, endPoint x: 1075, endPoint y: 186, distance: 102.5
click at [1075, 186] on div "! [PERSON_NAME] Not rated 39.96mi" at bounding box center [1171, 192] width 295 height 35
